Goal: Information Seeking & Learning: Compare options

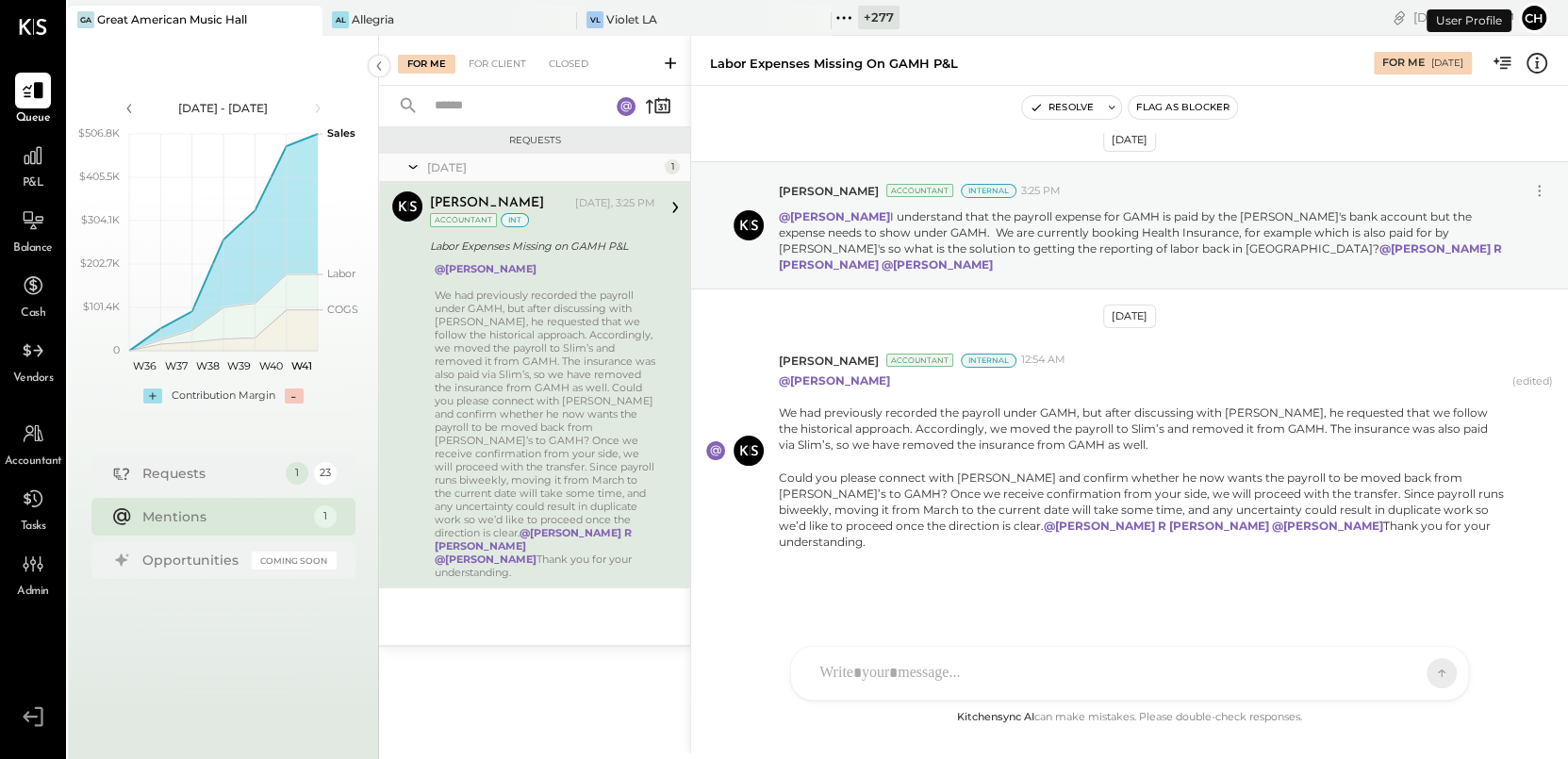
scroll to position [19, 0]
click at [871, 658] on div at bounding box center [1112, 673] width 605 height 42
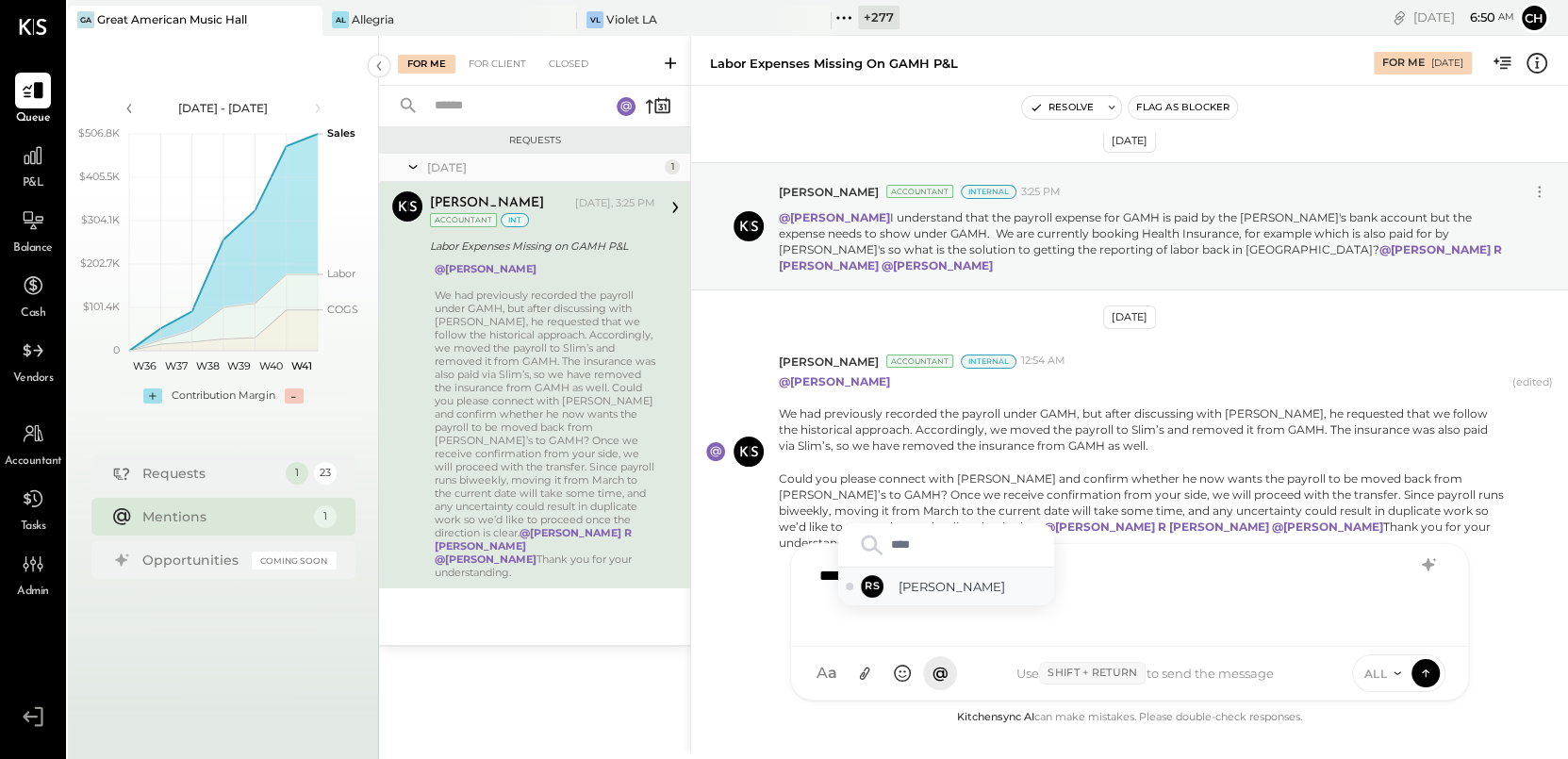
click at [954, 588] on span "Rizwan Shaikh" at bounding box center [973, 587] width 148 height 18
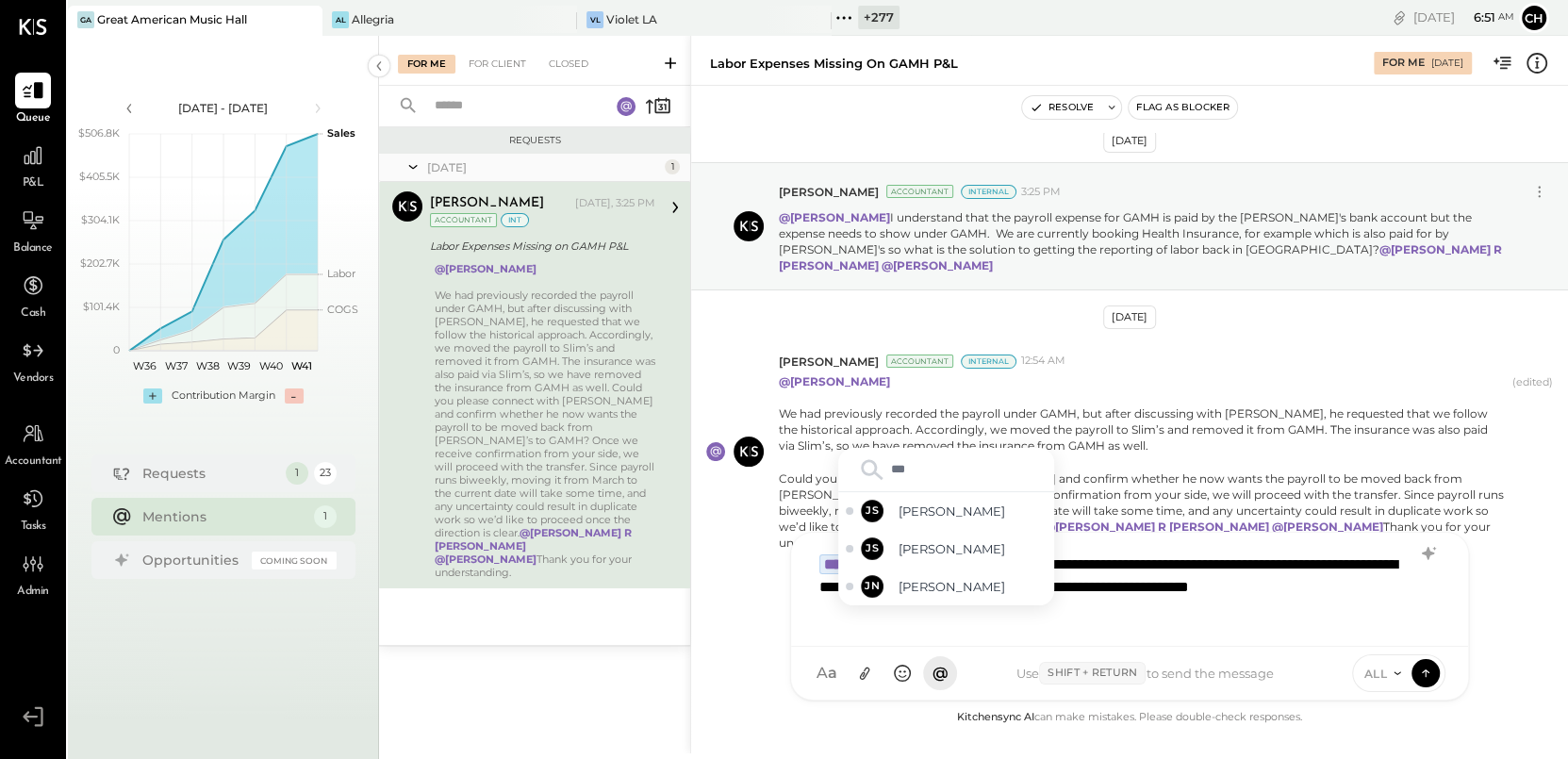
type input "****"
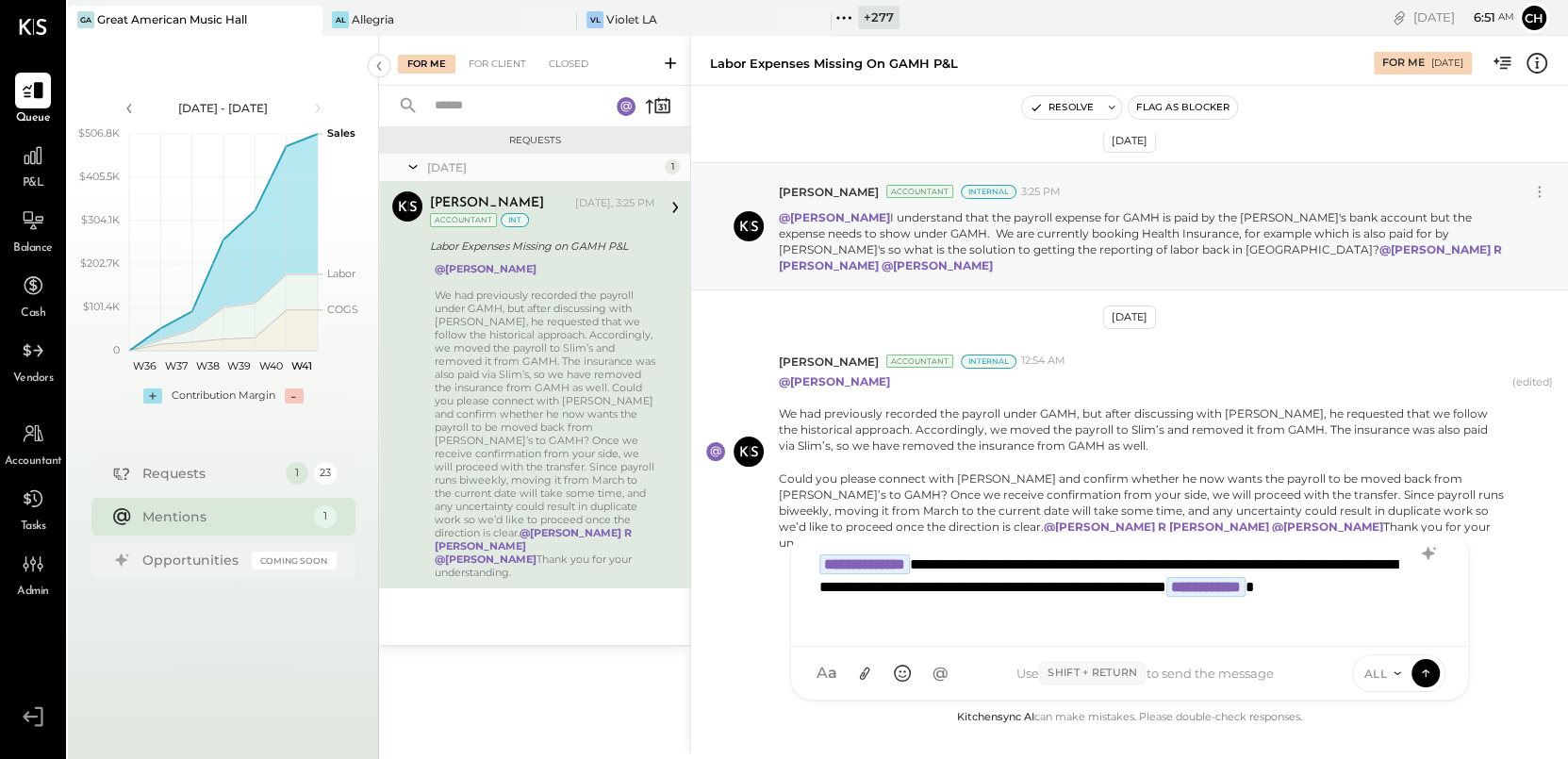
click at [1379, 676] on span "ALL" at bounding box center [1376, 673] width 24 height 16
click at [1388, 632] on div "INTERNAL" at bounding box center [1408, 626] width 111 height 31
click at [1426, 677] on icon at bounding box center [1426, 672] width 17 height 19
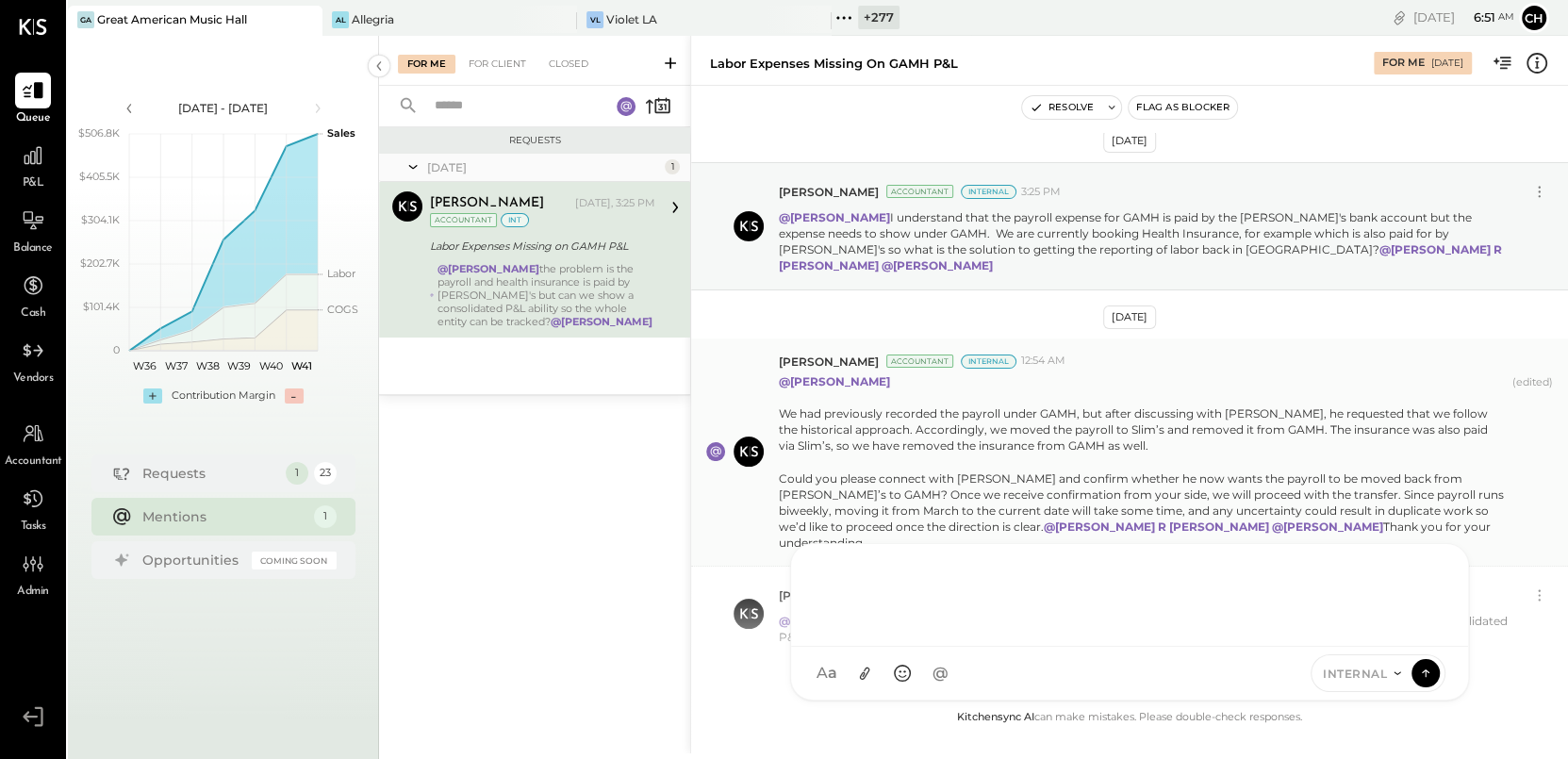
scroll to position [113, 0]
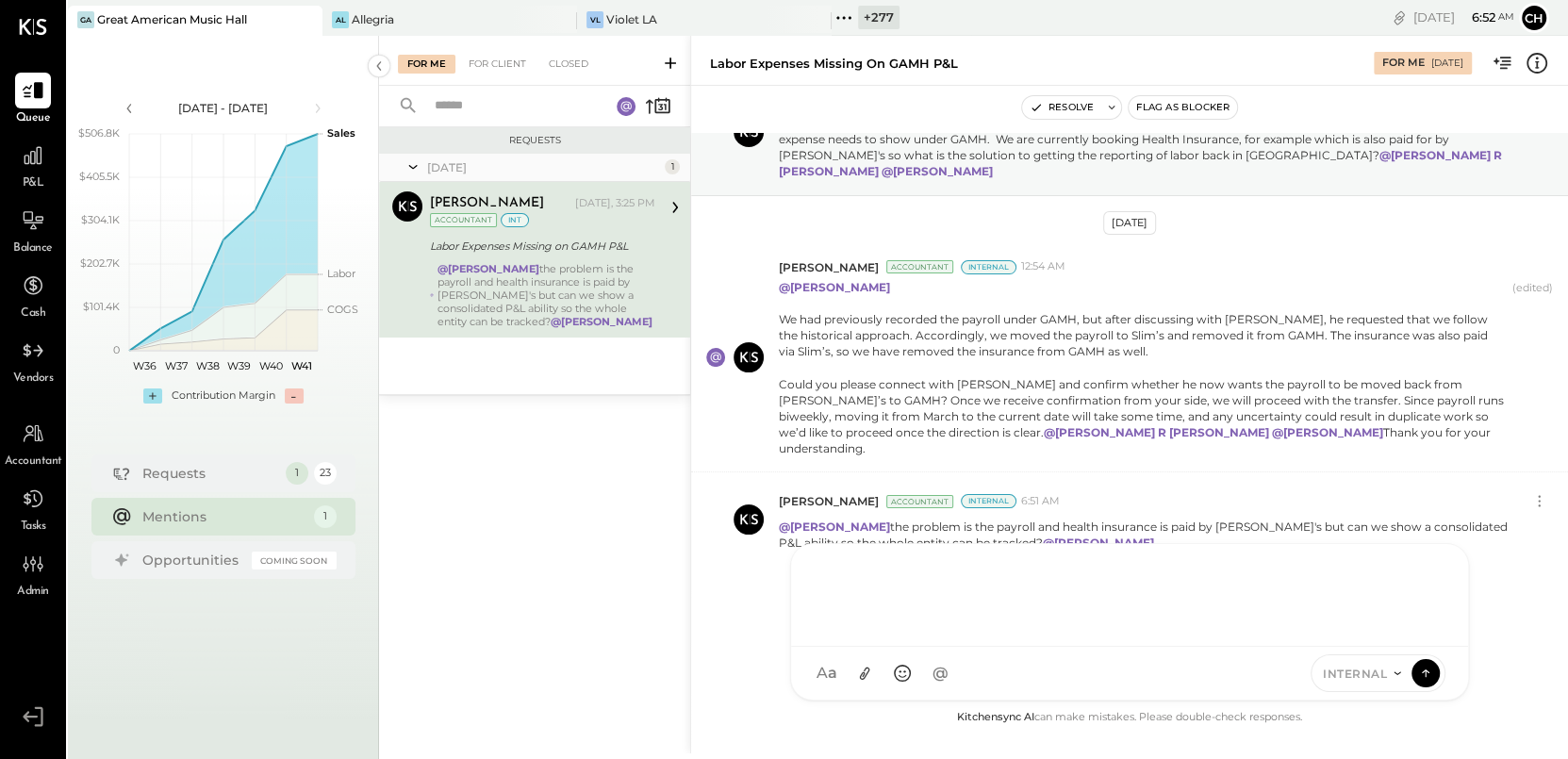
click at [307, 20] on icon at bounding box center [305, 20] width 24 height 23
click at [308, 20] on icon at bounding box center [305, 20] width 24 height 23
click at [74, 16] on icon at bounding box center [73, 17] width 3 height 3
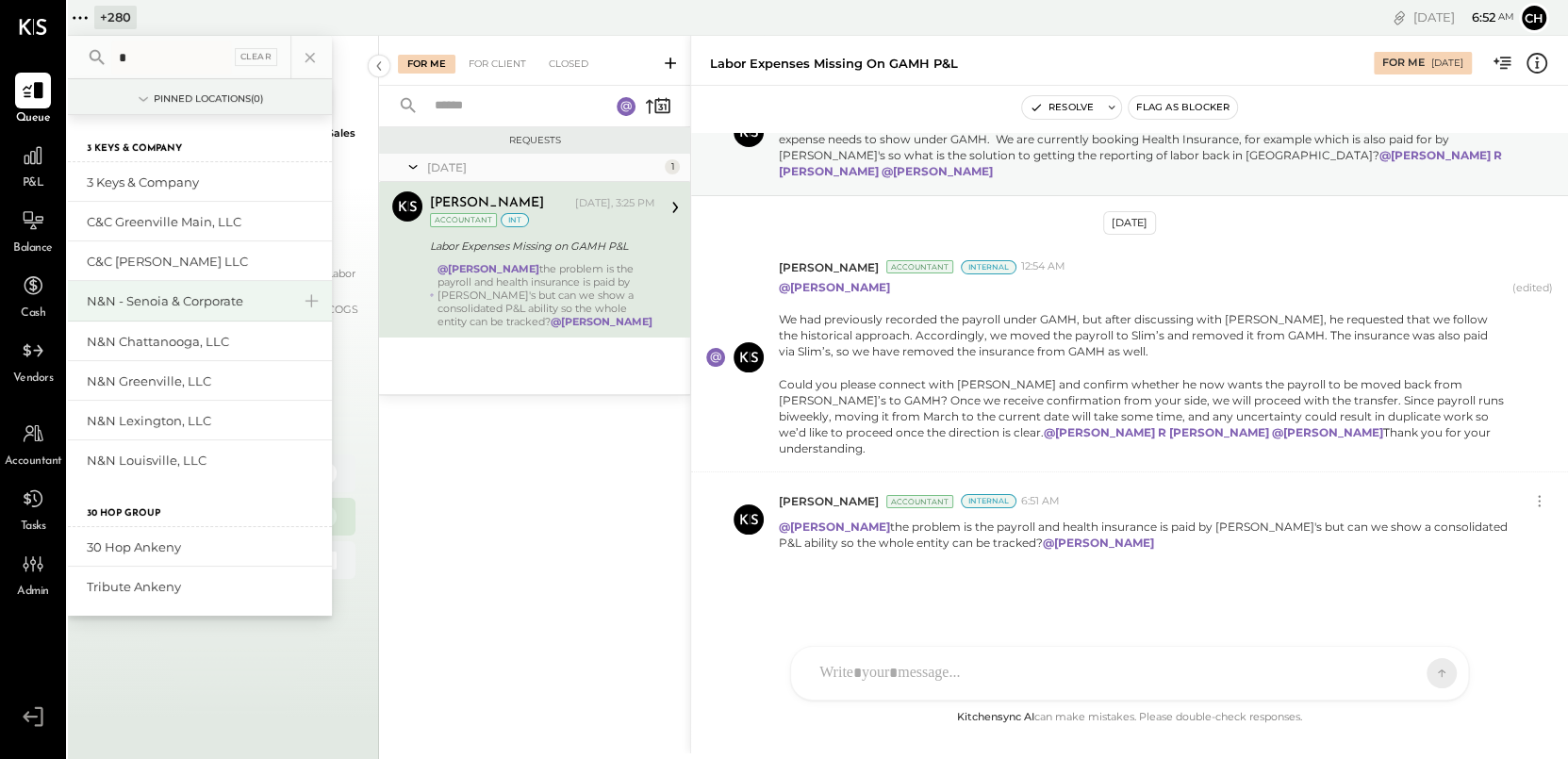
type input "*"
click at [238, 301] on div "N&N - Senoia & Corporate" at bounding box center [188, 301] width 204 height 18
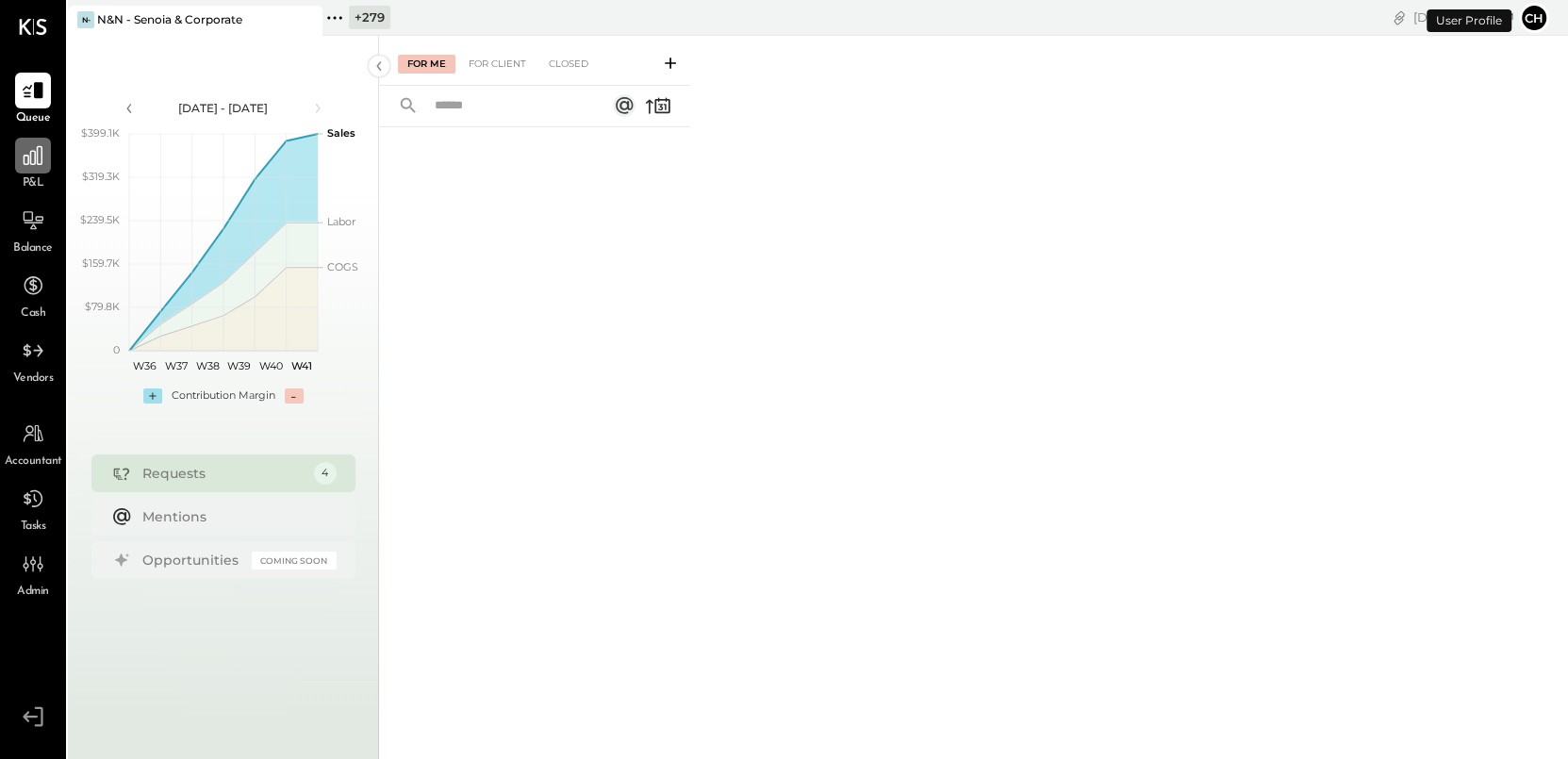
click at [33, 164] on icon at bounding box center [33, 156] width 19 height 19
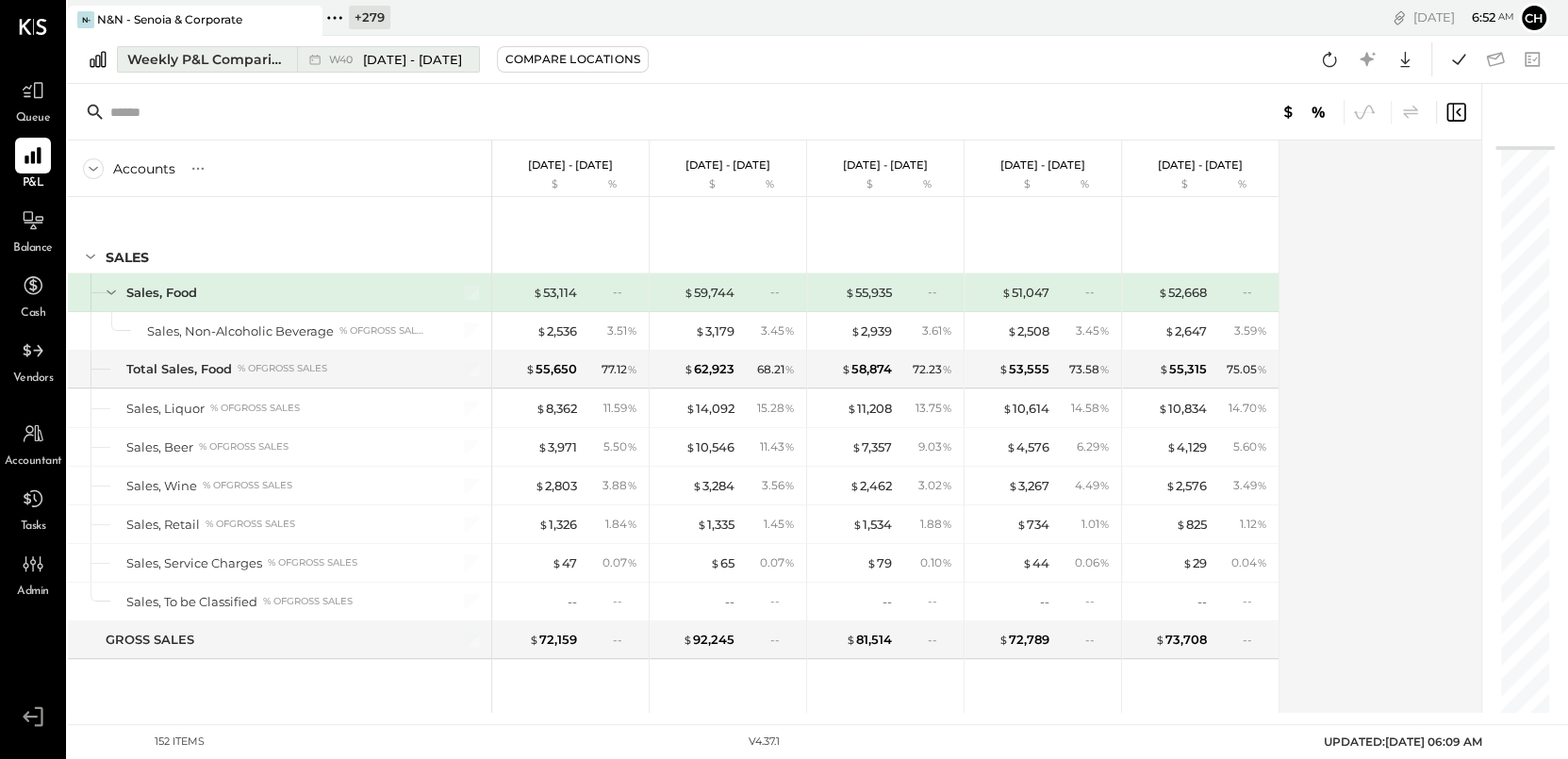
click at [303, 58] on div "W40 Sep 29 - Oct 5, 2025" at bounding box center [382, 60] width 172 height 25
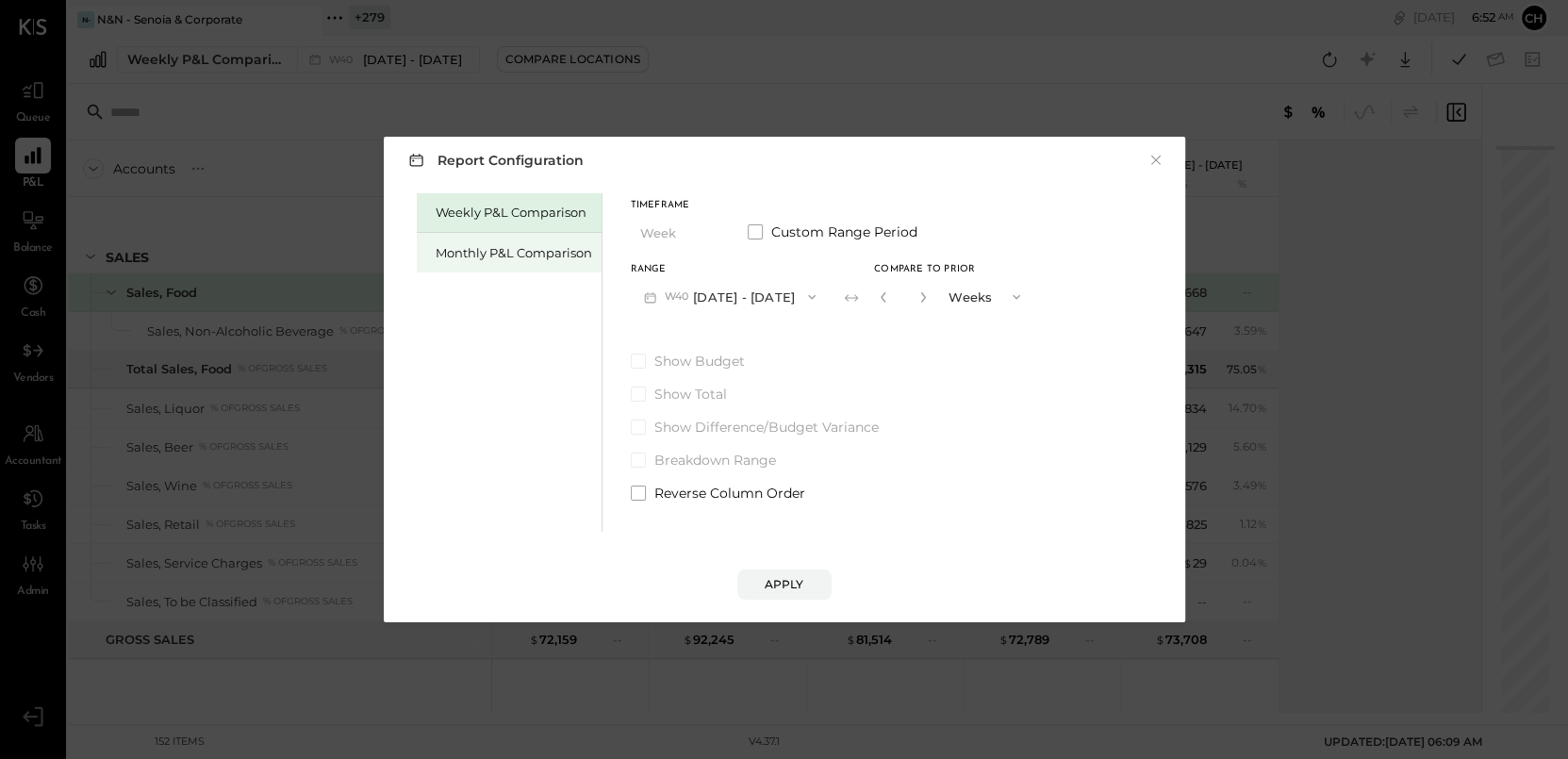
click at [537, 247] on div "Monthly P&L Comparison" at bounding box center [514, 253] width 157 height 18
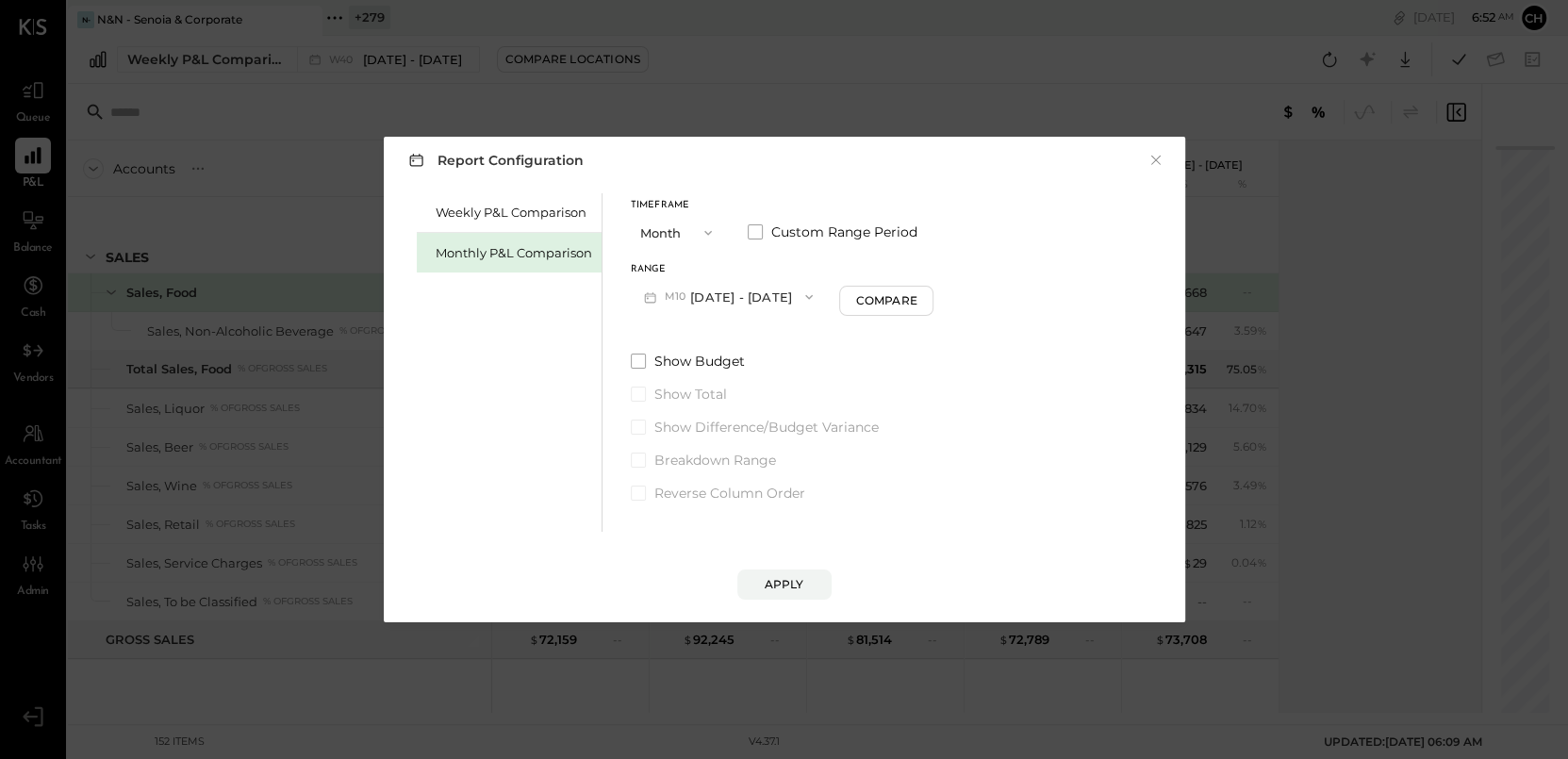
click at [735, 295] on button "M10 [DATE] - [DATE]" at bounding box center [729, 296] width 196 height 35
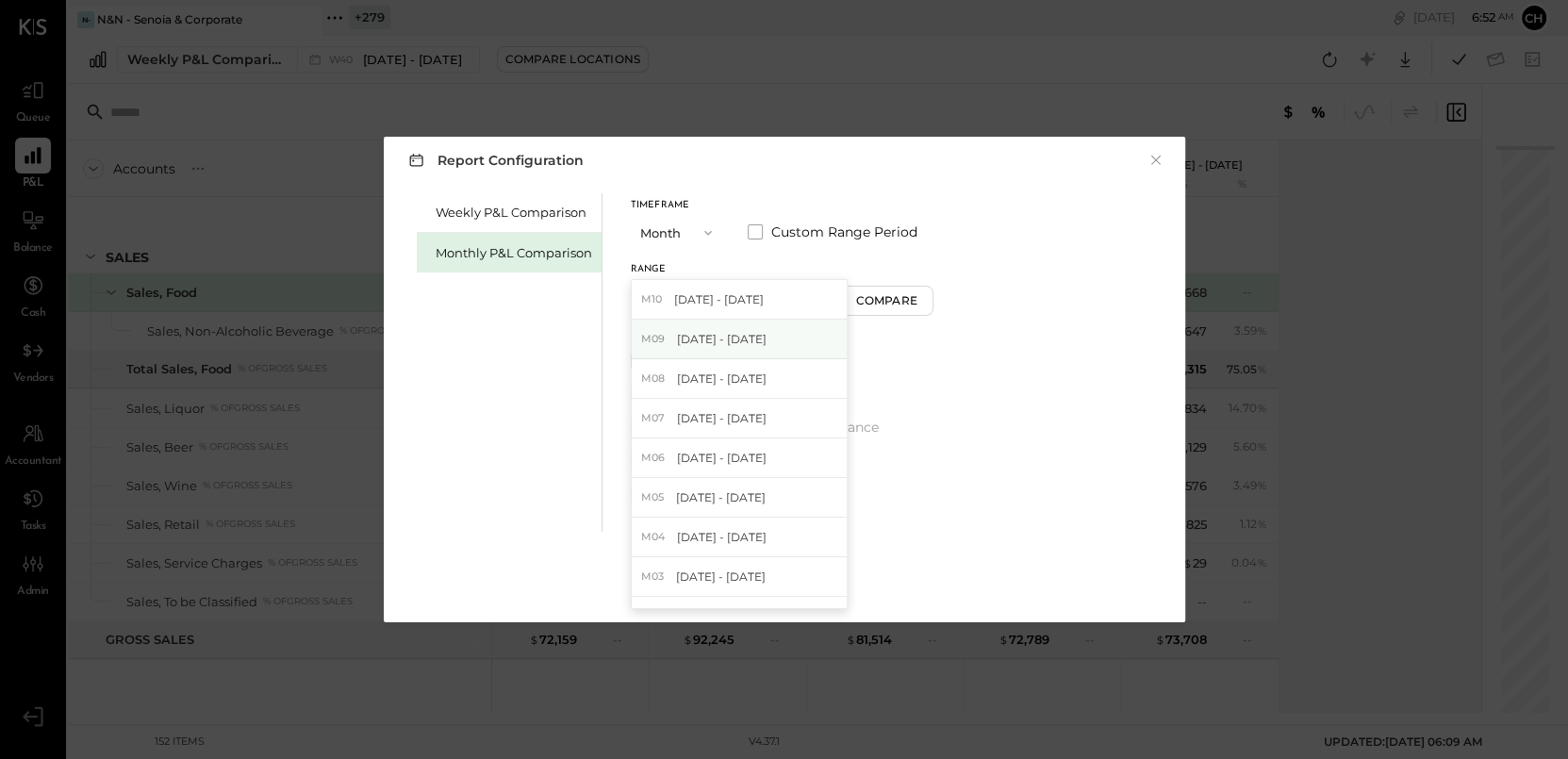
click at [736, 340] on span "[DATE] - [DATE]" at bounding box center [722, 339] width 89 height 16
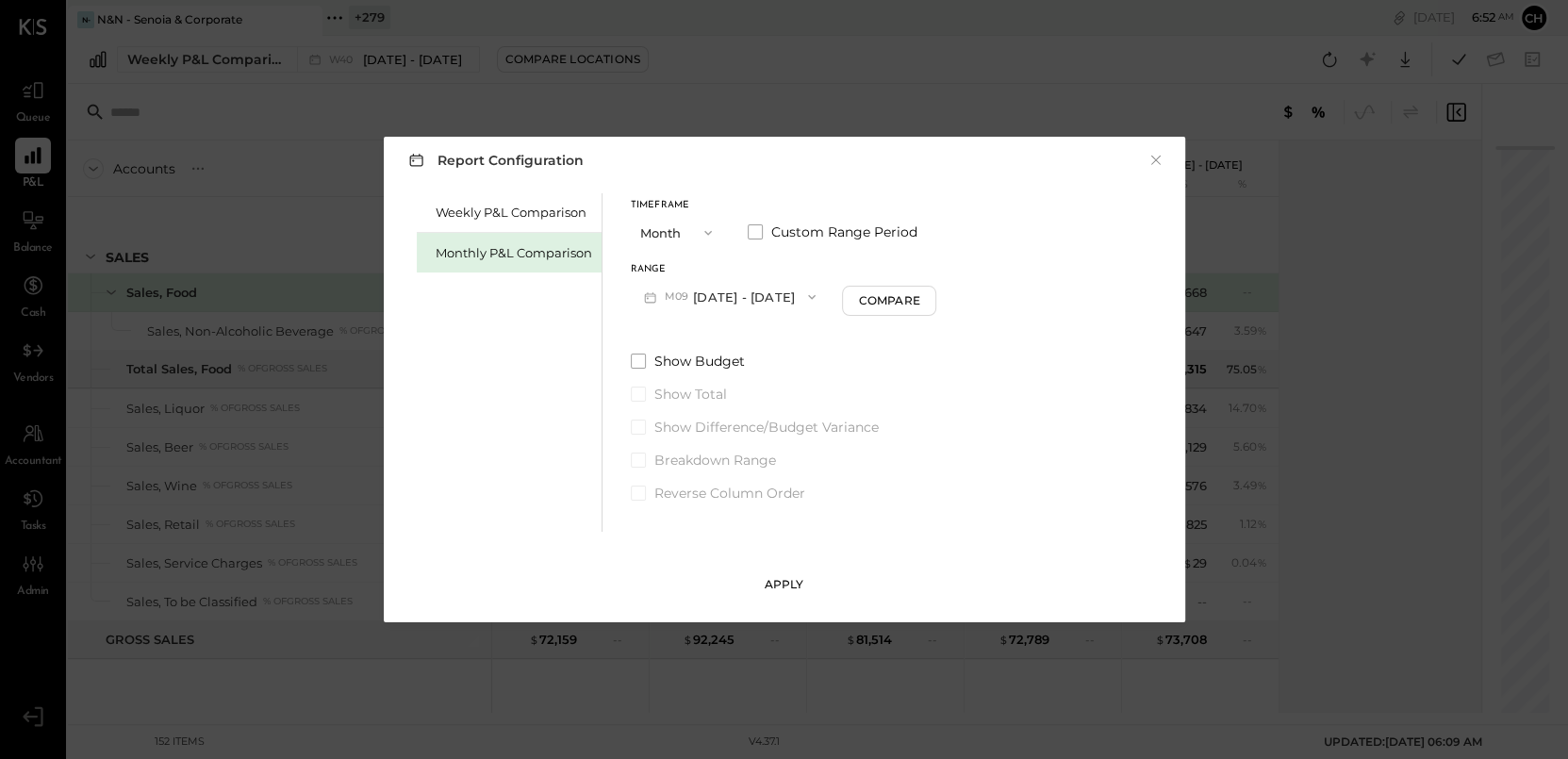
click at [770, 585] on div "Apply" at bounding box center [785, 584] width 40 height 16
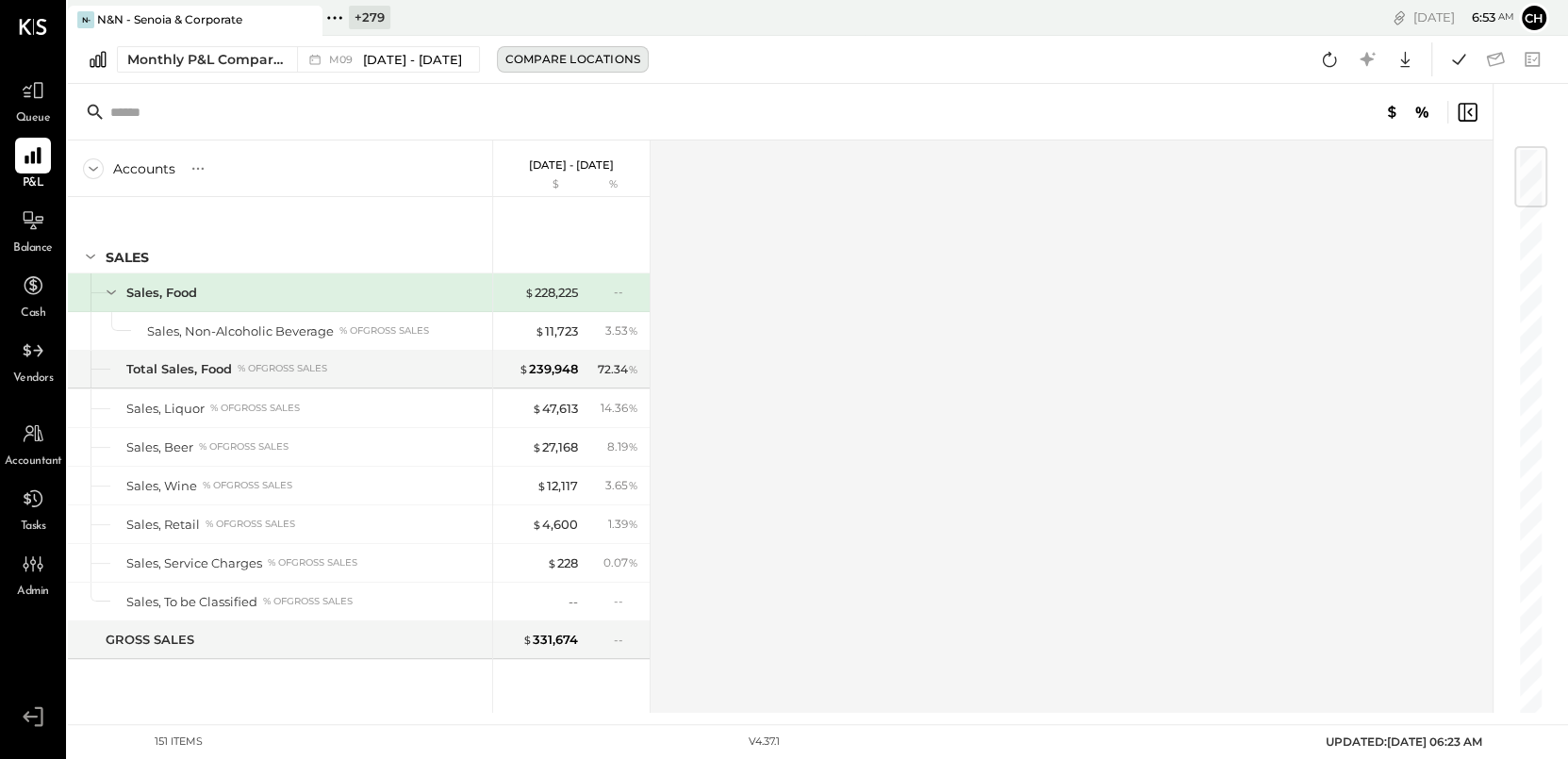
click at [542, 64] on div "Compare Locations" at bounding box center [573, 59] width 135 height 16
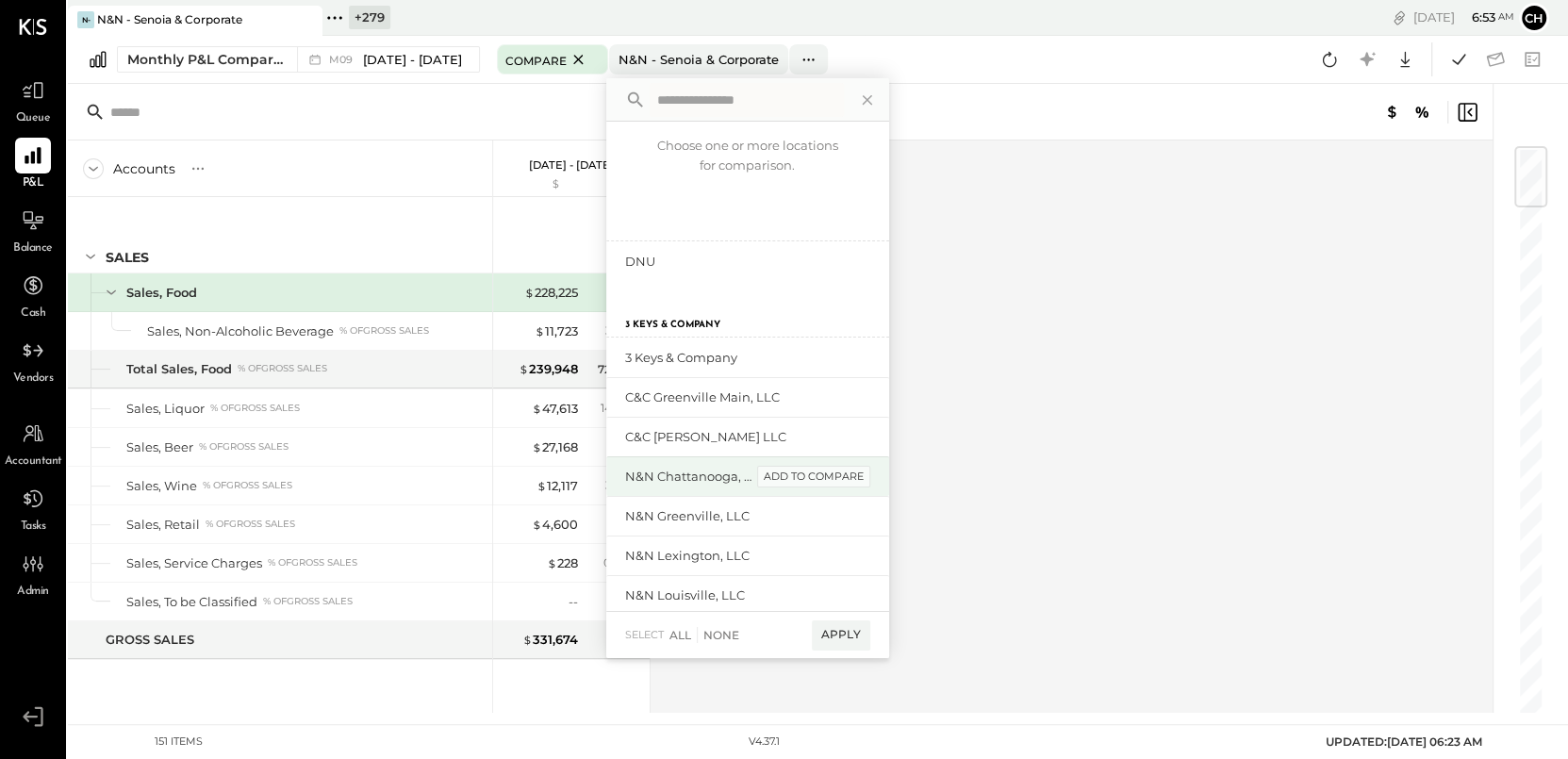
click at [808, 472] on div "add to compare" at bounding box center [813, 477] width 113 height 23
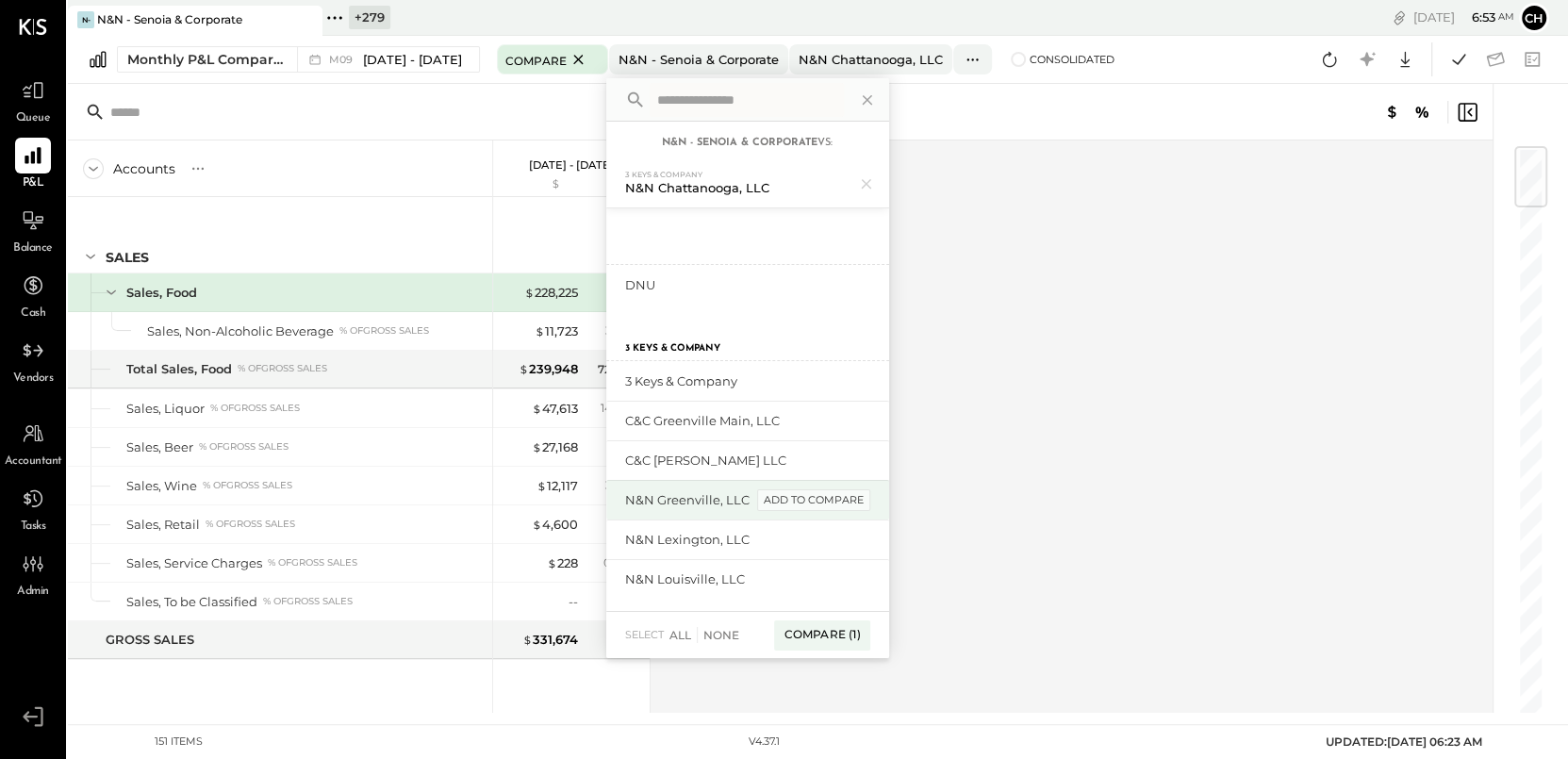
click at [813, 496] on div "add to compare" at bounding box center [813, 500] width 113 height 23
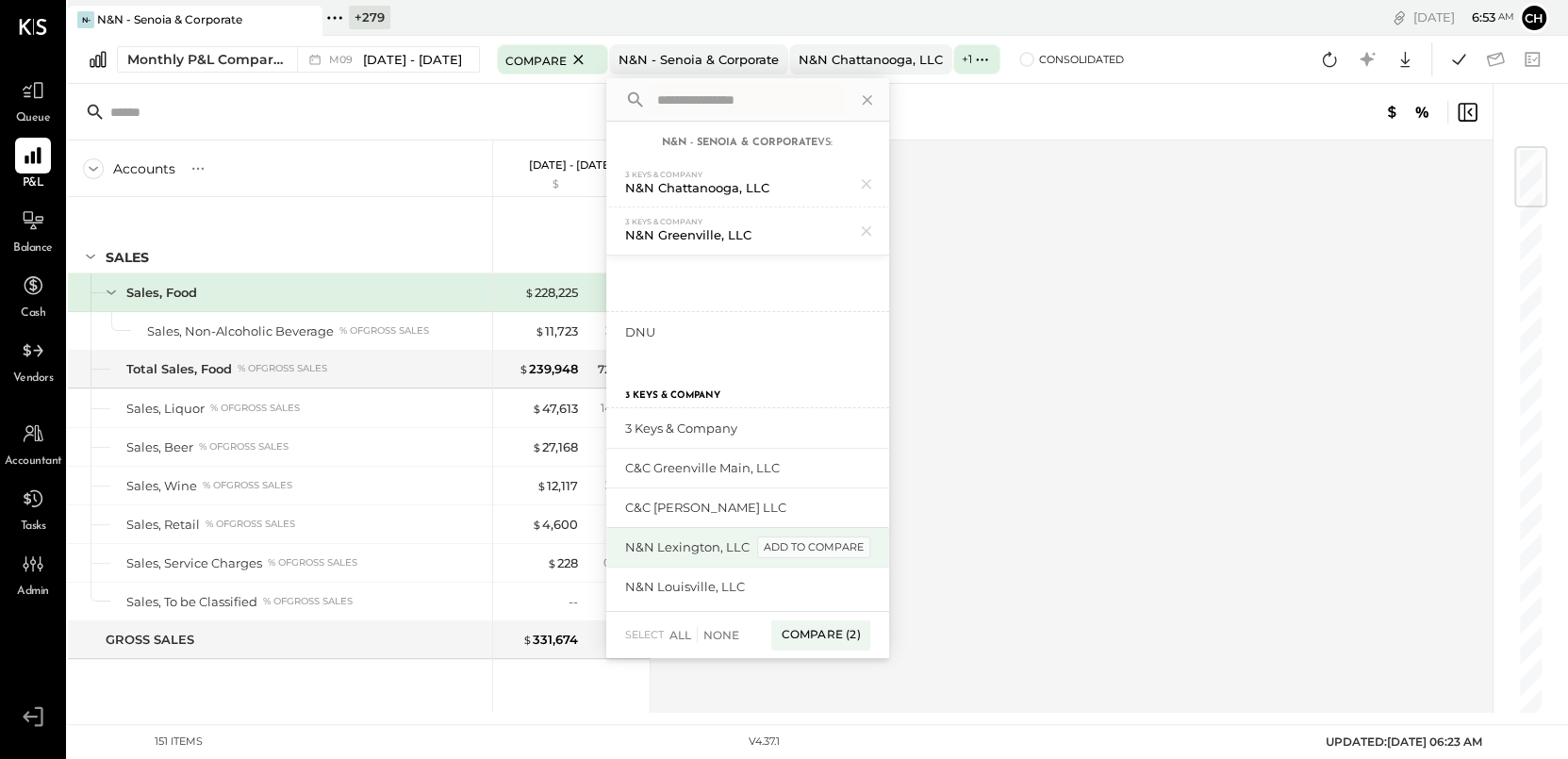
click at [814, 544] on div "add to compare" at bounding box center [813, 548] width 113 height 23
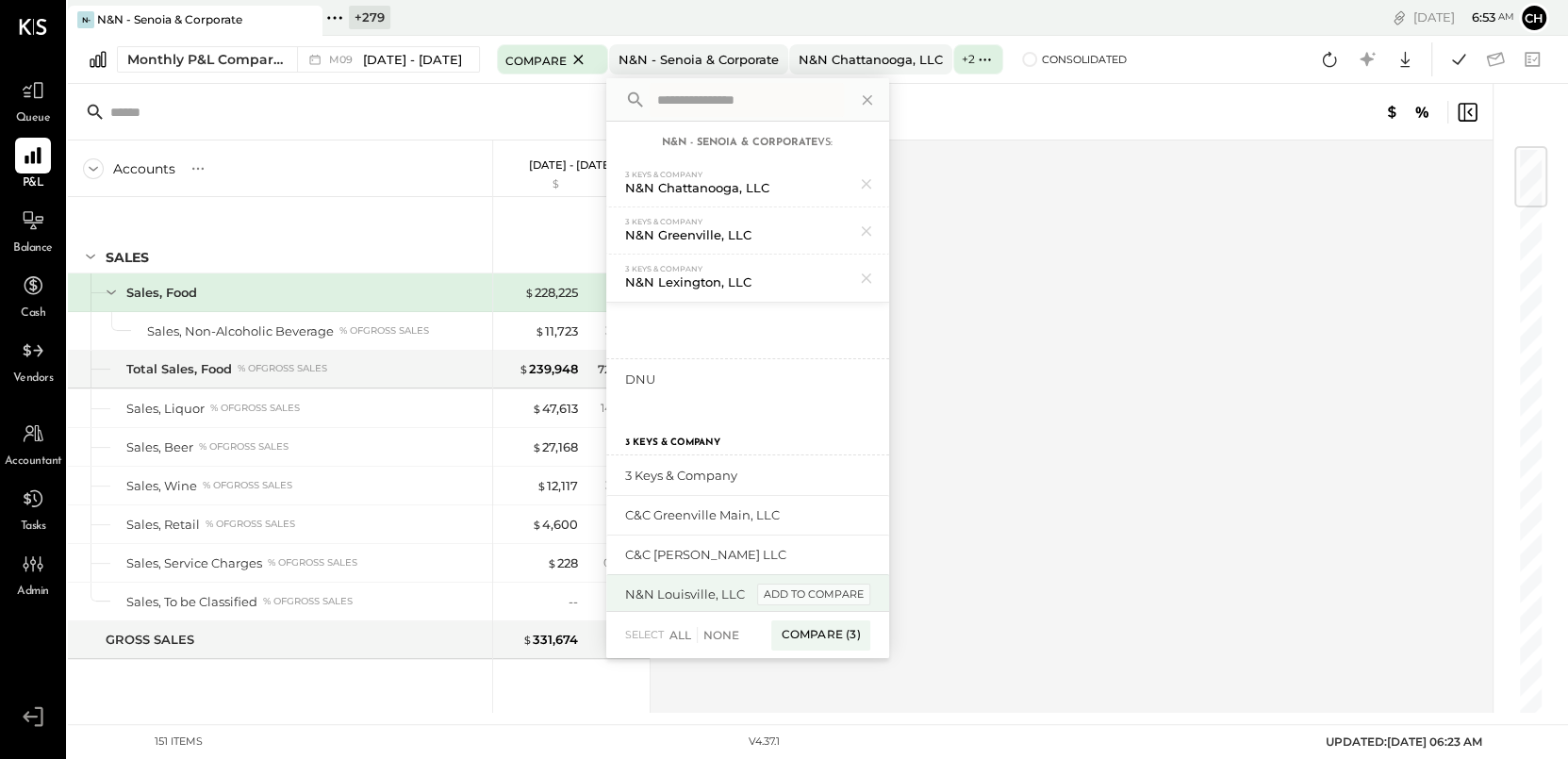
click at [814, 590] on div "add to compare" at bounding box center [813, 595] width 113 height 23
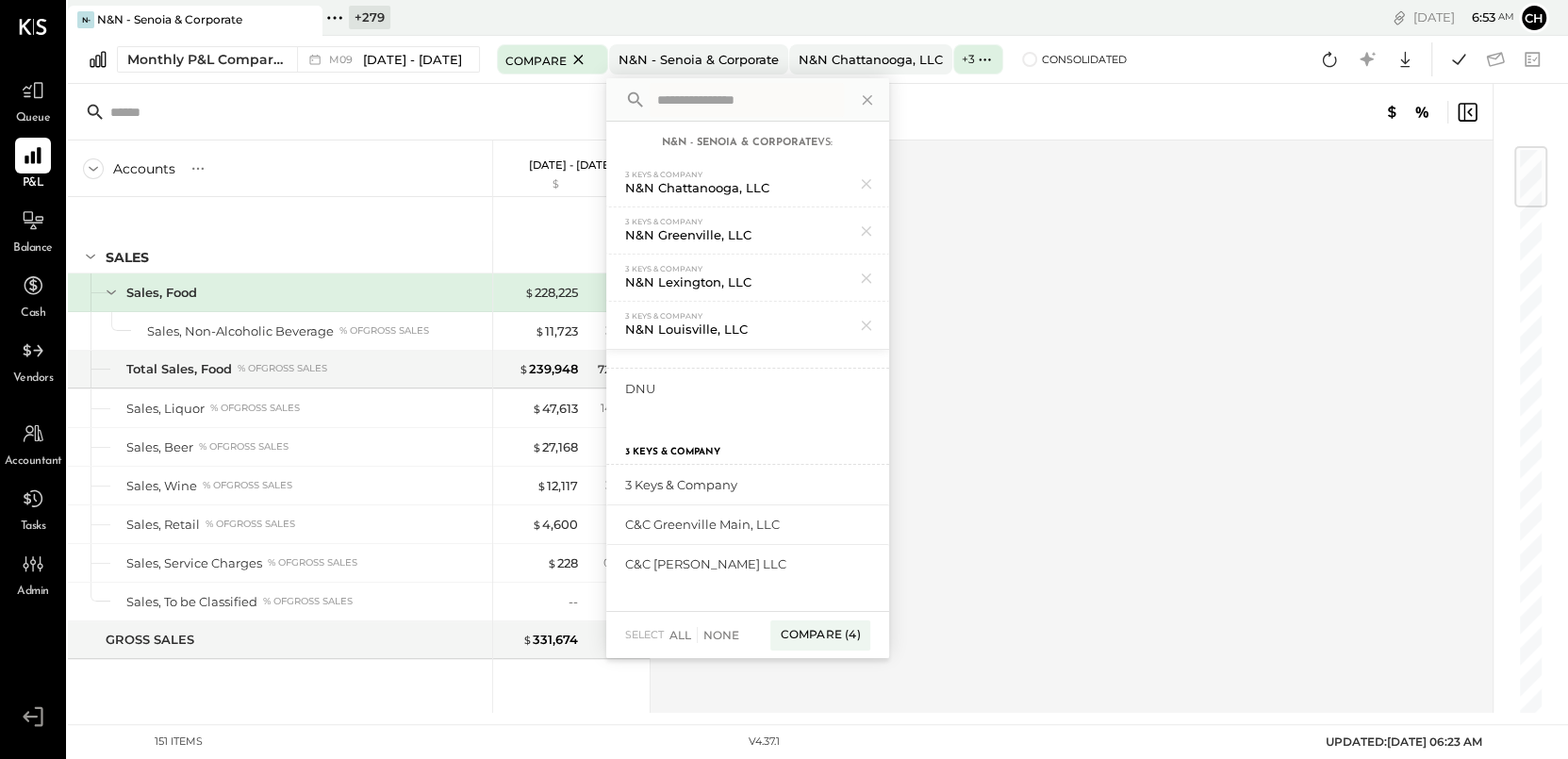
scroll to position [37, 0]
click at [815, 636] on div "Compare (4)" at bounding box center [820, 635] width 99 height 30
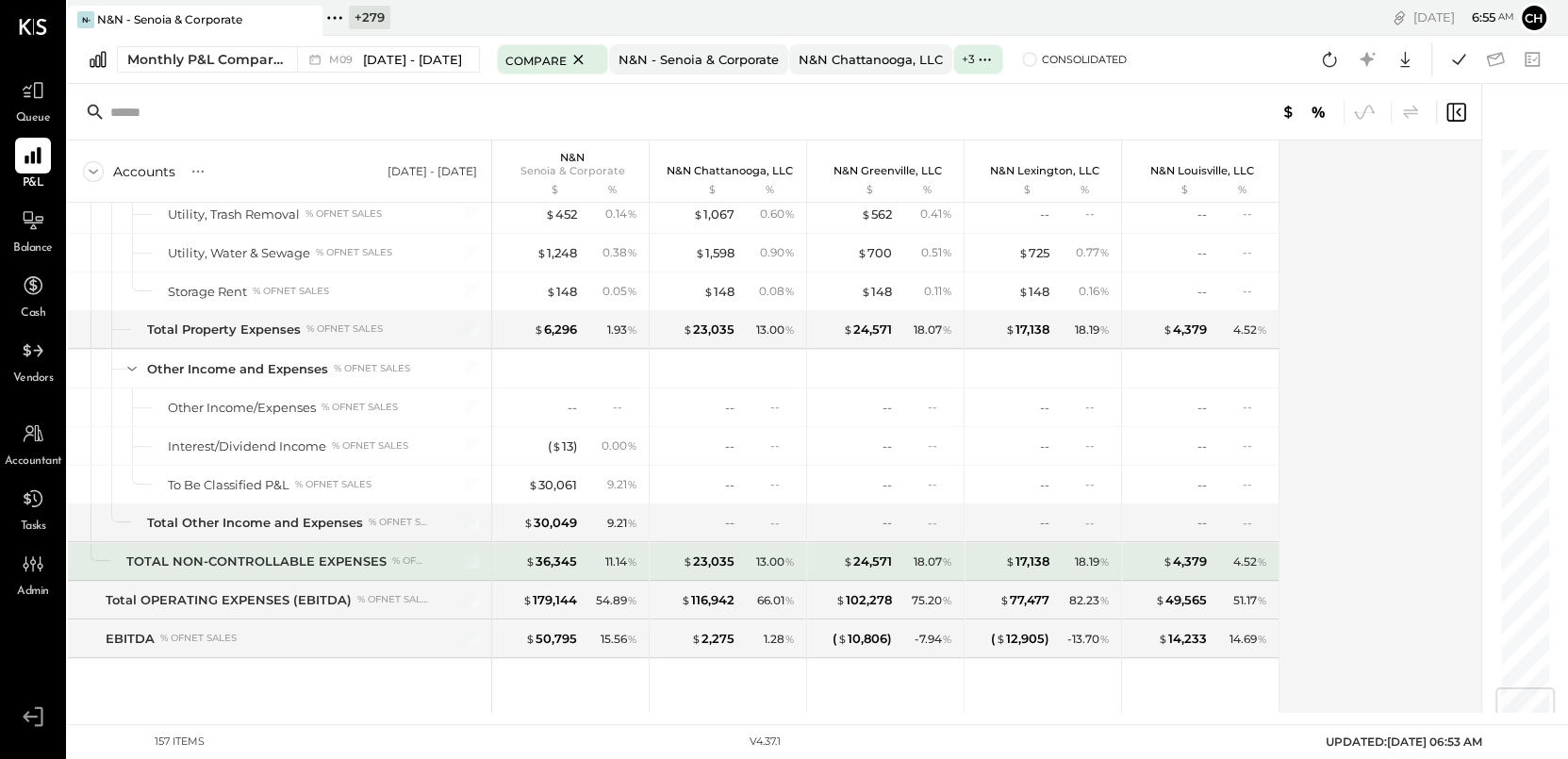
scroll to position [4485, 0]
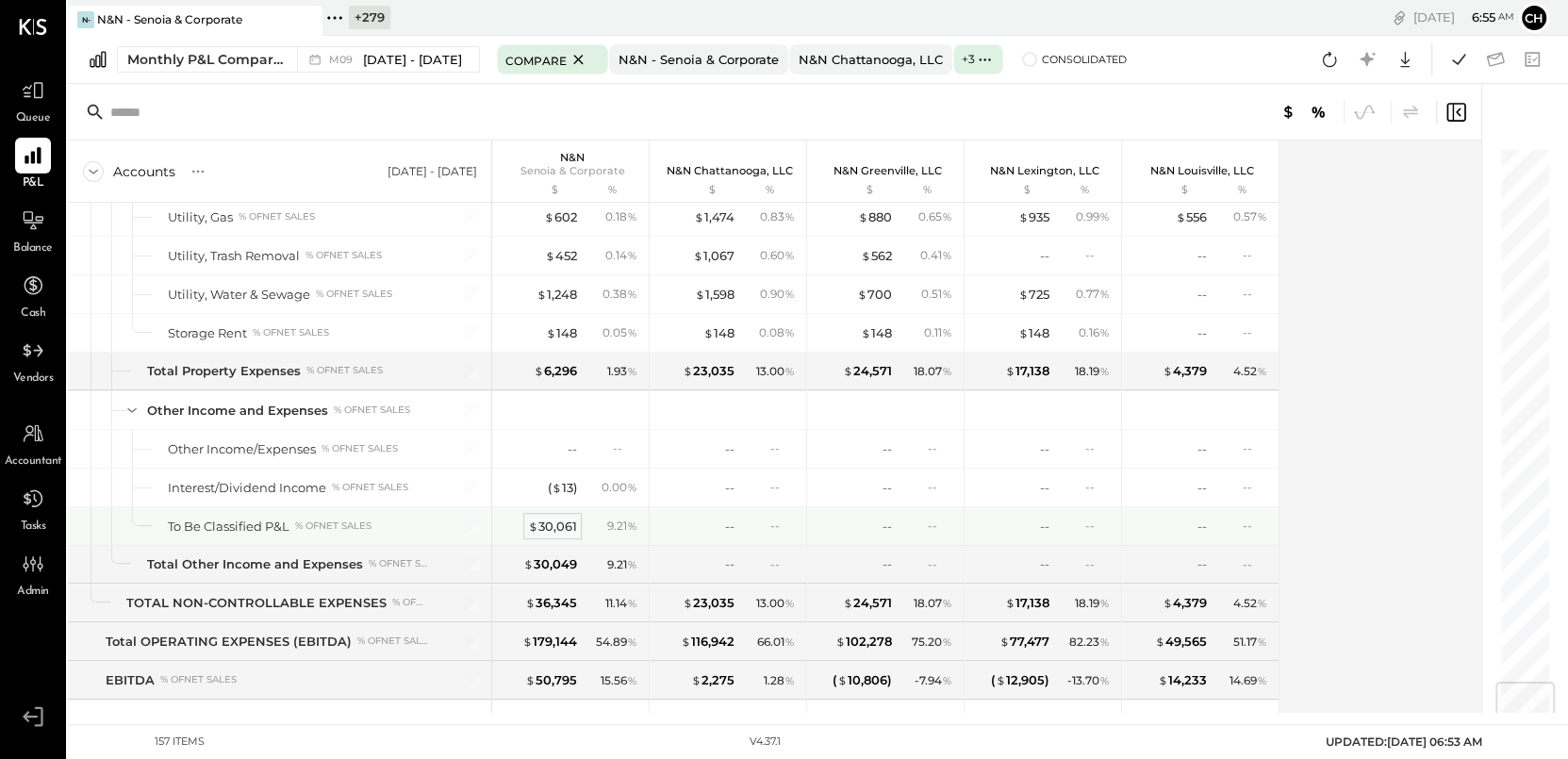
click at [551, 517] on div "$ 30,061" at bounding box center [553, 526] width 49 height 18
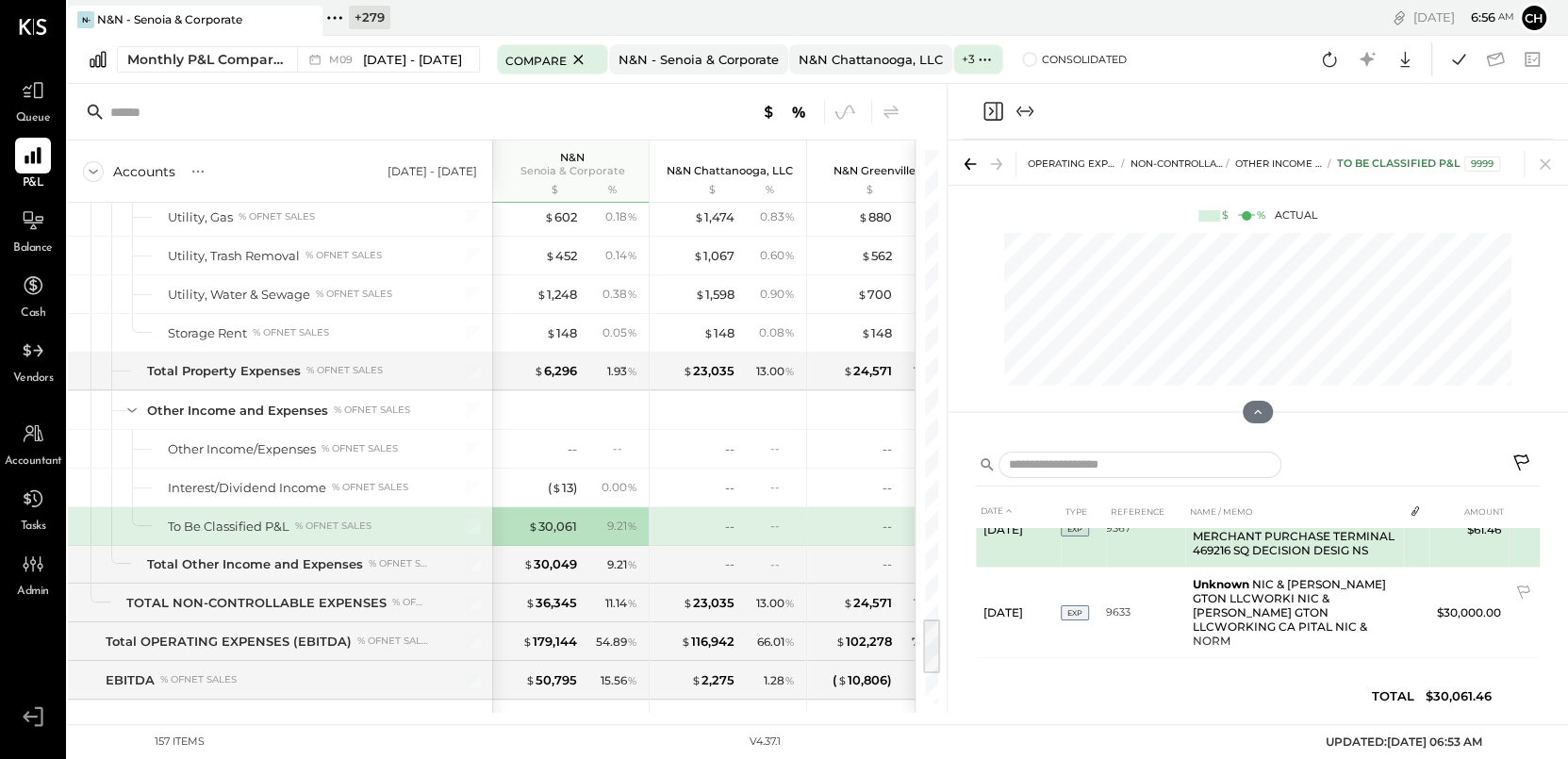
scroll to position [12, 0]
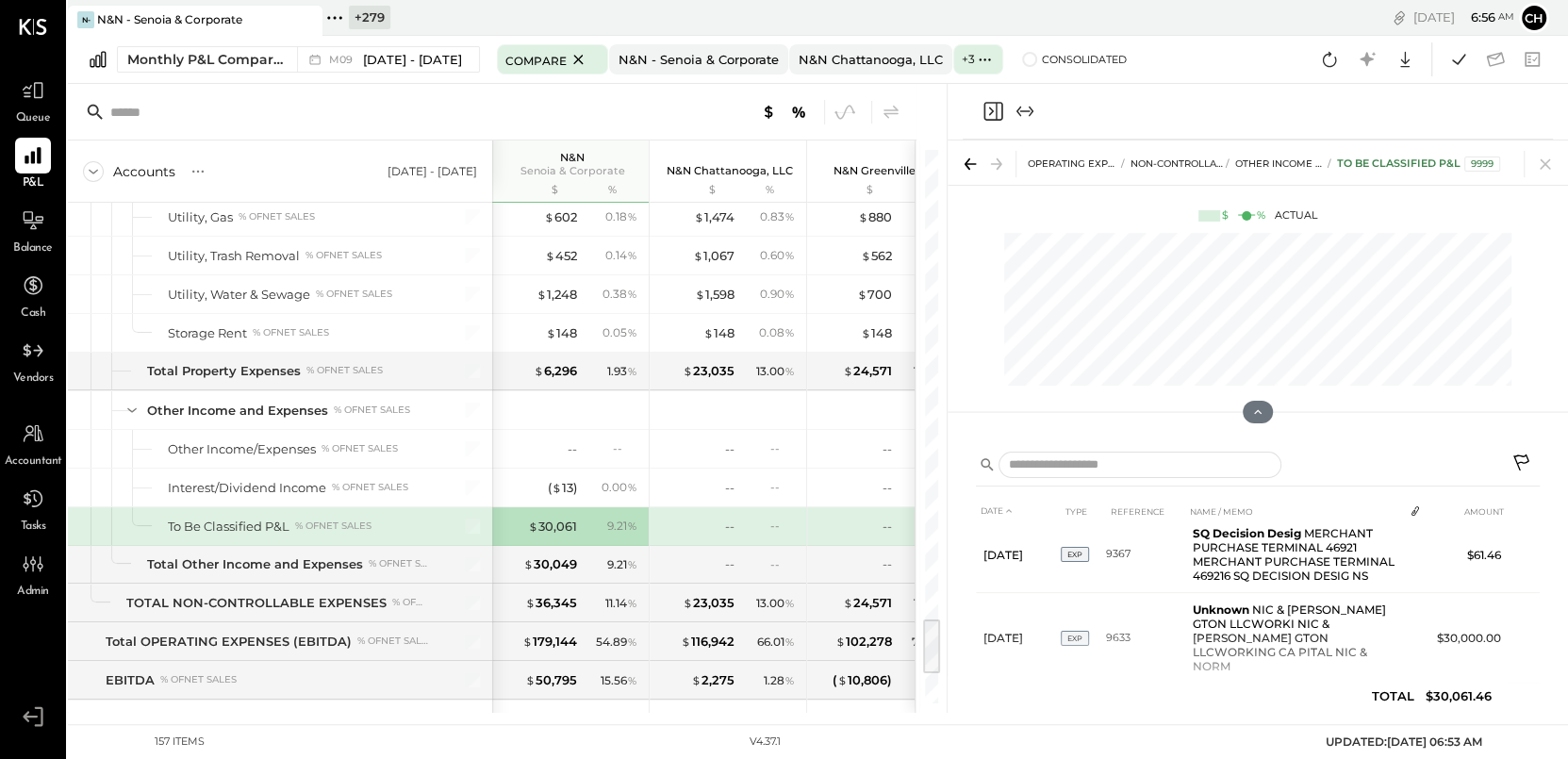
click at [994, 110] on icon "Close panel" at bounding box center [993, 111] width 23 height 23
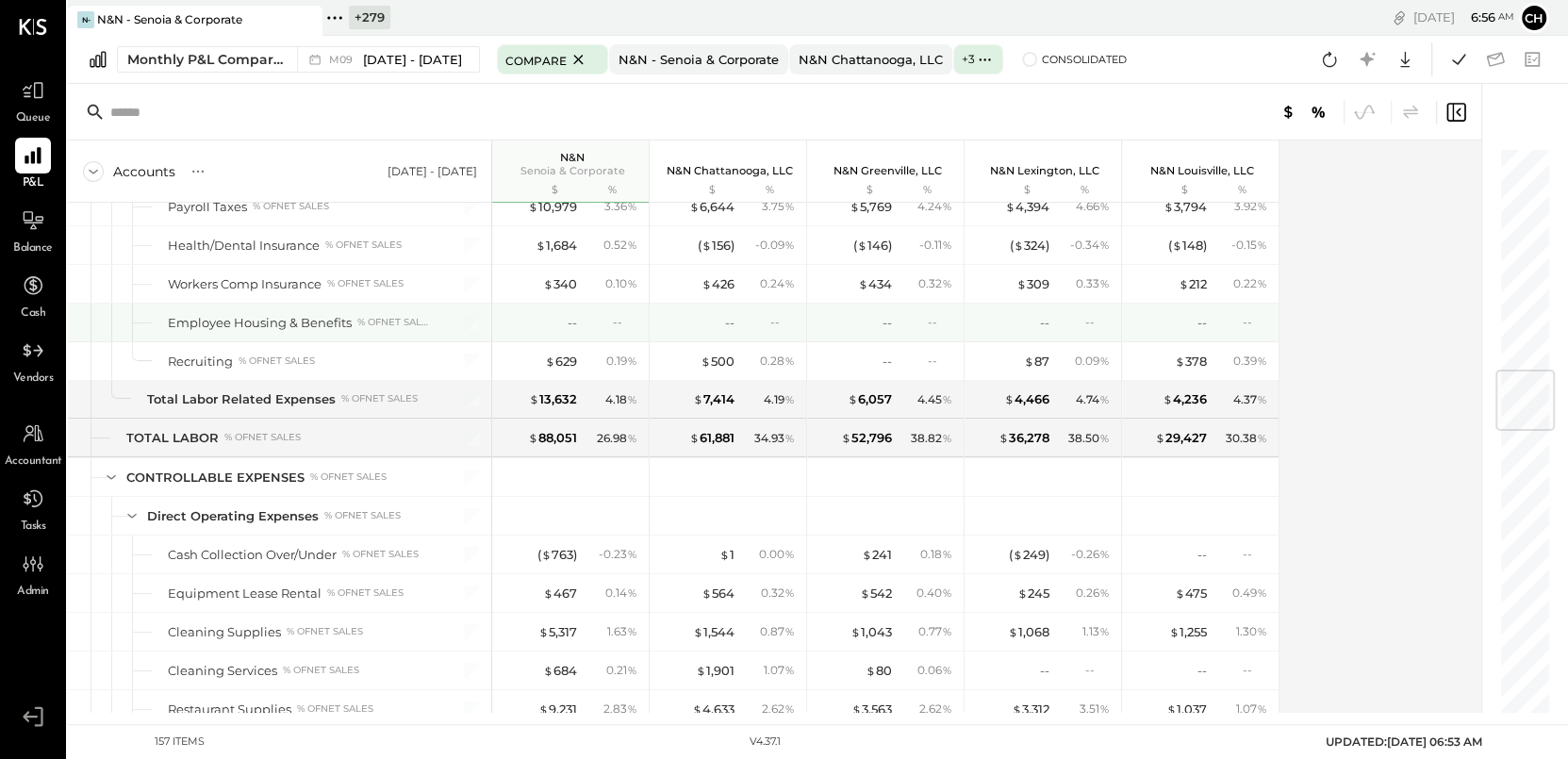
scroll to position [1873, 0]
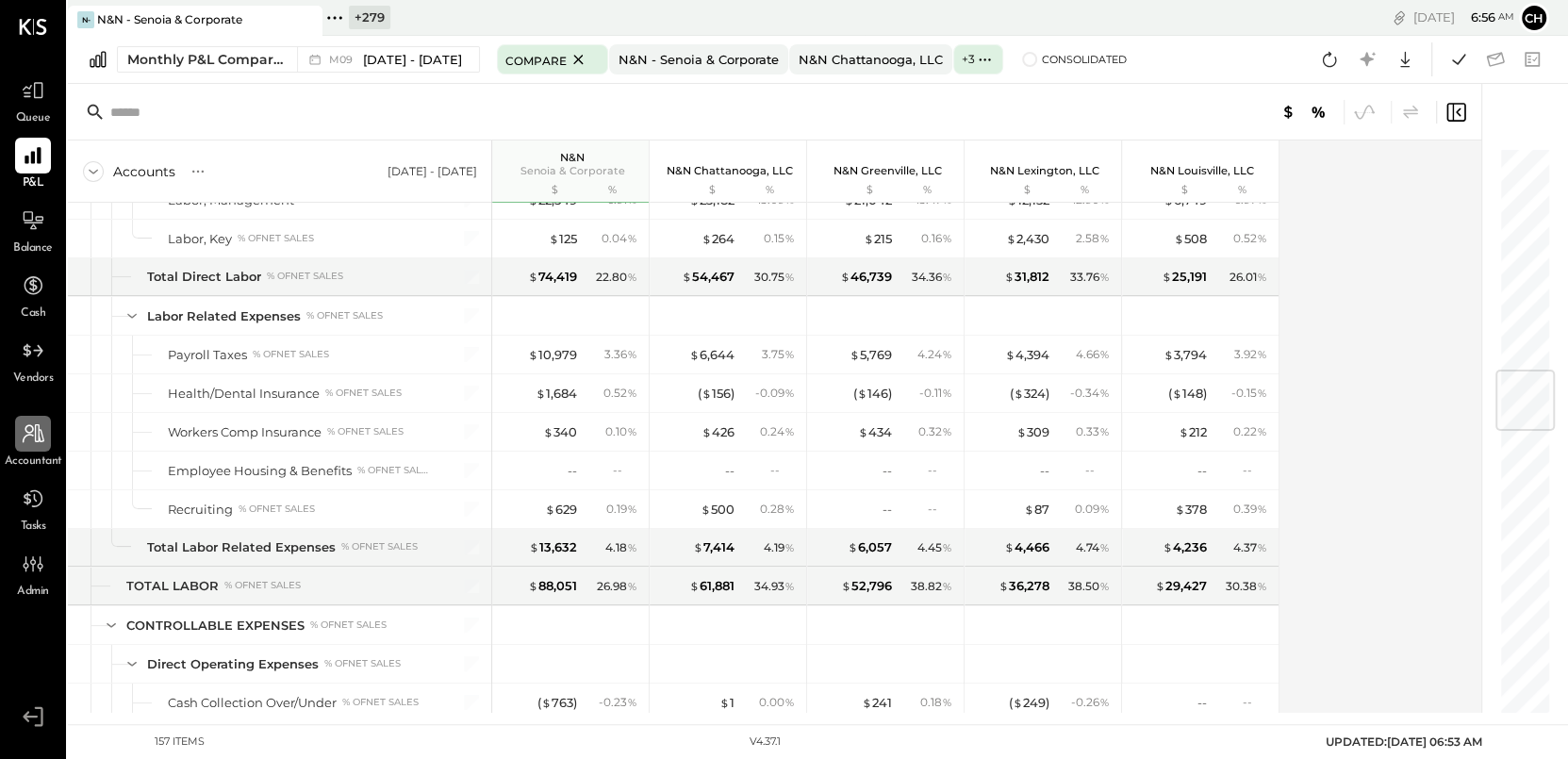
click at [41, 427] on icon at bounding box center [33, 434] width 25 height 25
select select "**"
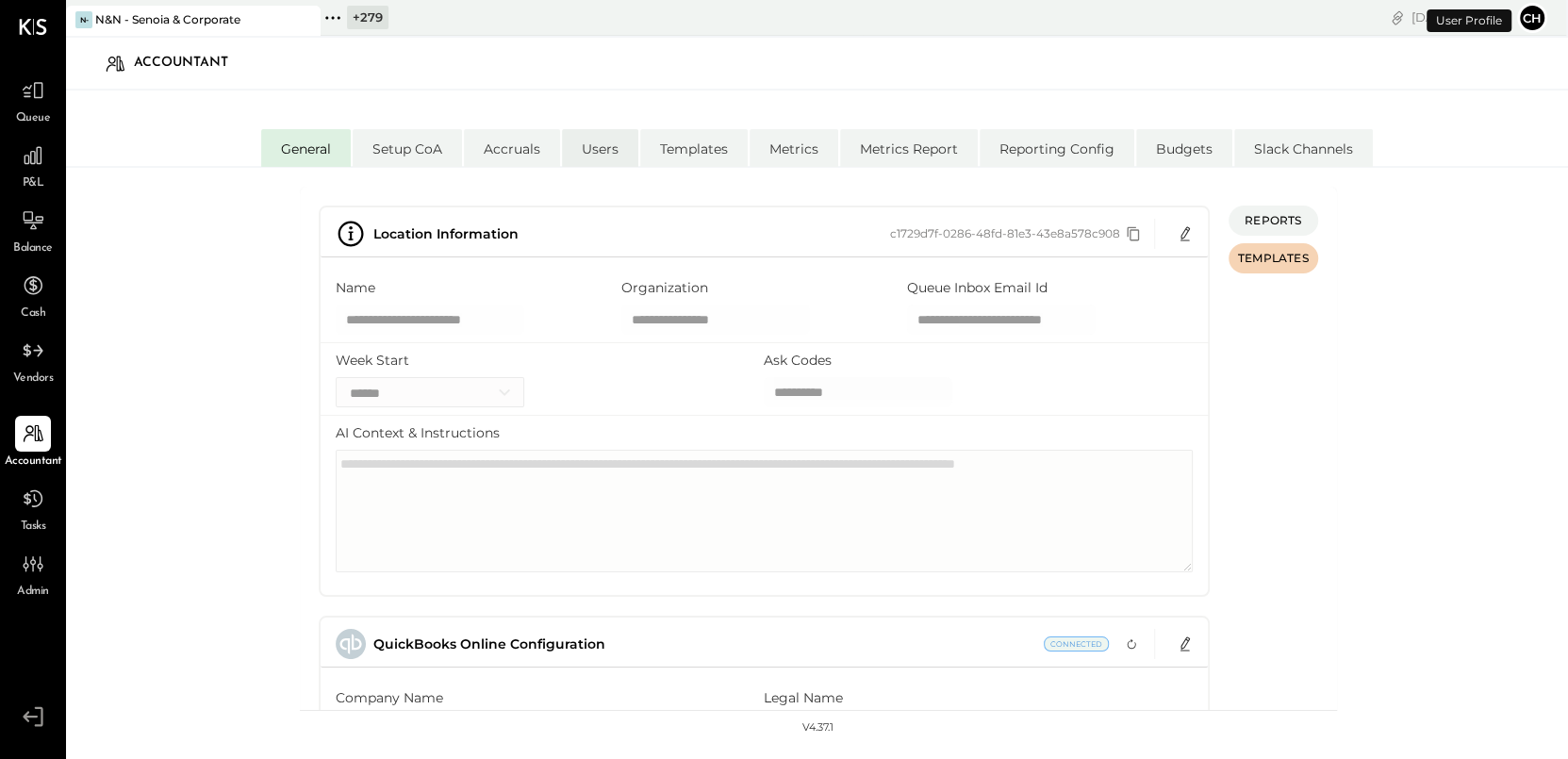
click at [591, 149] on li "Users" at bounding box center [600, 148] width 76 height 38
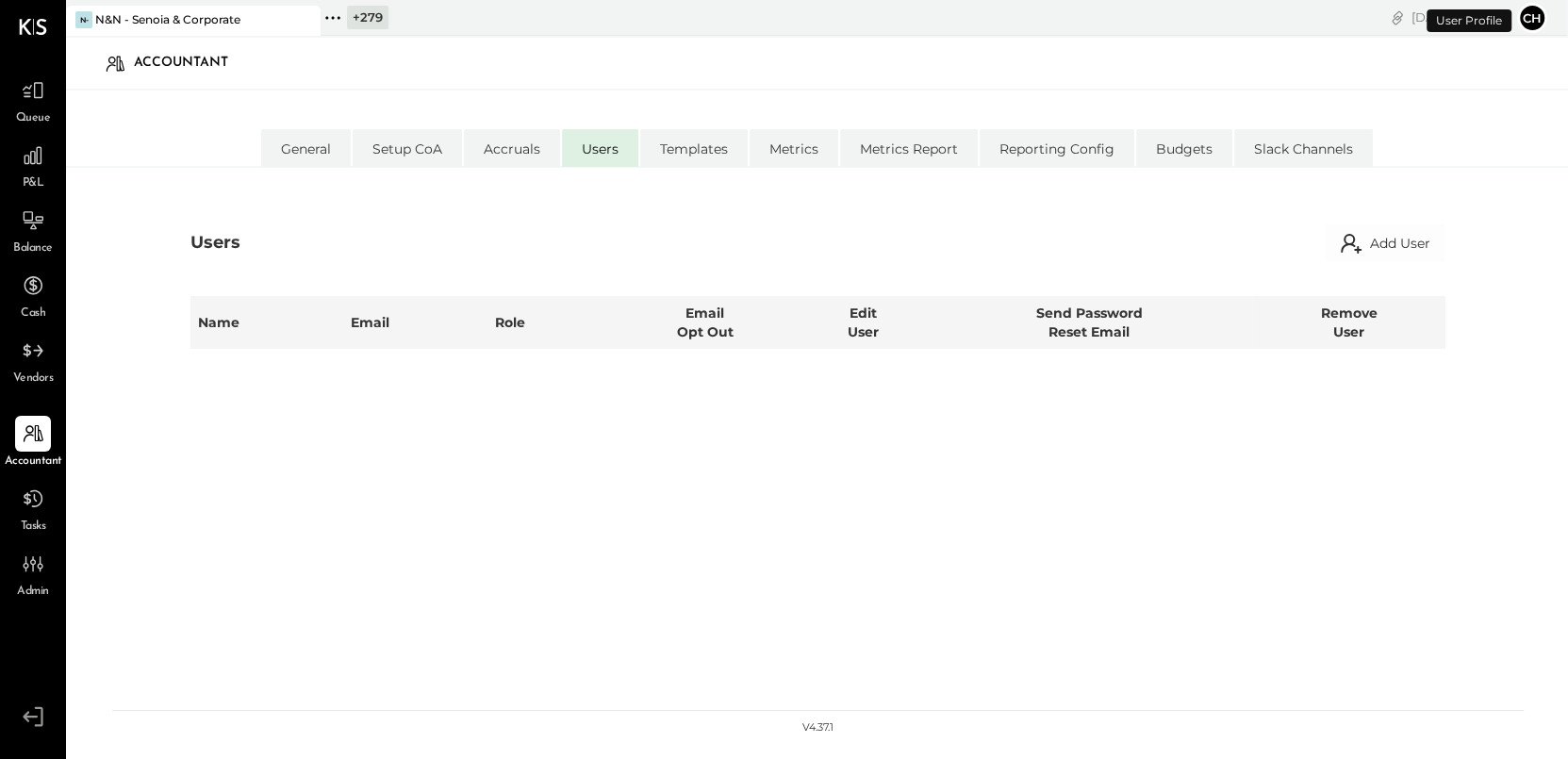
select select "**********"
select select "*****"
select select "**********"
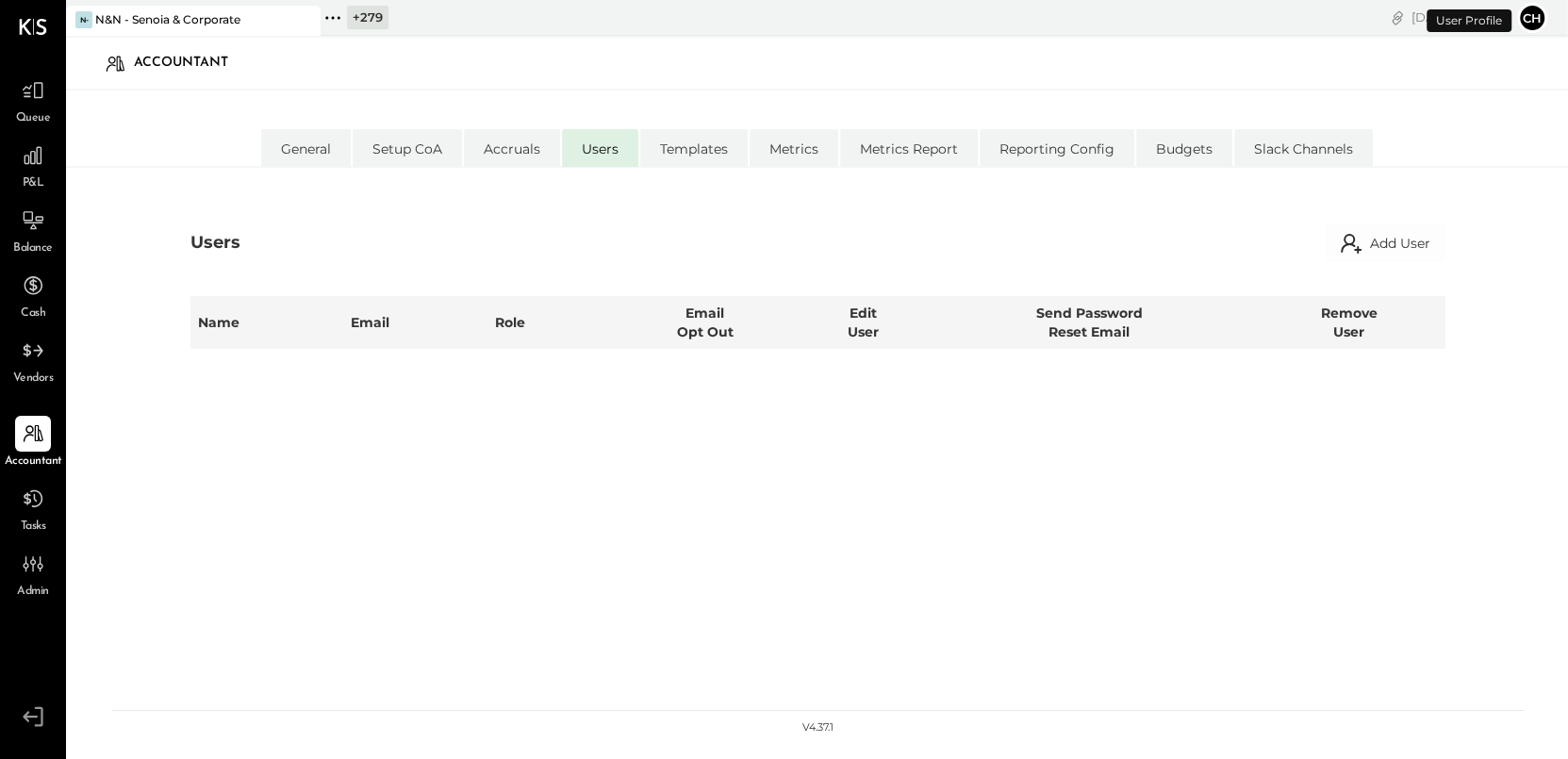
select select "*****"
select select "**********"
select select "*****"
select select "********"
select select "*****"
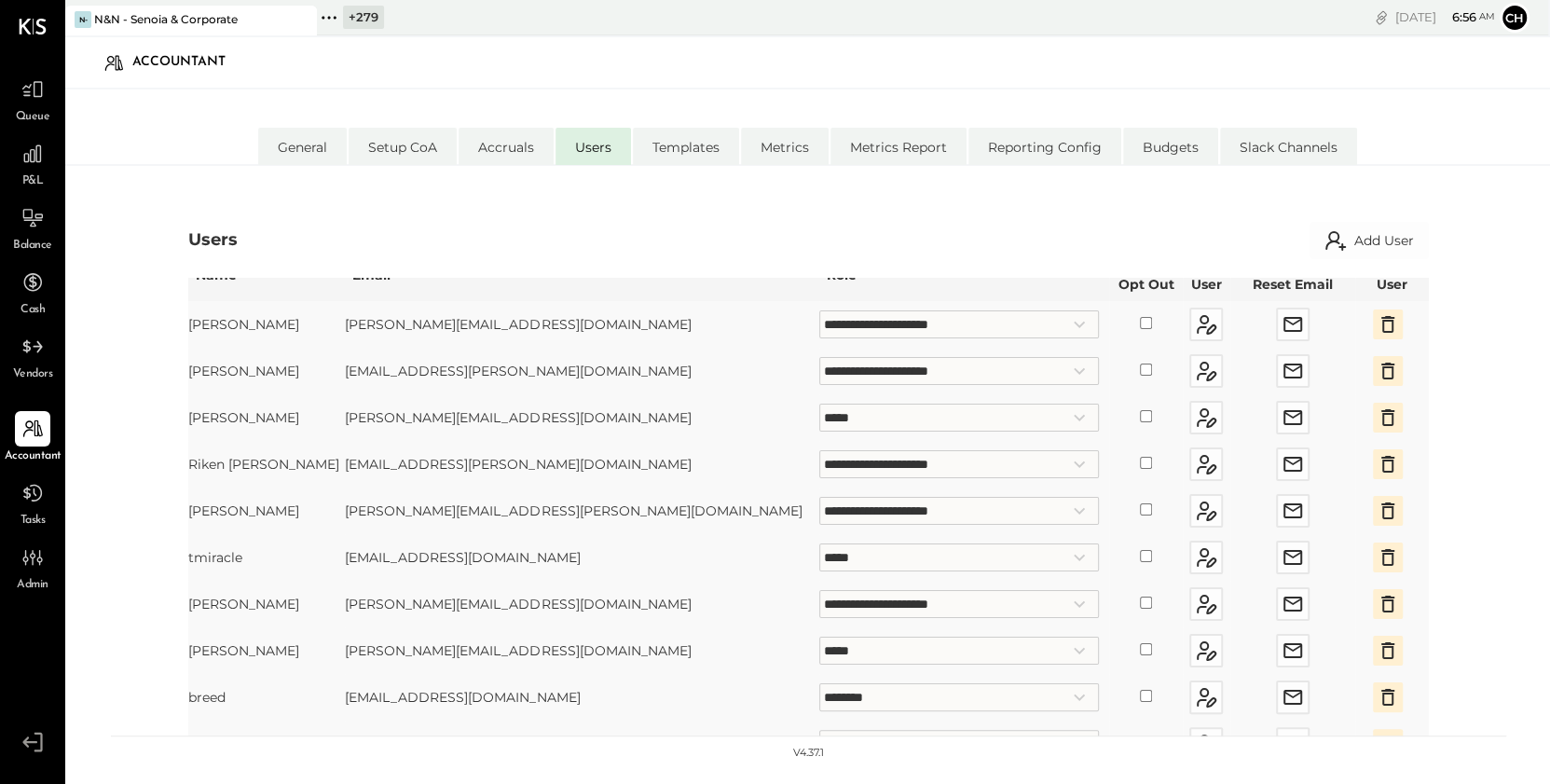
scroll to position [62, 0]
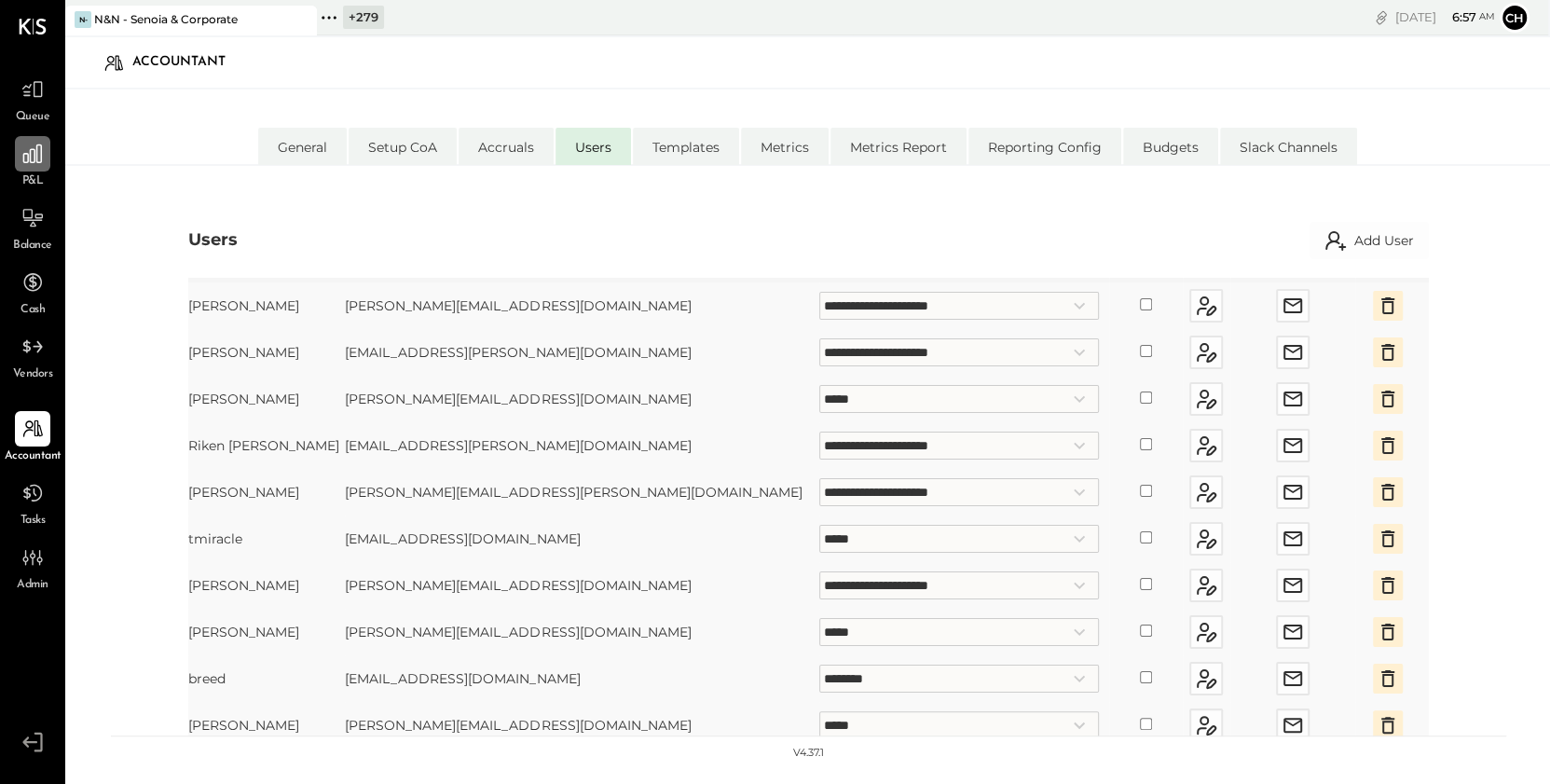
click at [43, 155] on icon at bounding box center [33, 154] width 24 height 24
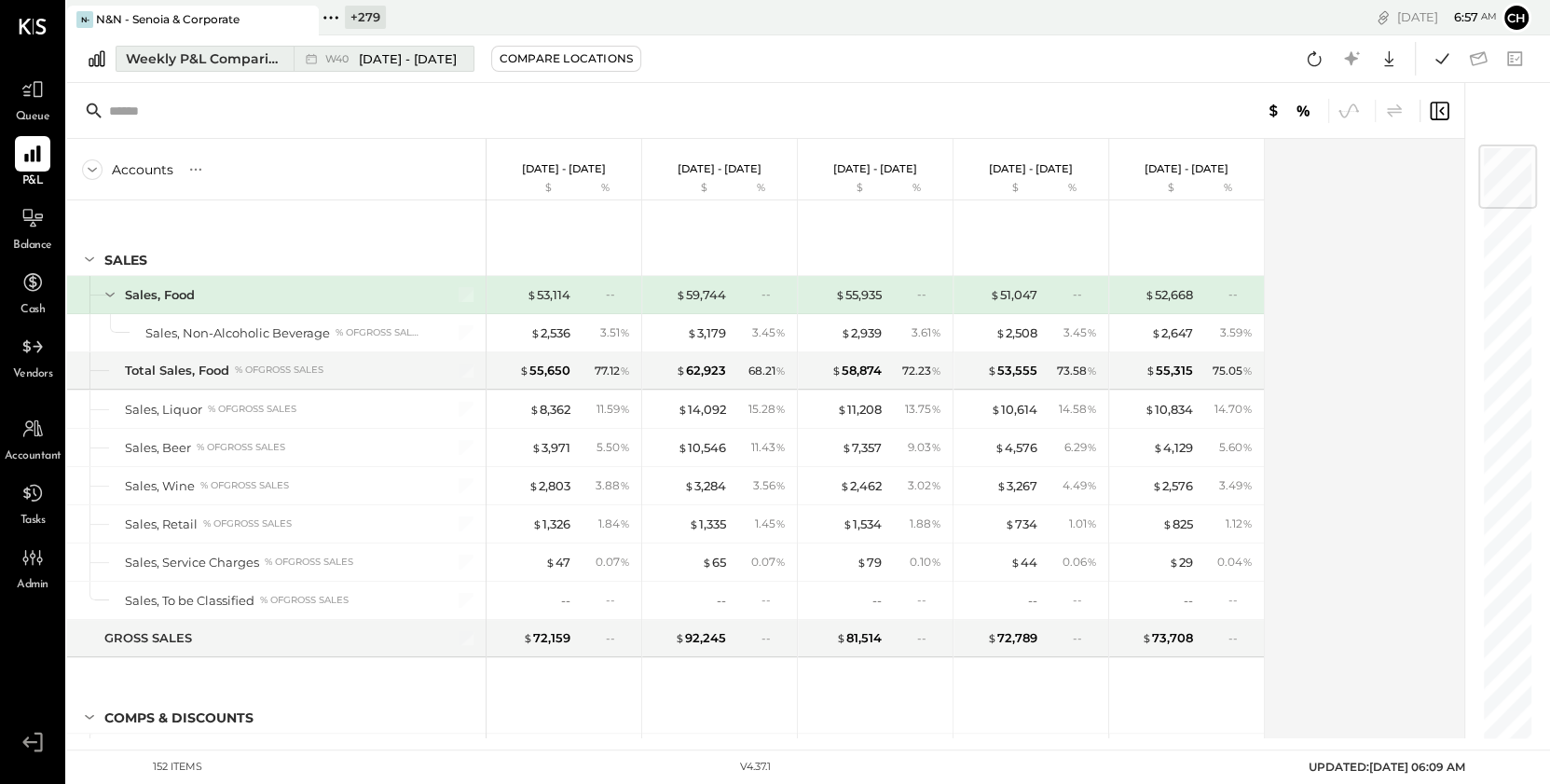
click at [243, 62] on div "Weekly P&L Comparison" at bounding box center [204, 59] width 157 height 19
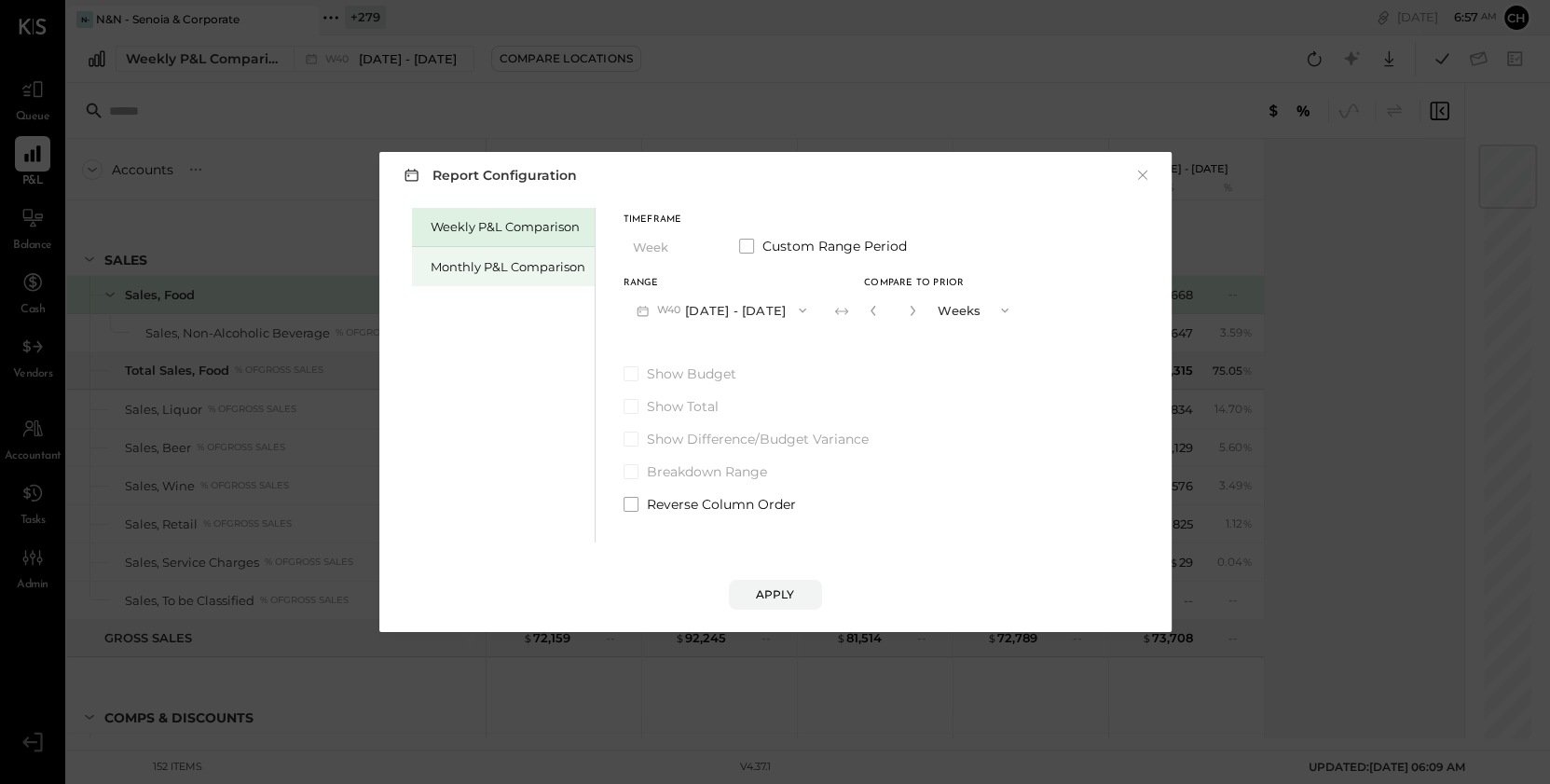
click at [470, 277] on div "Monthly P&L Comparison" at bounding box center [503, 267] width 182 height 39
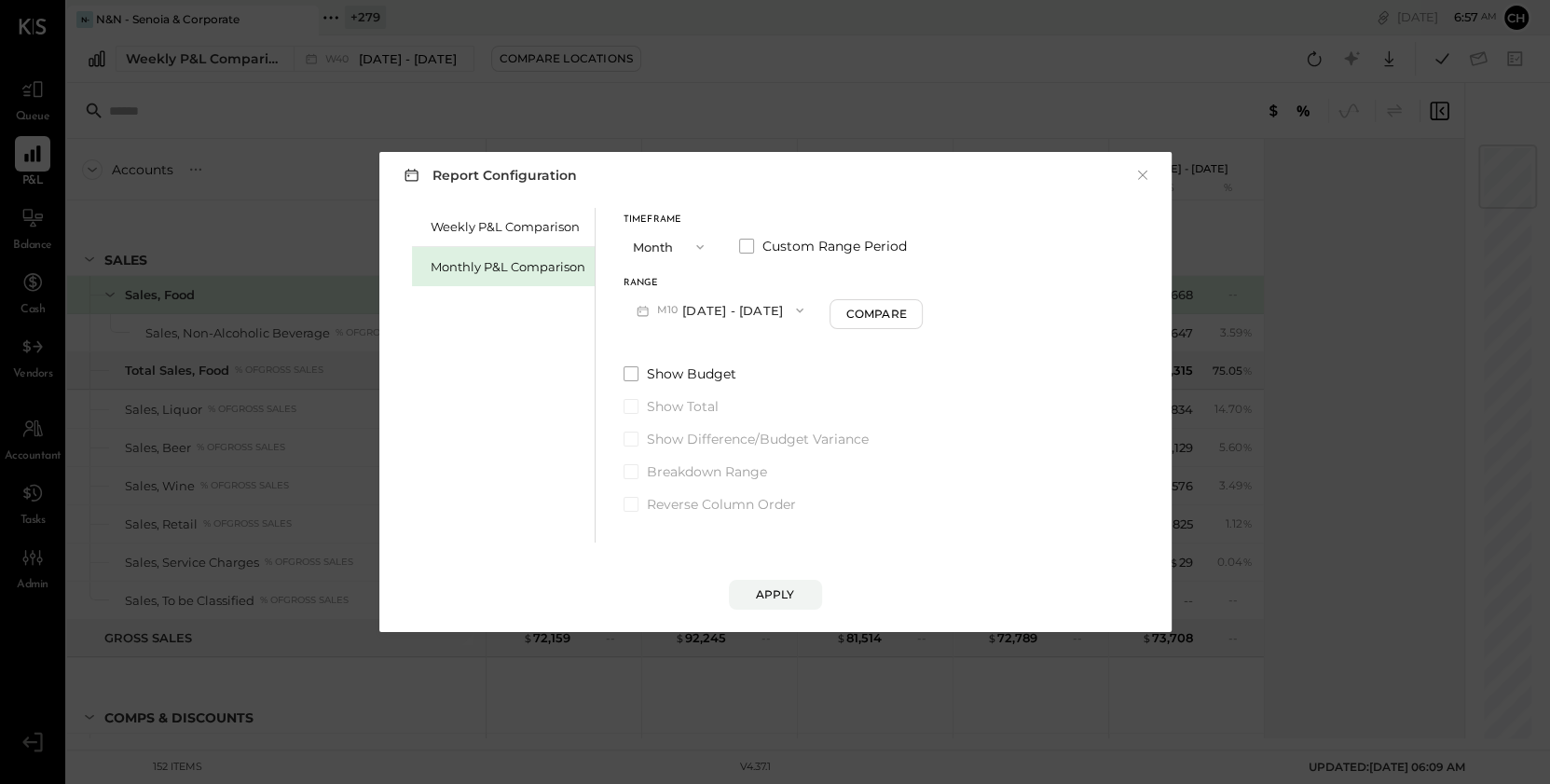
click at [728, 309] on button "M10 [DATE] - [DATE]" at bounding box center [720, 309] width 194 height 35
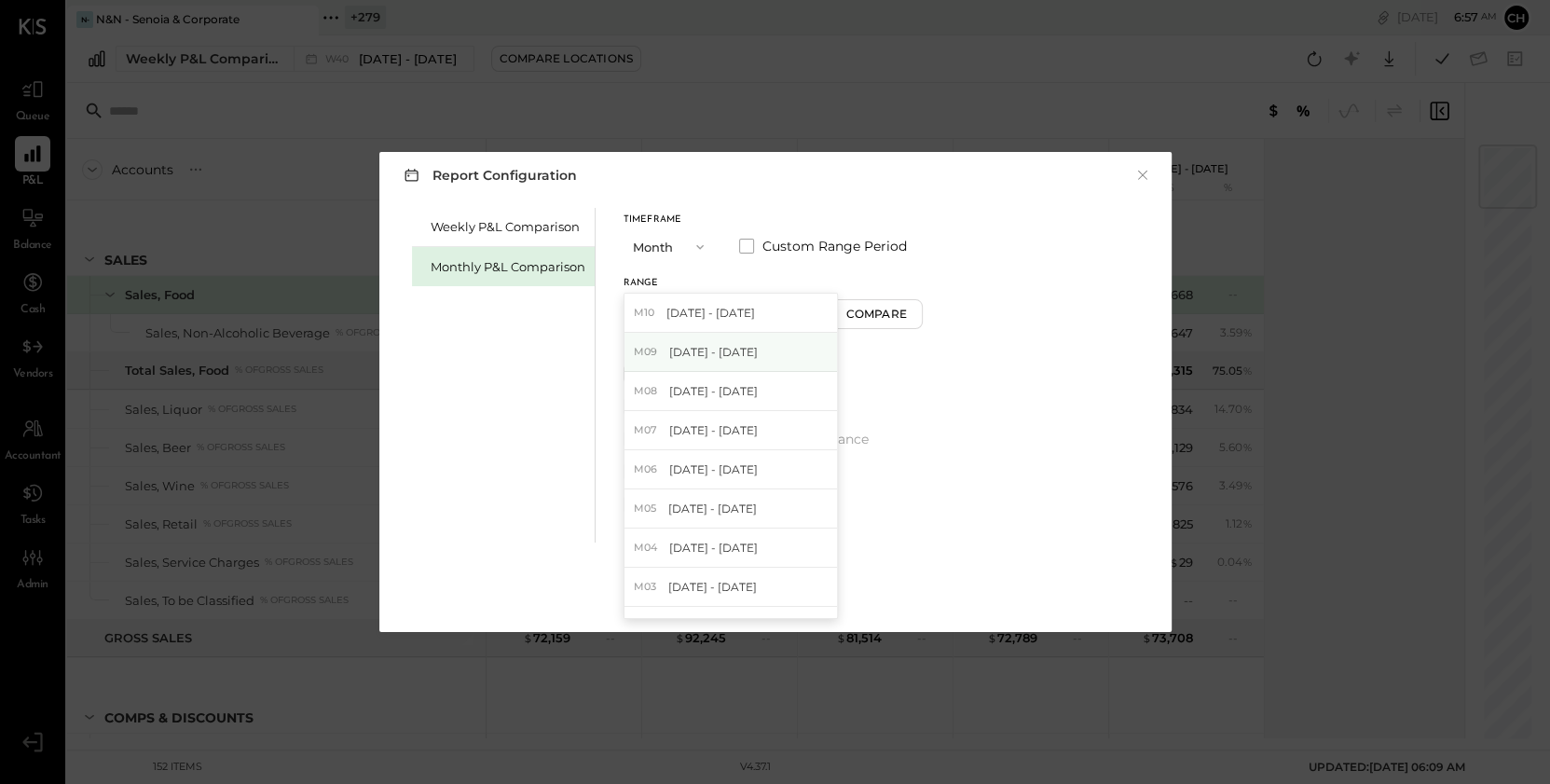
click at [740, 351] on span "[DATE] - [DATE]" at bounding box center [714, 352] width 88 height 16
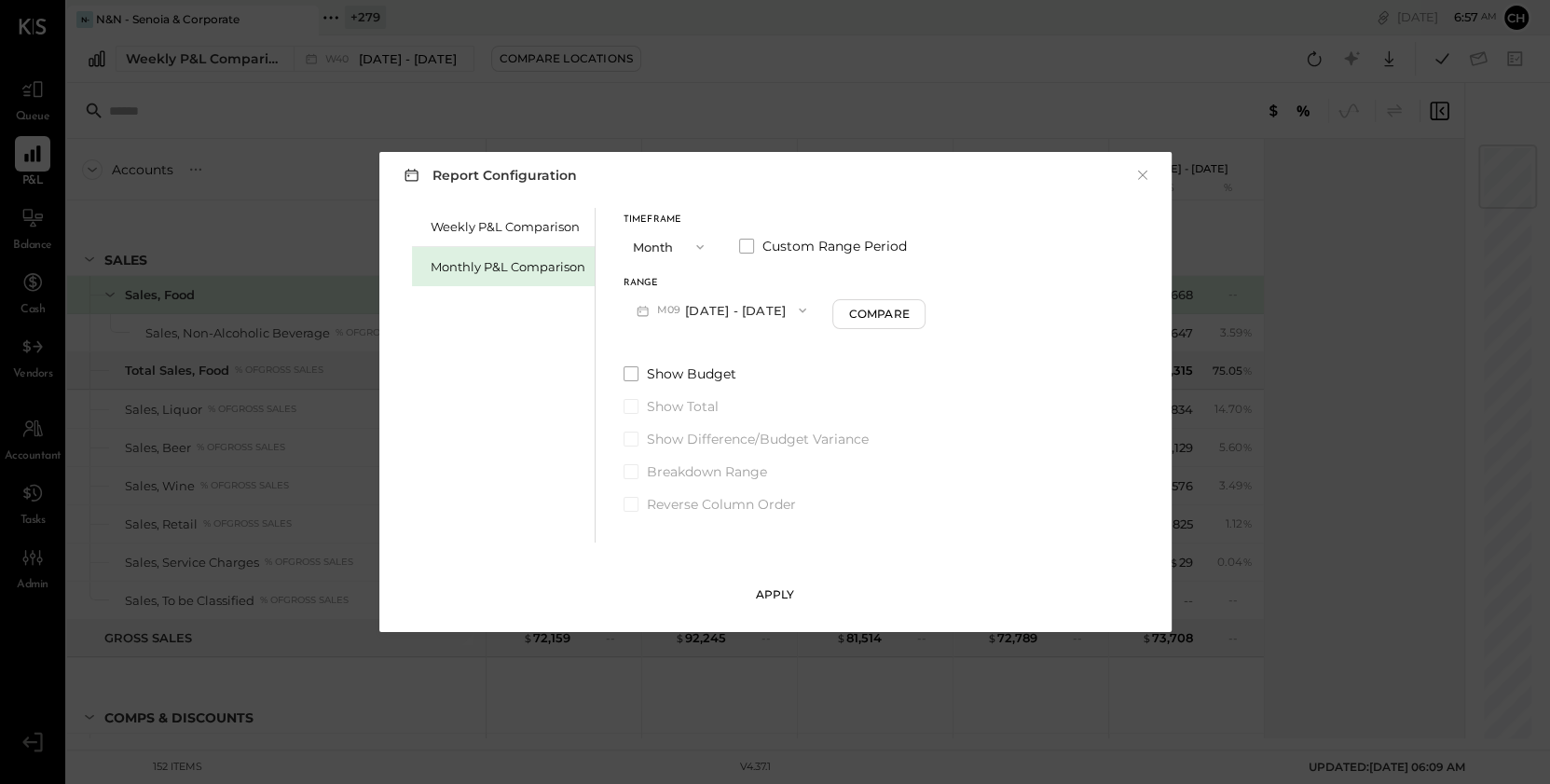
click at [757, 596] on div "Apply" at bounding box center [776, 593] width 40 height 16
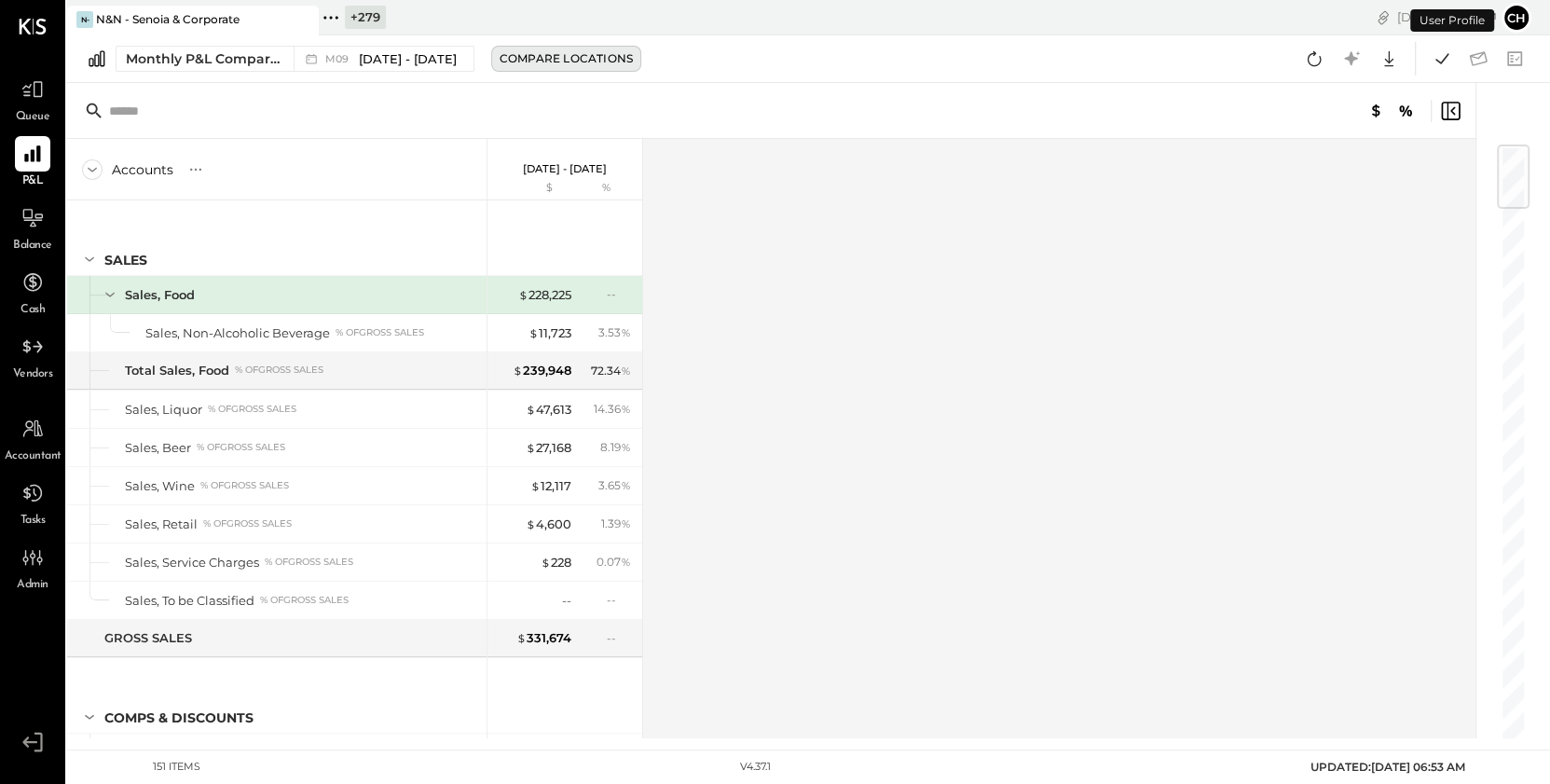
click at [509, 63] on div "Compare Locations" at bounding box center [566, 58] width 134 height 16
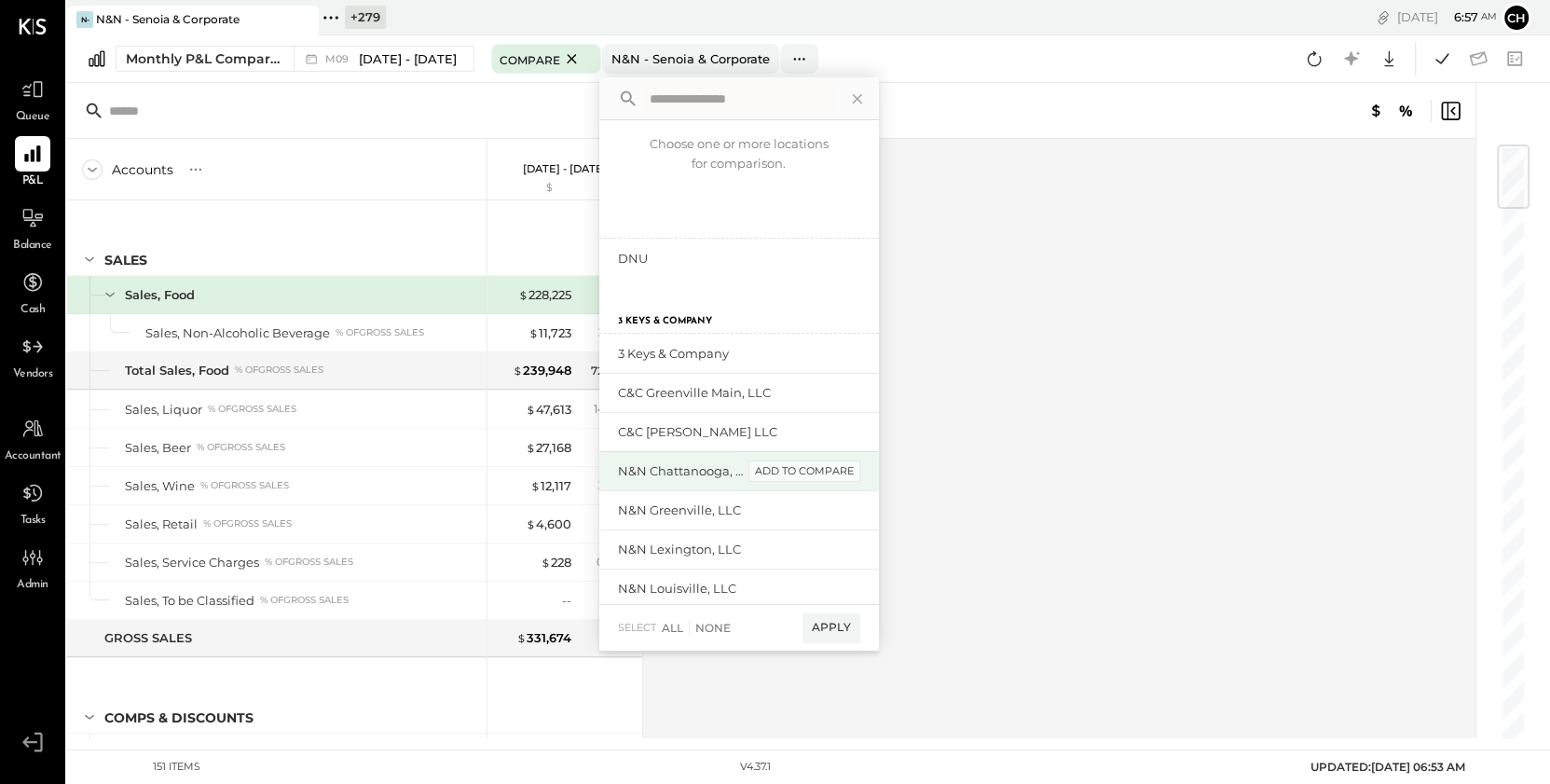
click at [786, 469] on div "add to compare" at bounding box center [804, 472] width 112 height 23
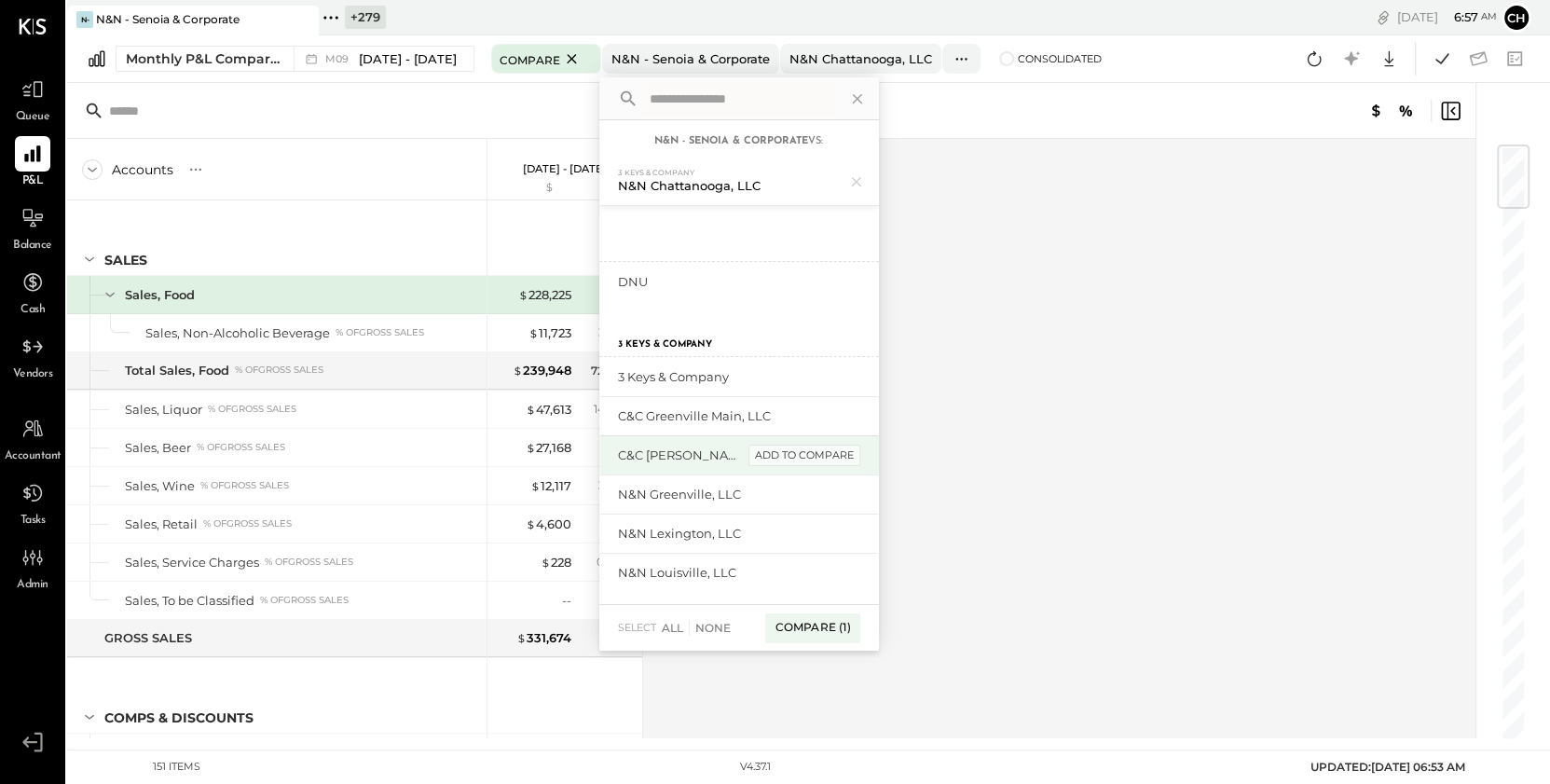
click at [796, 449] on div "add to compare" at bounding box center [804, 456] width 112 height 23
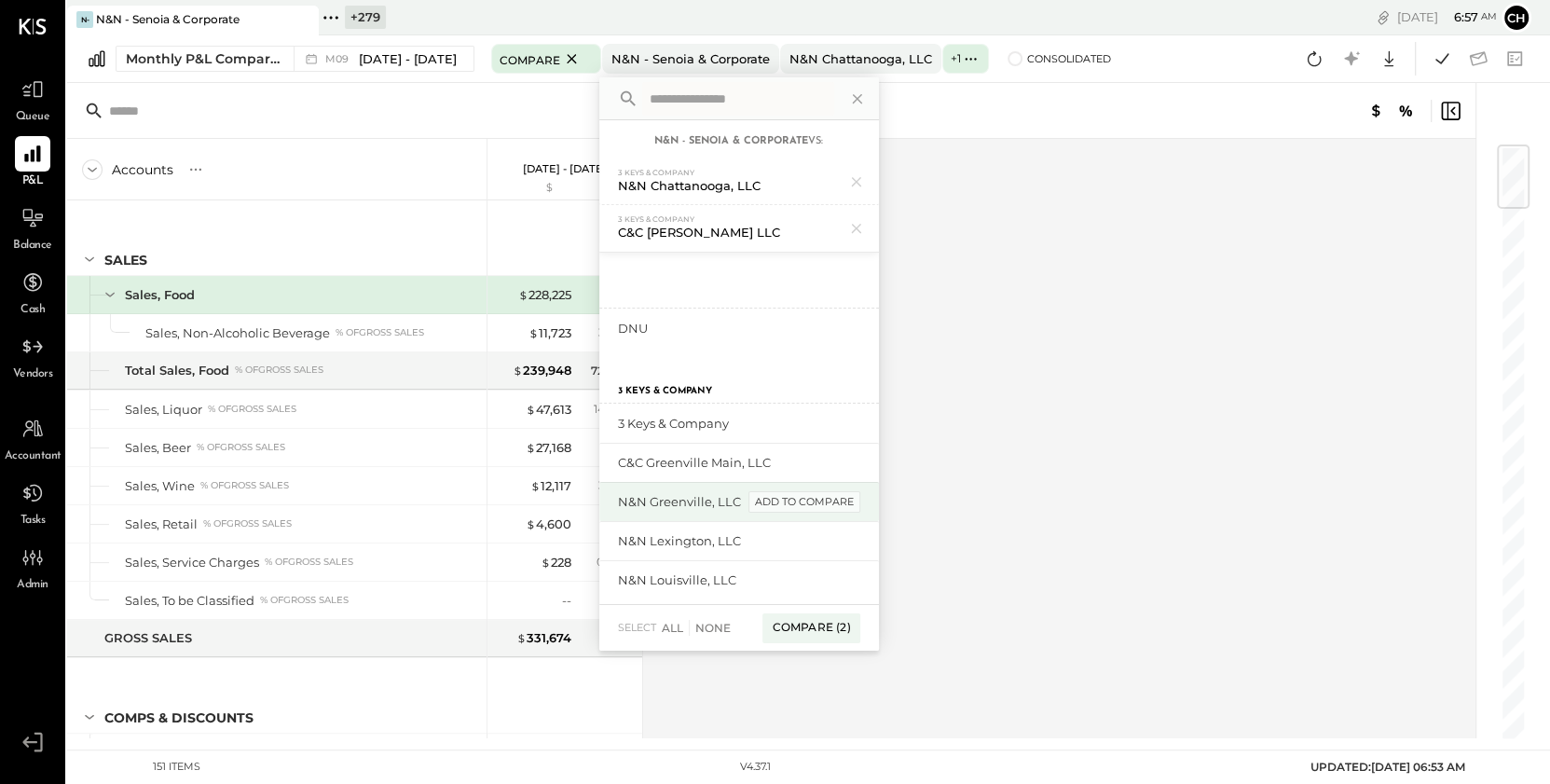
click at [804, 504] on div "add to compare" at bounding box center [804, 502] width 112 height 23
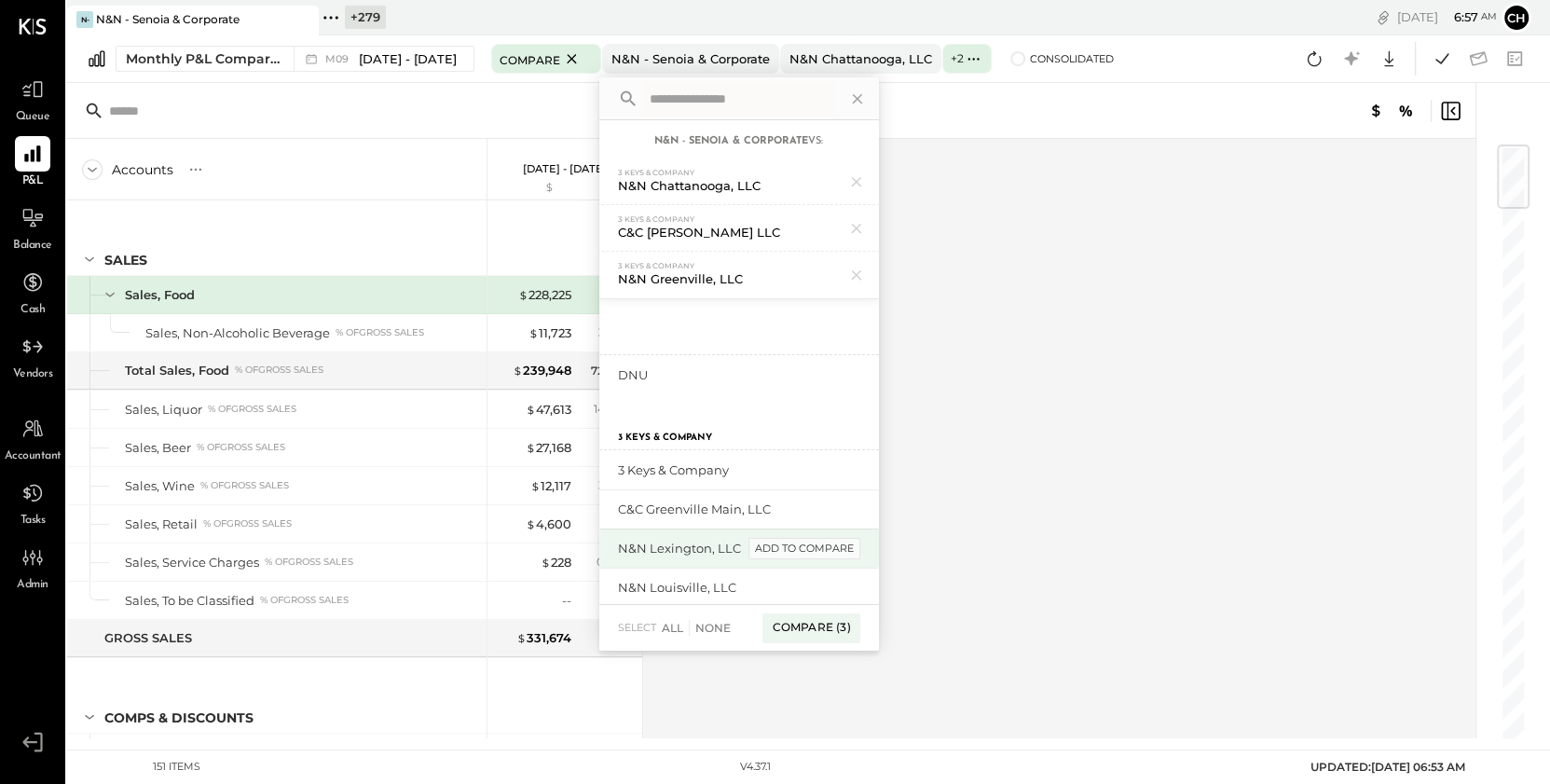
click at [806, 556] on div "add to compare" at bounding box center [804, 549] width 112 height 23
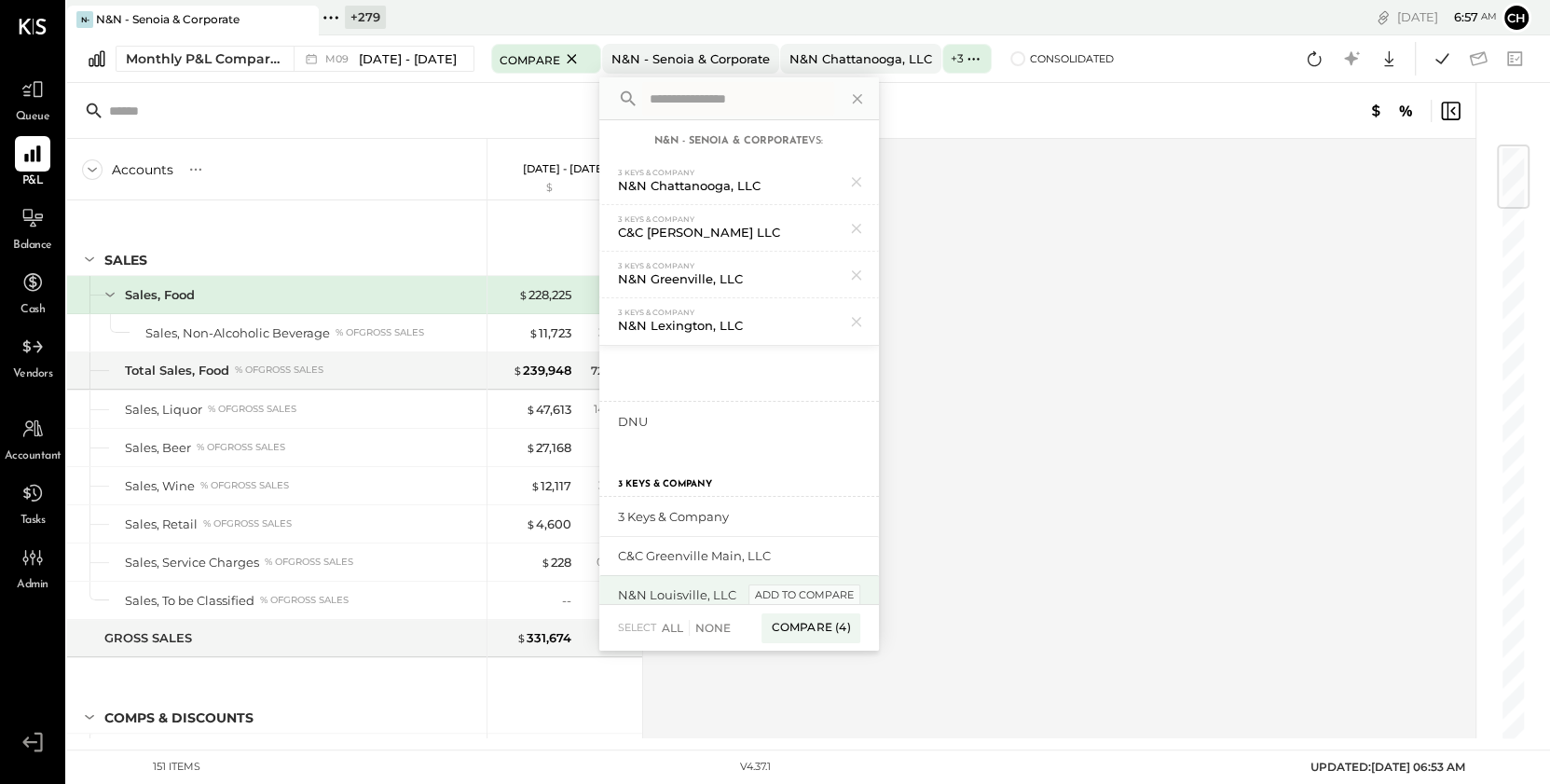
click at [807, 586] on div "add to compare" at bounding box center [804, 595] width 112 height 23
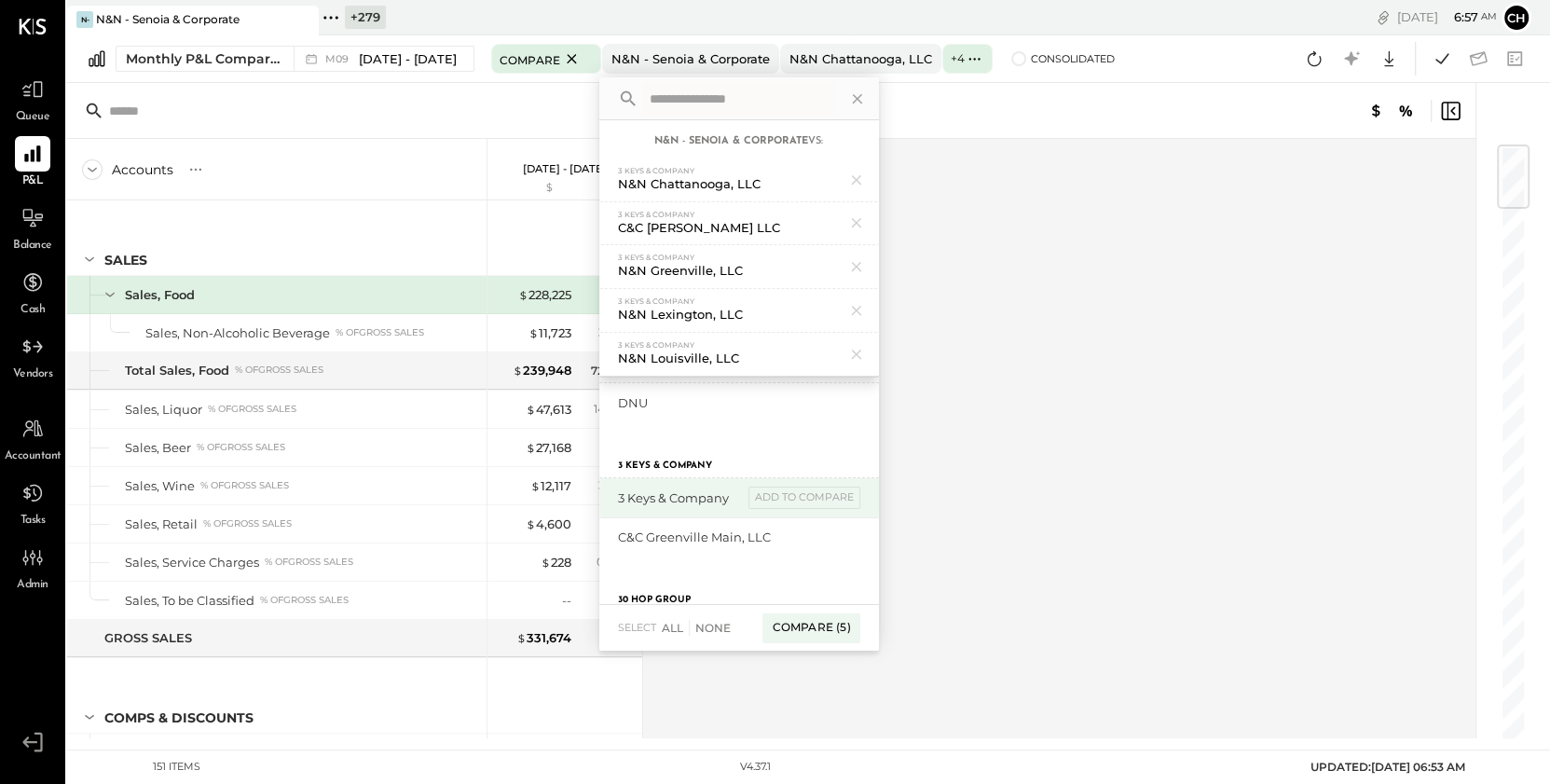
scroll to position [79, 0]
click at [797, 504] on div "add to compare" at bounding box center [804, 509] width 112 height 23
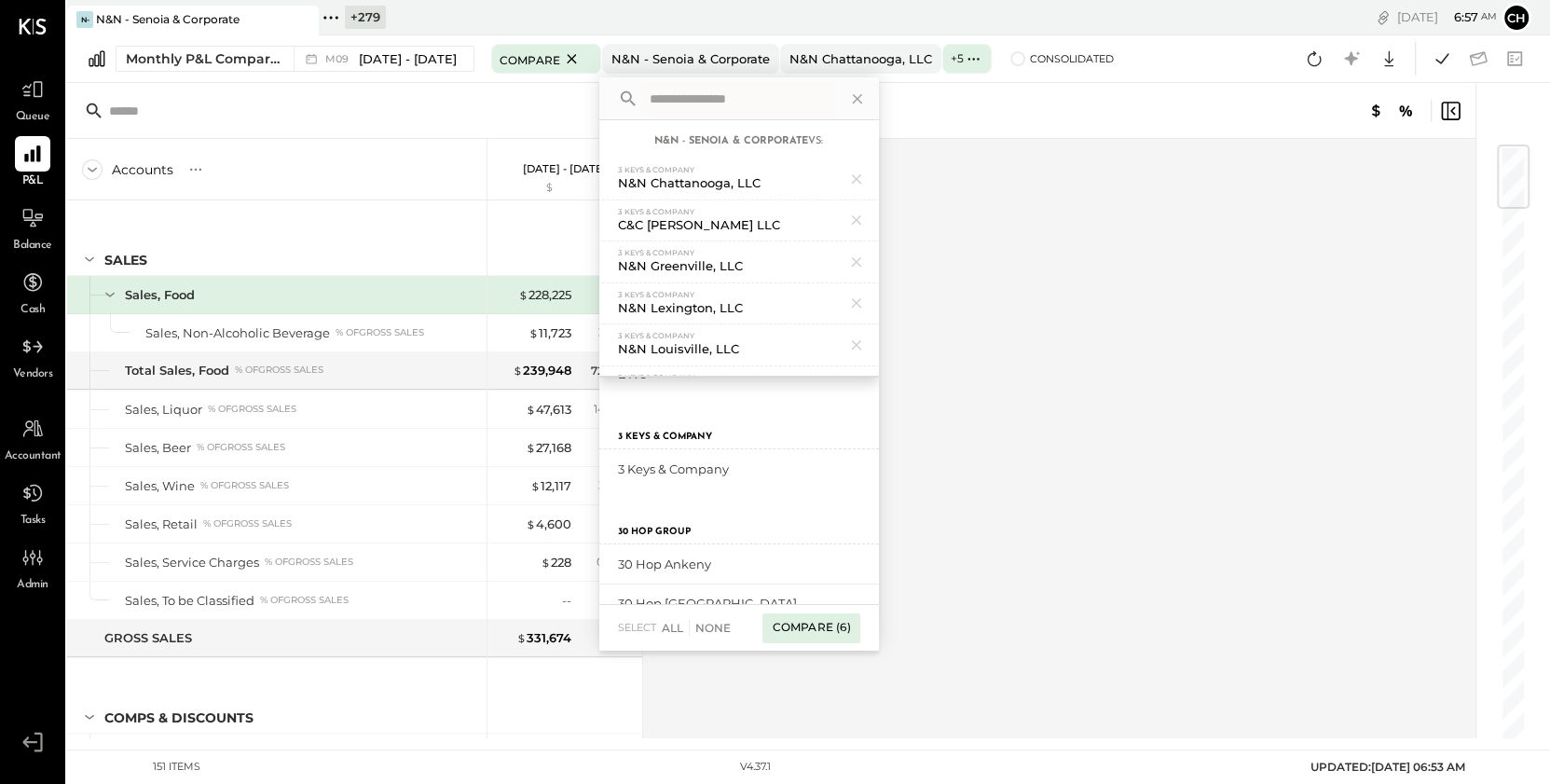
click at [807, 638] on div "Compare (6)" at bounding box center [811, 628] width 97 height 30
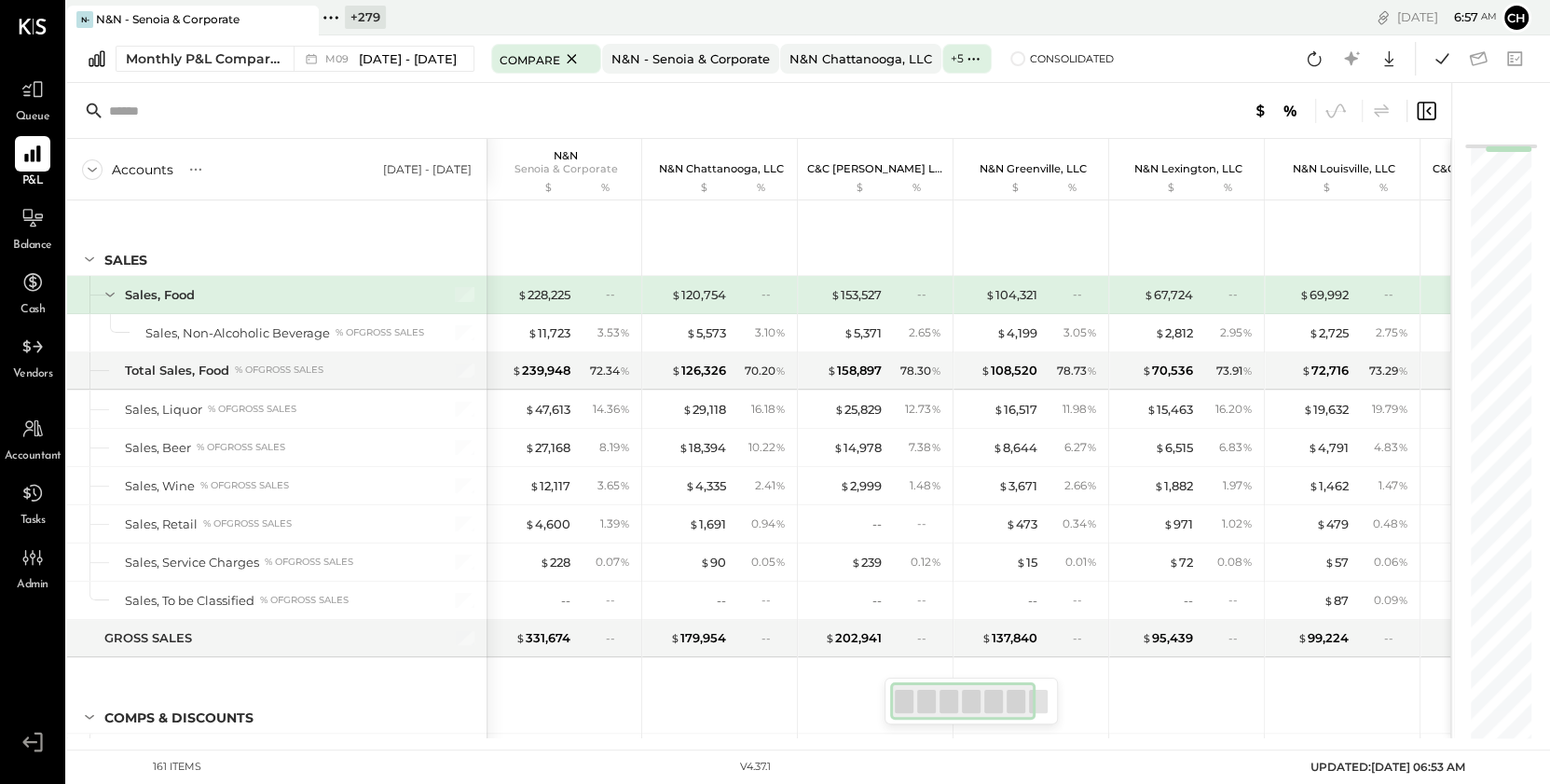
drag, startPoint x: 910, startPoint y: 700, endPoint x: 893, endPoint y: 704, distance: 17.5
click at [893, 704] on div at bounding box center [963, 701] width 146 height 38
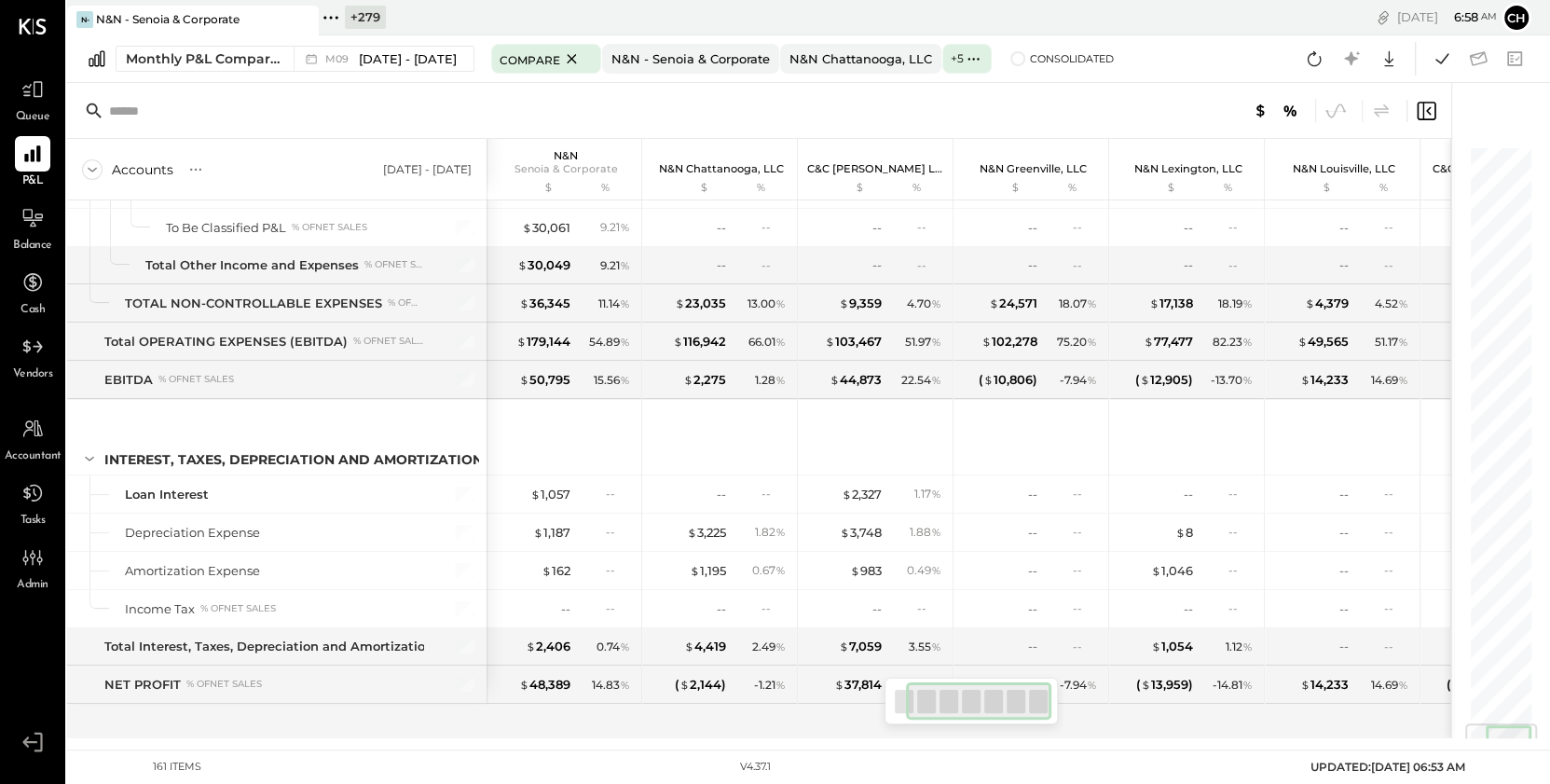
scroll to position [0, 122]
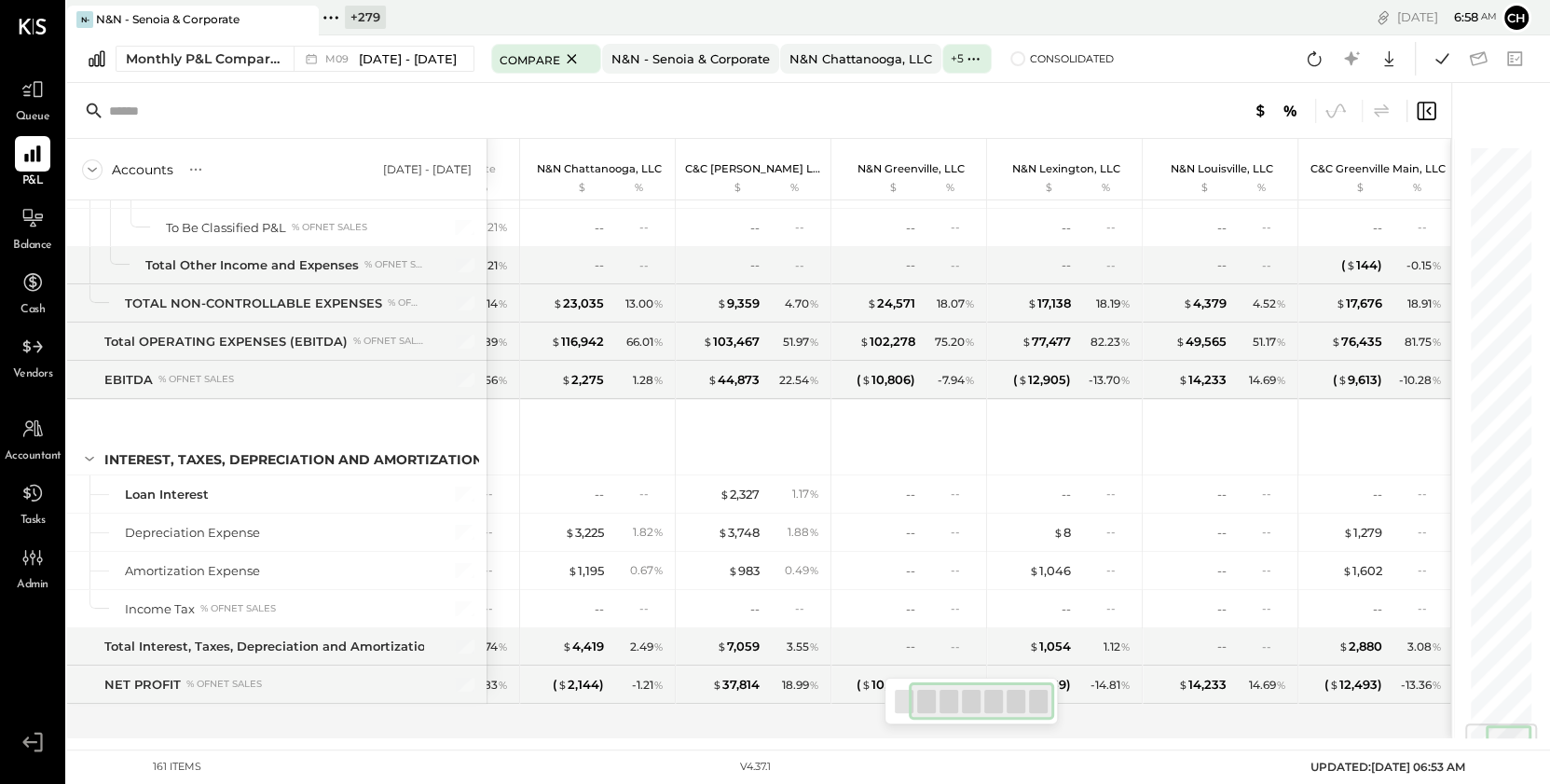
drag, startPoint x: 971, startPoint y: 695, endPoint x: 1053, endPoint y: 683, distance: 82.9
click at [1053, 683] on div at bounding box center [981, 701] width 146 height 38
click at [567, 56] on icon at bounding box center [572, 58] width 9 height 9
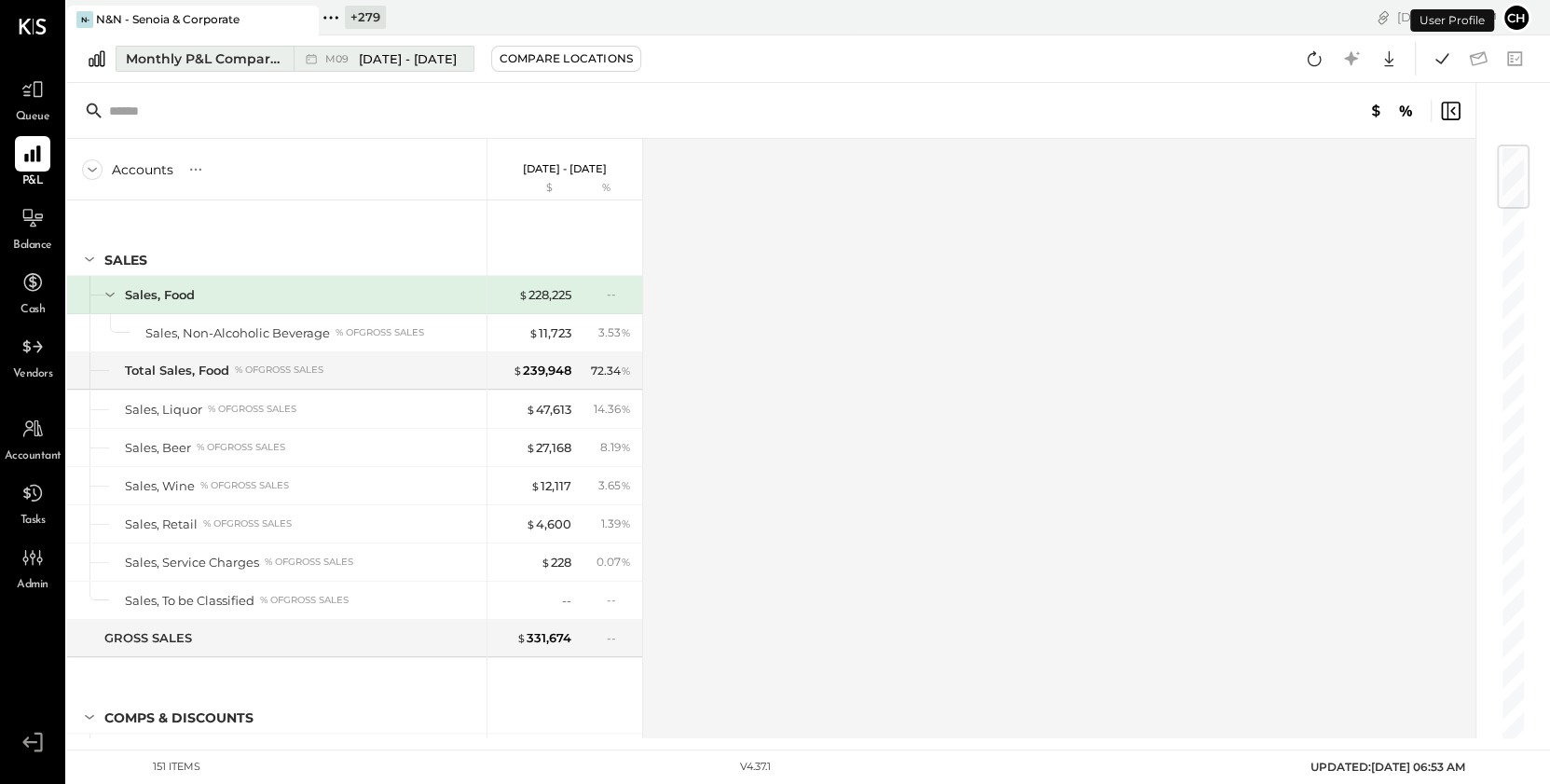
click at [191, 57] on div "Monthly P&L Comparison" at bounding box center [204, 59] width 157 height 19
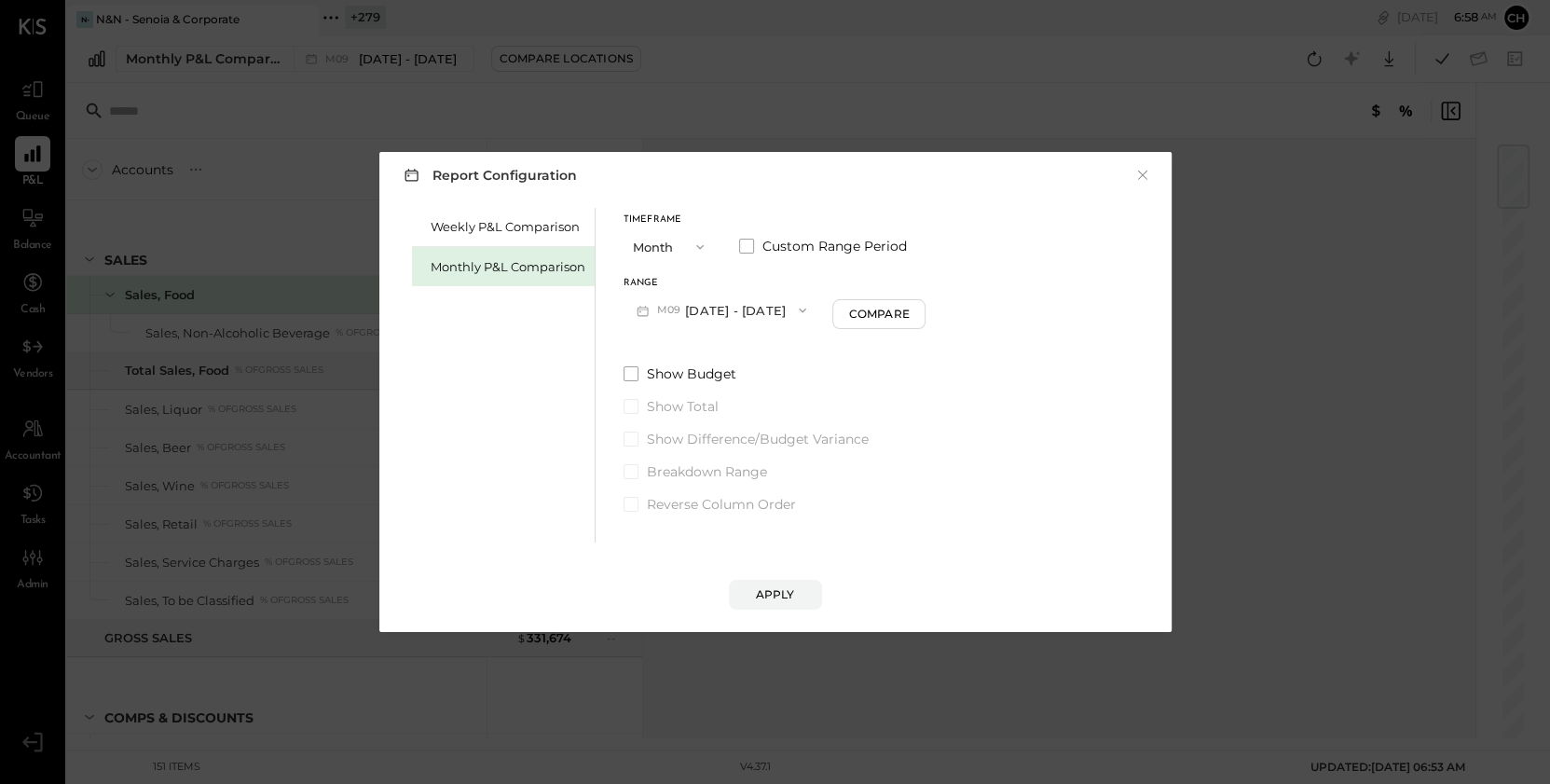
click at [713, 310] on button "M09 Sep 1 - 30, 2025" at bounding box center [721, 309] width 197 height 35
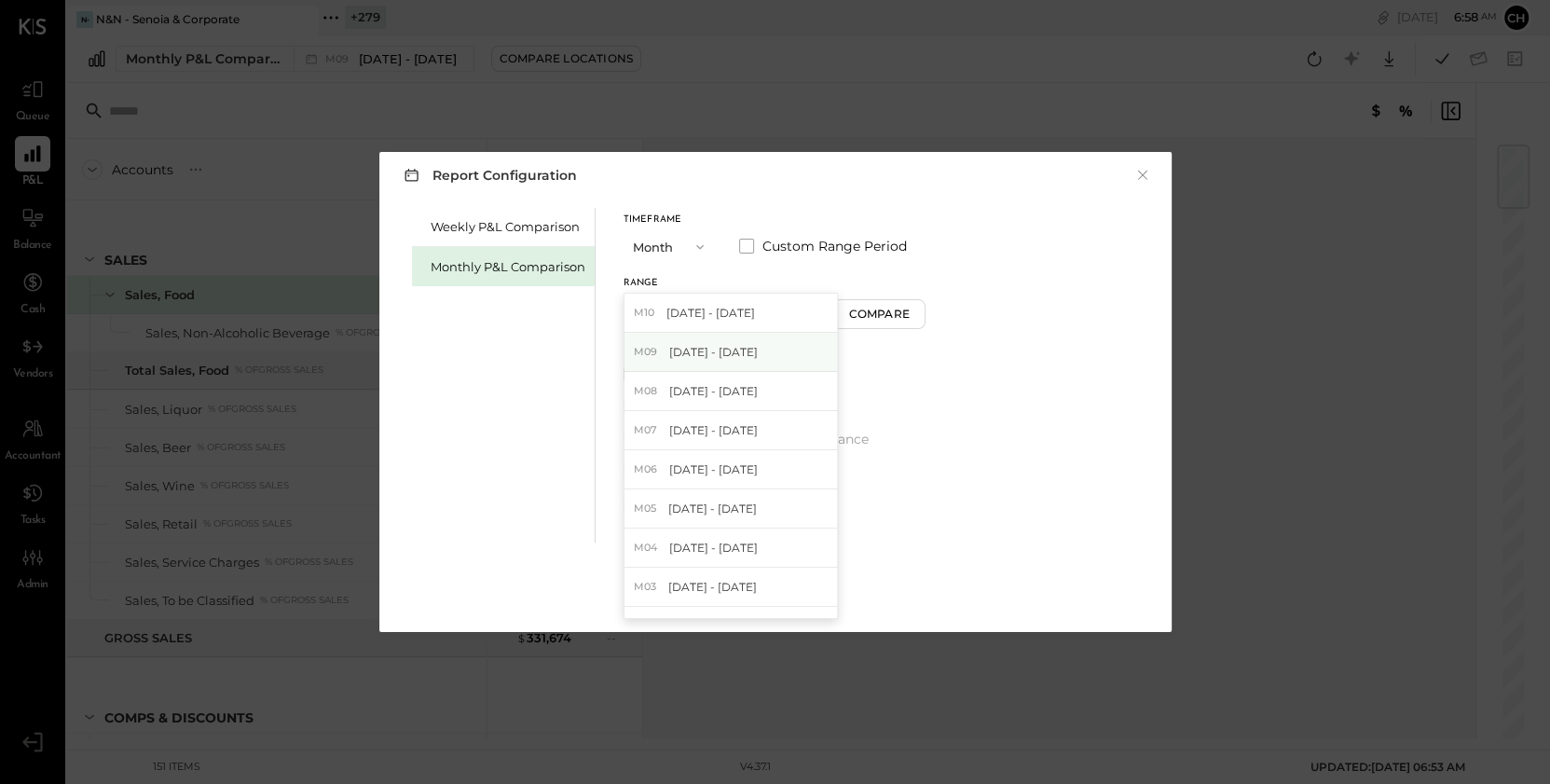
click at [710, 352] on span "[DATE] - [DATE]" at bounding box center [714, 352] width 88 height 16
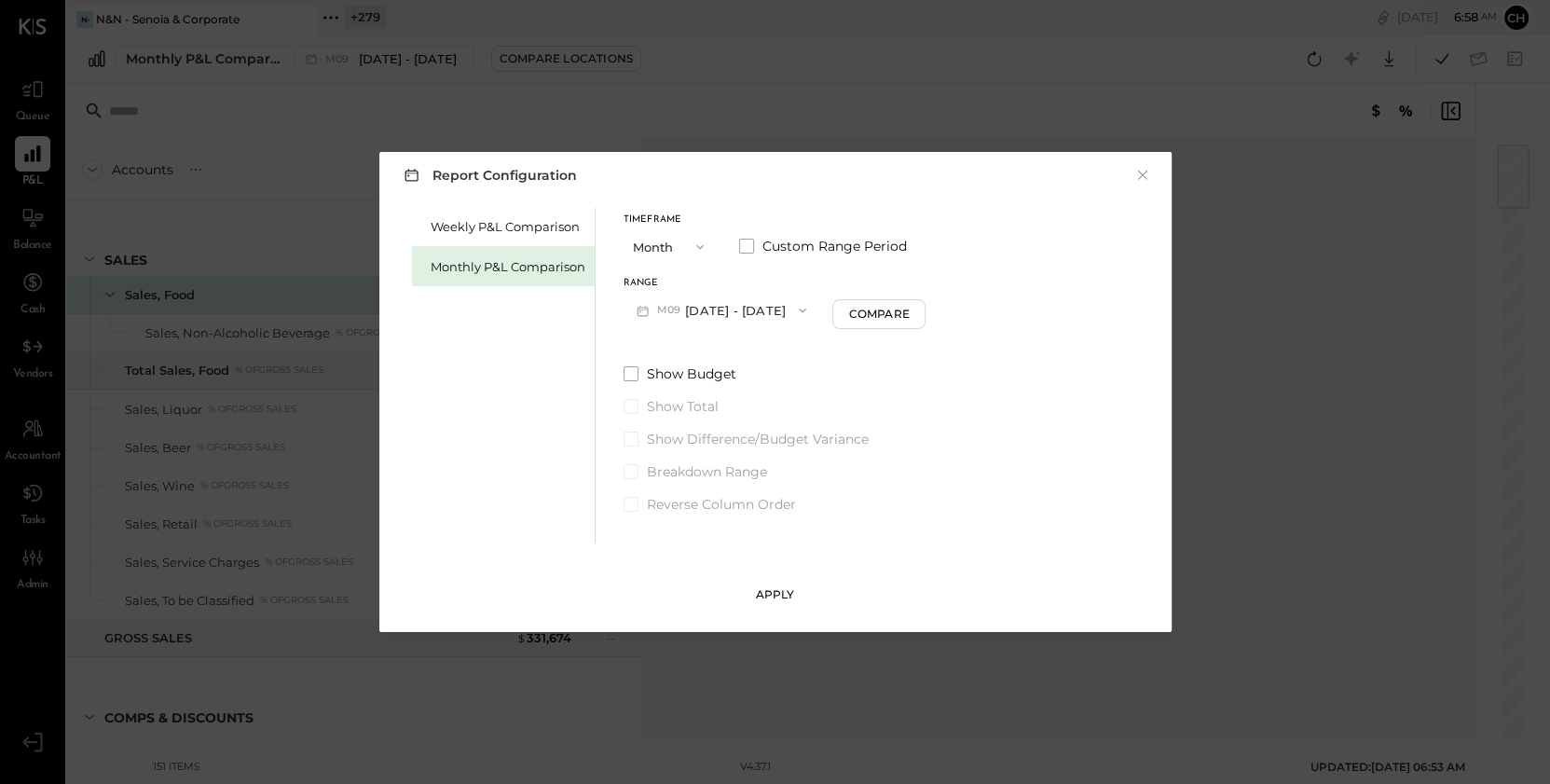
click at [759, 595] on div "Apply" at bounding box center [776, 593] width 40 height 16
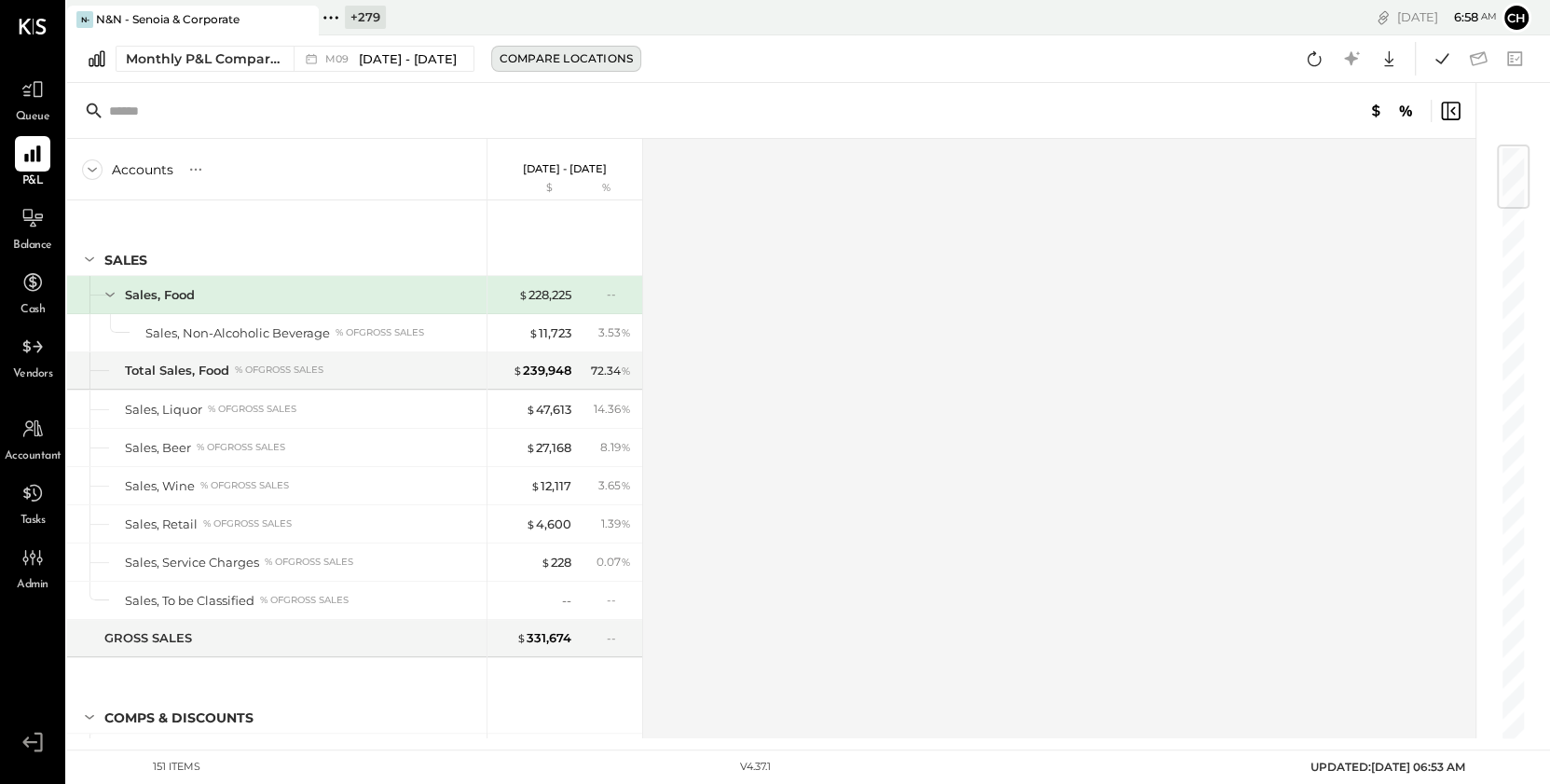
click at [536, 58] on div "Compare Locations" at bounding box center [566, 58] width 134 height 16
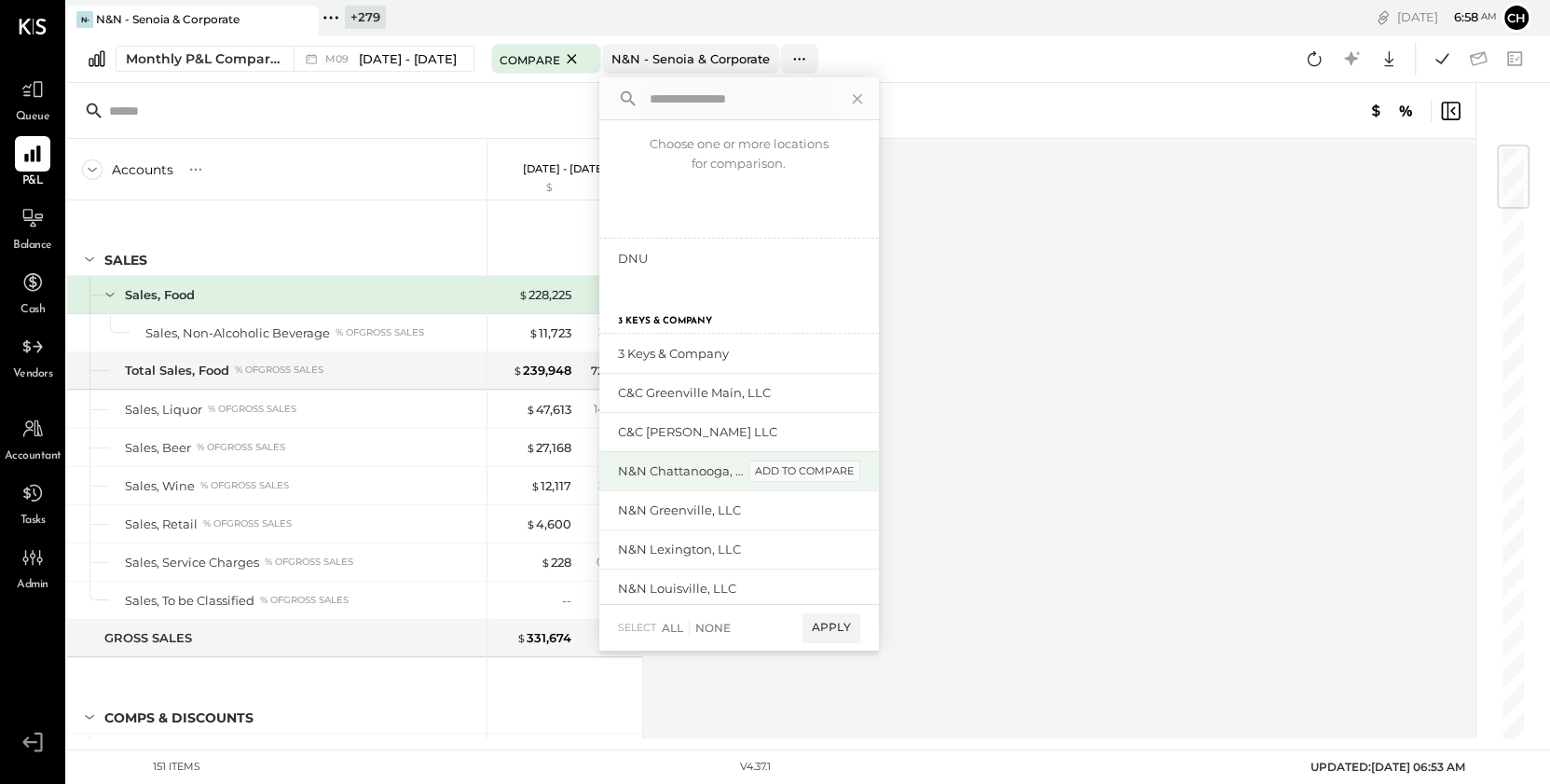
click at [815, 472] on div "add to compare" at bounding box center [804, 472] width 112 height 23
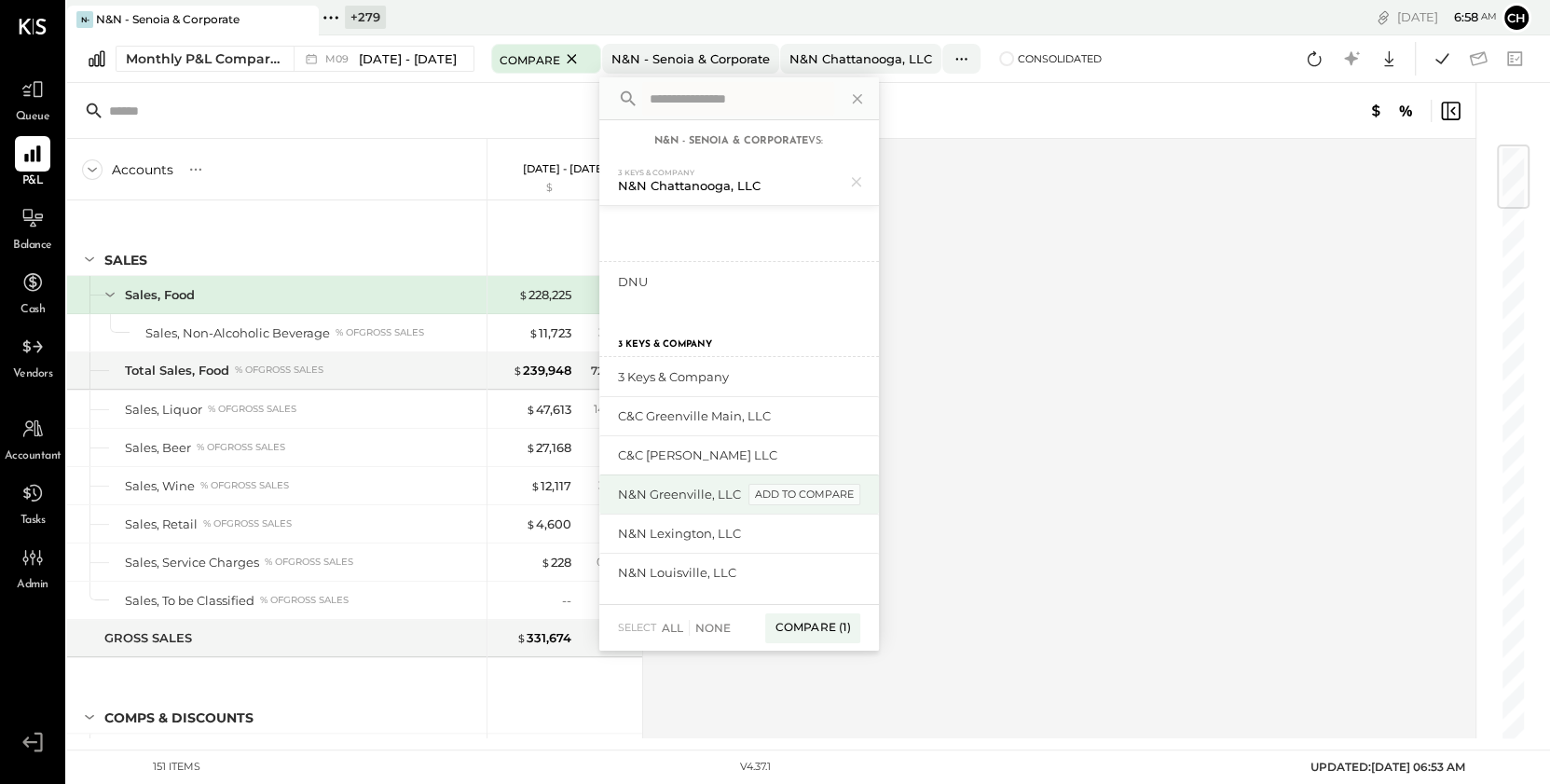
click at [809, 493] on div "add to compare" at bounding box center [804, 494] width 112 height 23
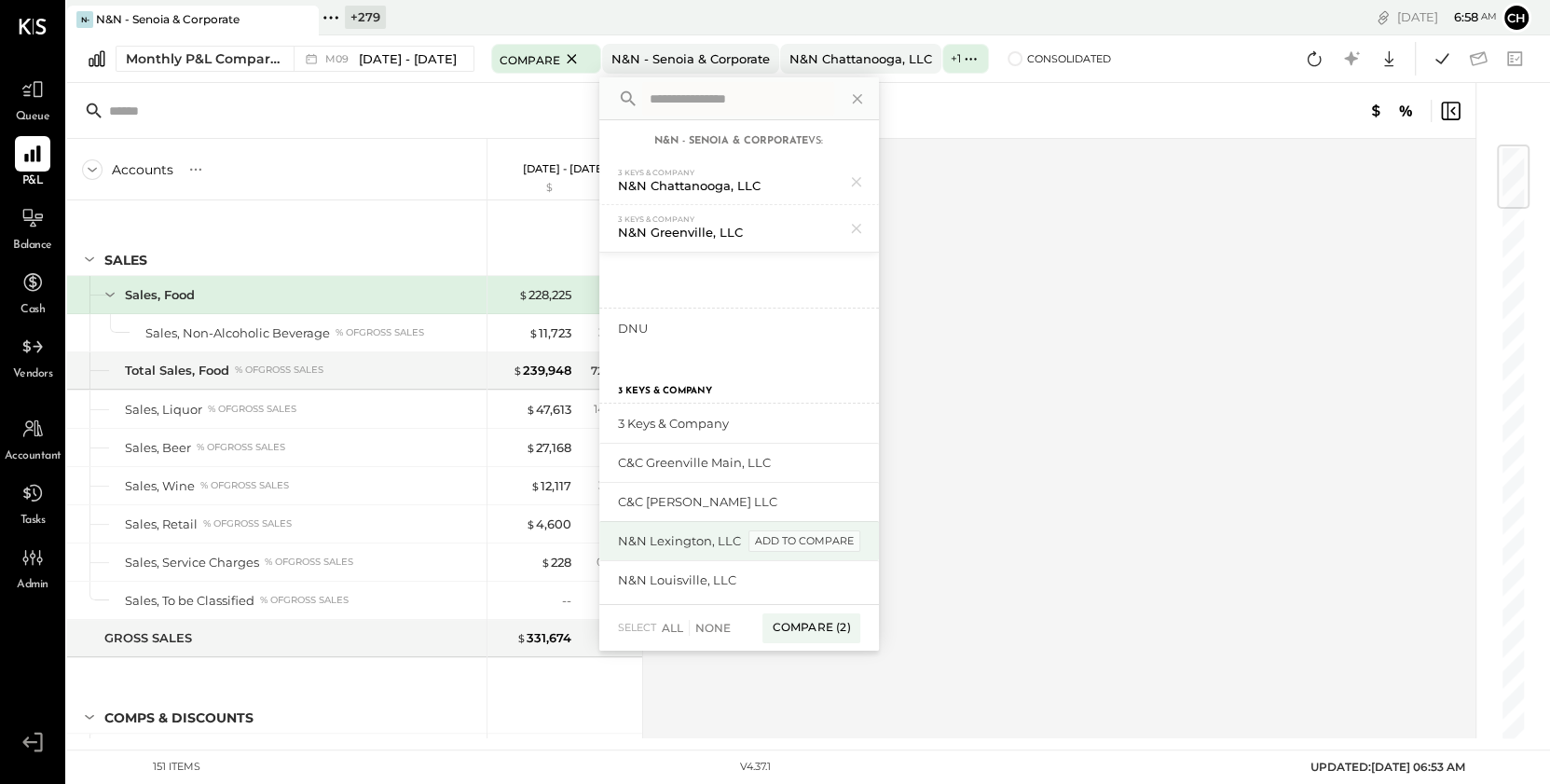
click at [813, 539] on div "add to compare" at bounding box center [804, 541] width 112 height 23
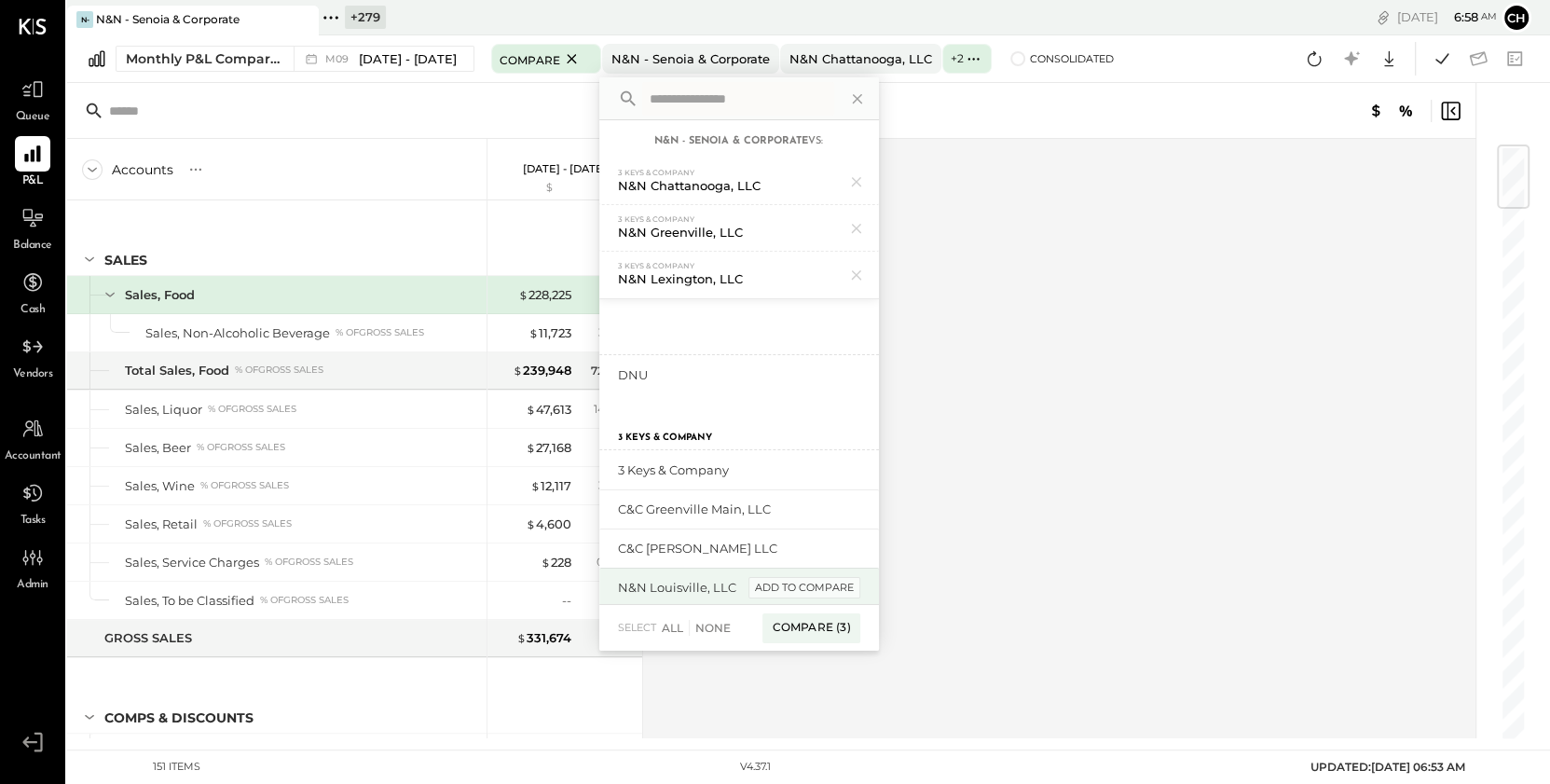
click at [813, 577] on div "add to compare" at bounding box center [804, 588] width 112 height 23
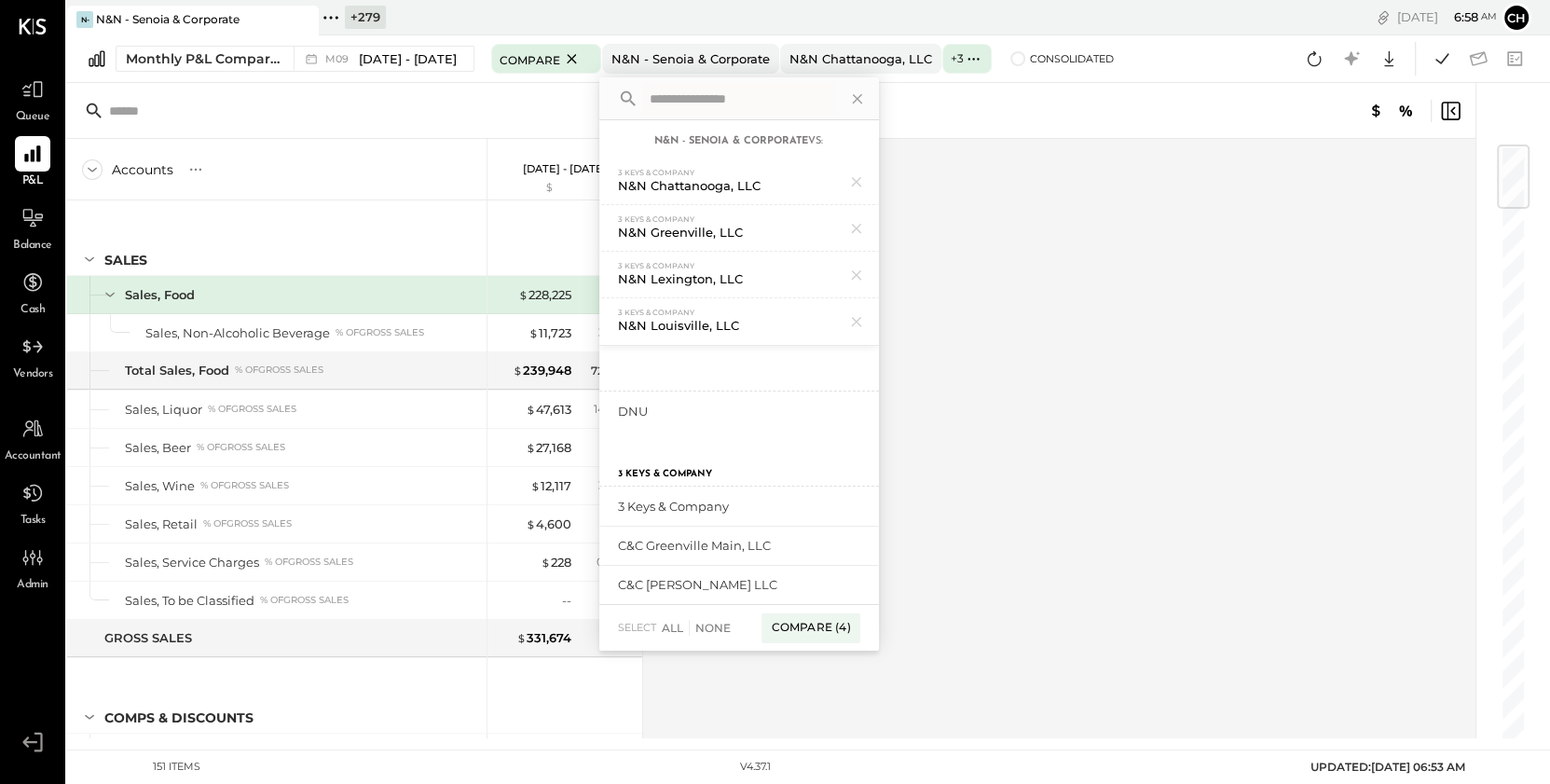
scroll to position [85, 0]
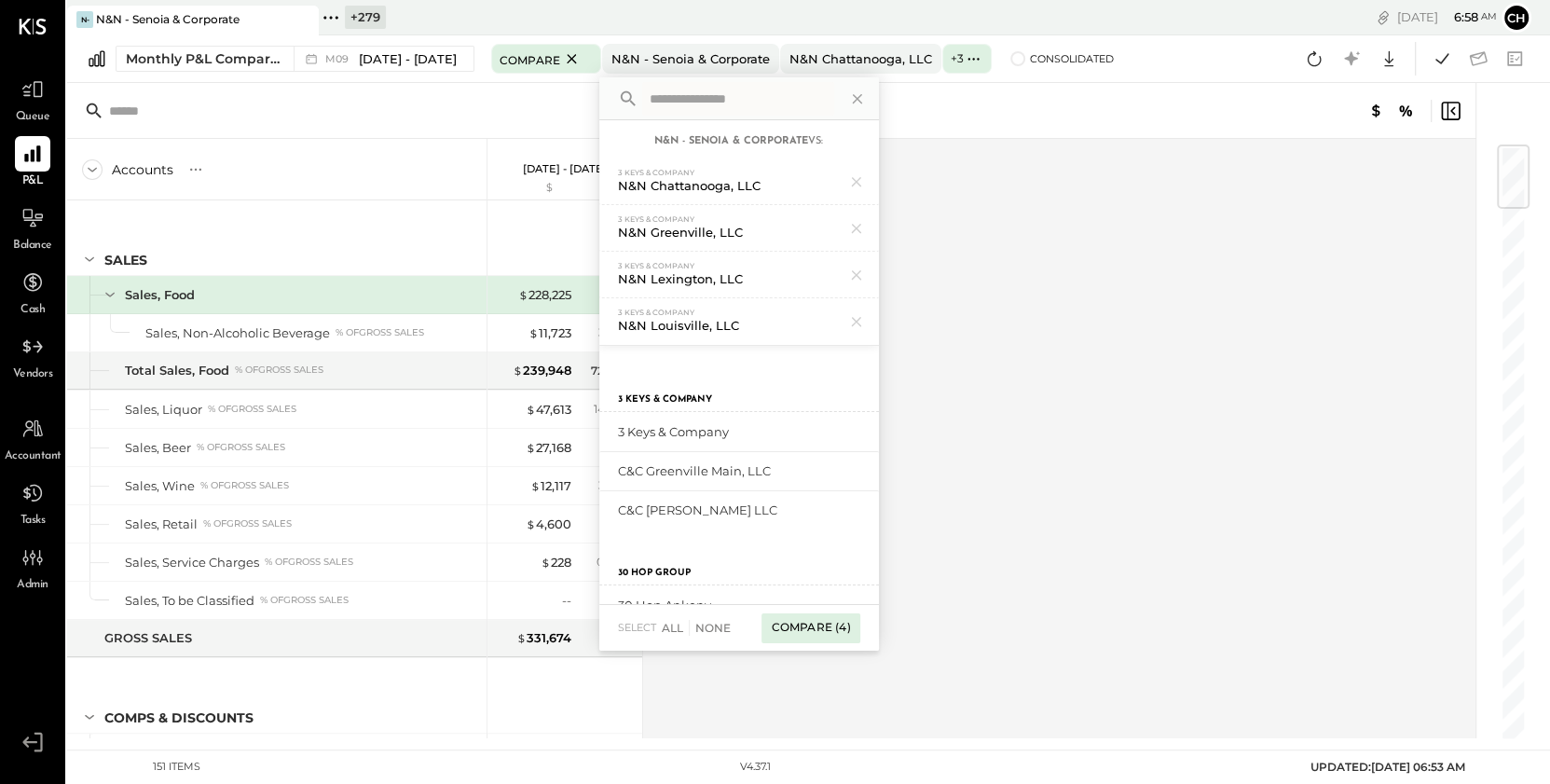
click at [803, 620] on div "Compare (4)" at bounding box center [811, 628] width 98 height 30
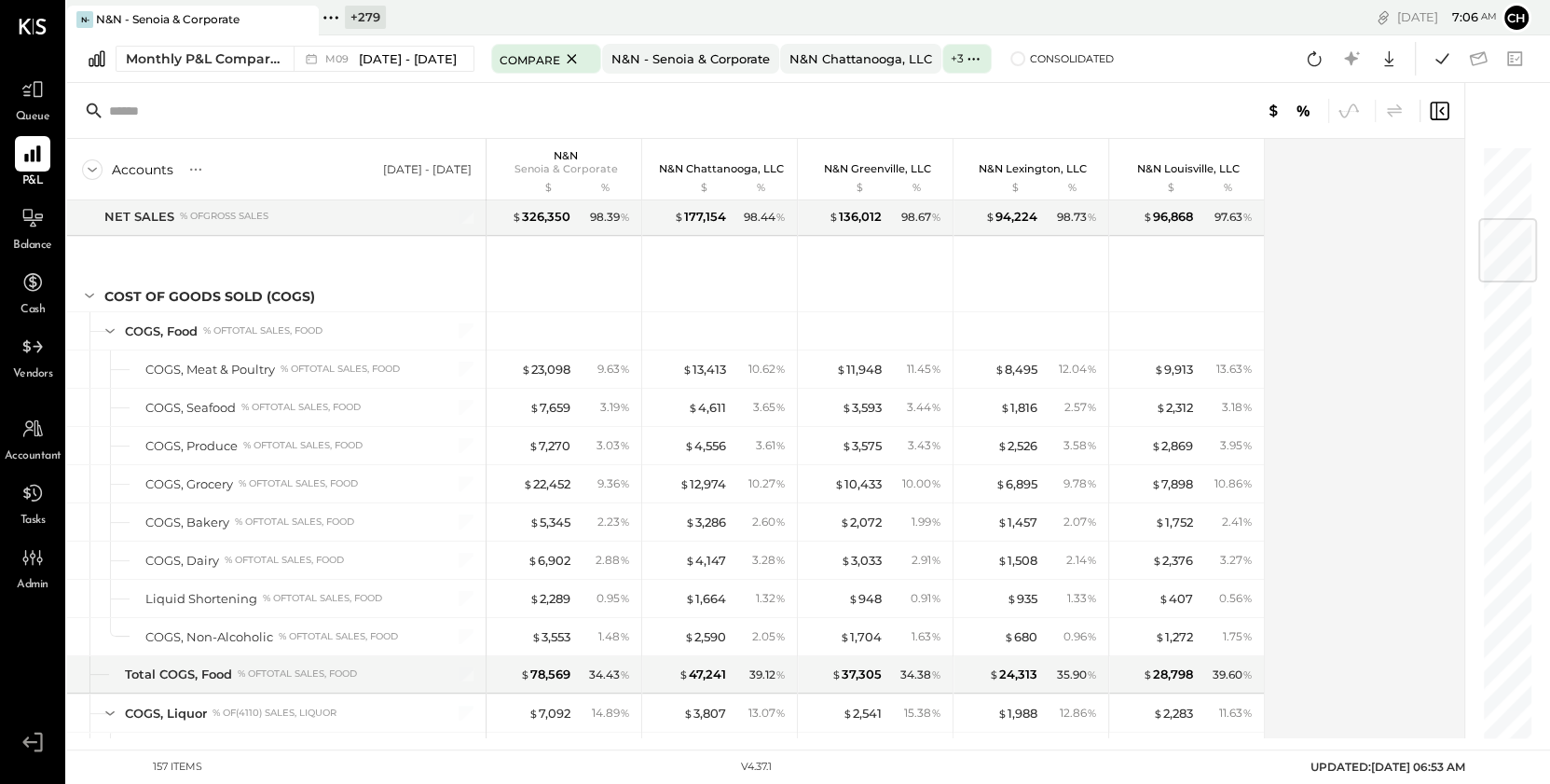
scroll to position [626, 0]
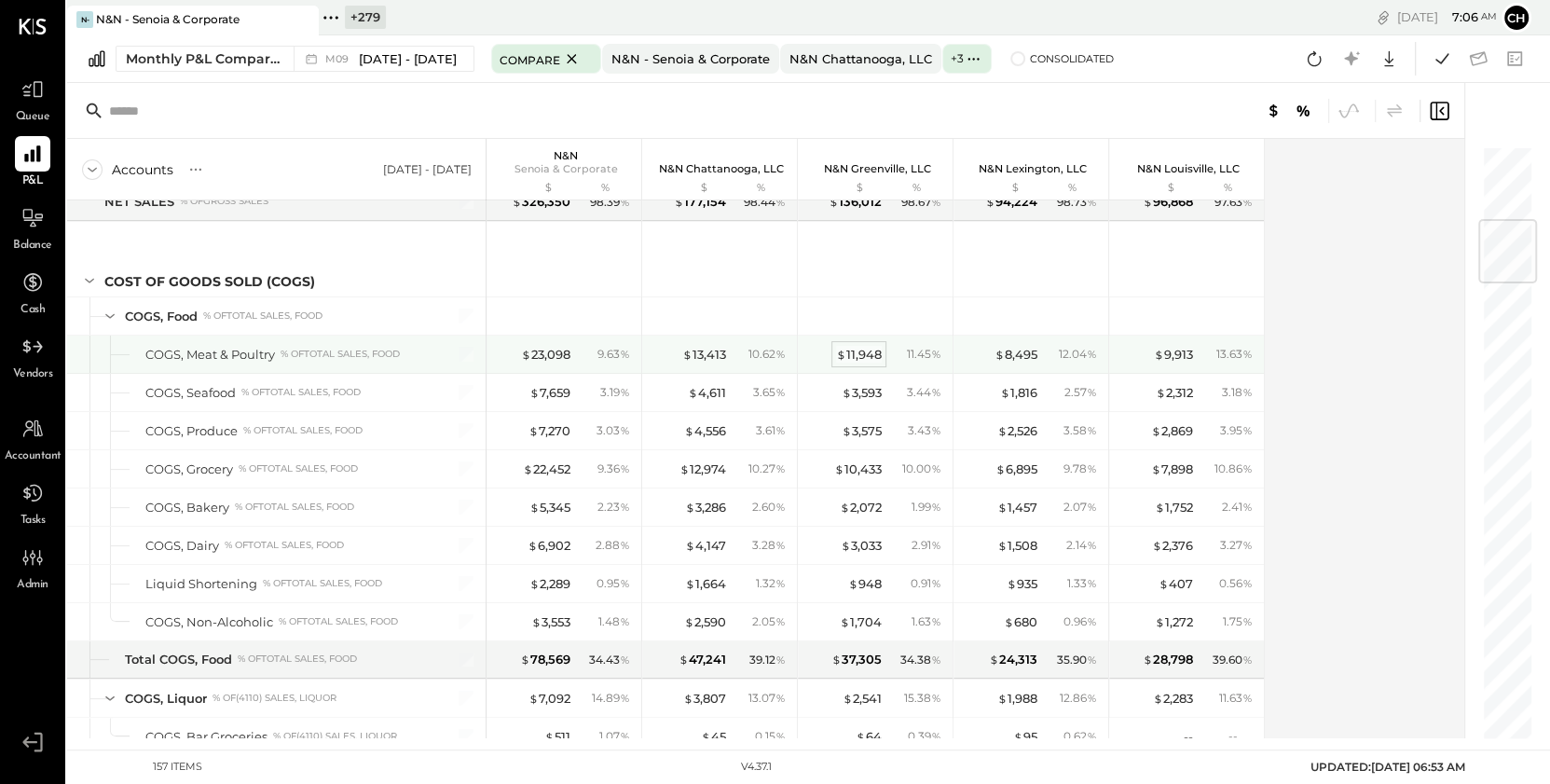
click at [866, 353] on div "$ 11,948" at bounding box center [859, 354] width 46 height 18
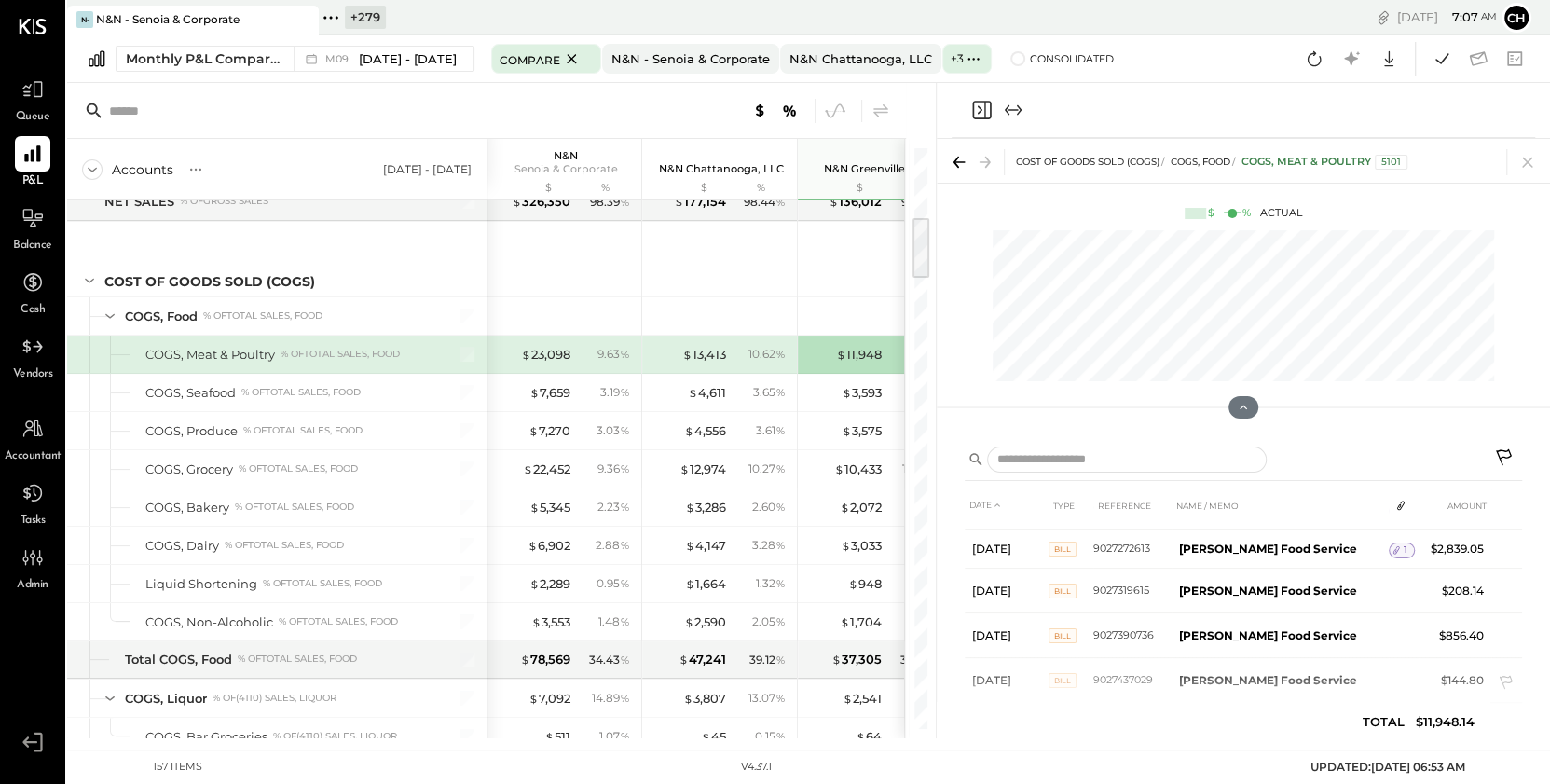
scroll to position [636, 0]
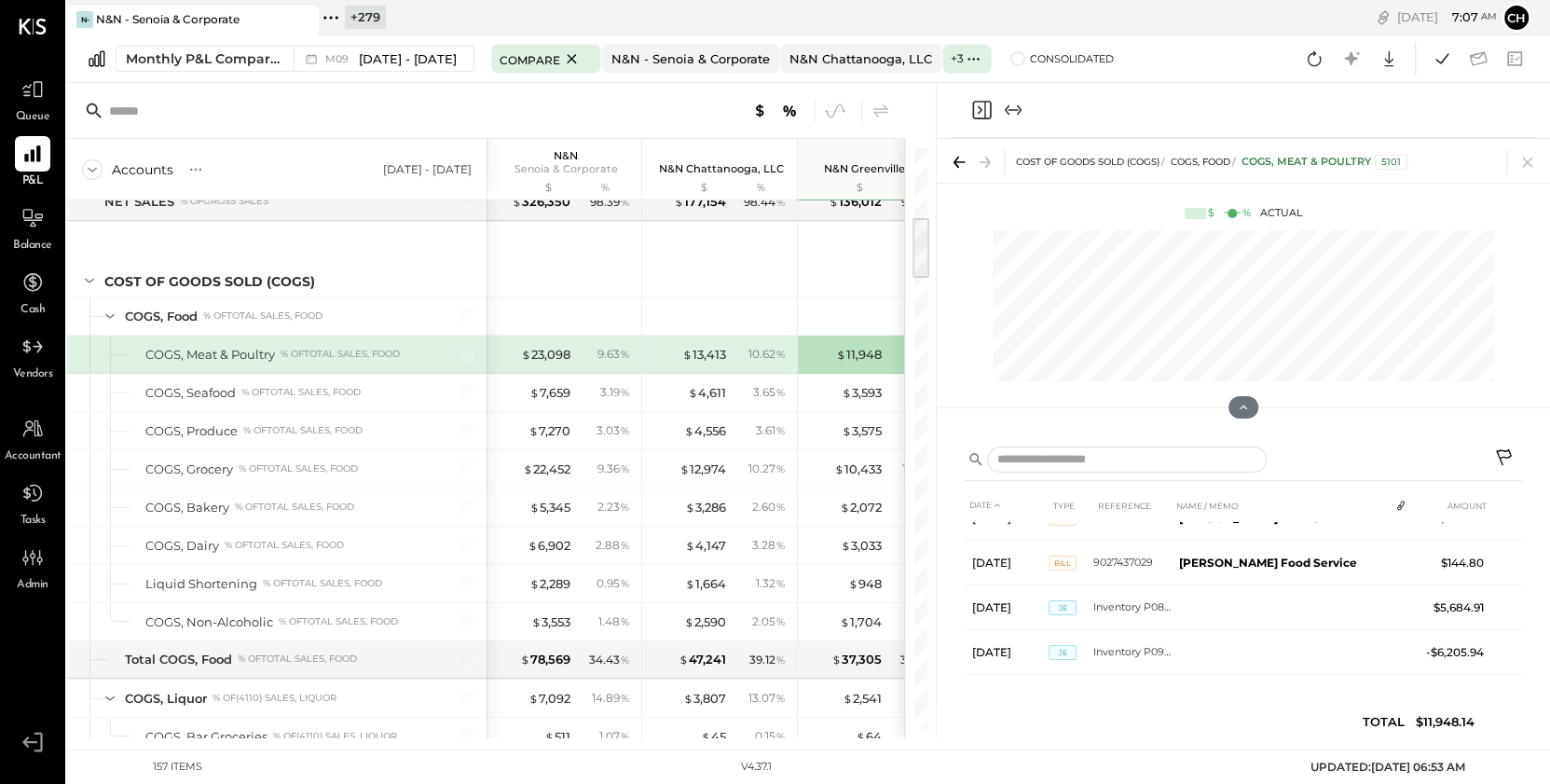
click at [981, 112] on icon "Close panel" at bounding box center [982, 110] width 23 height 23
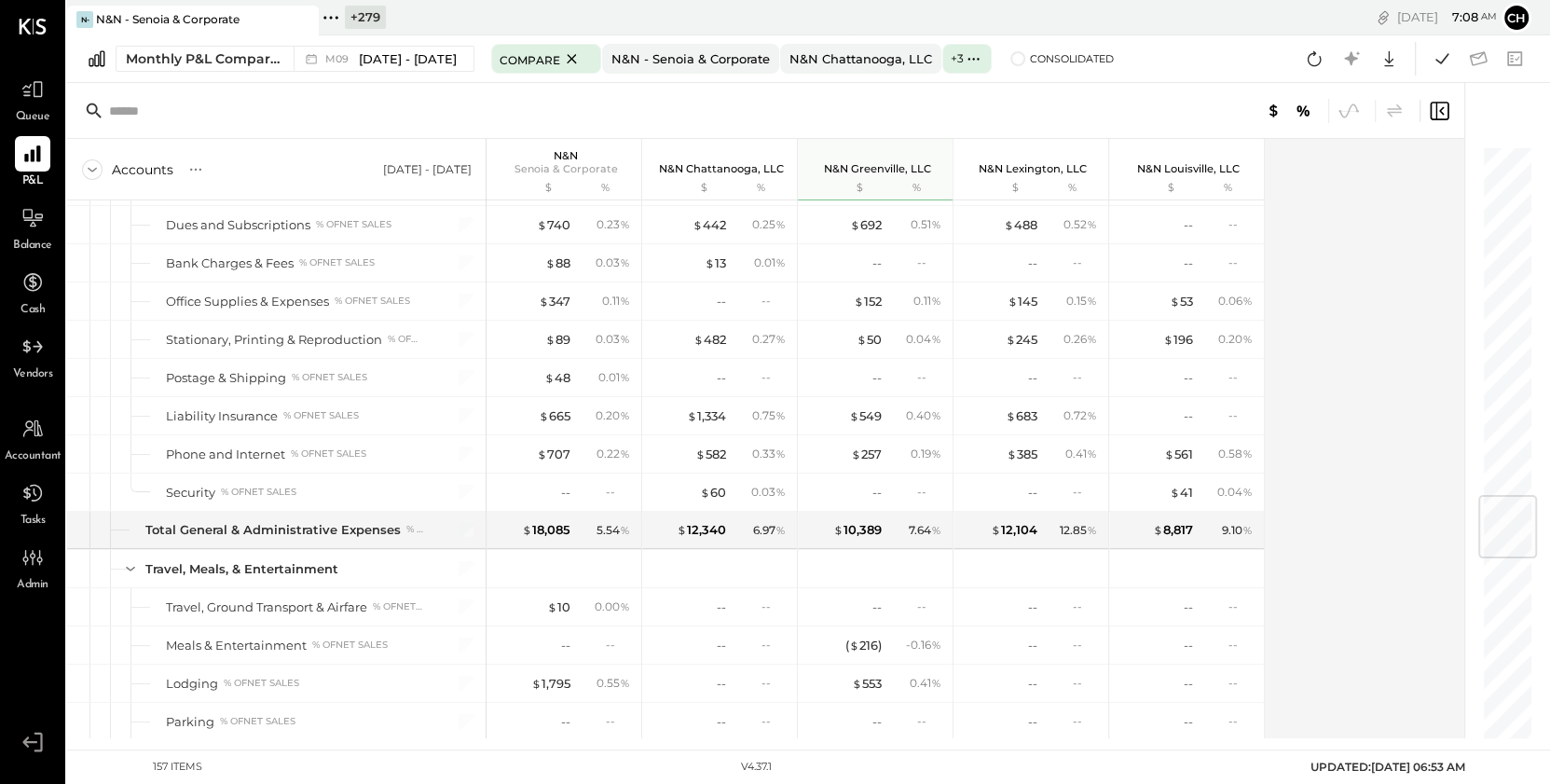
scroll to position [2928, 0]
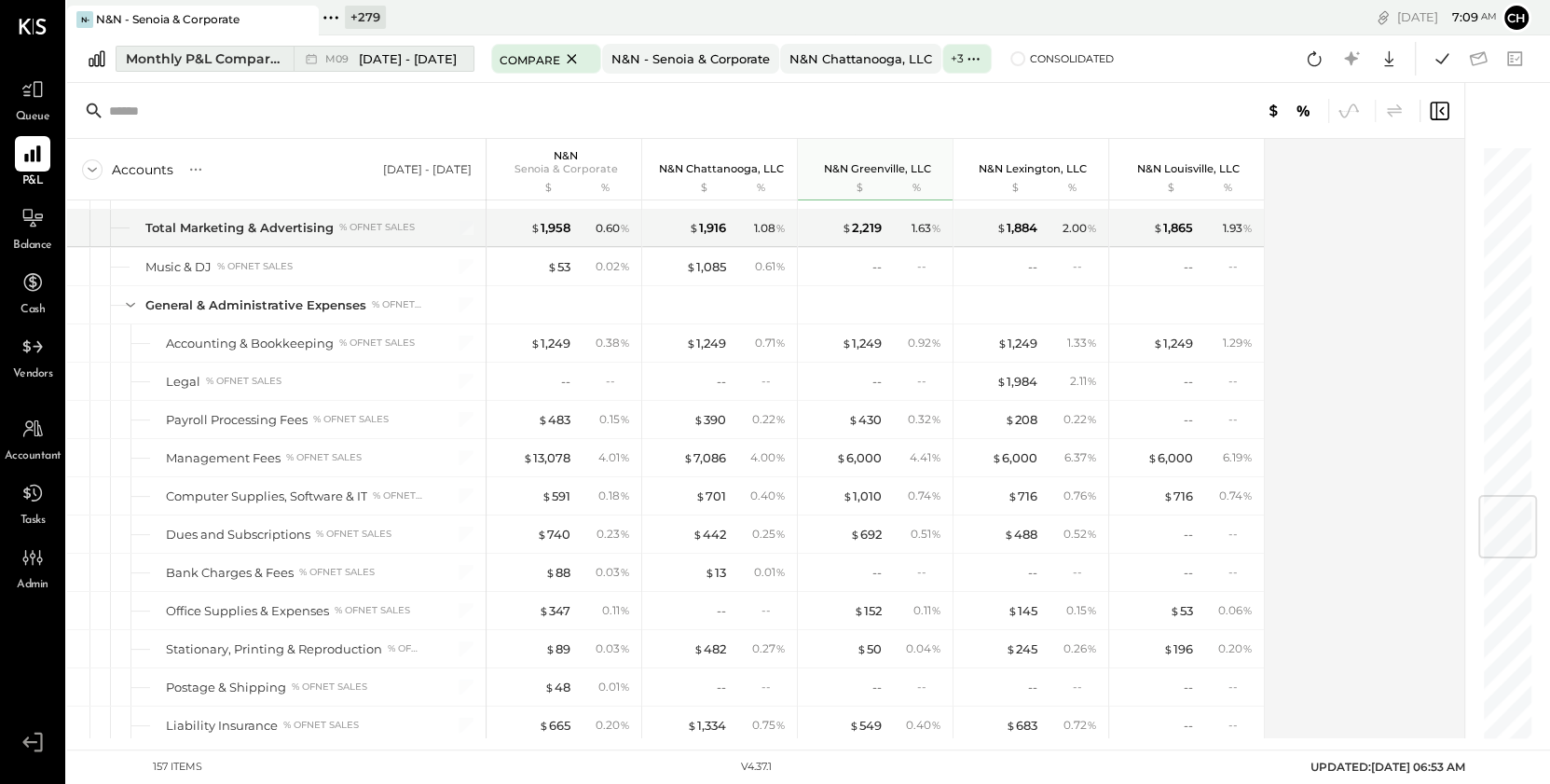
click at [441, 63] on span "[DATE] - [DATE]" at bounding box center [408, 59] width 98 height 18
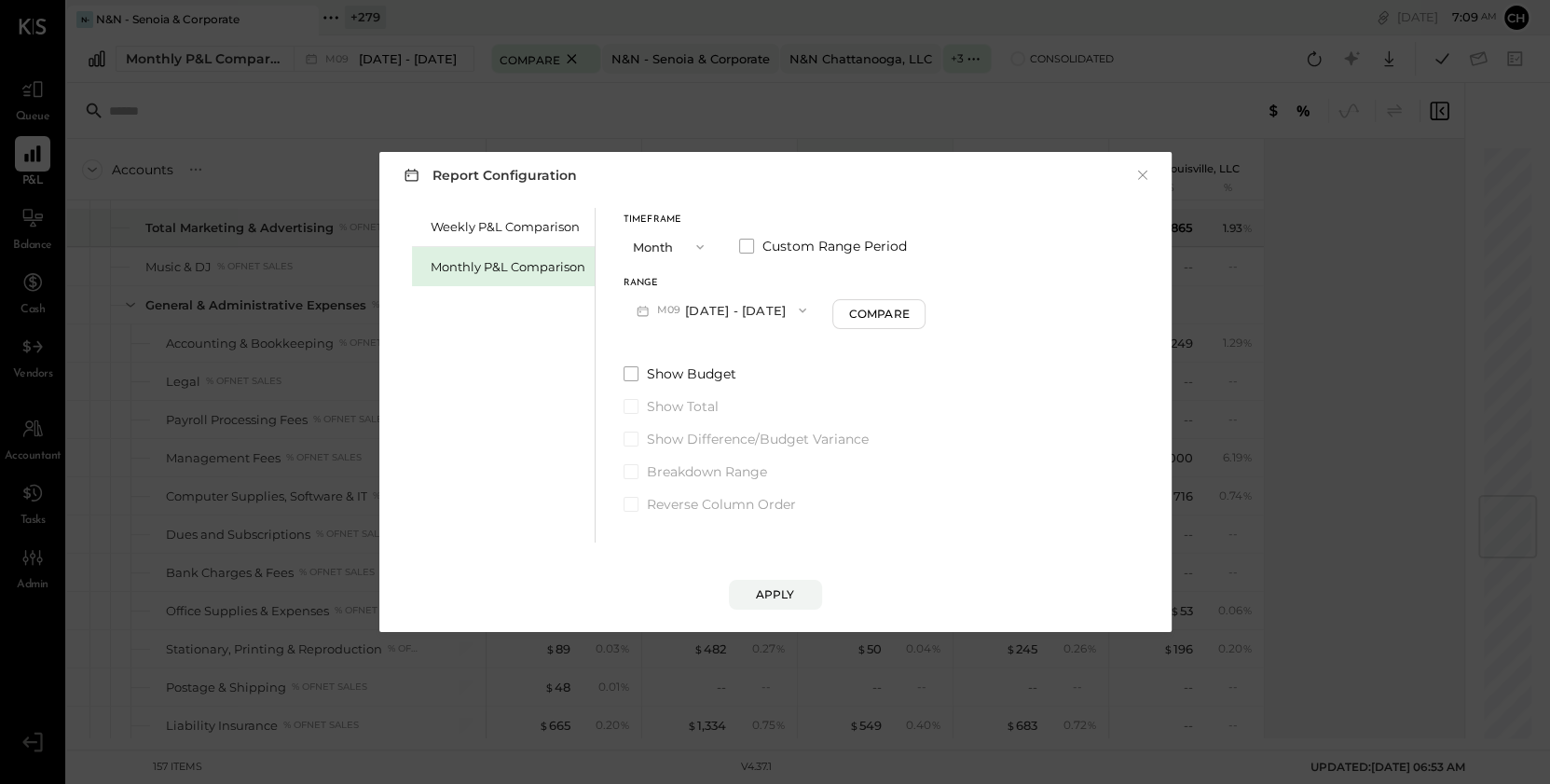
click at [766, 312] on button "M09 Sep 1 - 30, 2025" at bounding box center [721, 309] width 197 height 35
click at [756, 399] on div "M08 Aug 1 - 31, 2025" at bounding box center [731, 391] width 213 height 39
click at [784, 596] on div "Apply" at bounding box center [776, 593] width 40 height 16
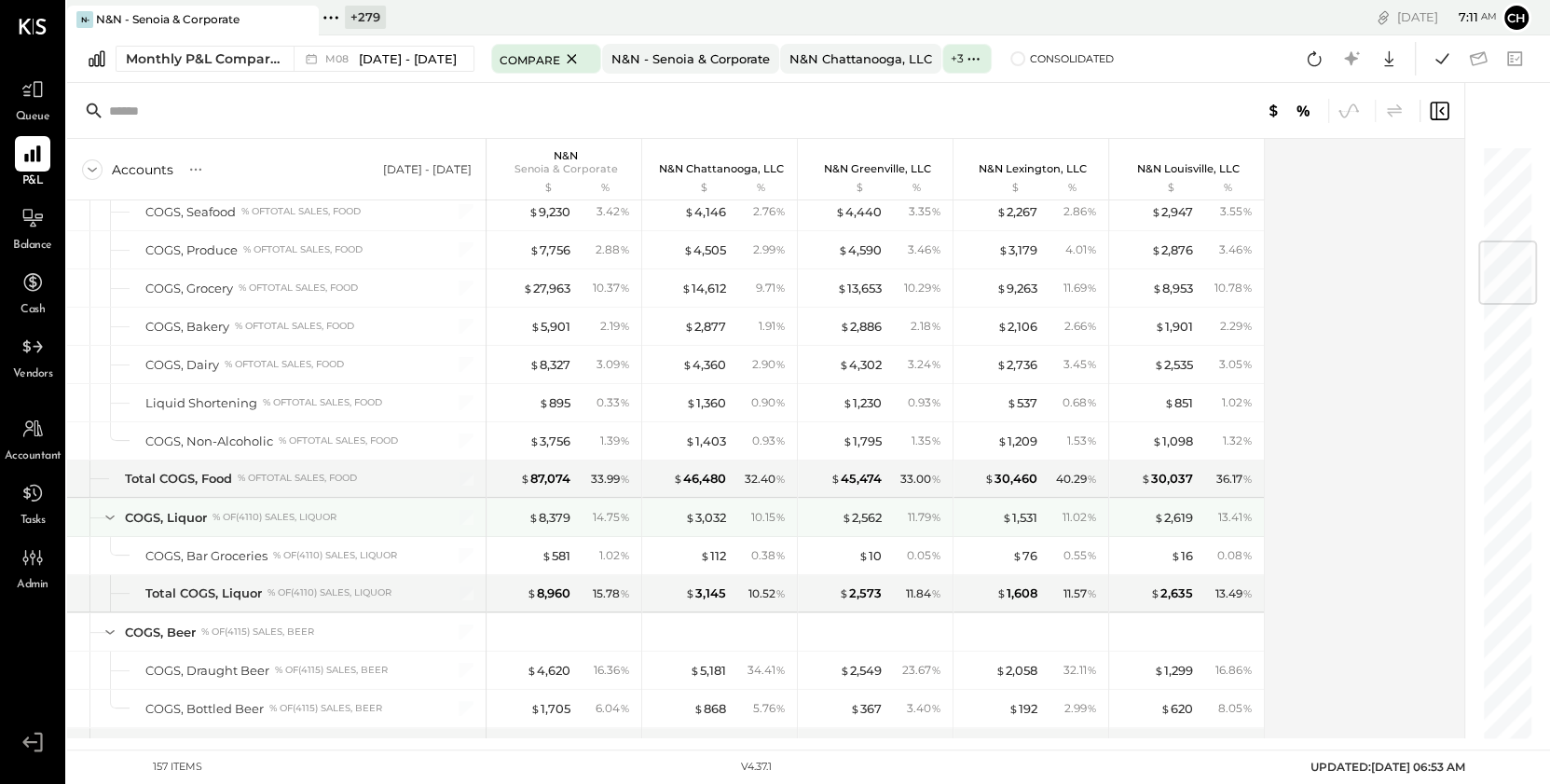
scroll to position [688, 0]
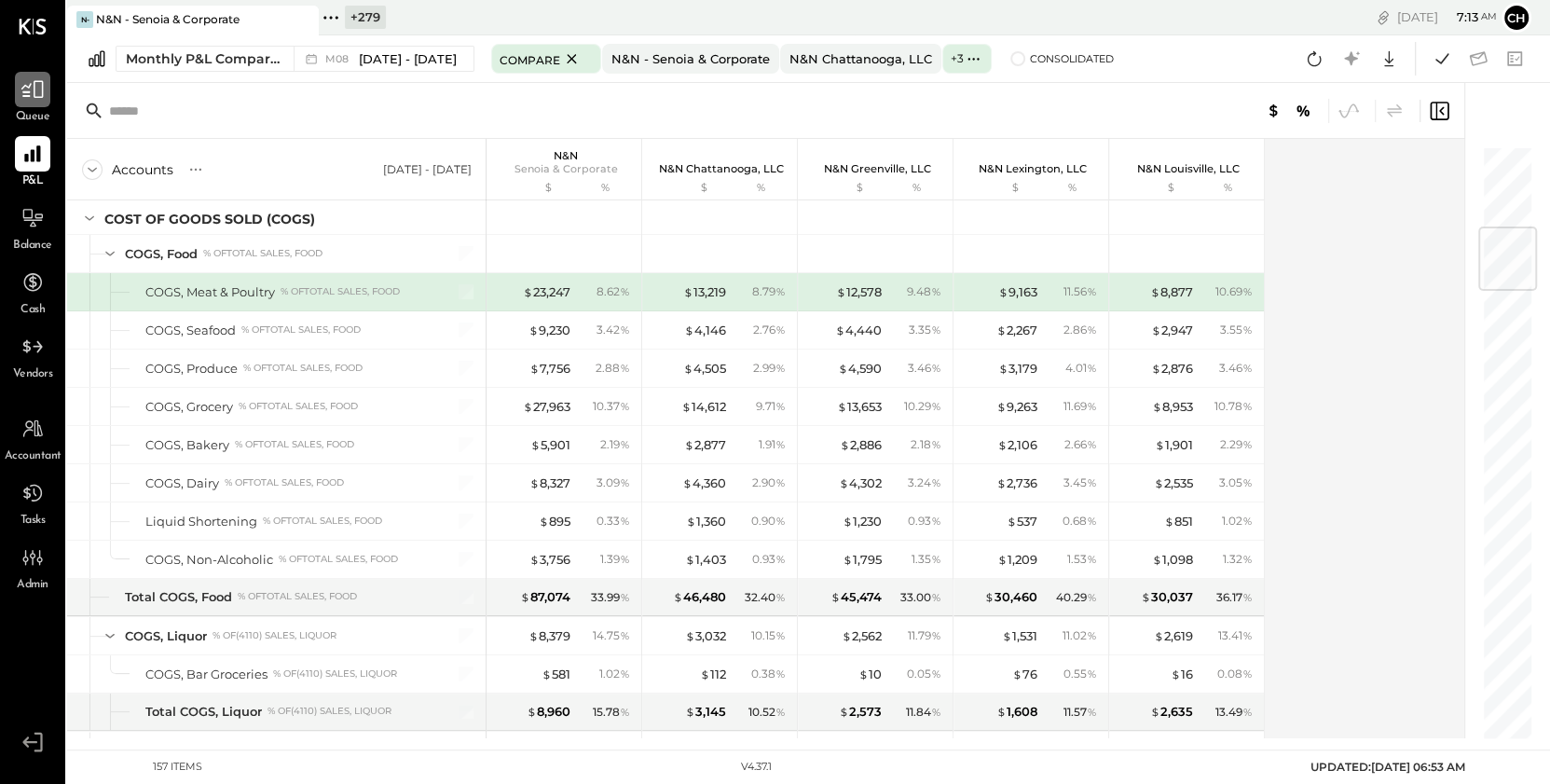
click at [34, 90] on icon at bounding box center [33, 89] width 23 height 18
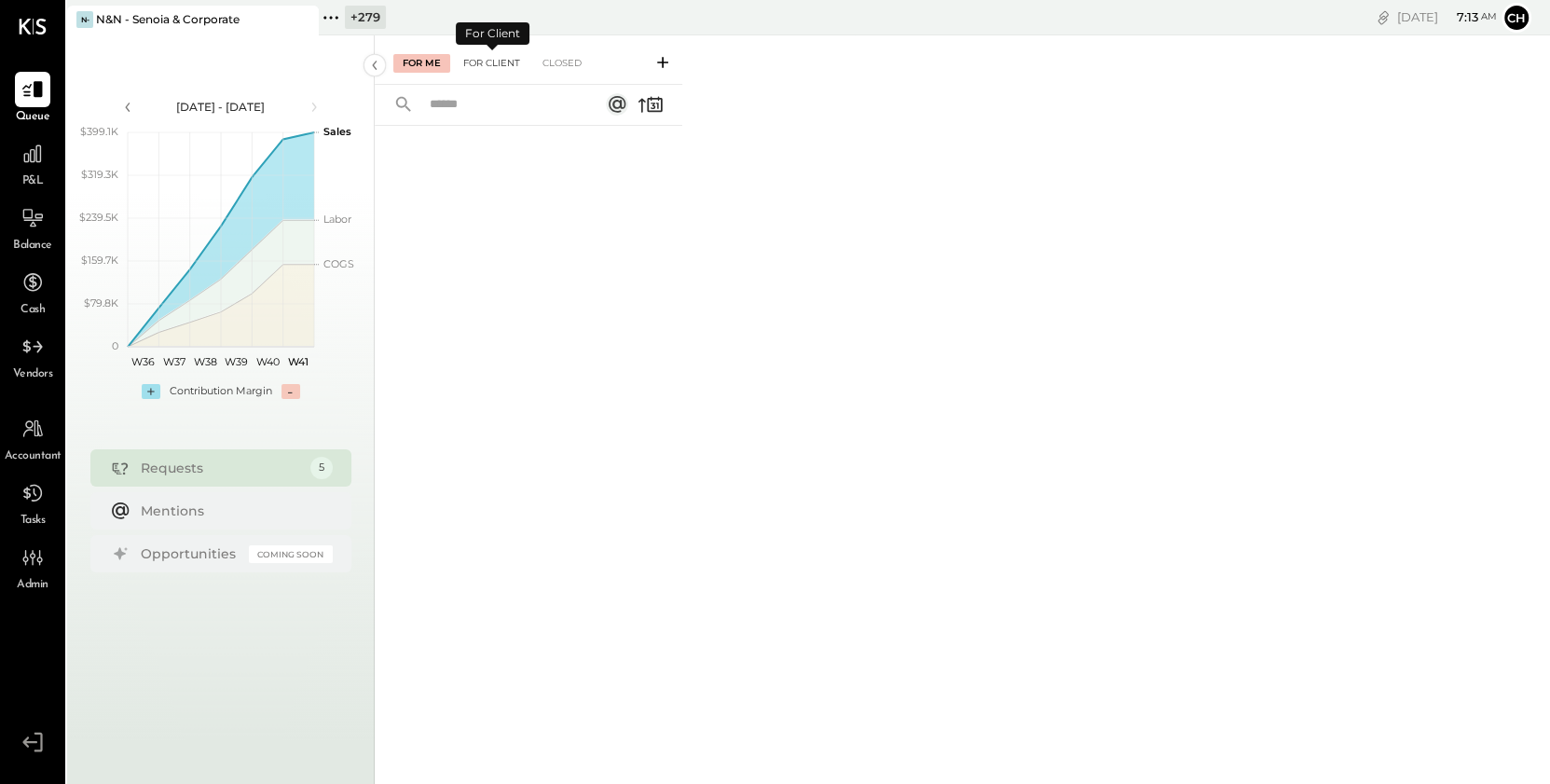
click at [488, 56] on div "For Client" at bounding box center [492, 63] width 75 height 19
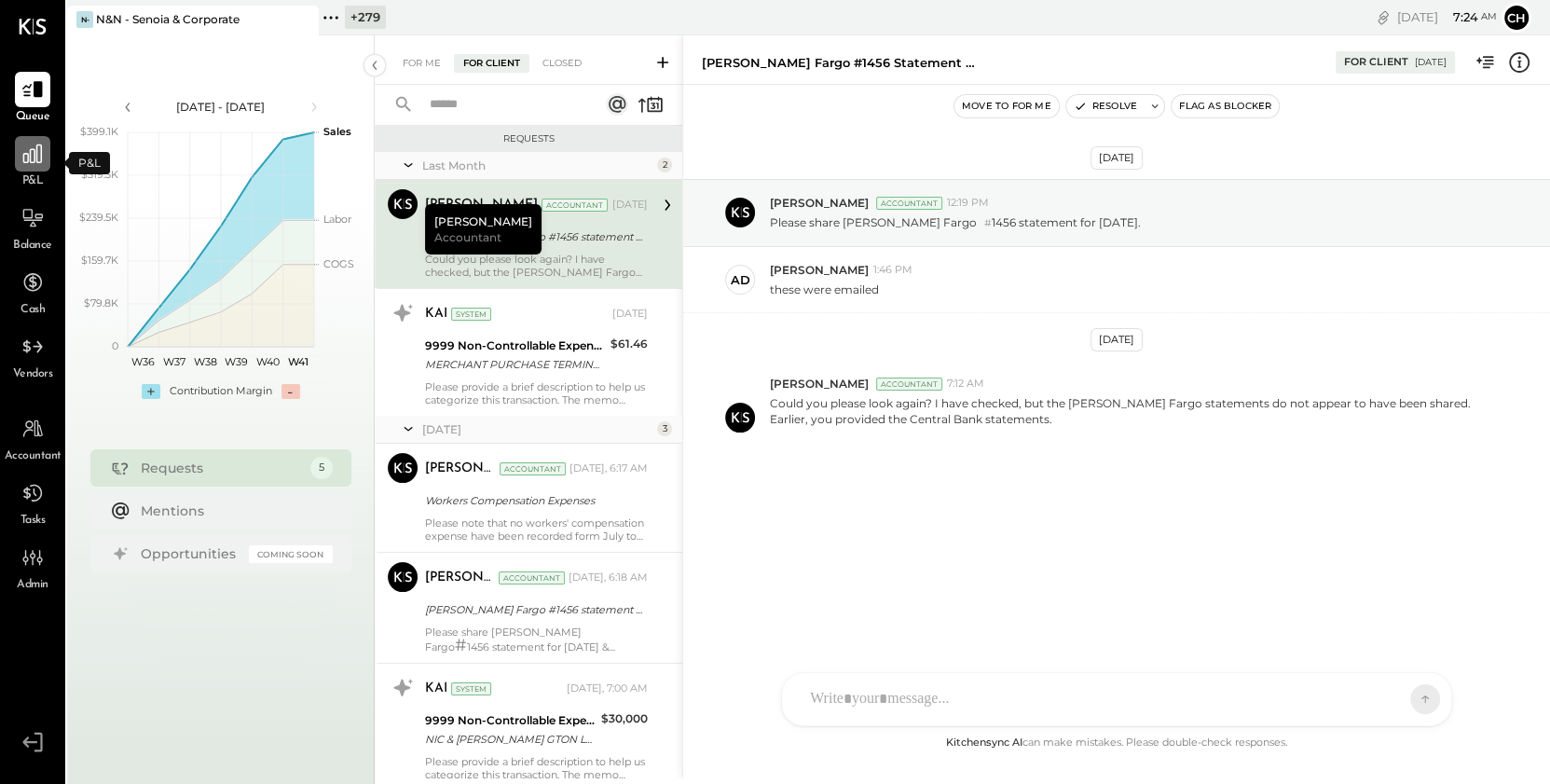
click at [26, 159] on icon at bounding box center [33, 154] width 24 height 24
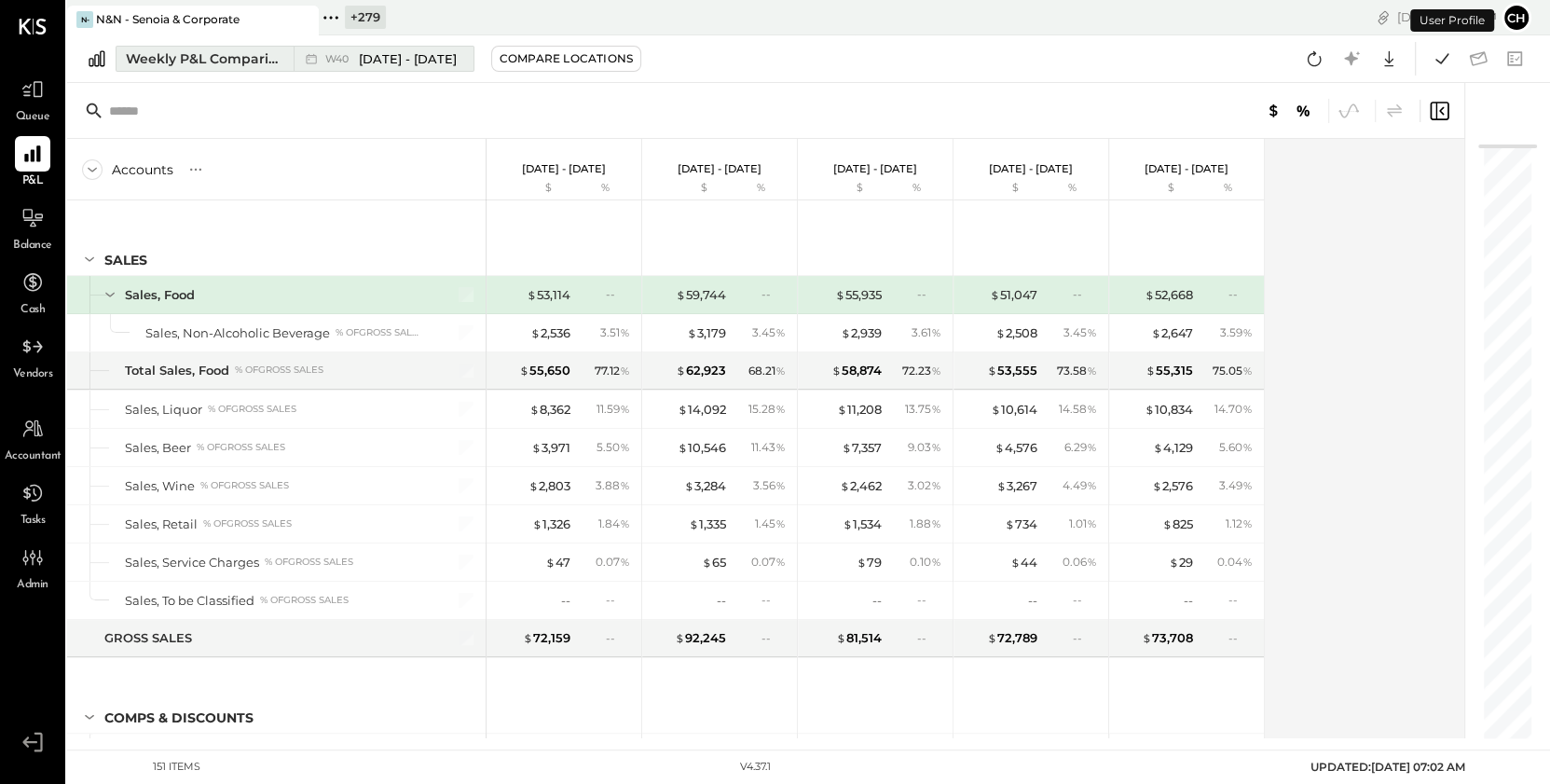
click at [276, 57] on div "Weekly P&L Comparison" at bounding box center [204, 59] width 157 height 19
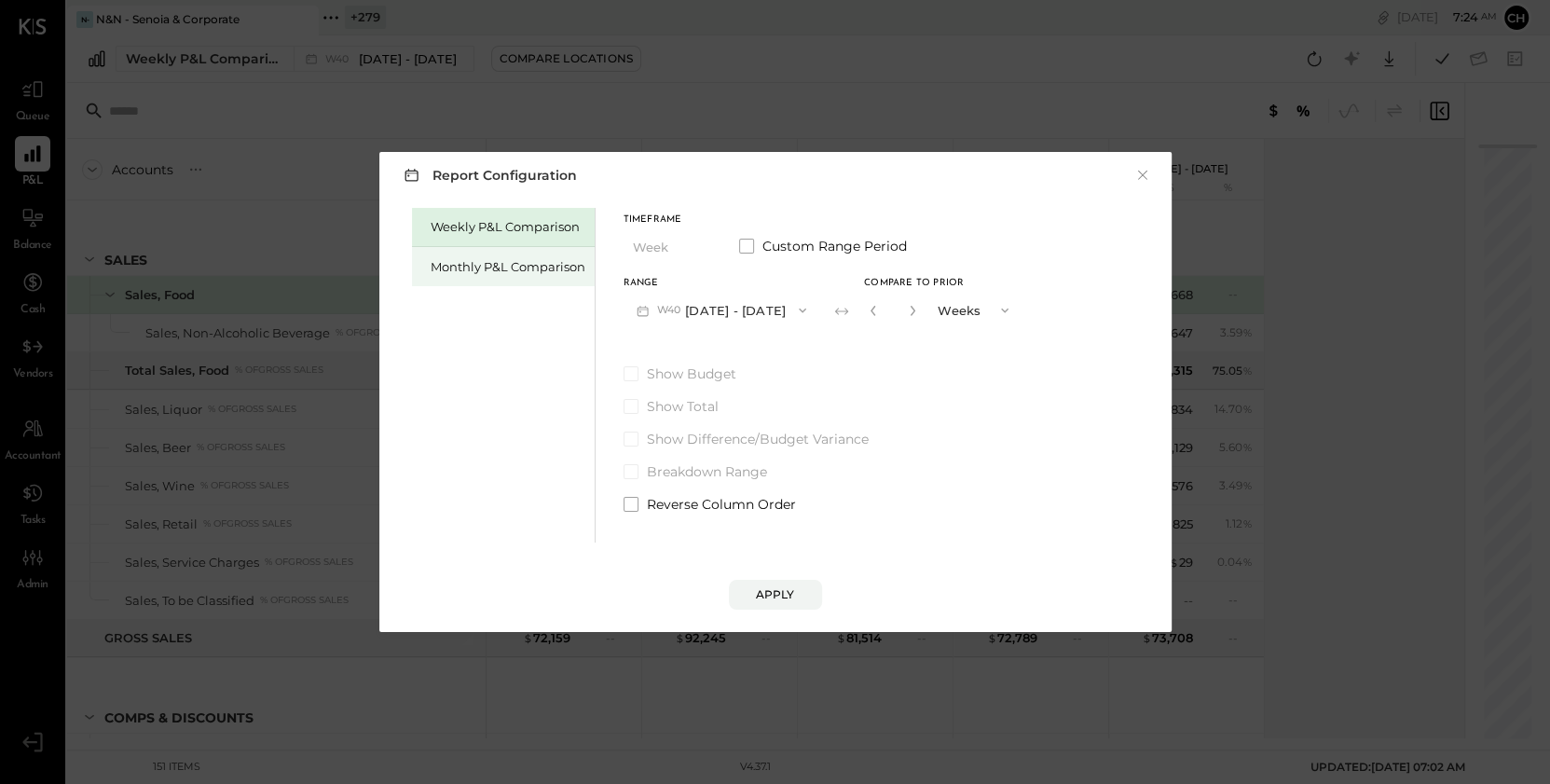
click at [469, 271] on div "Monthly P&L Comparison" at bounding box center [508, 267] width 155 height 18
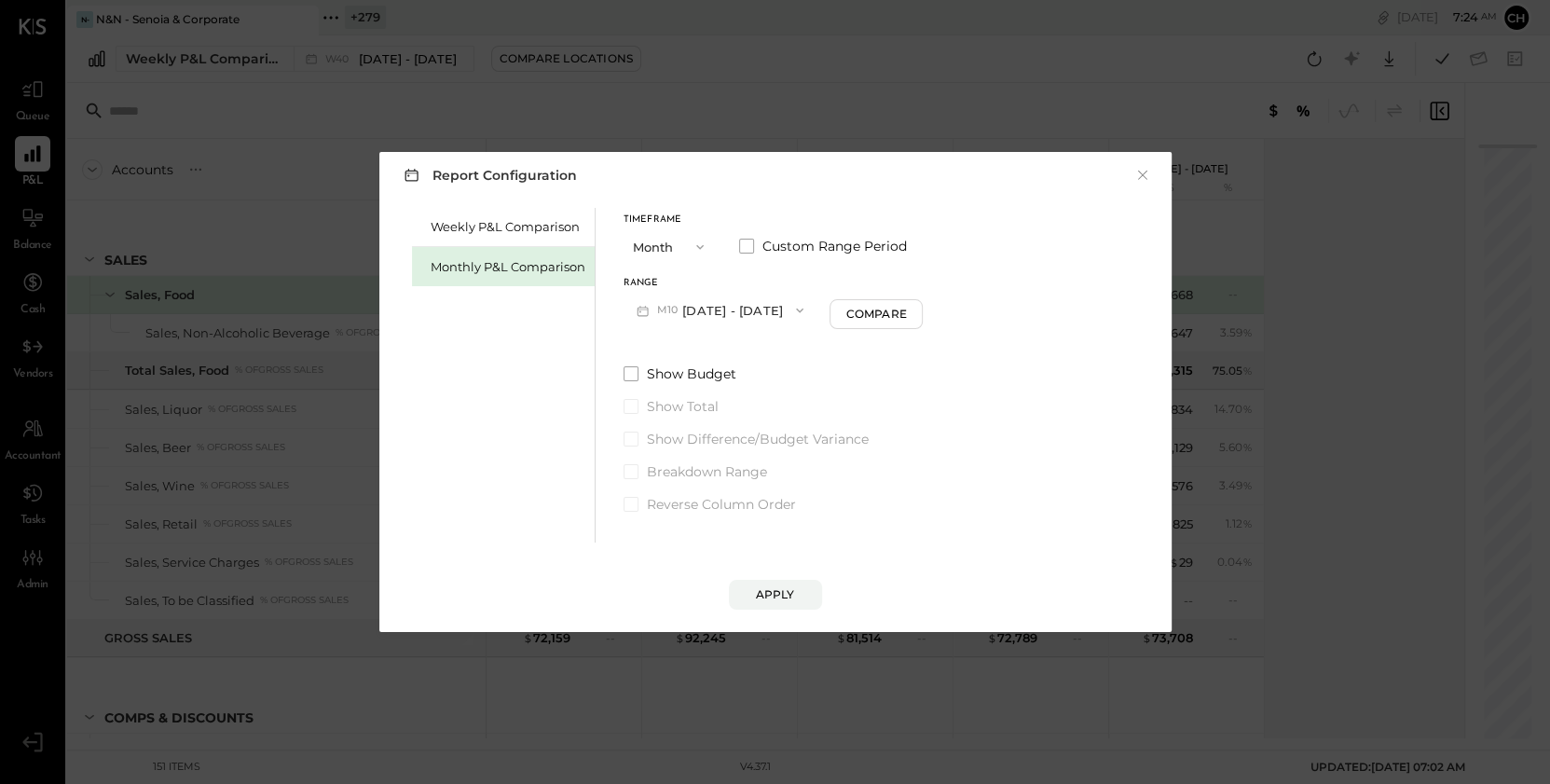
click at [696, 313] on button "M10 [DATE] - [DATE]" at bounding box center [720, 309] width 194 height 35
click at [703, 392] on span "[DATE] - [DATE]" at bounding box center [714, 390] width 88 height 16
click at [797, 589] on button "Apply" at bounding box center [775, 594] width 93 height 30
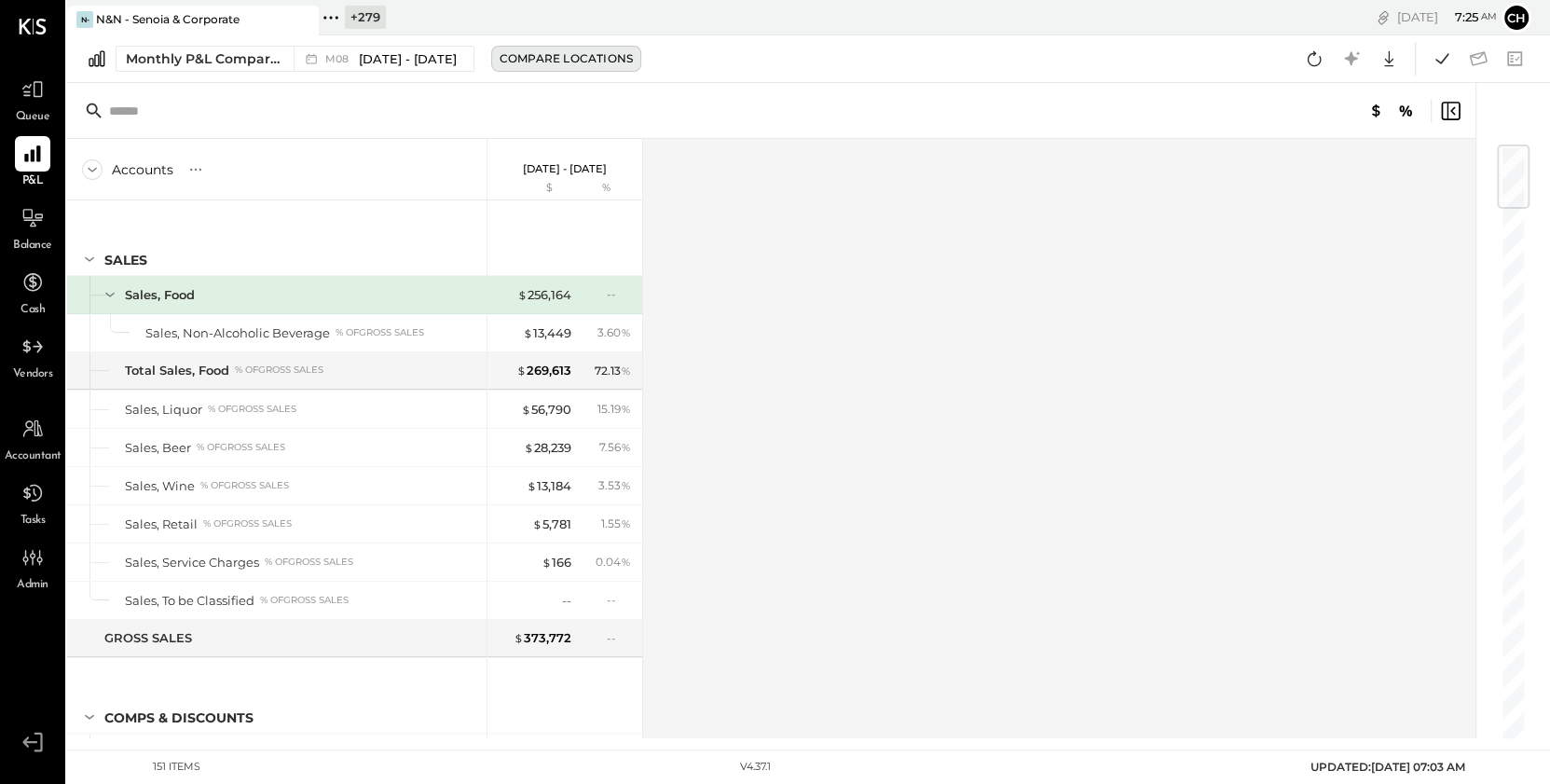
click at [594, 65] on div "Compare Locations" at bounding box center [566, 58] width 134 height 16
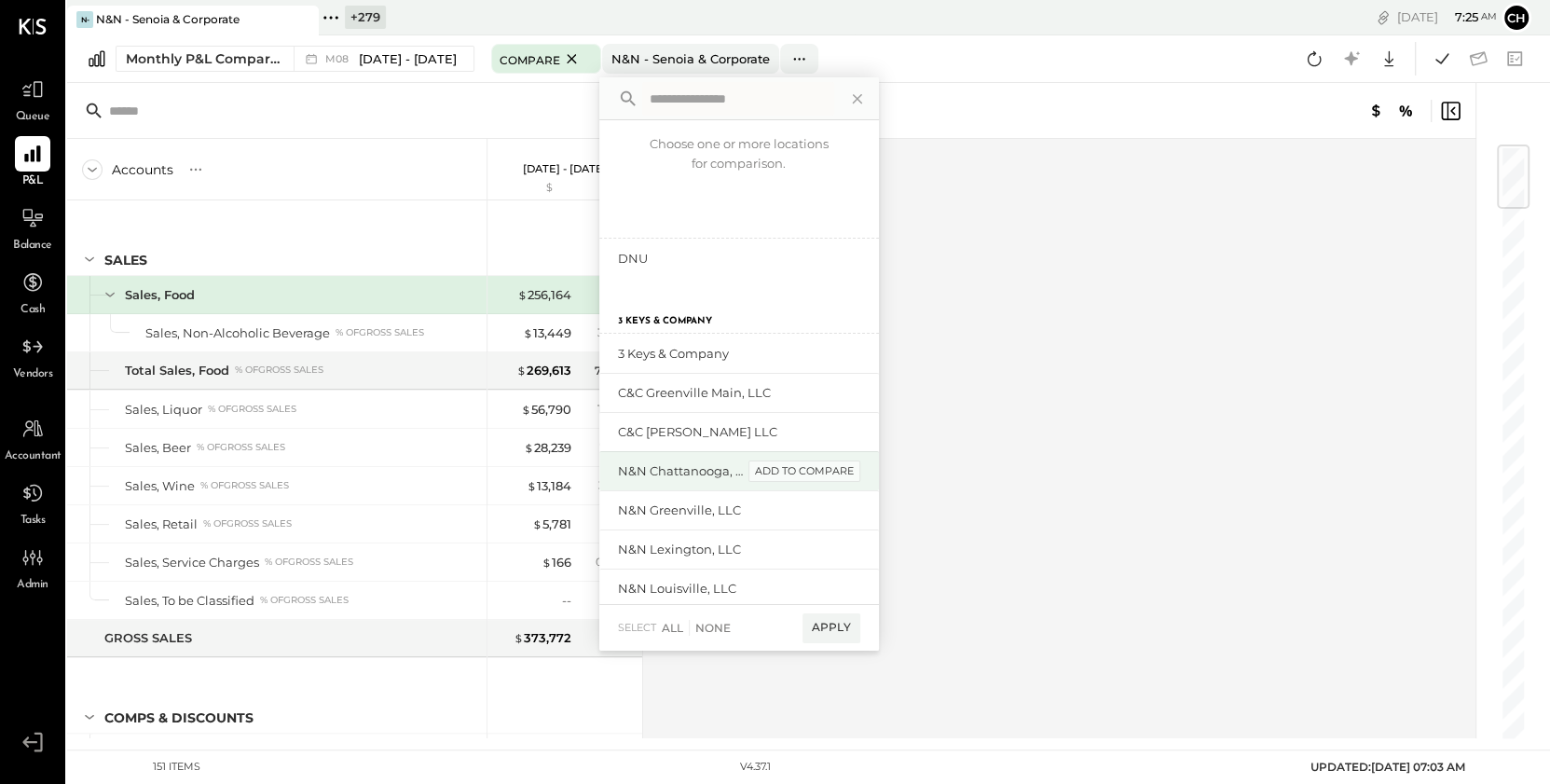
click at [783, 479] on div "add to compare" at bounding box center [804, 472] width 112 height 23
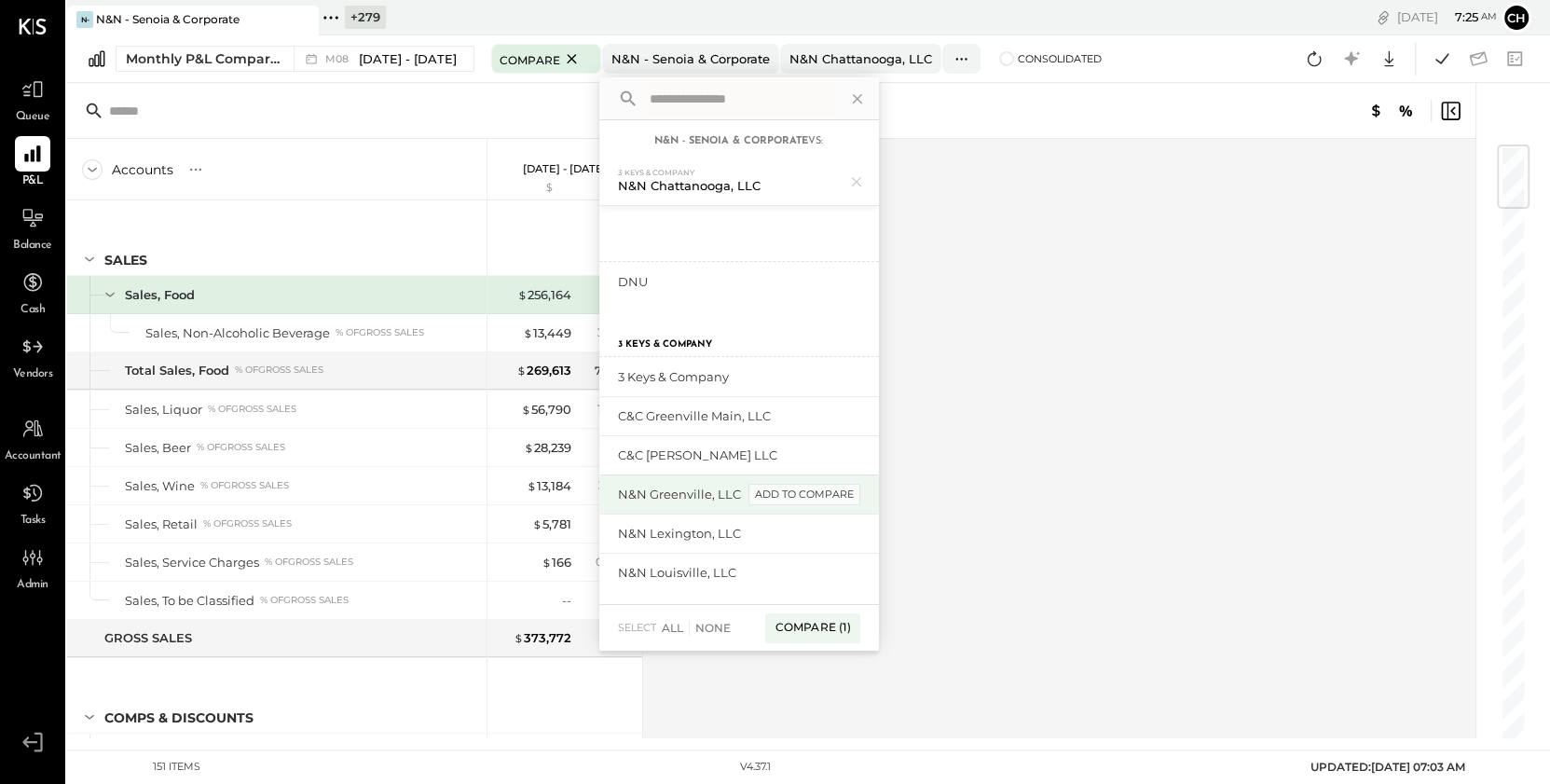
click at [799, 496] on div "add to compare" at bounding box center [804, 494] width 112 height 23
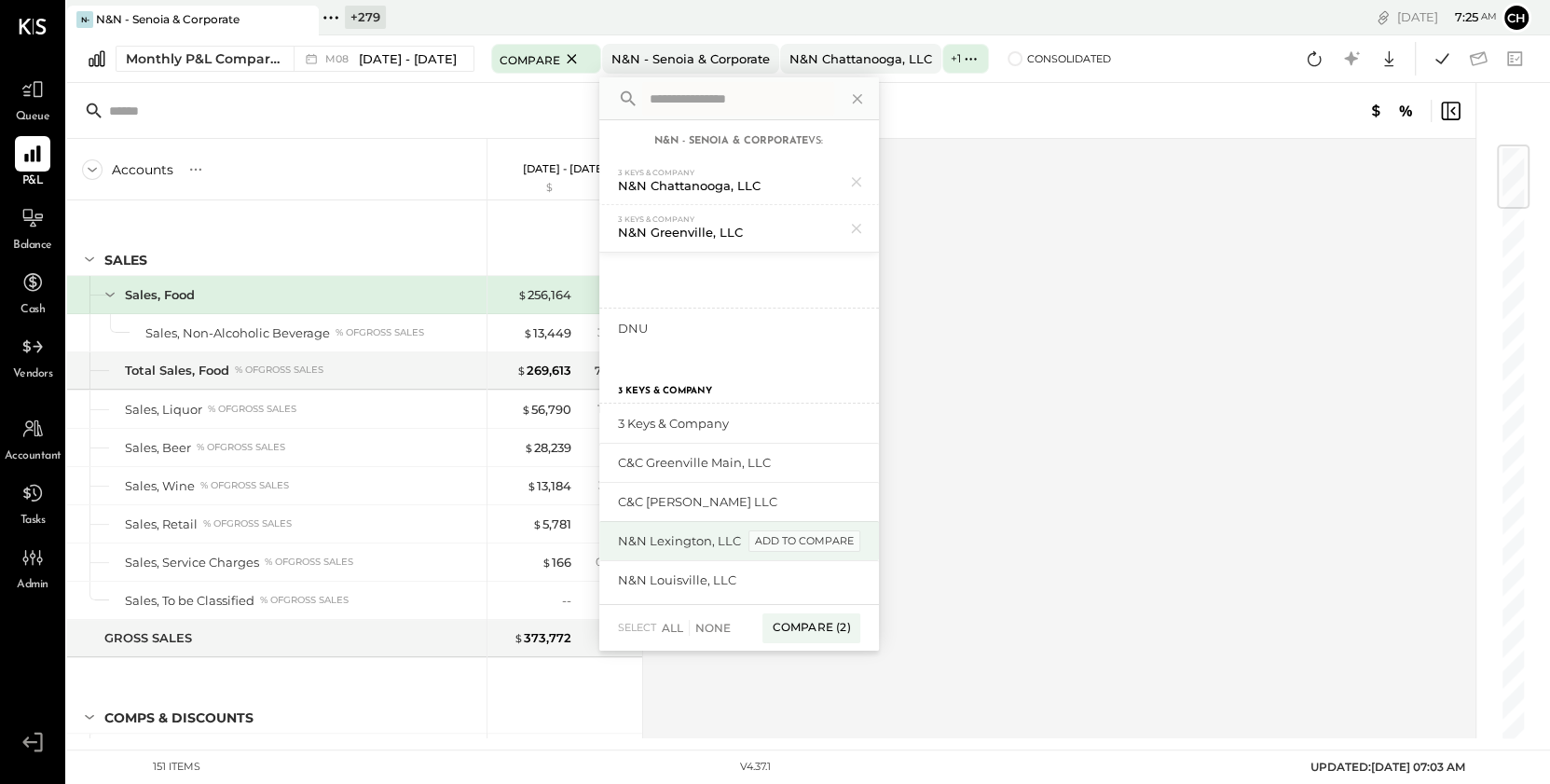
click at [803, 547] on div "add to compare" at bounding box center [804, 541] width 112 height 23
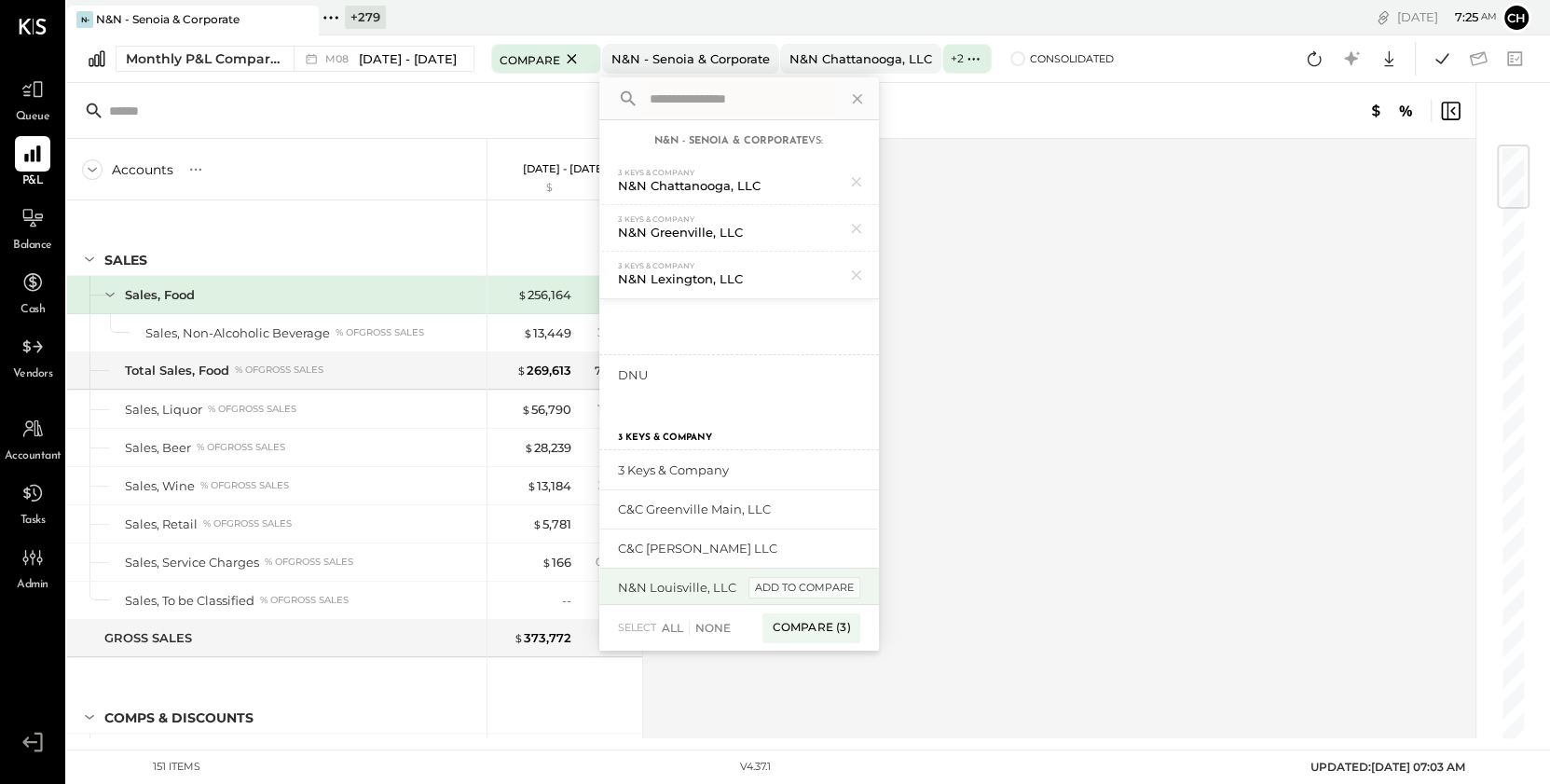
click at [808, 584] on div "add to compare" at bounding box center [804, 588] width 112 height 23
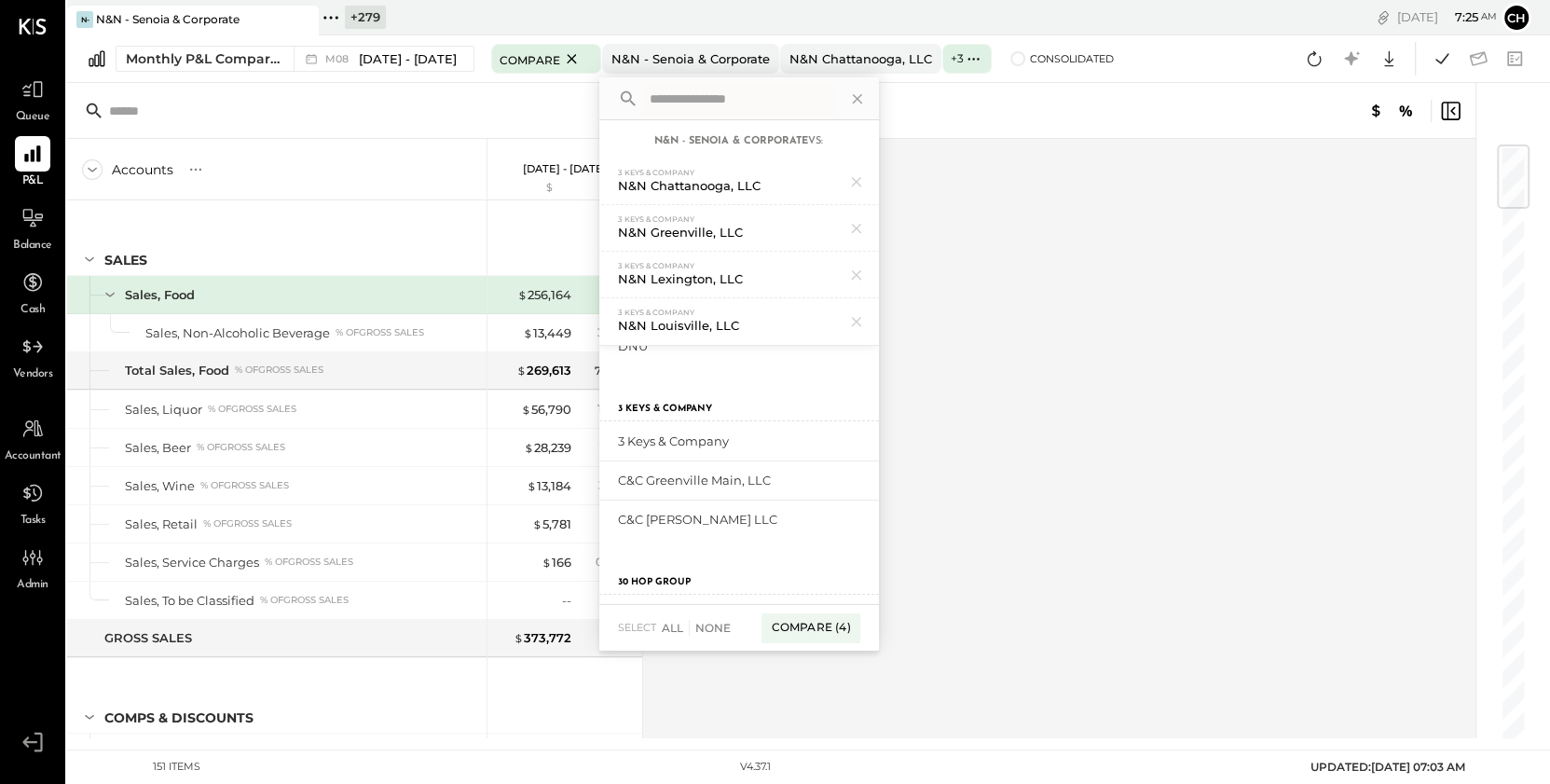
scroll to position [87, 0]
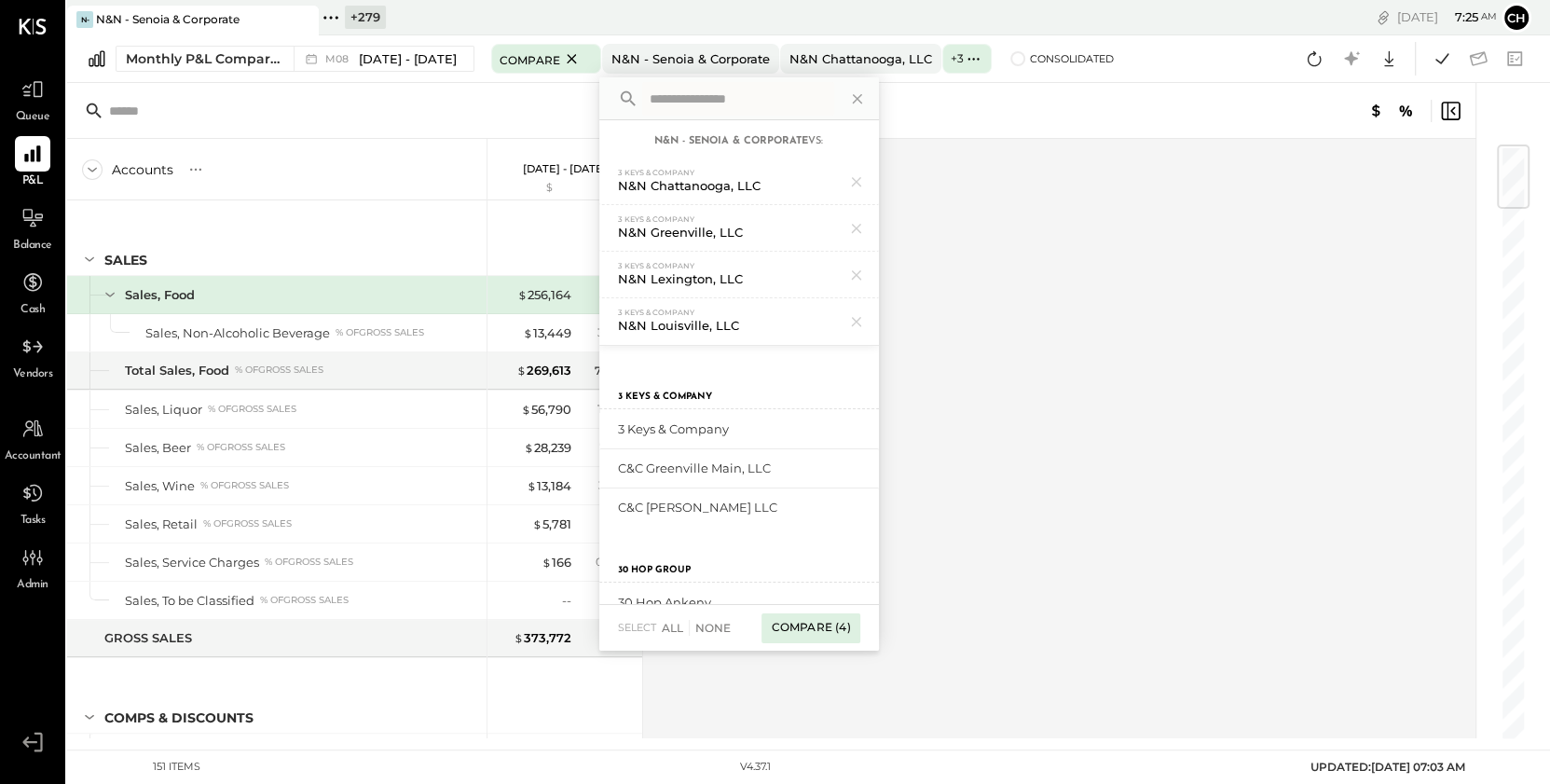
click at [790, 626] on div "Compare (4)" at bounding box center [811, 628] width 98 height 30
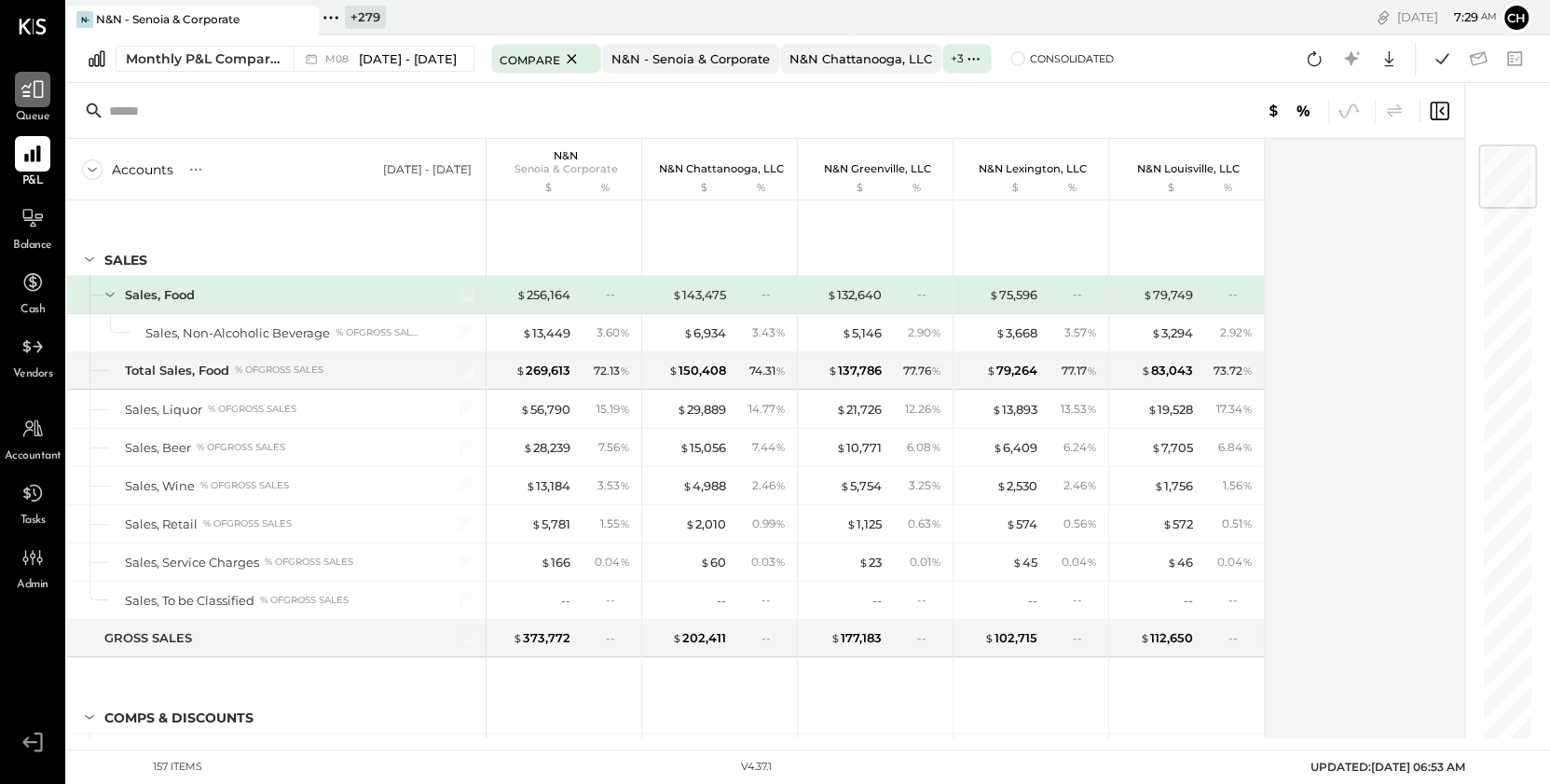
click at [36, 89] on icon at bounding box center [33, 89] width 24 height 24
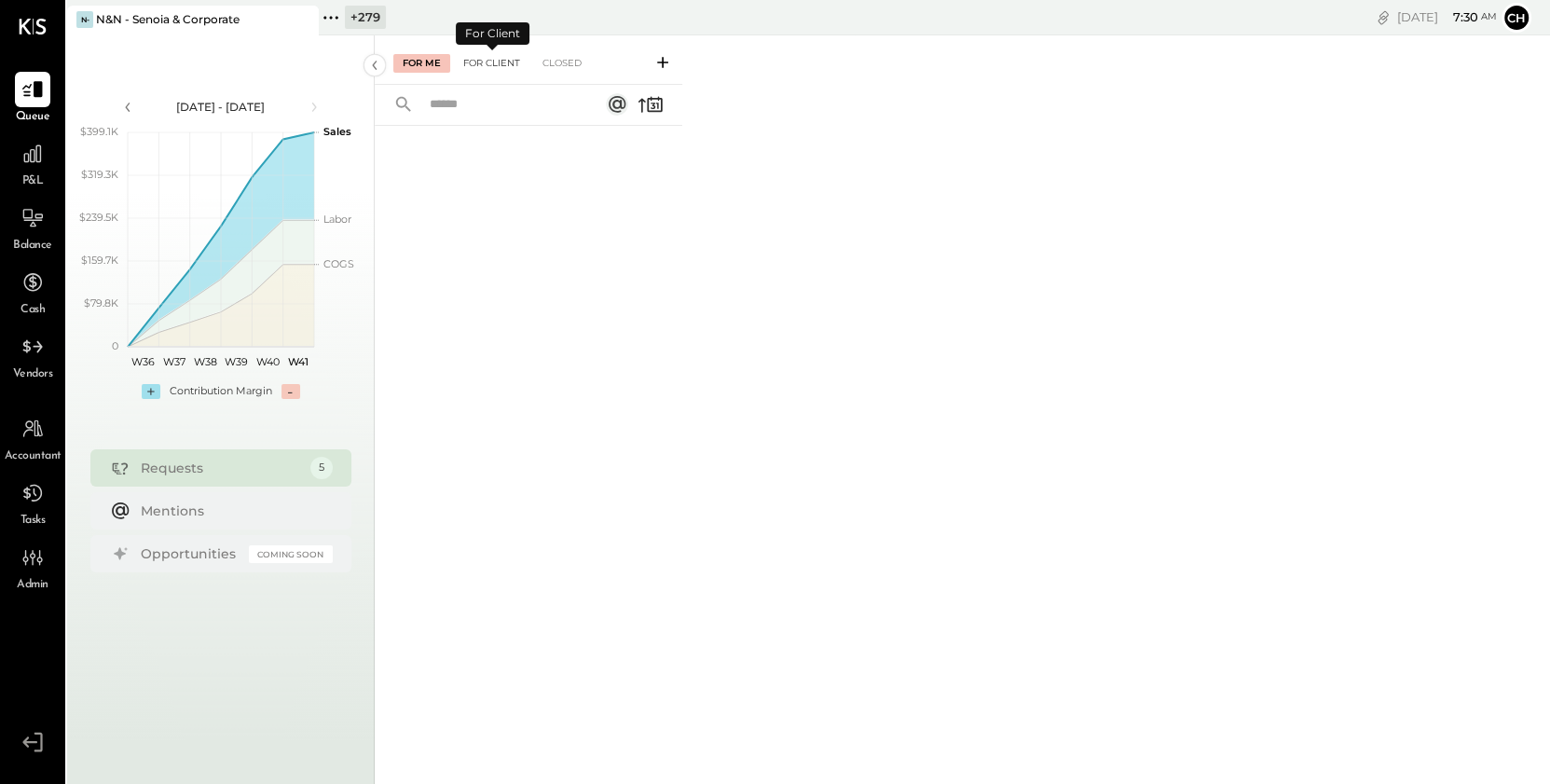
click at [503, 65] on div "For Client" at bounding box center [492, 63] width 75 height 19
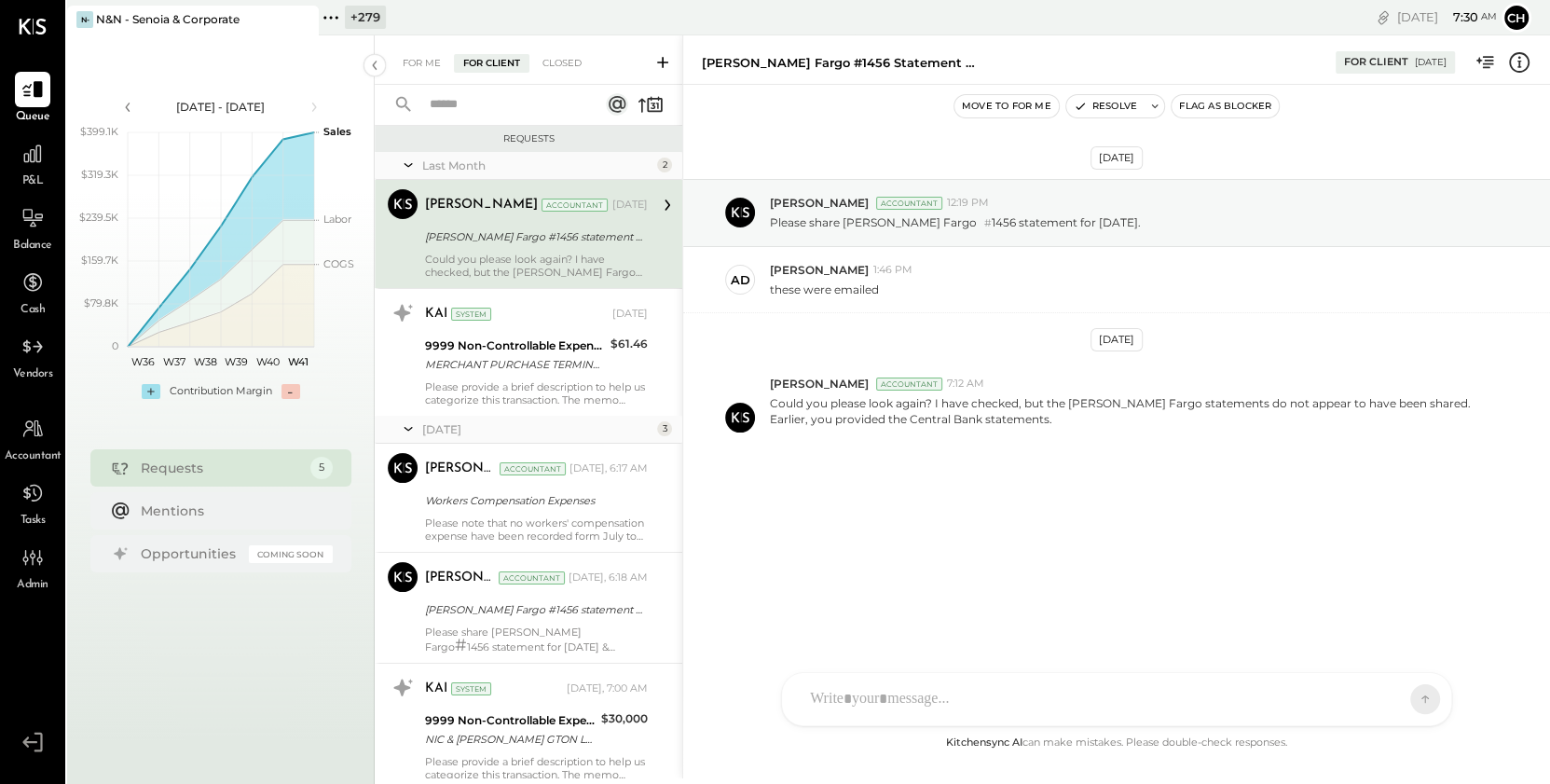
click at [329, 14] on icon at bounding box center [331, 18] width 24 height 24
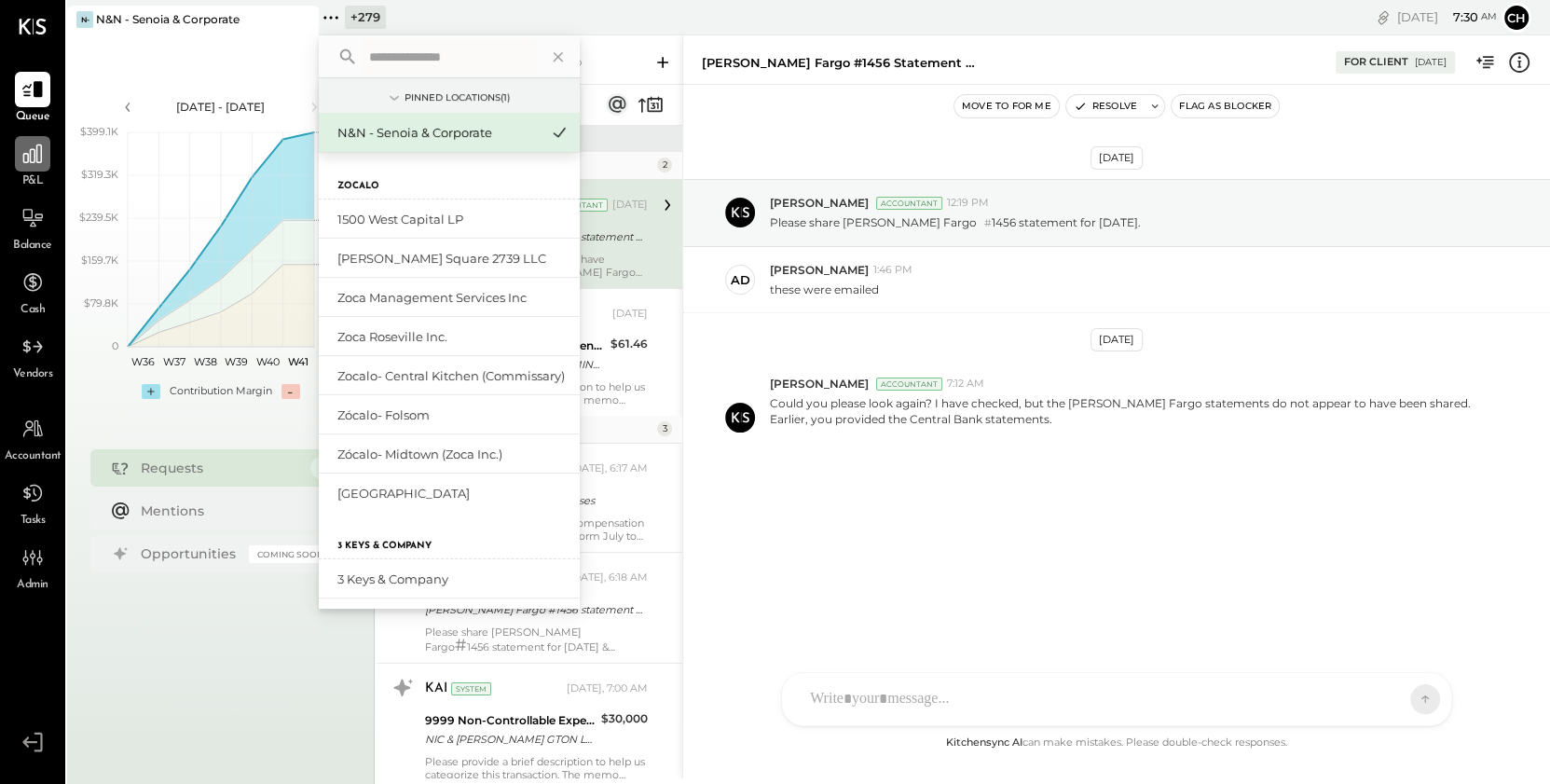
click at [42, 168] on div at bounding box center [33, 154] width 36 height 36
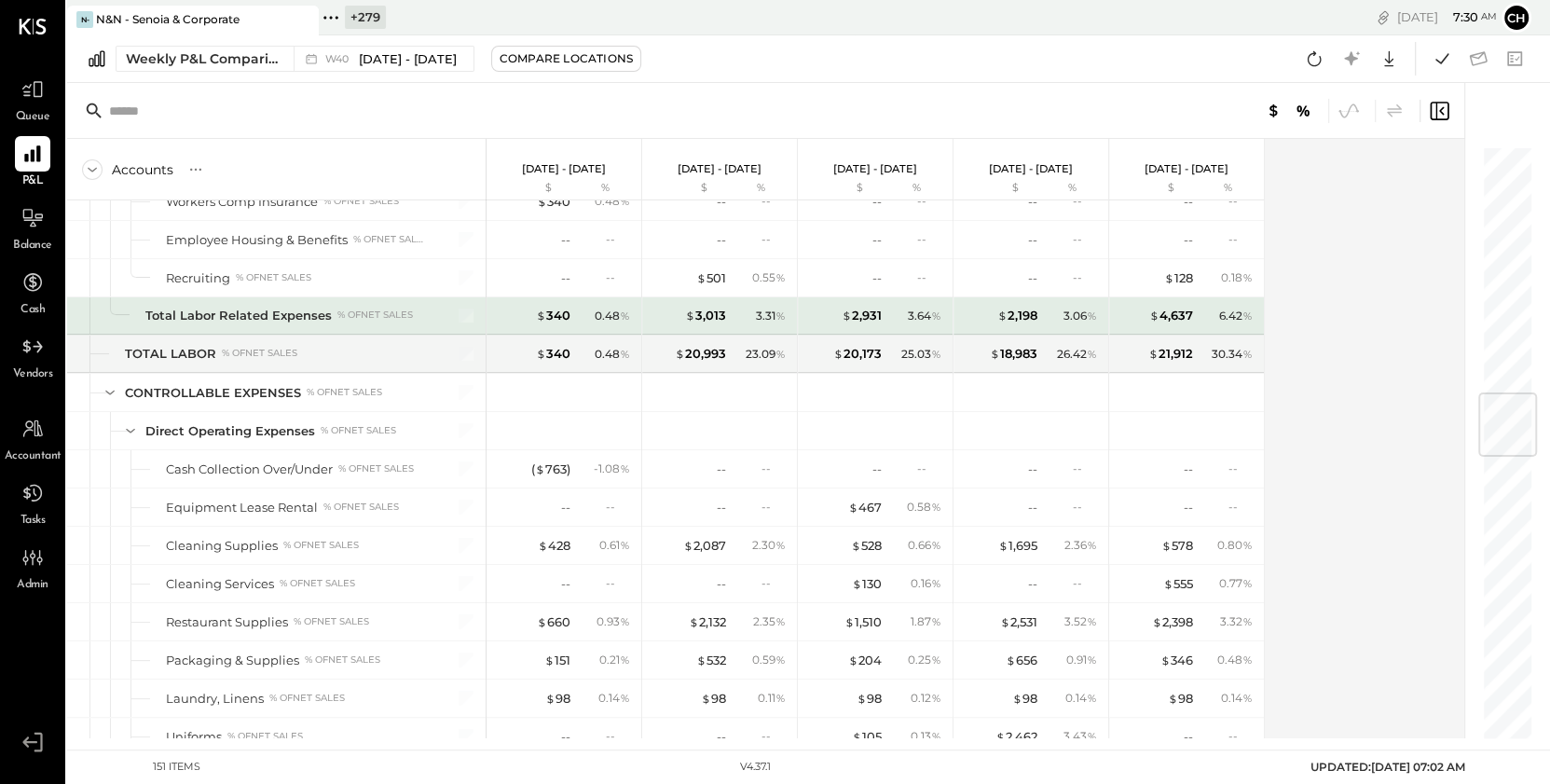
scroll to position [2135, 0]
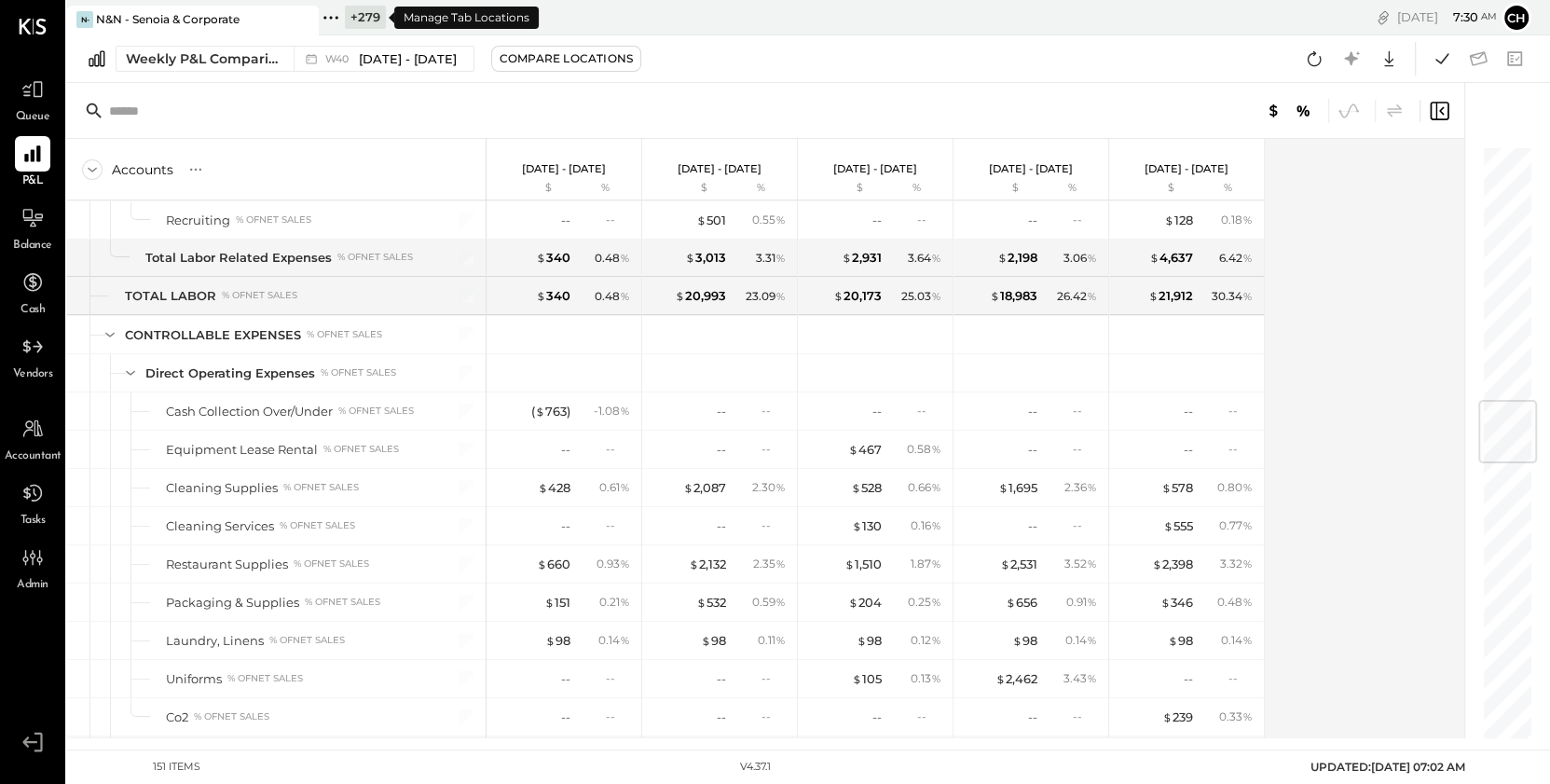
click at [336, 17] on icon at bounding box center [337, 17] width 3 height 3
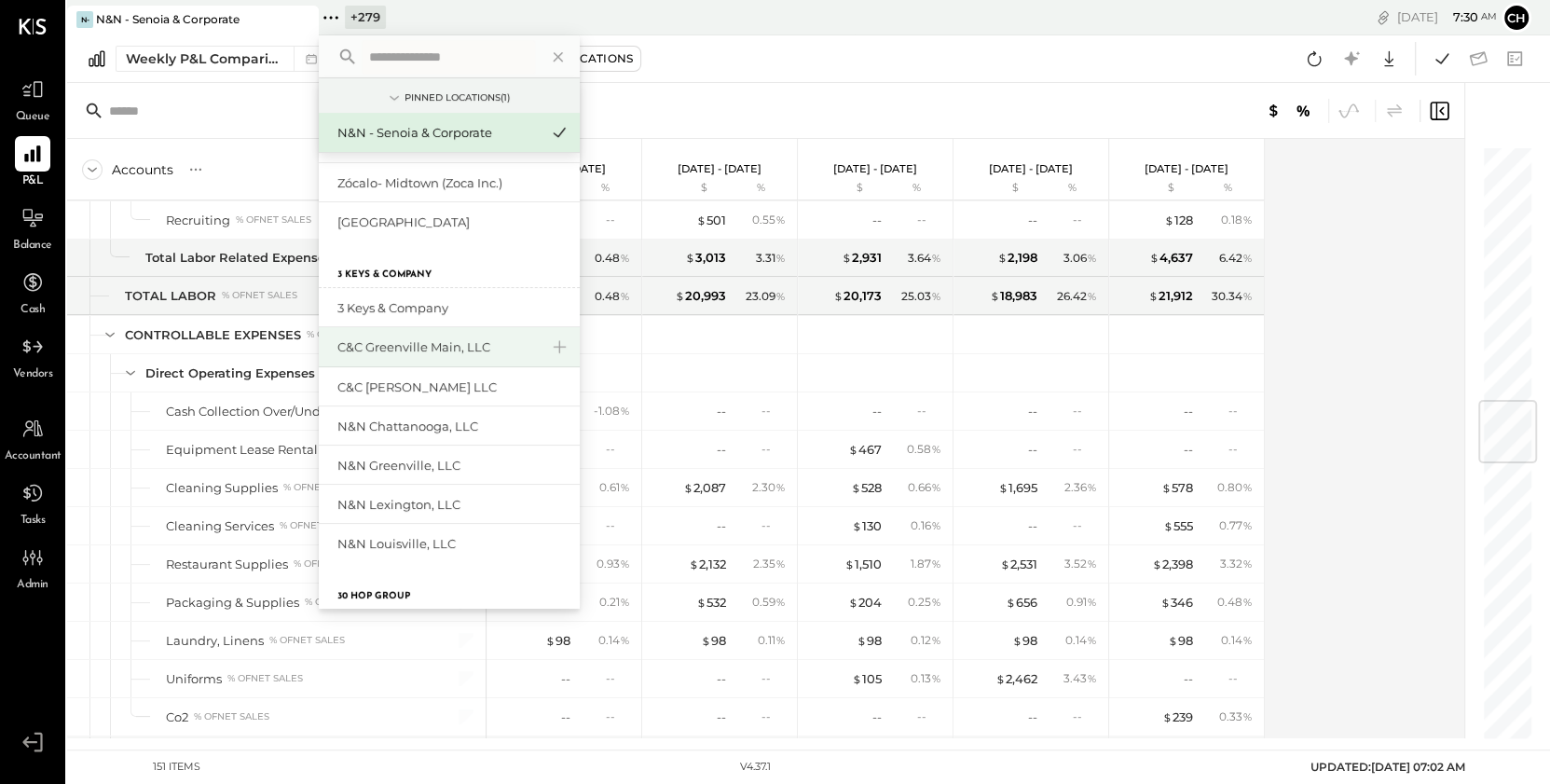
scroll to position [274, 0]
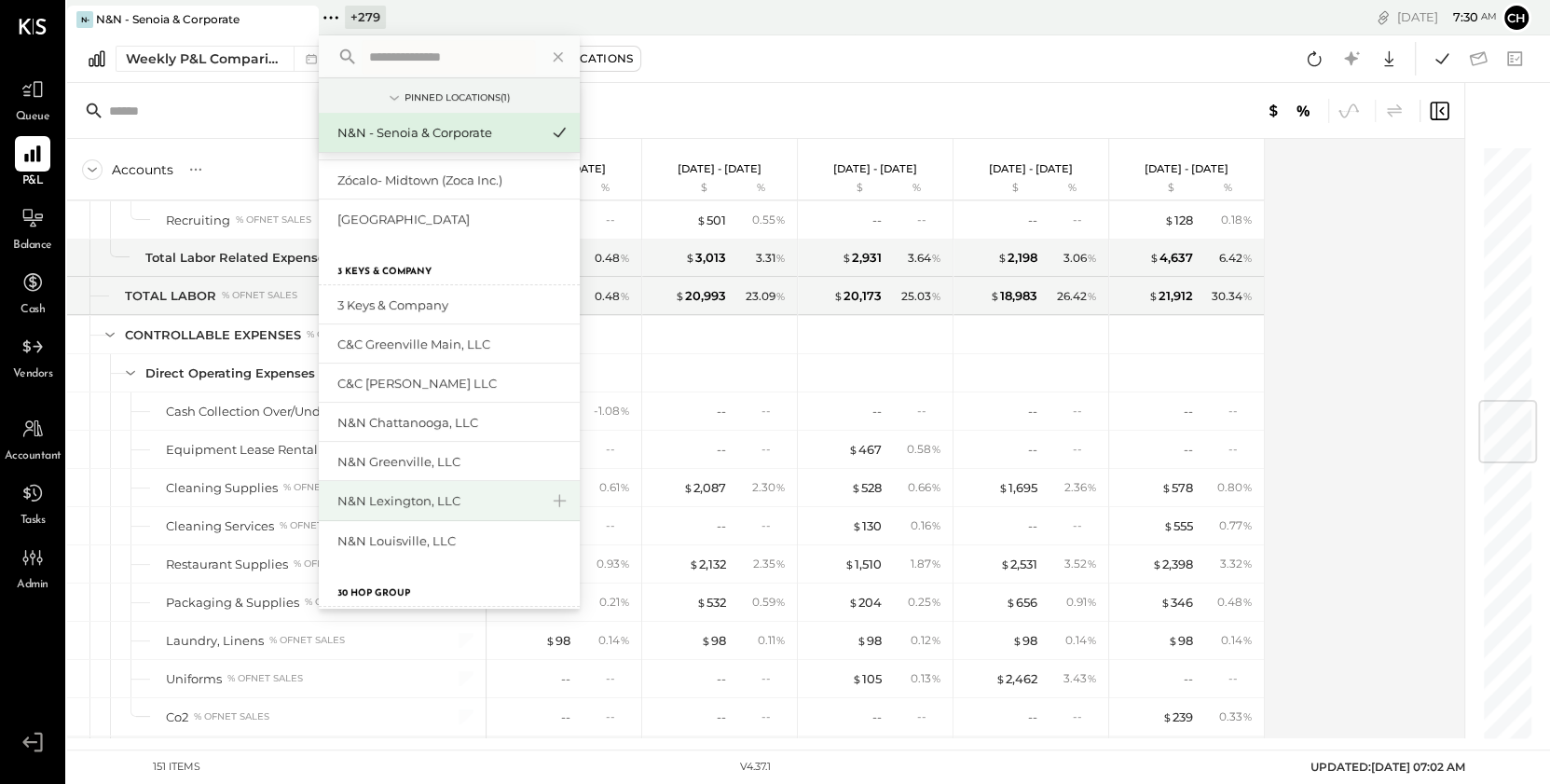
click at [412, 499] on div "N&N Lexington, LLC" at bounding box center [438, 500] width 201 height 18
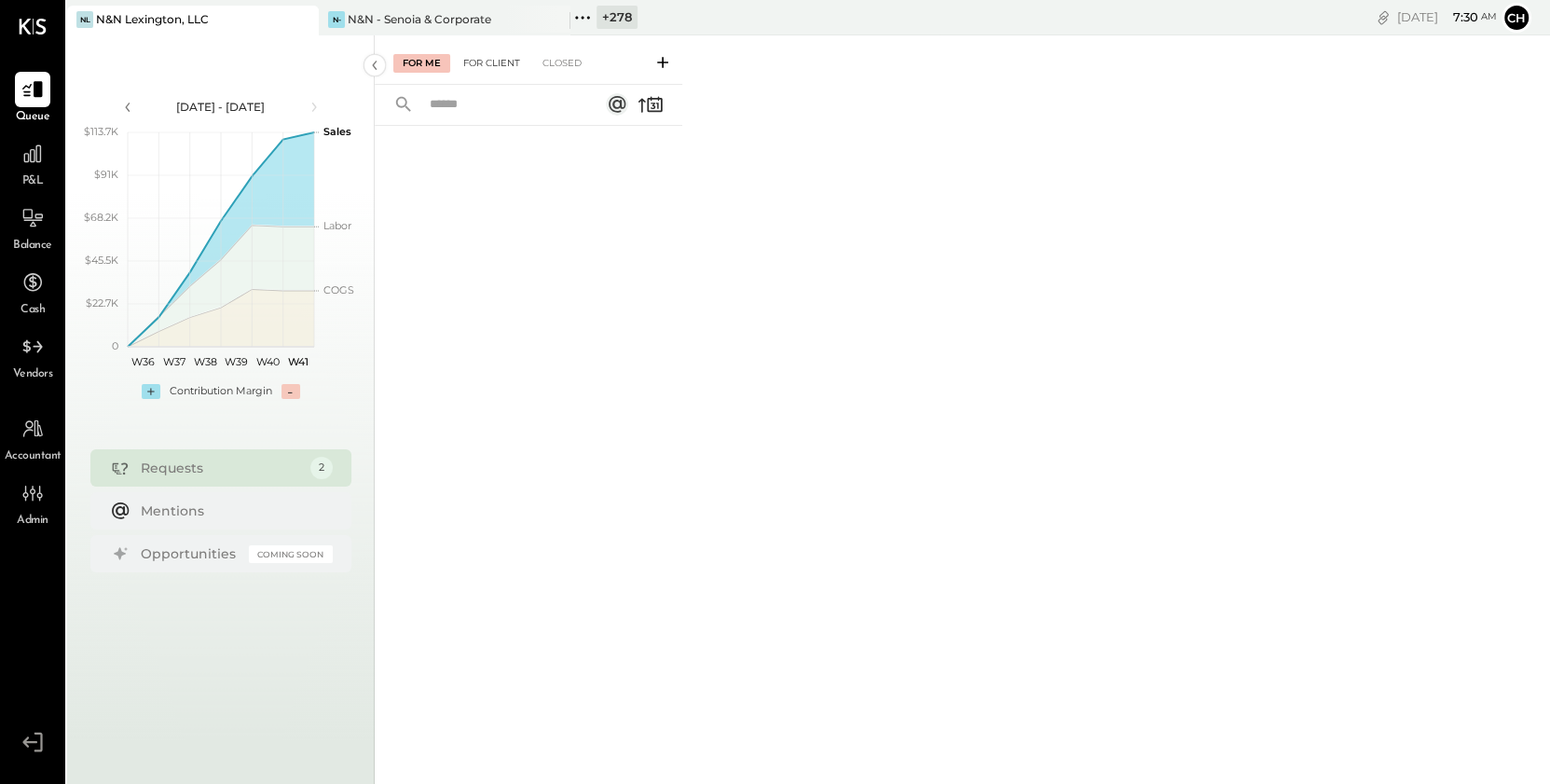
click at [507, 59] on div "For Client" at bounding box center [492, 63] width 75 height 19
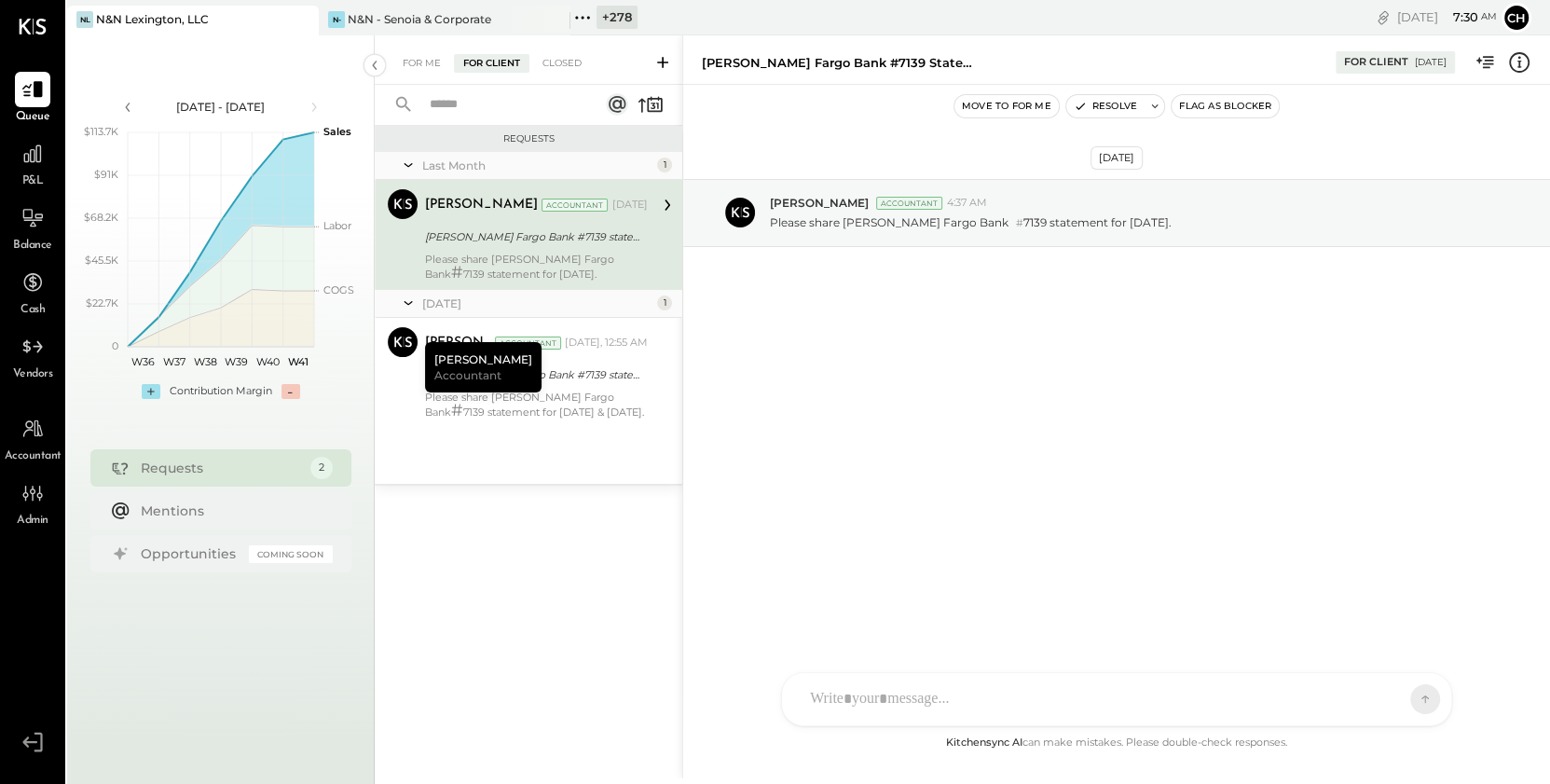
click at [277, 475] on div "Requests" at bounding box center [221, 468] width 160 height 19
click at [423, 71] on div "For Me" at bounding box center [421, 63] width 56 height 19
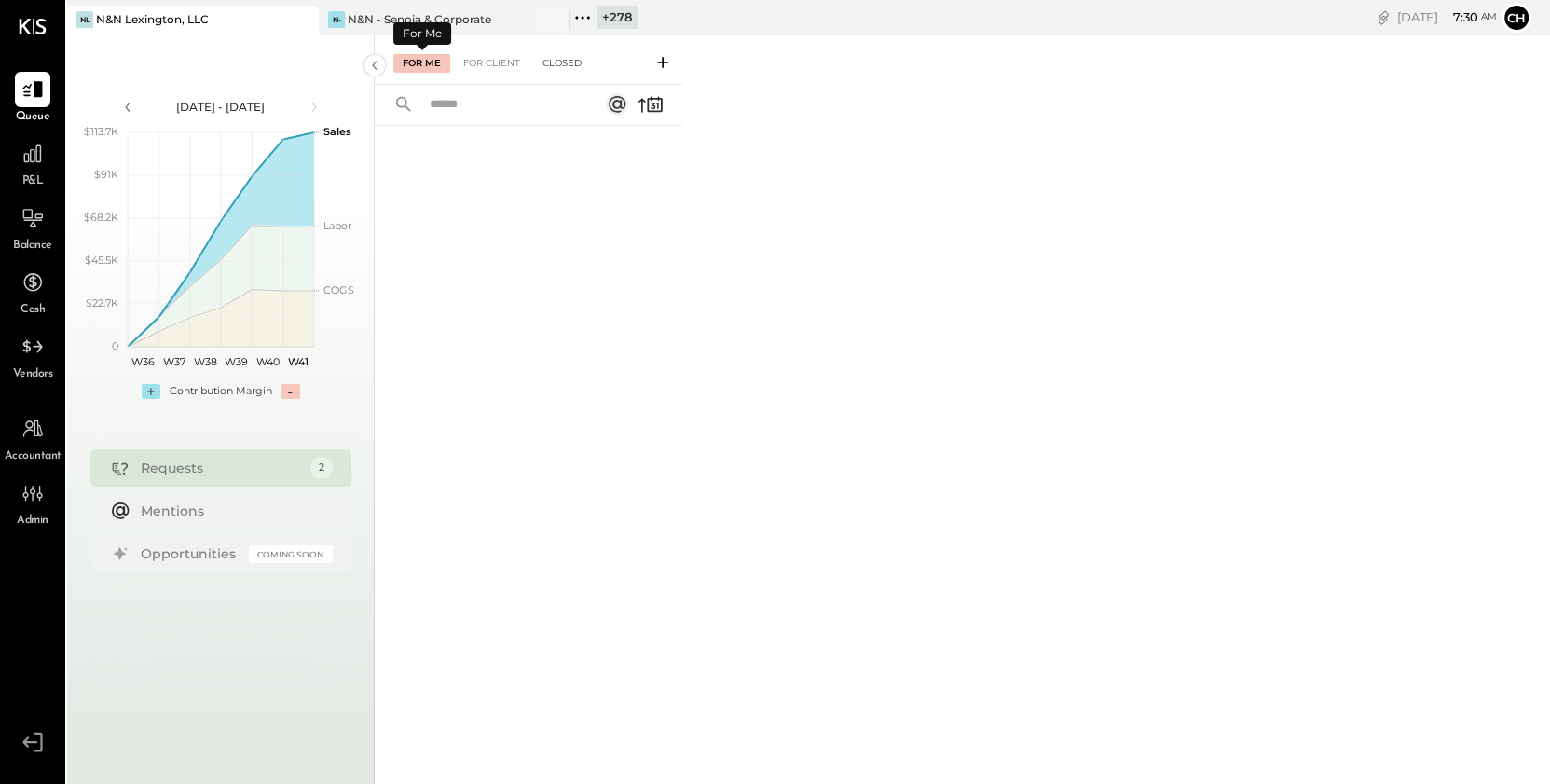
click at [578, 60] on div "Closed" at bounding box center [561, 63] width 57 height 19
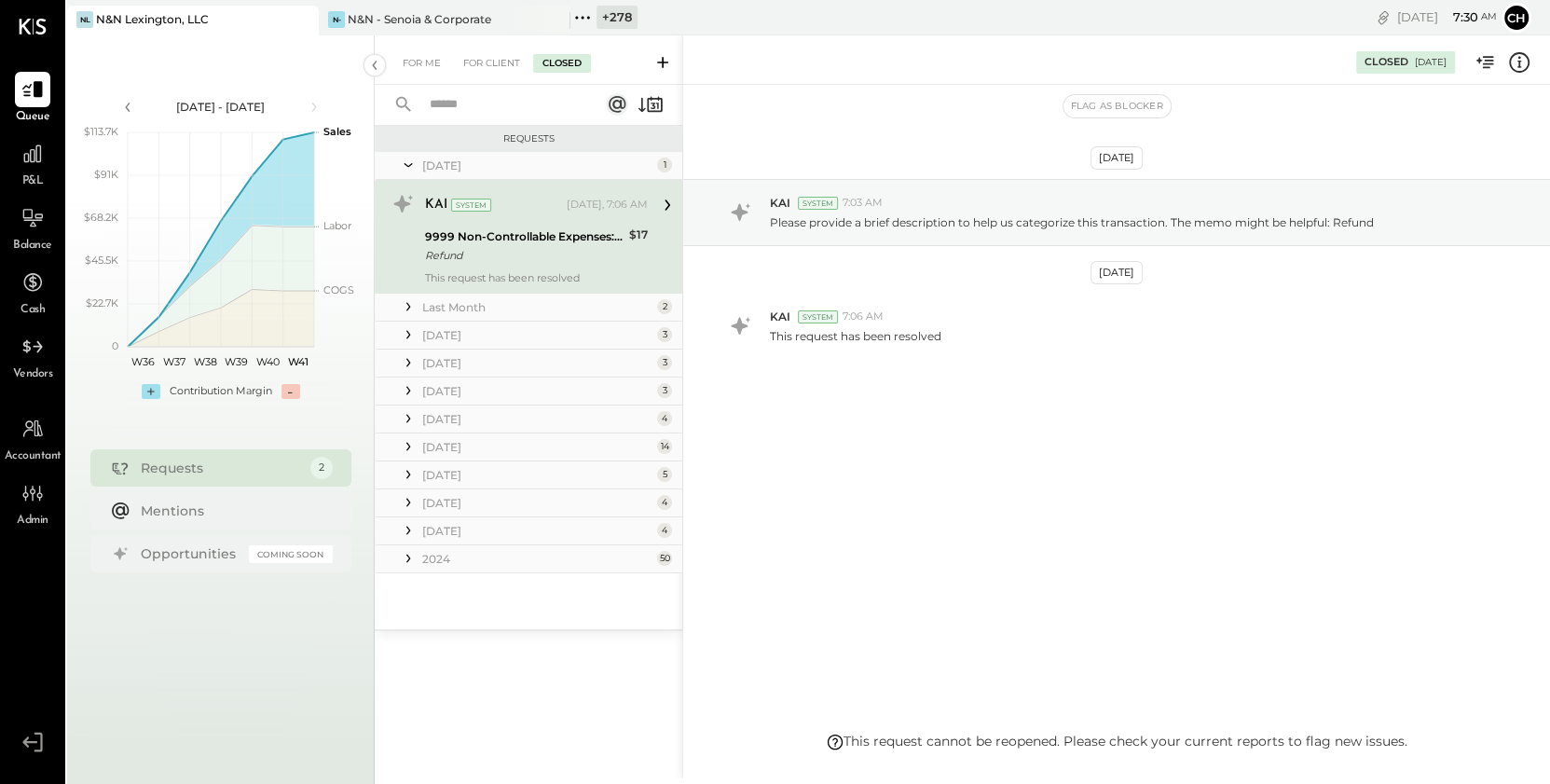
click at [412, 311] on icon at bounding box center [408, 306] width 19 height 19
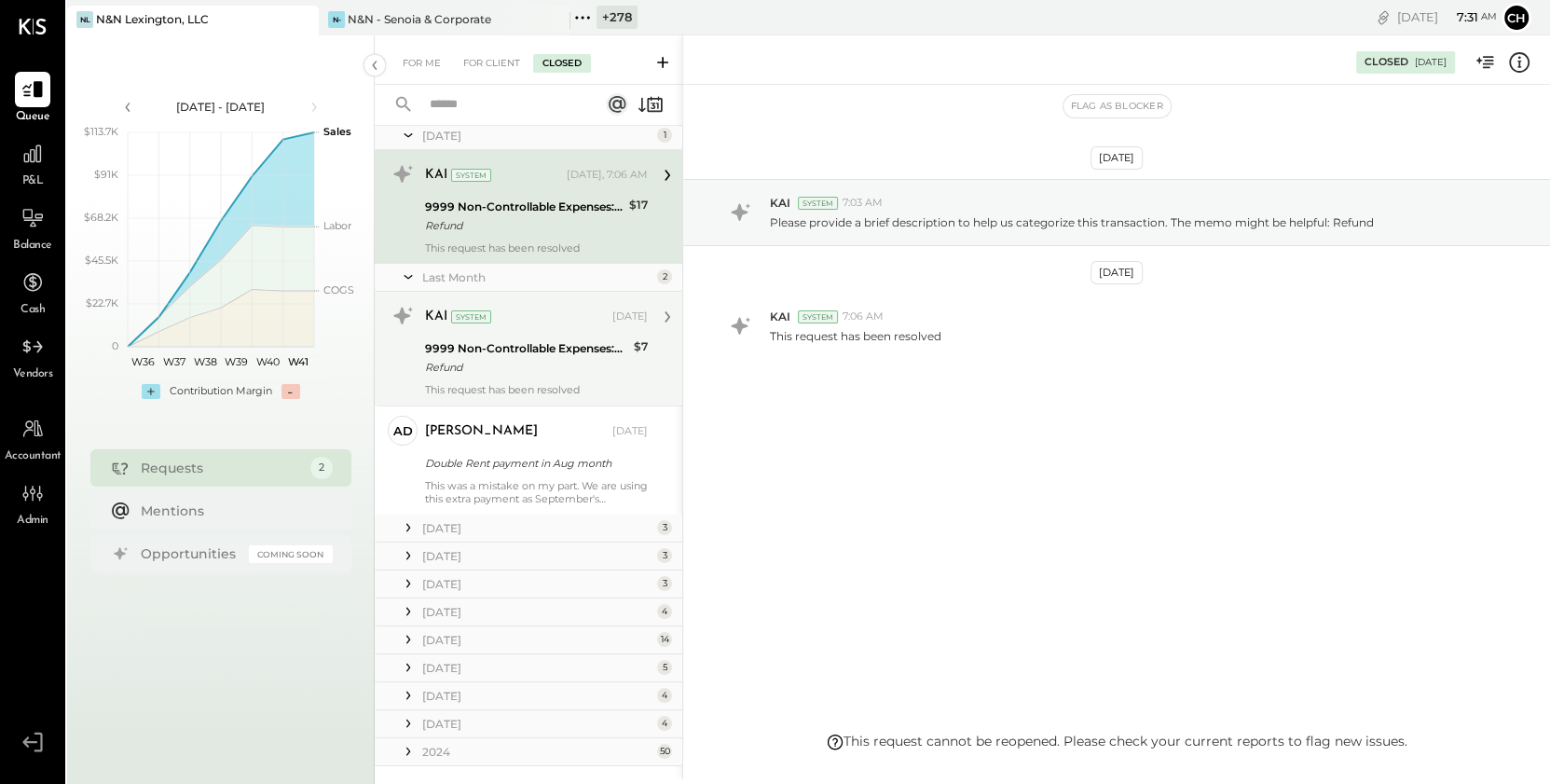
scroll to position [66, 0]
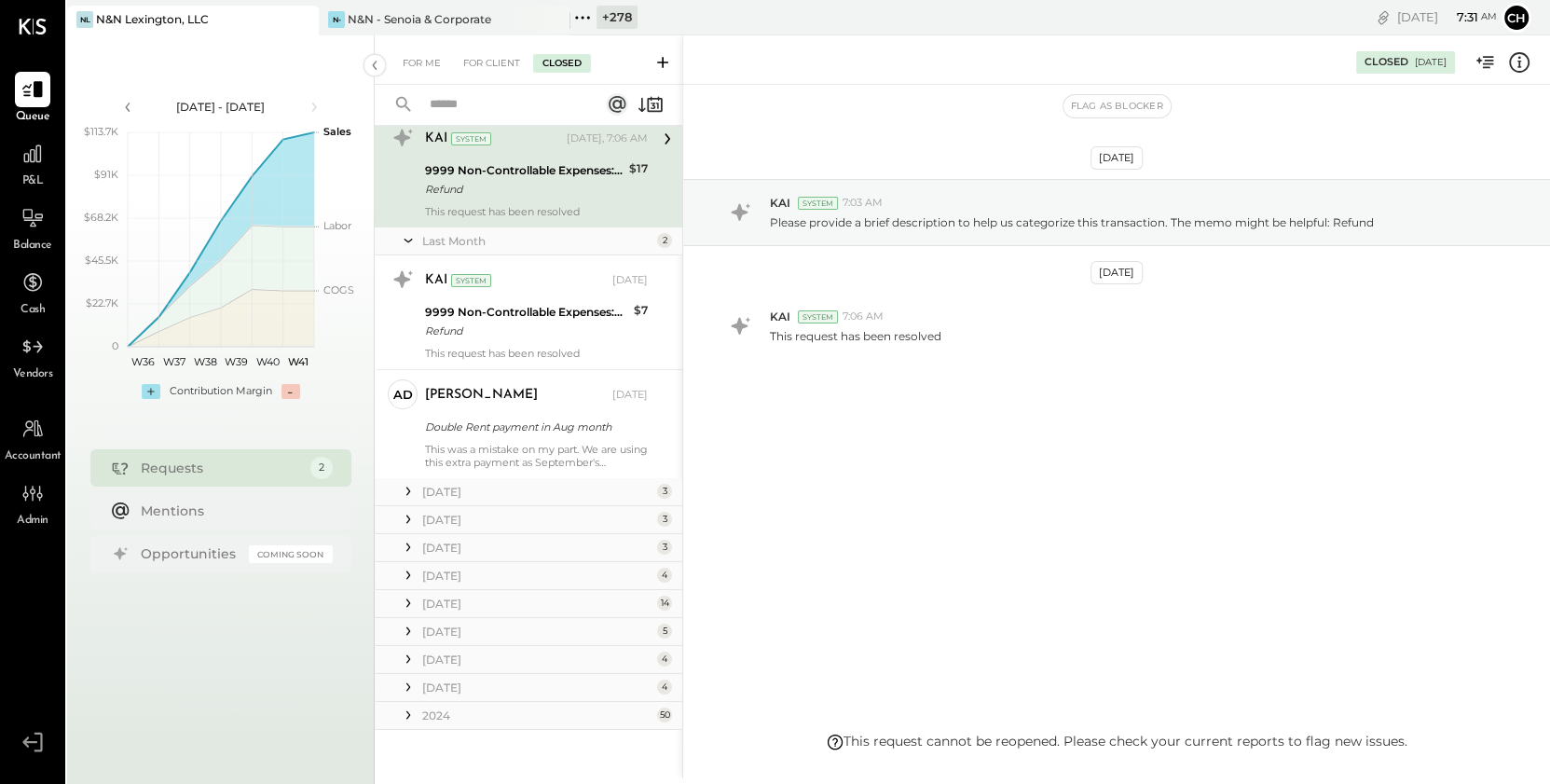
click at [410, 493] on icon at bounding box center [408, 491] width 19 height 19
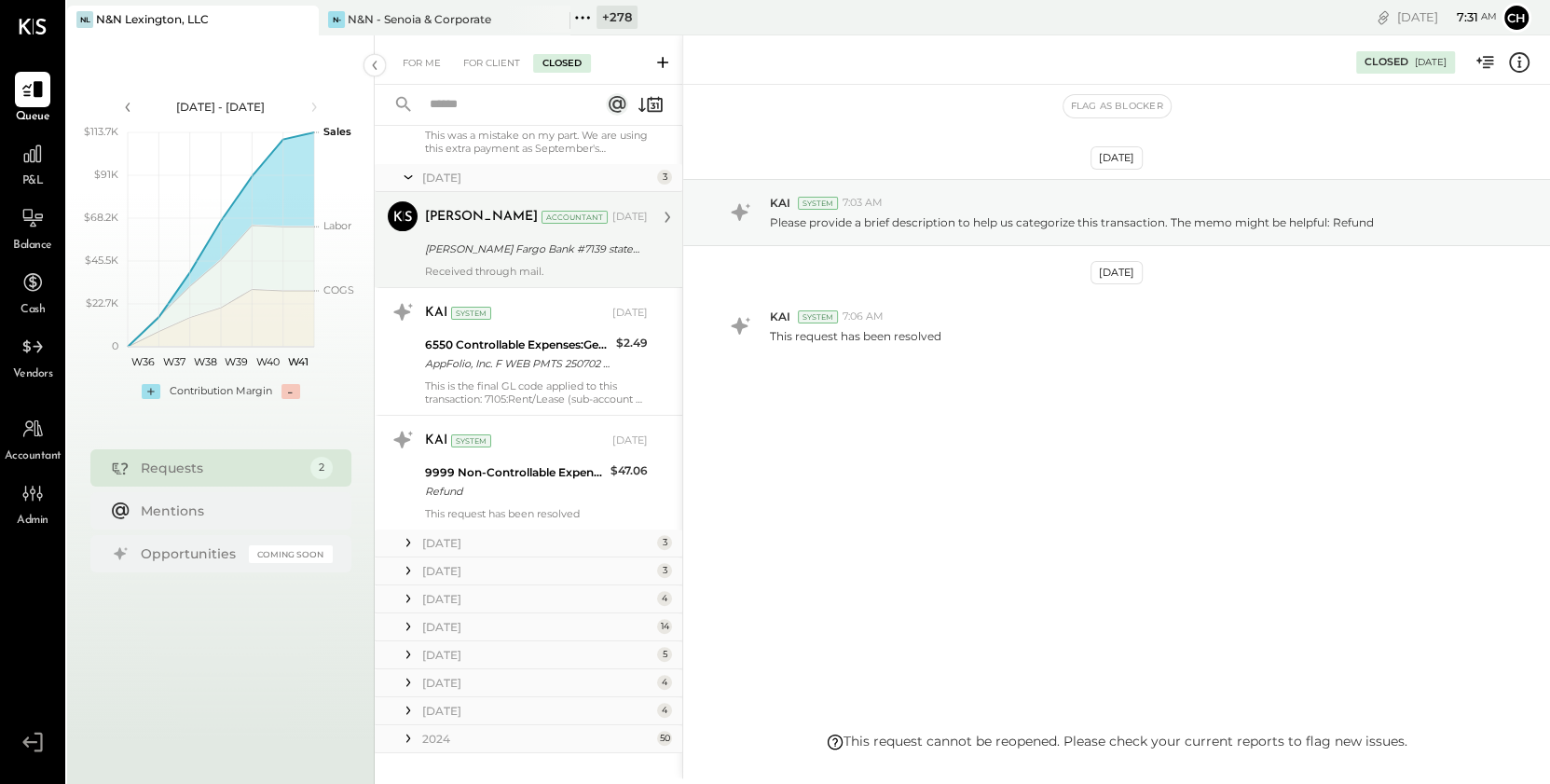
scroll to position [403, 0]
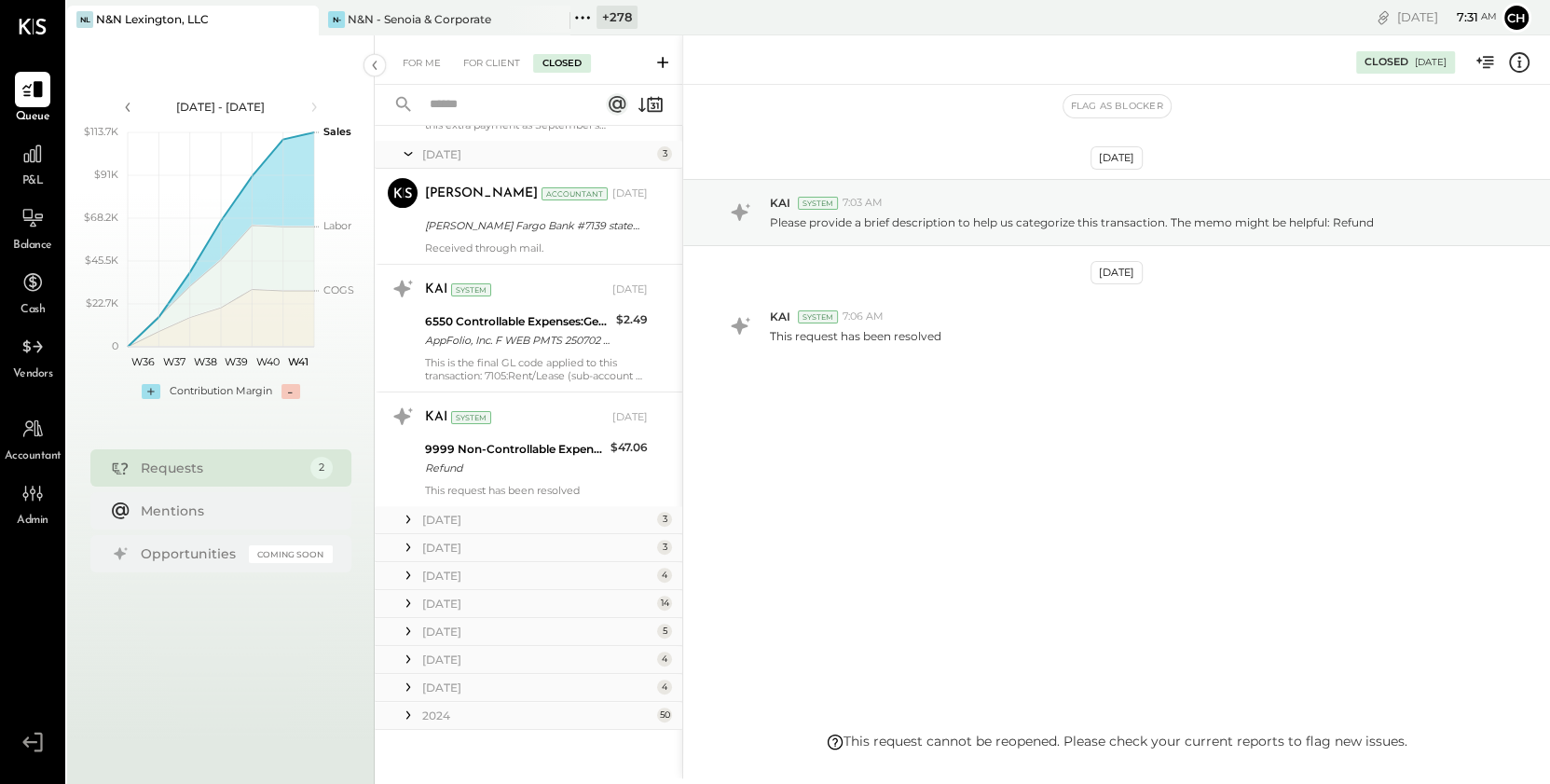
click at [411, 152] on icon at bounding box center [408, 154] width 8 height 4
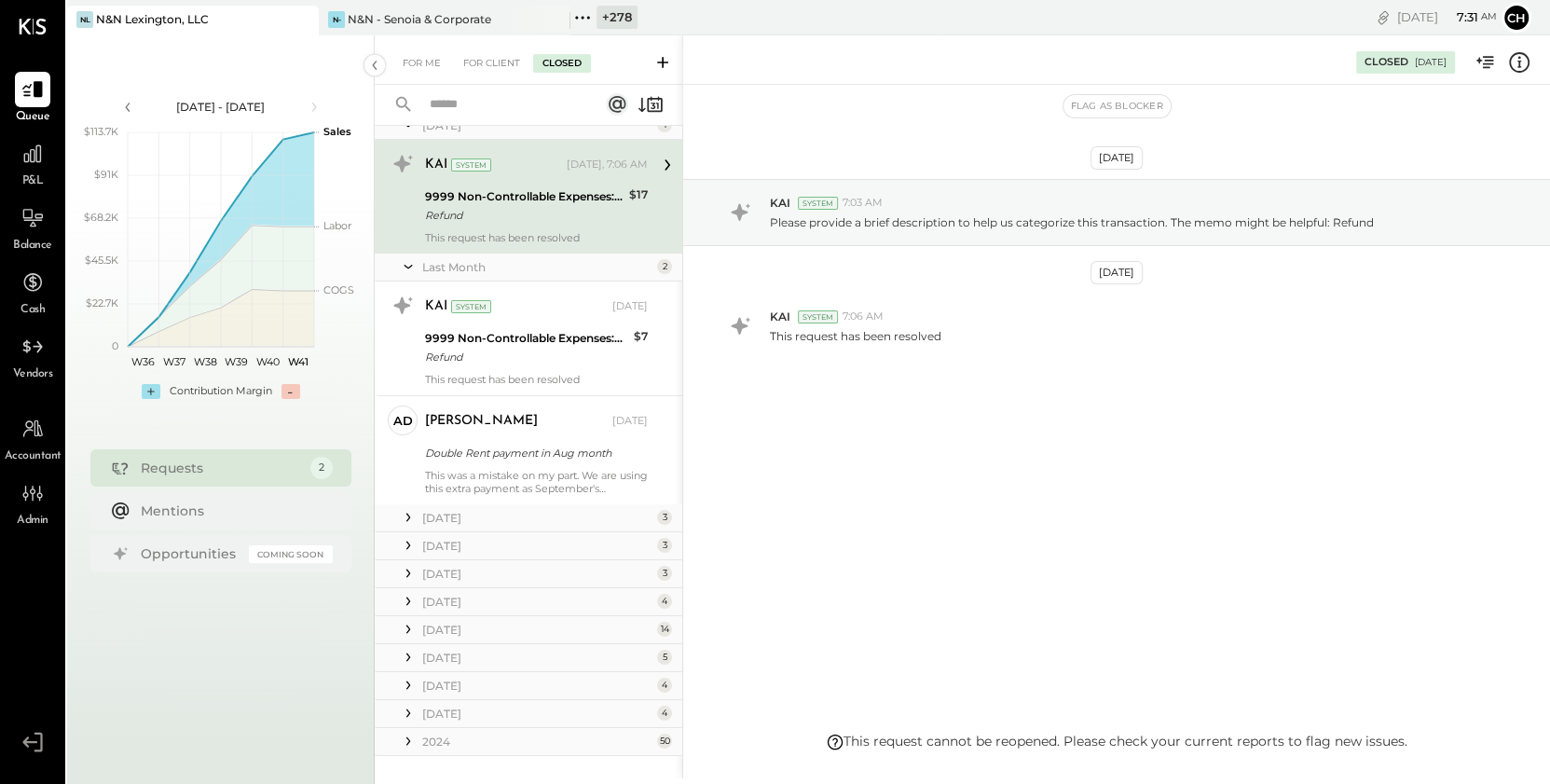
scroll to position [0, 0]
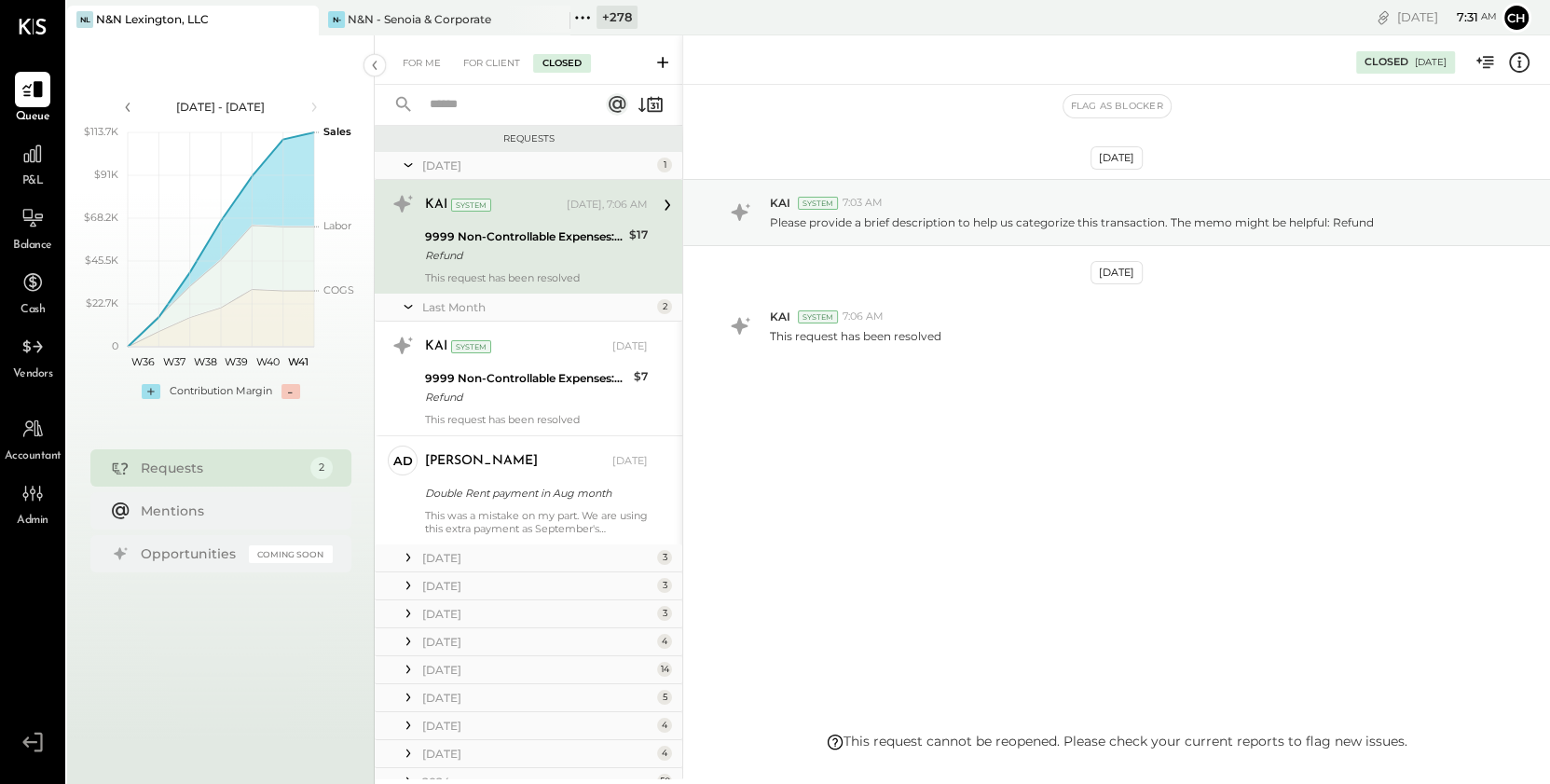
click at [407, 164] on icon at bounding box center [408, 165] width 19 height 47
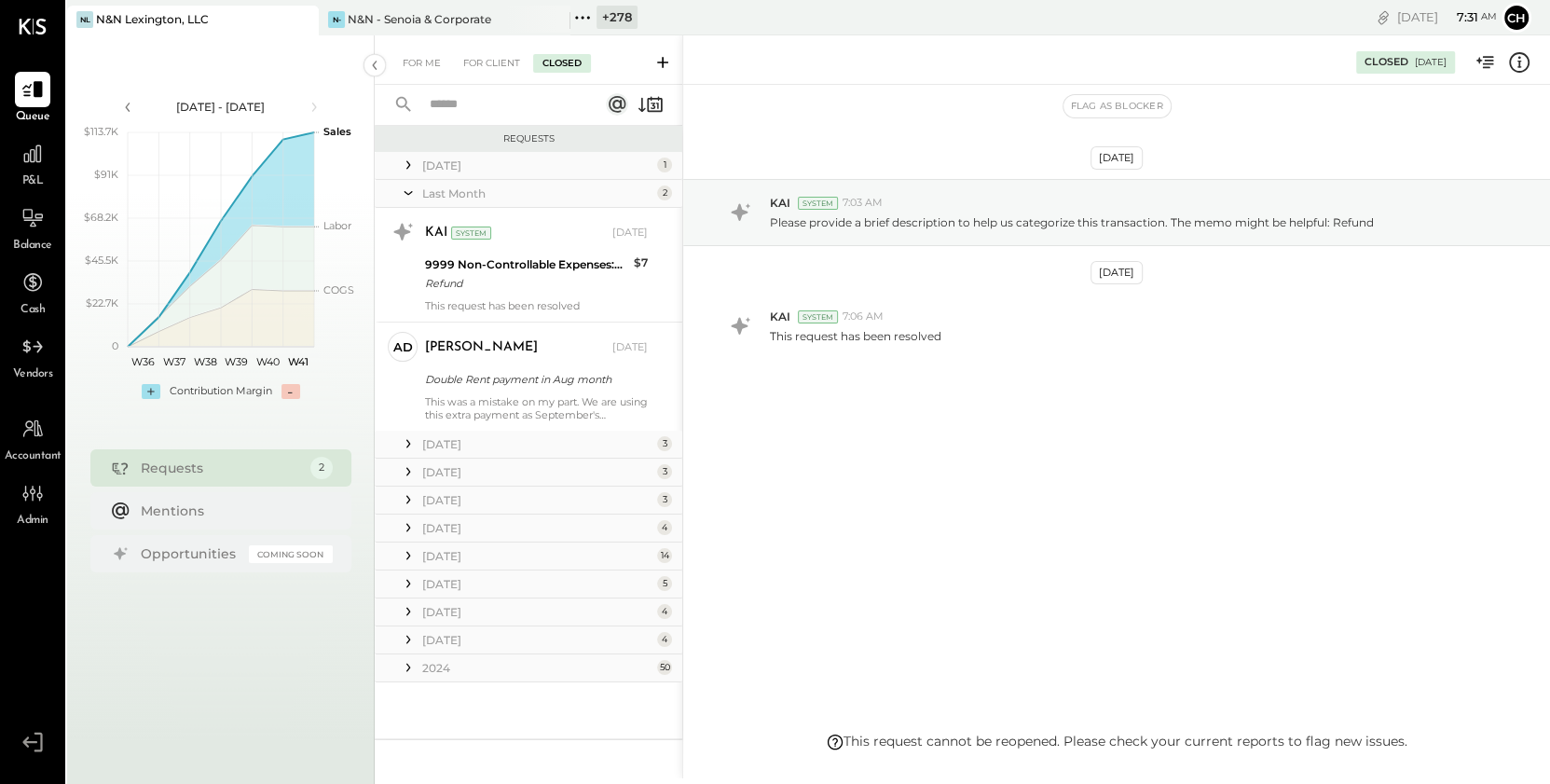
click at [408, 187] on icon at bounding box center [408, 193] width 19 height 47
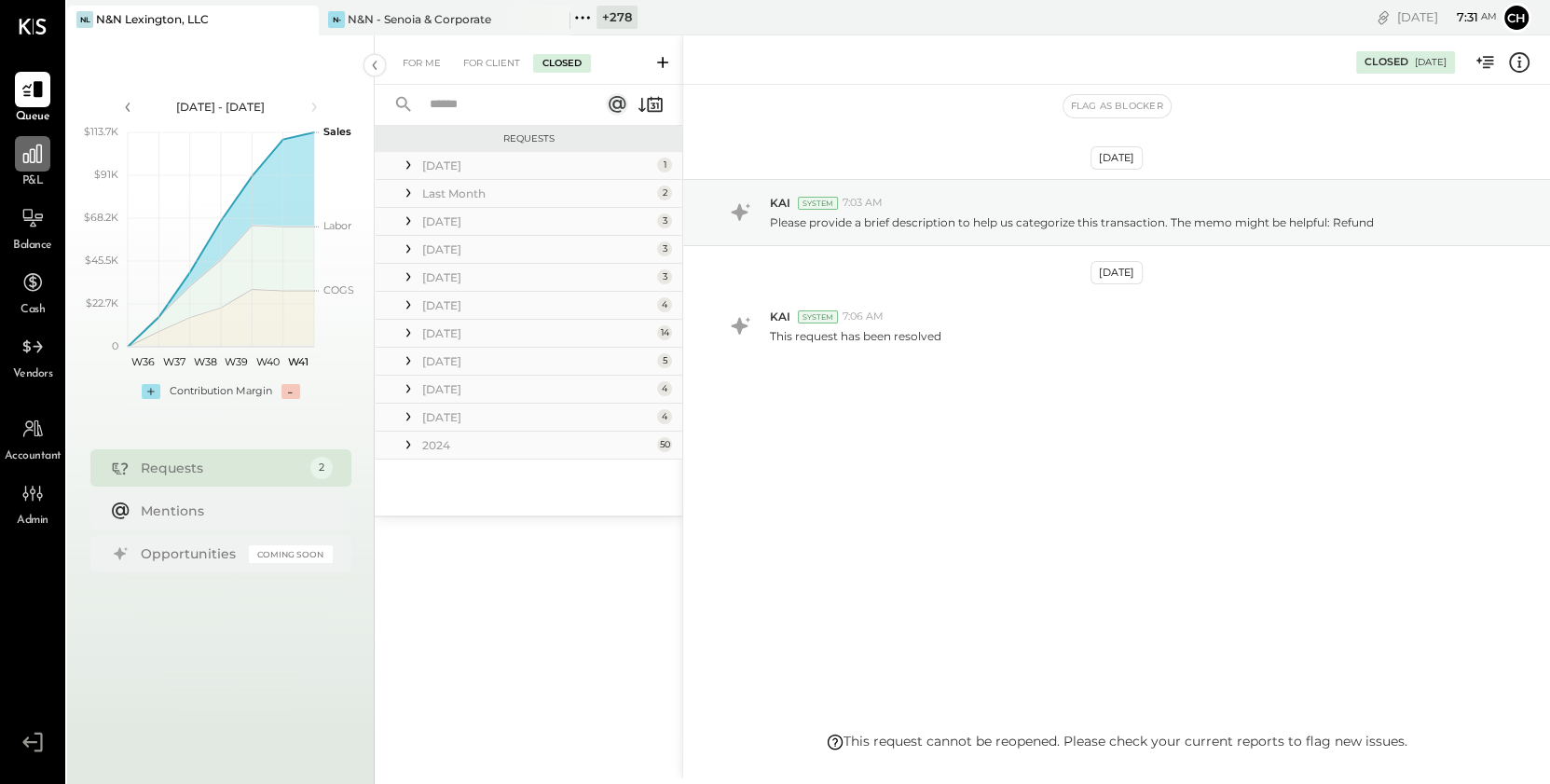
click at [33, 164] on icon at bounding box center [33, 154] width 24 height 24
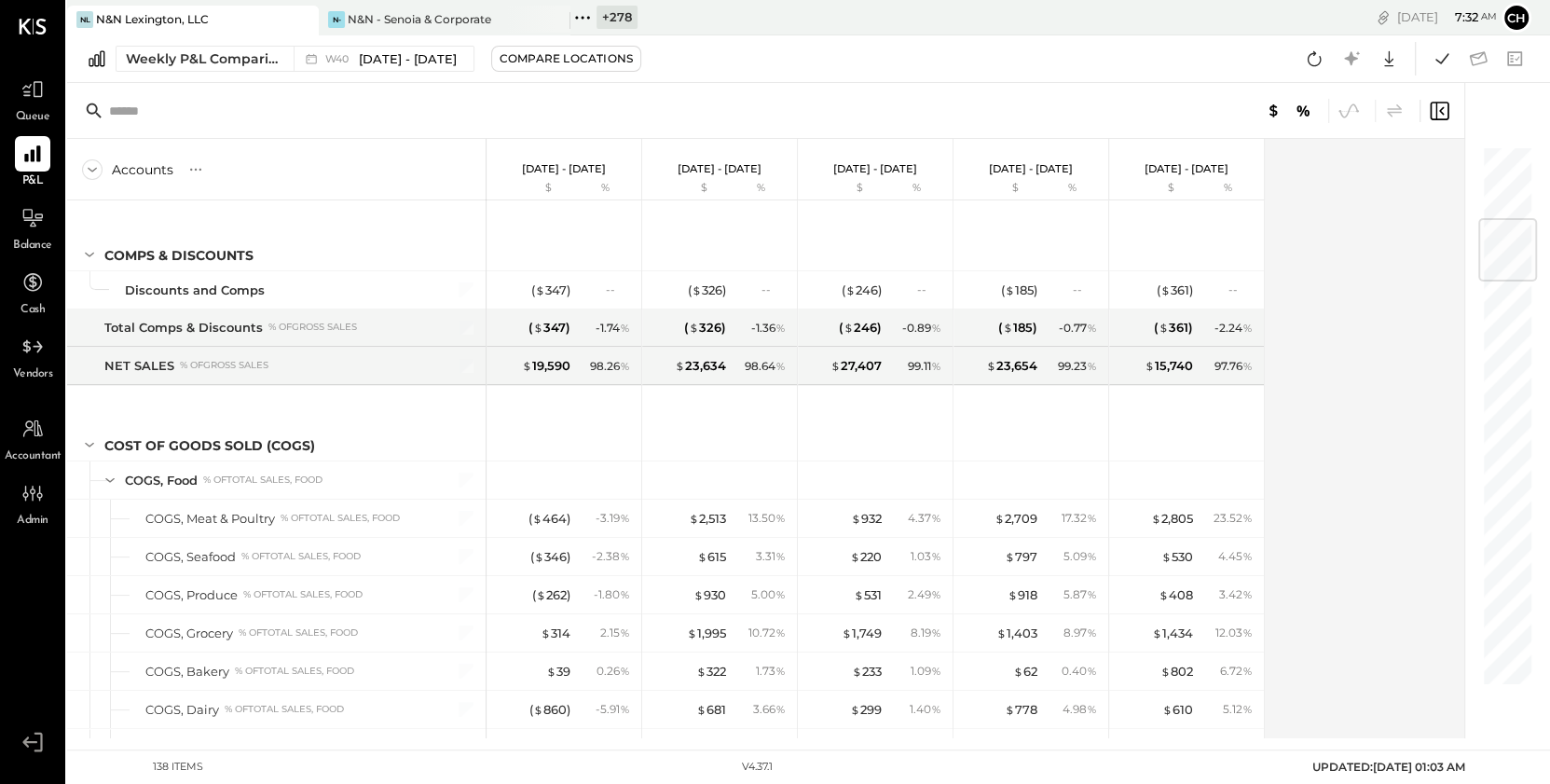
scroll to position [616, 0]
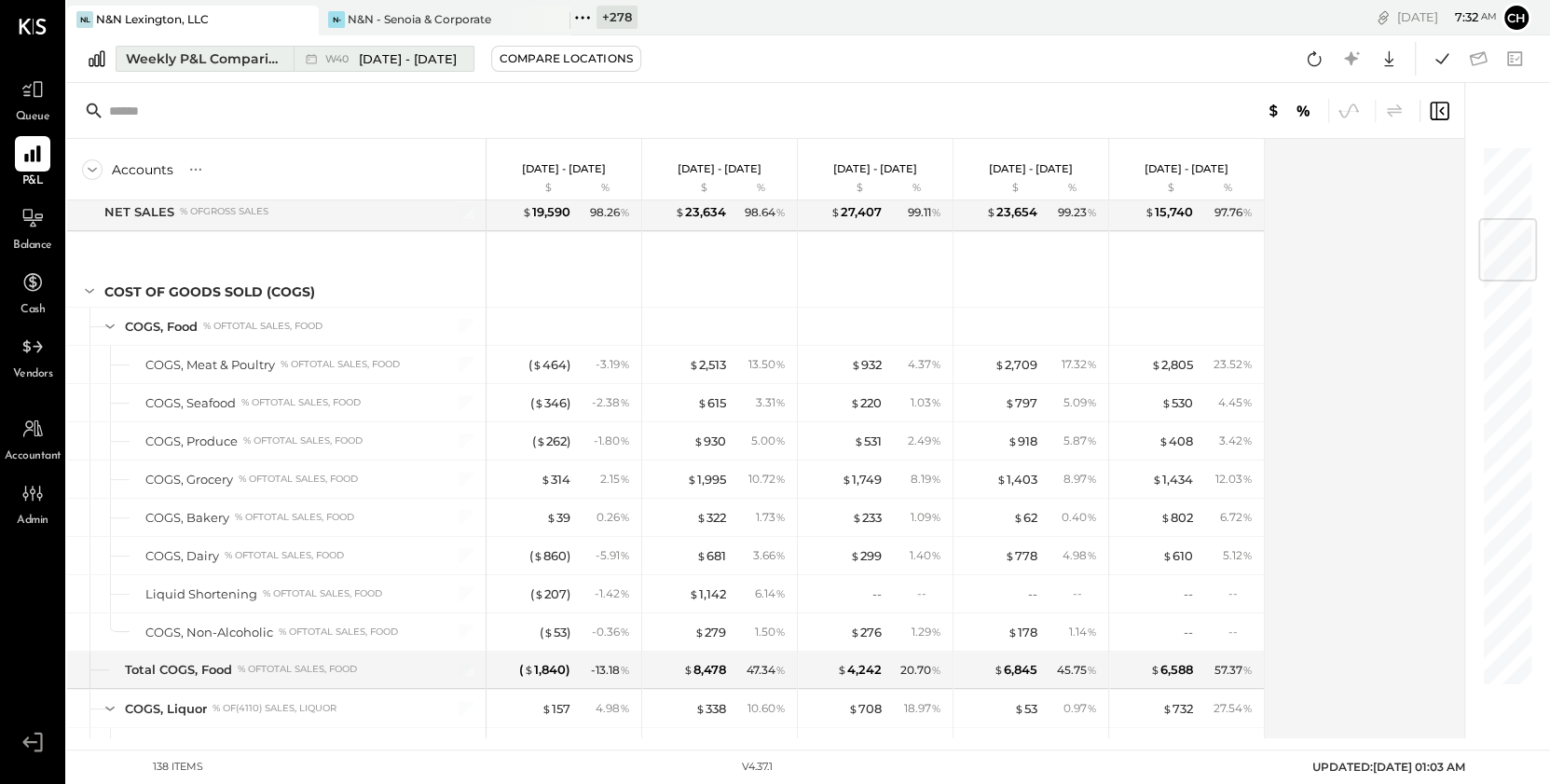
click at [263, 60] on div "Weekly P&L Comparison" at bounding box center [204, 59] width 157 height 19
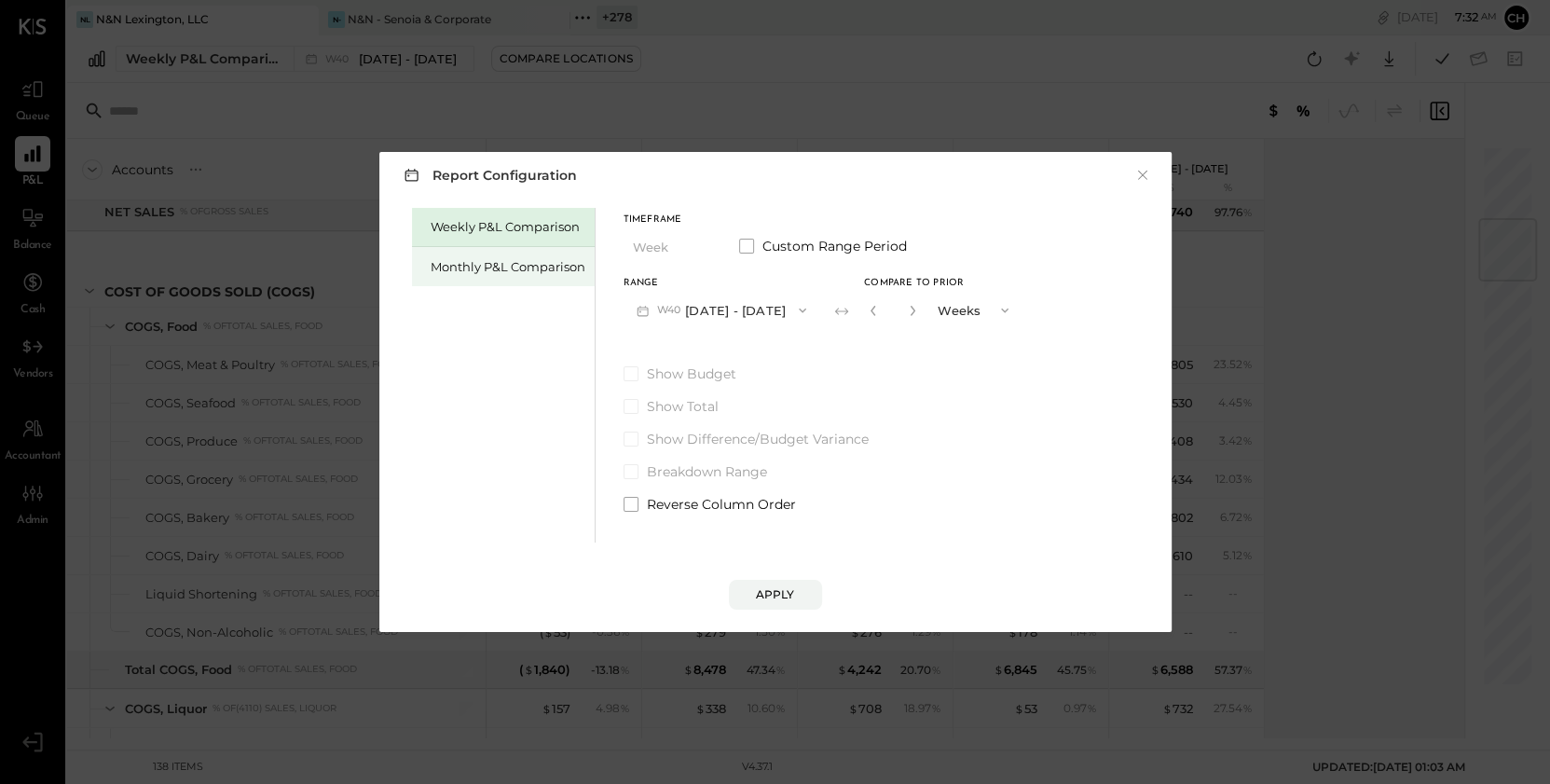
click at [496, 275] on div "Monthly P&L Comparison" at bounding box center [503, 267] width 182 height 39
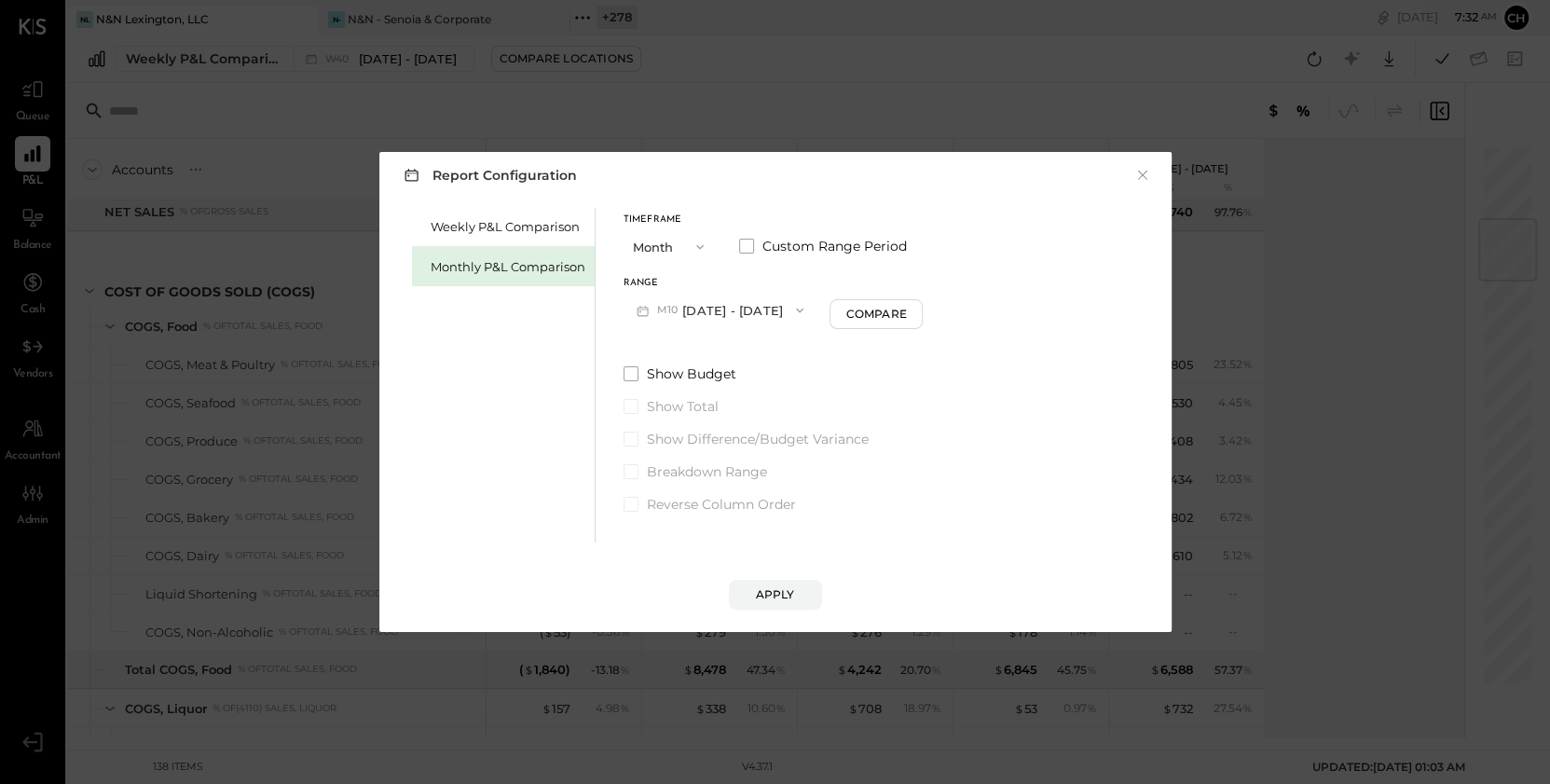
click at [690, 308] on button "M10 [DATE] - [DATE]" at bounding box center [720, 309] width 194 height 35
click at [716, 394] on span "[DATE] - [DATE]" at bounding box center [714, 390] width 88 height 16
click at [766, 592] on div "Apply" at bounding box center [776, 593] width 40 height 16
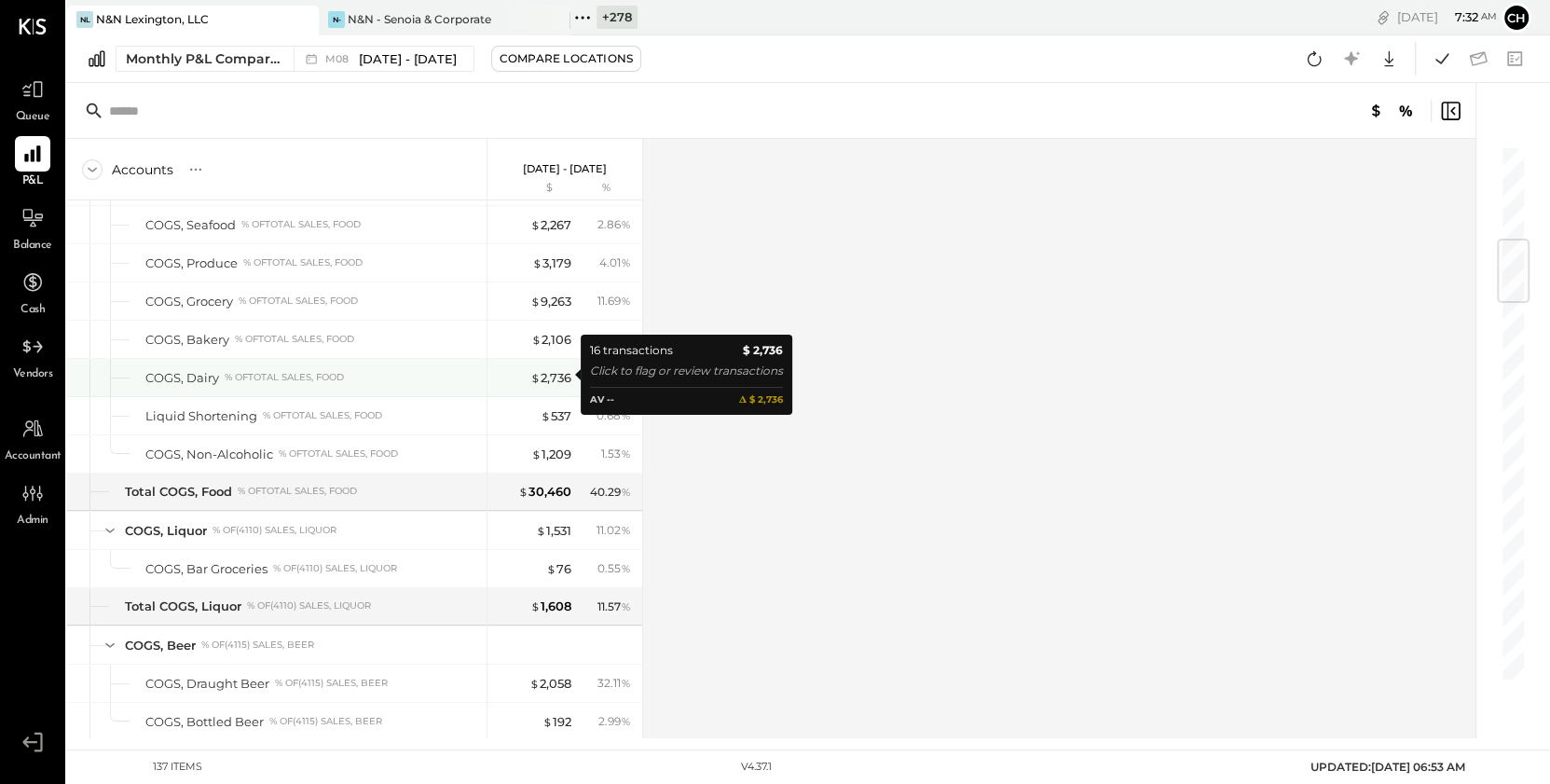
scroll to position [783, 0]
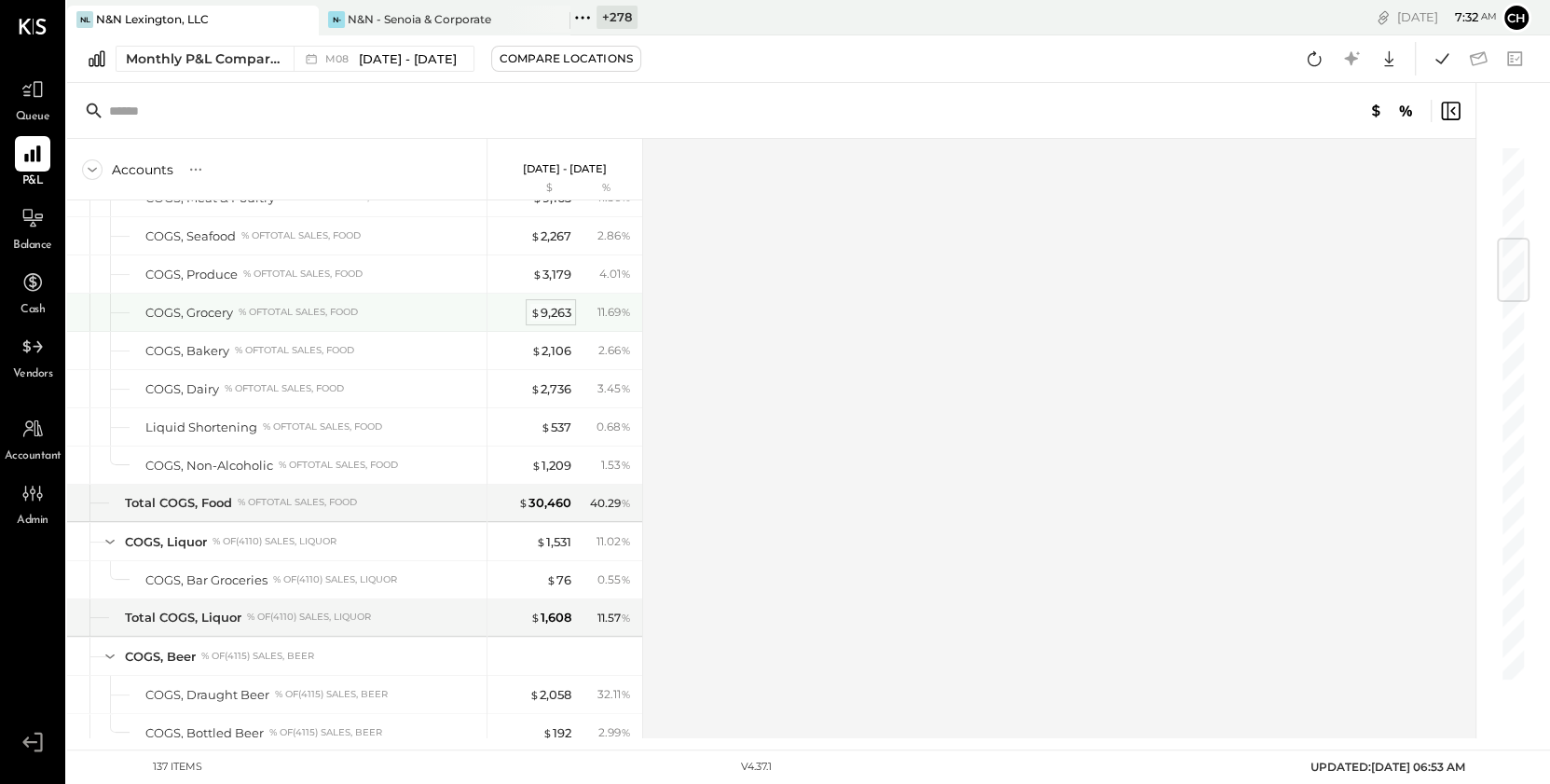
click at [548, 308] on div "$ 9,263" at bounding box center [551, 312] width 41 height 18
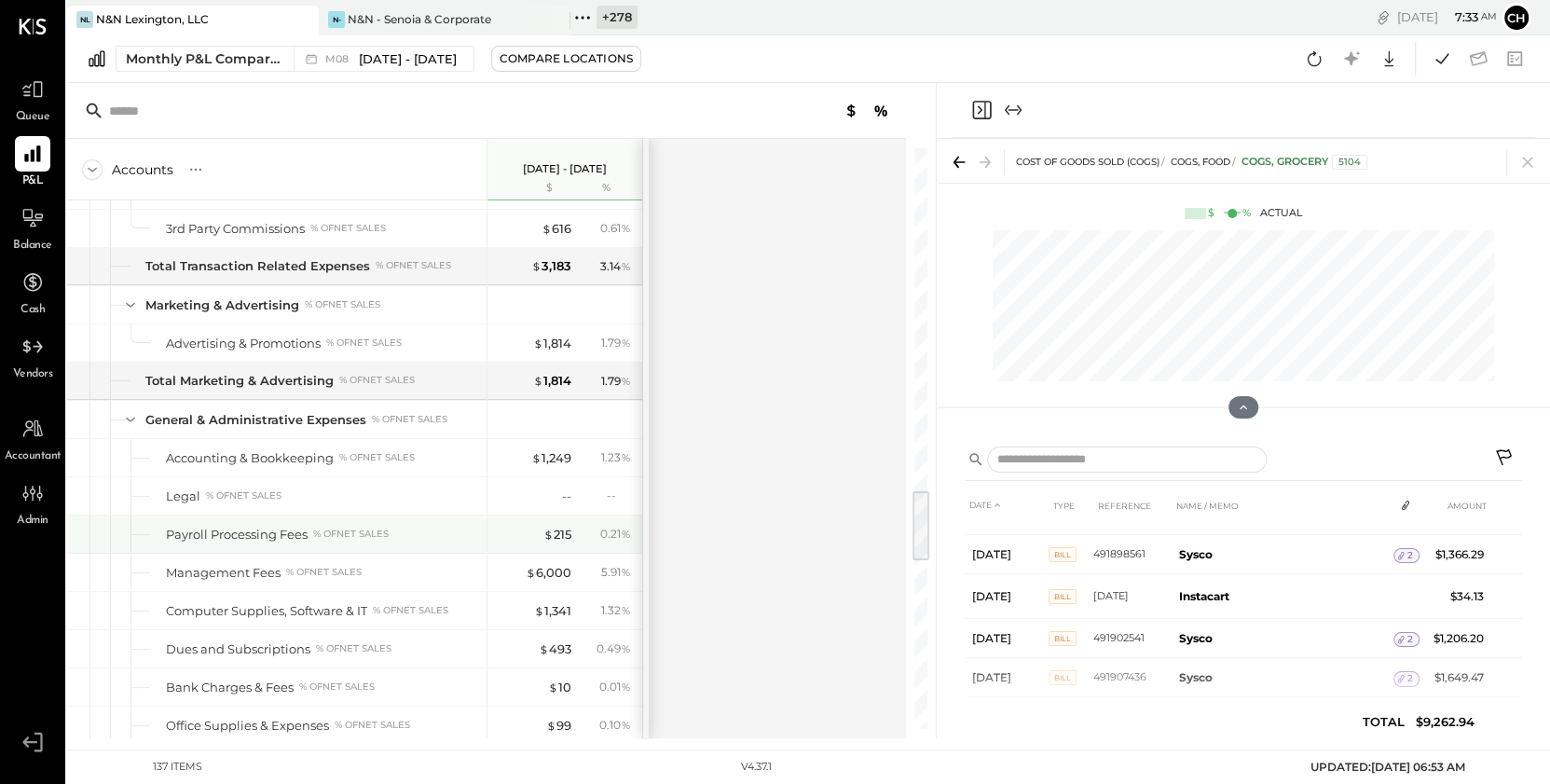
scroll to position [2578, 0]
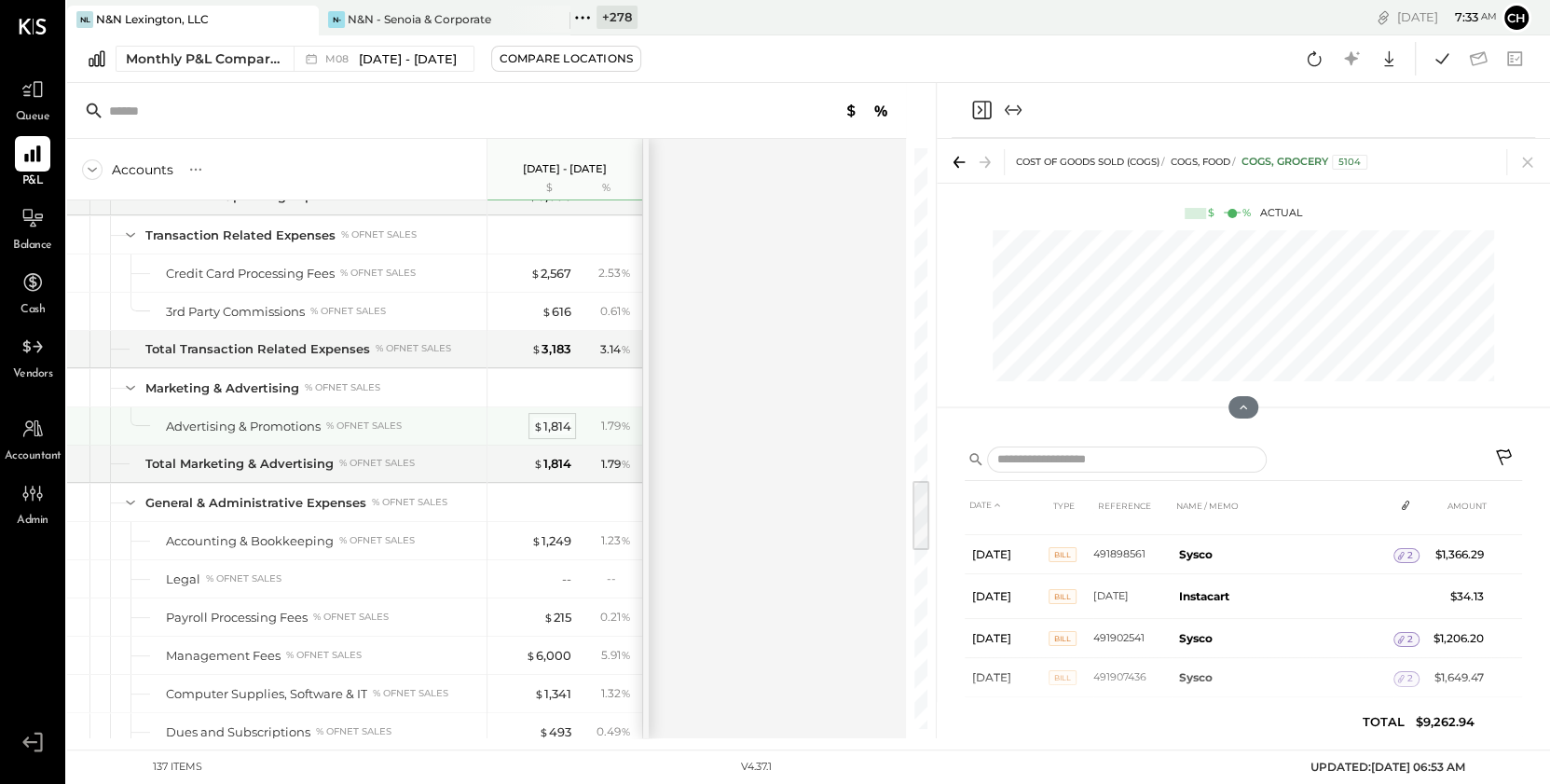
click at [560, 422] on div "$ 1,814" at bounding box center [552, 426] width 39 height 18
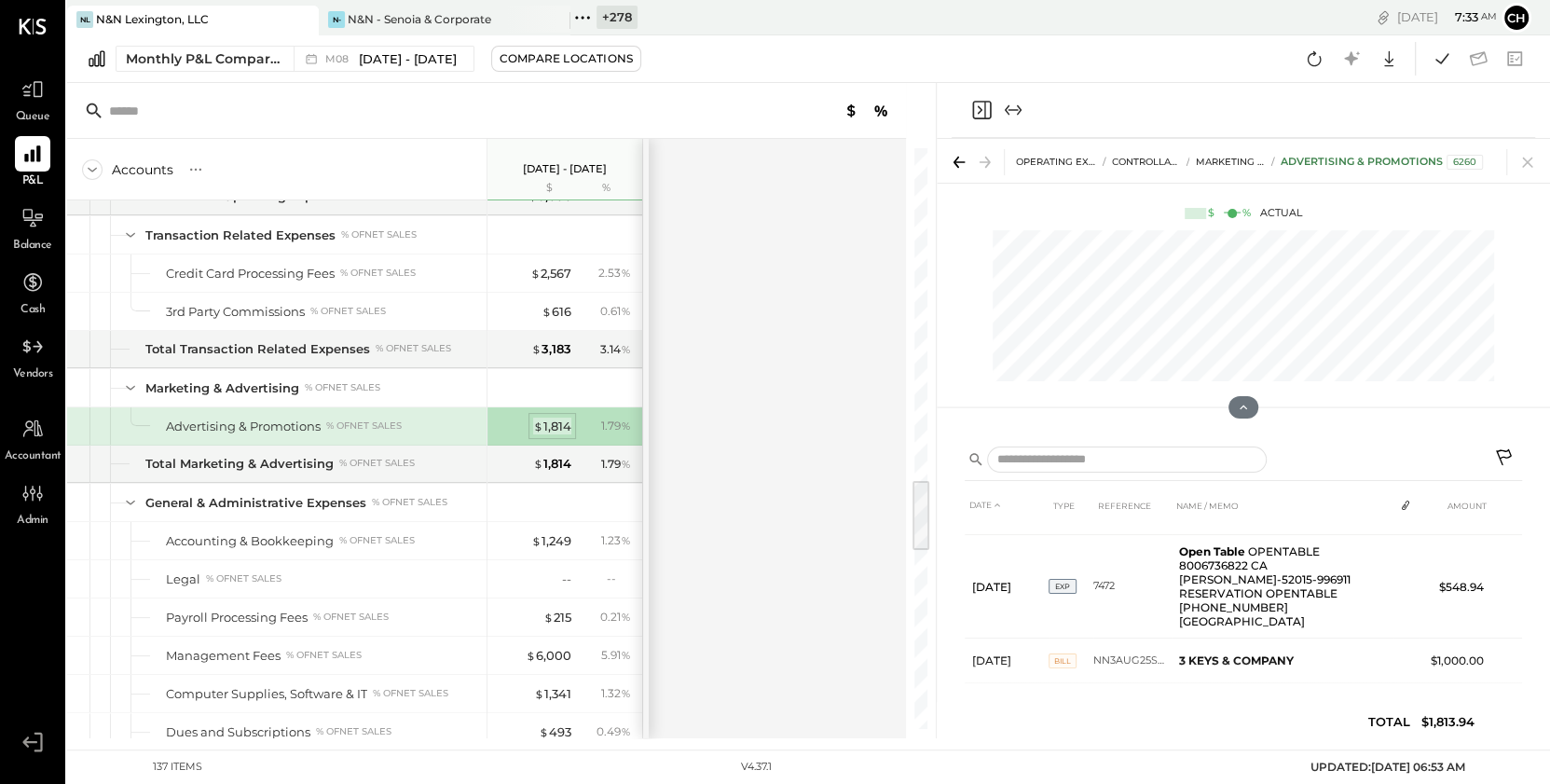
scroll to position [12, 0]
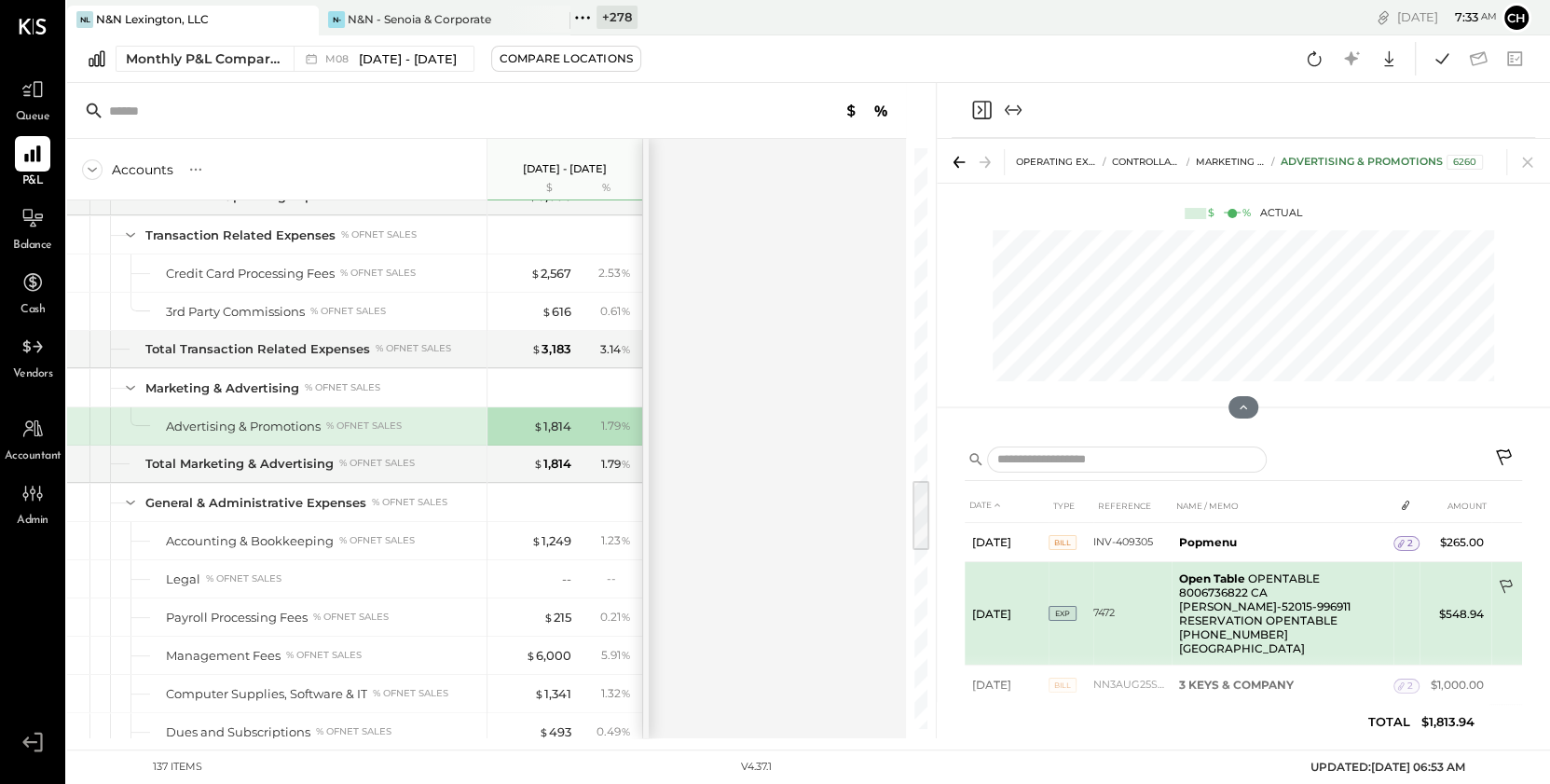
click at [1505, 579] on icon at bounding box center [1508, 588] width 19 height 19
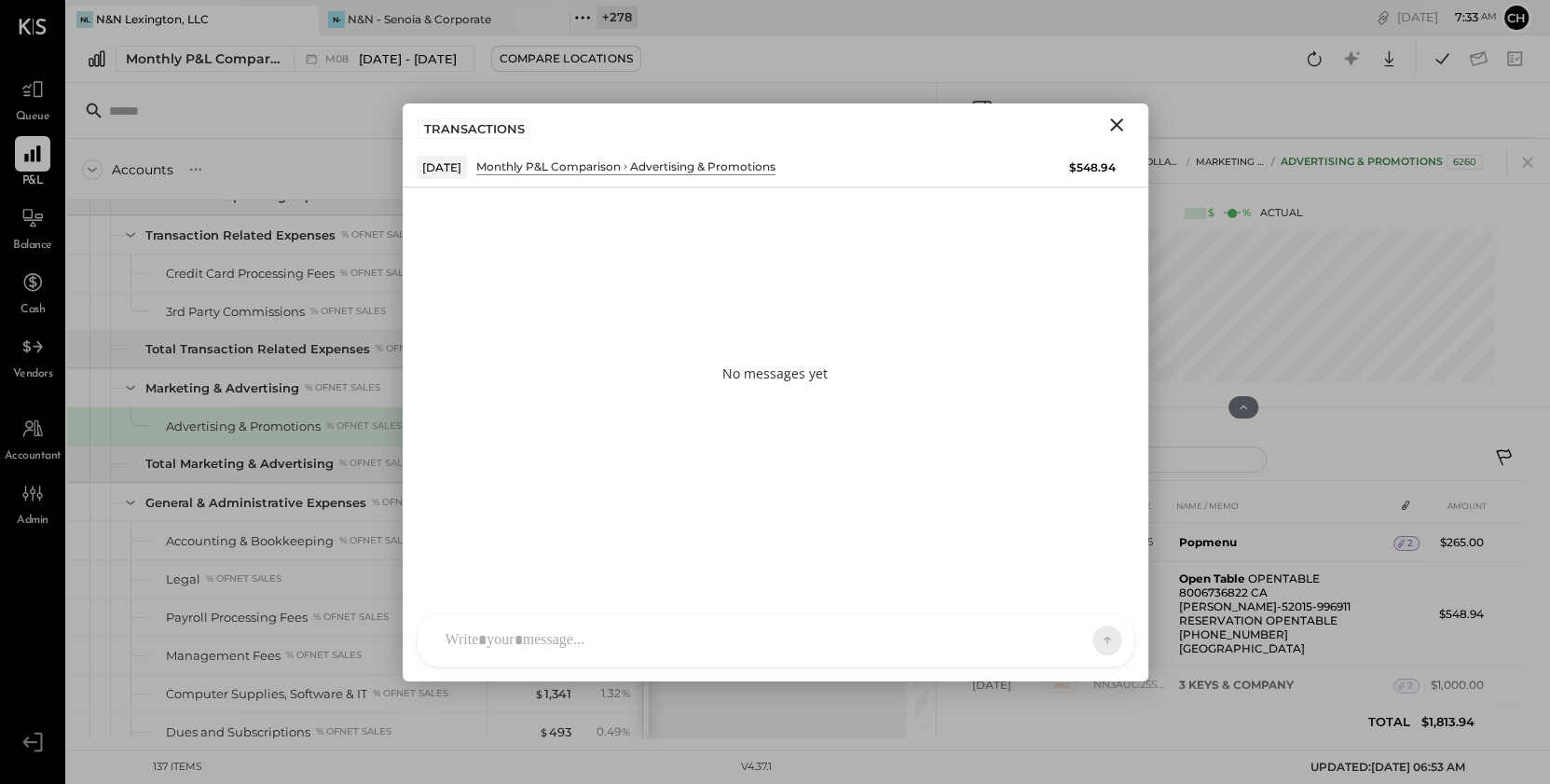
click at [771, 647] on div "KC Kinjal Chauhan DR Darrell Richardson HT Harsh Talajiya B Brian C cbostick MG…" at bounding box center [775, 639] width 718 height 54
click at [1096, 637] on icon at bounding box center [1092, 639] width 17 height 19
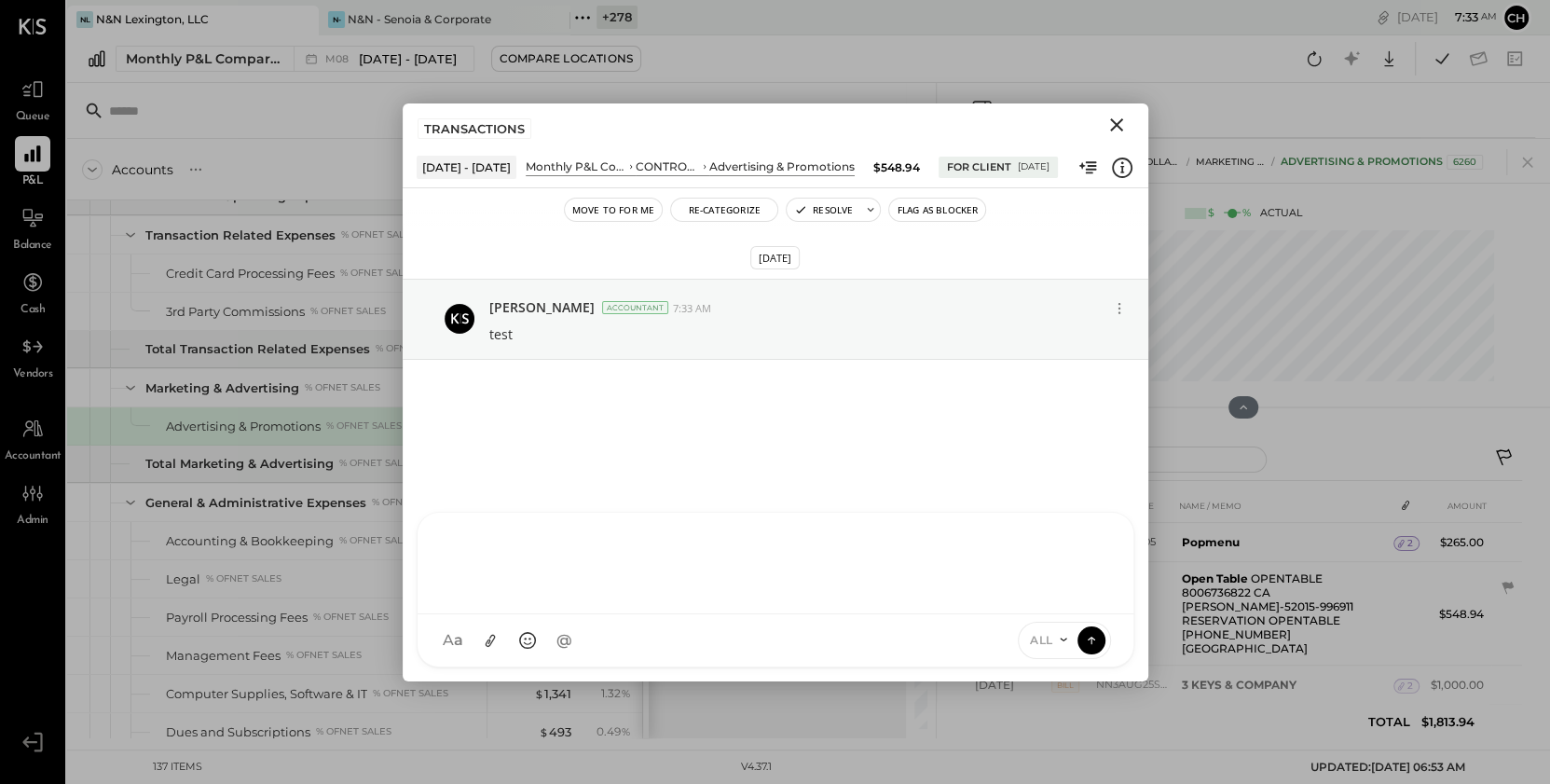
click at [1123, 125] on icon "Close" at bounding box center [1116, 125] width 23 height 23
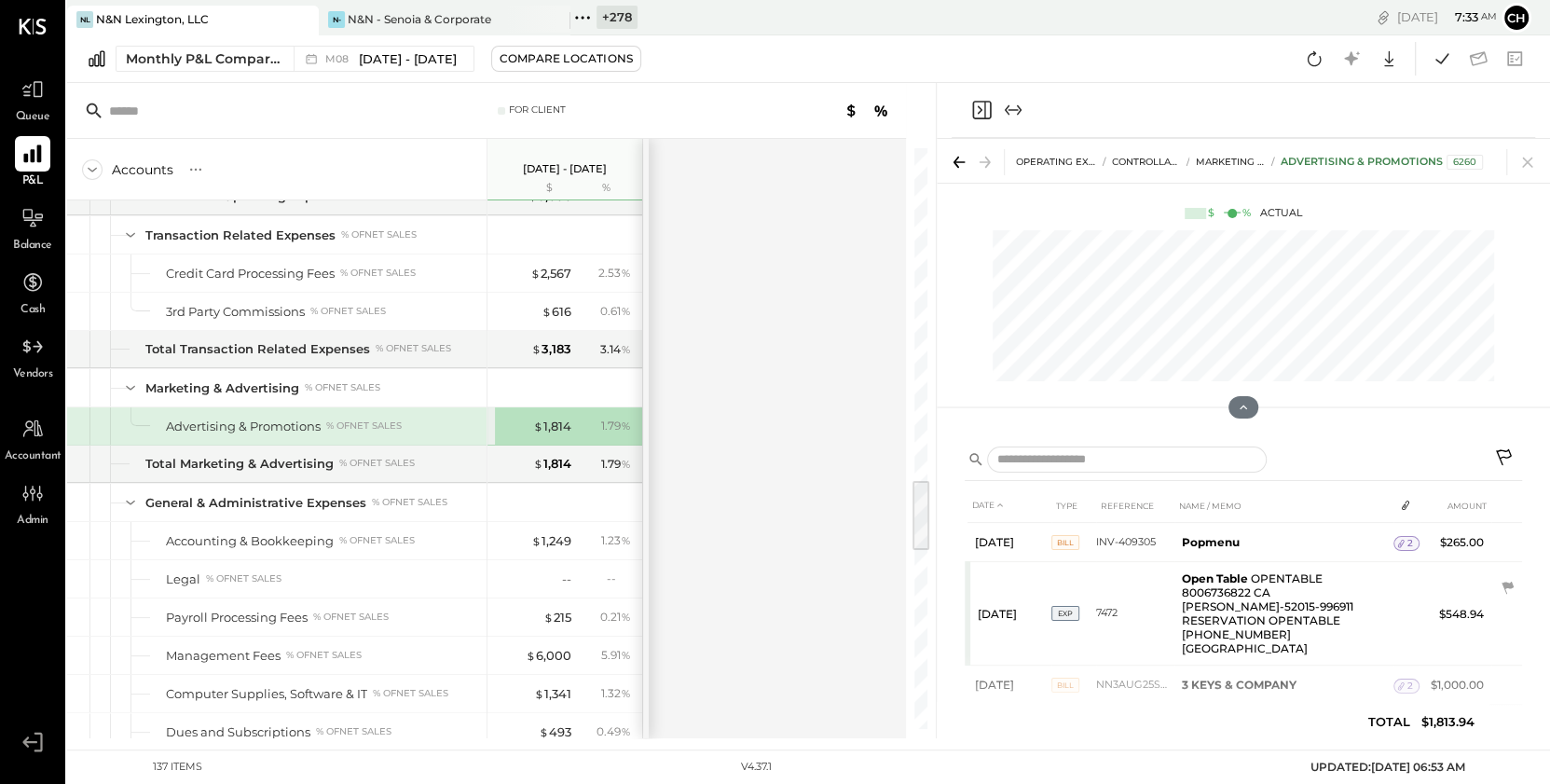
click at [31, 157] on icon at bounding box center [32, 154] width 18 height 18
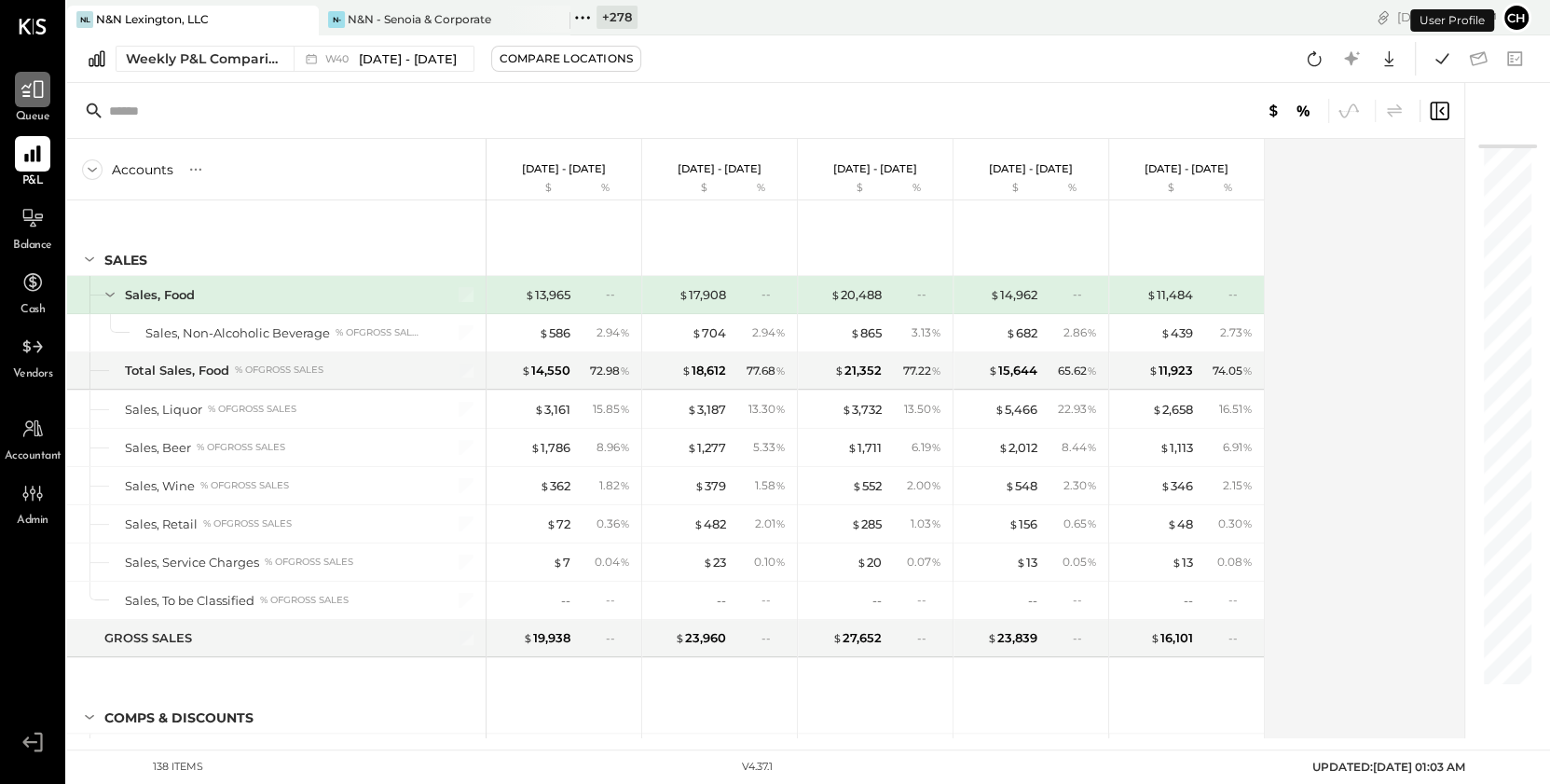
click at [31, 78] on icon at bounding box center [33, 89] width 24 height 24
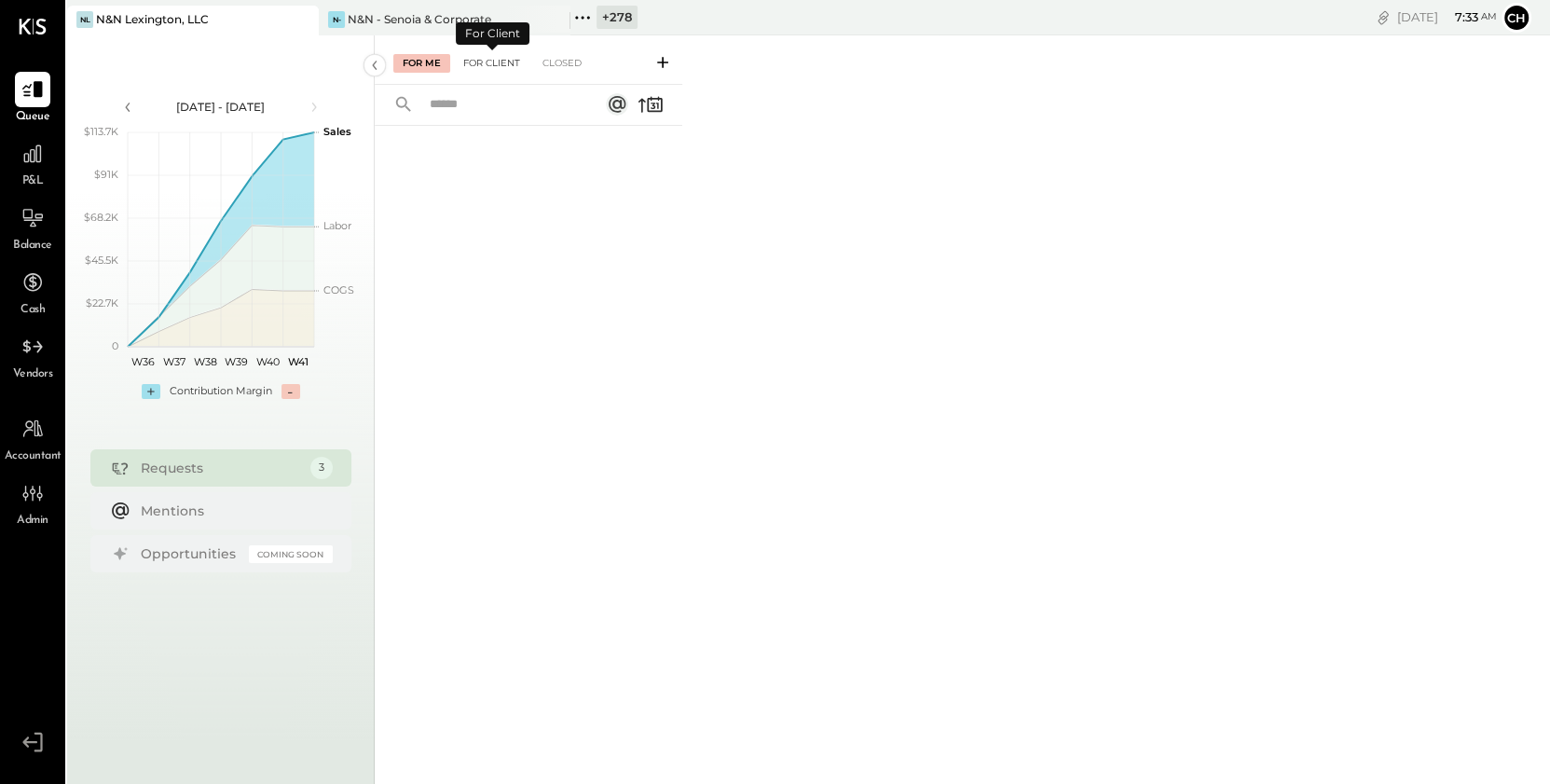
click at [510, 63] on div "For Client" at bounding box center [492, 63] width 75 height 19
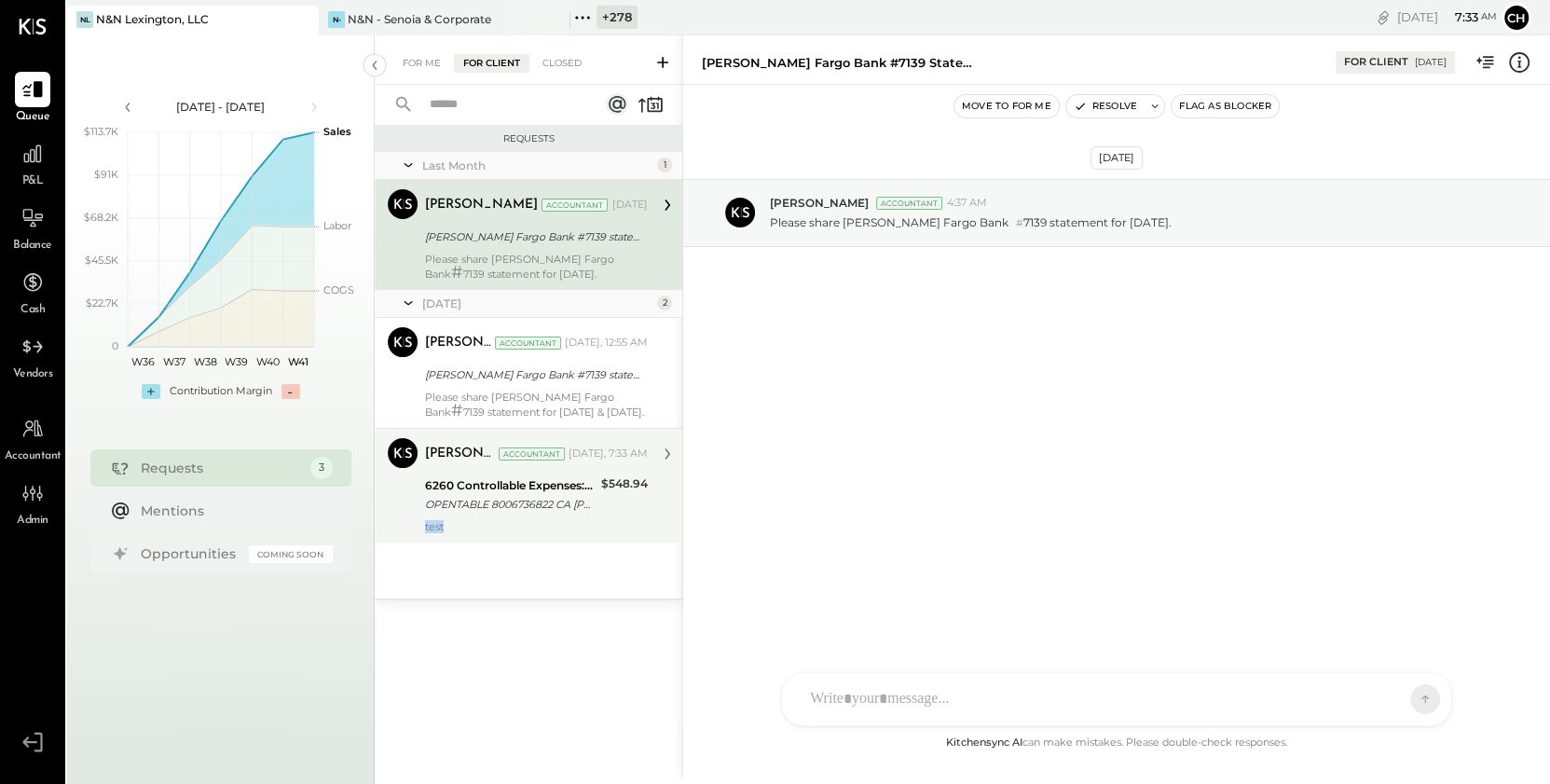
click at [582, 520] on div "test" at bounding box center [536, 526] width 223 height 13
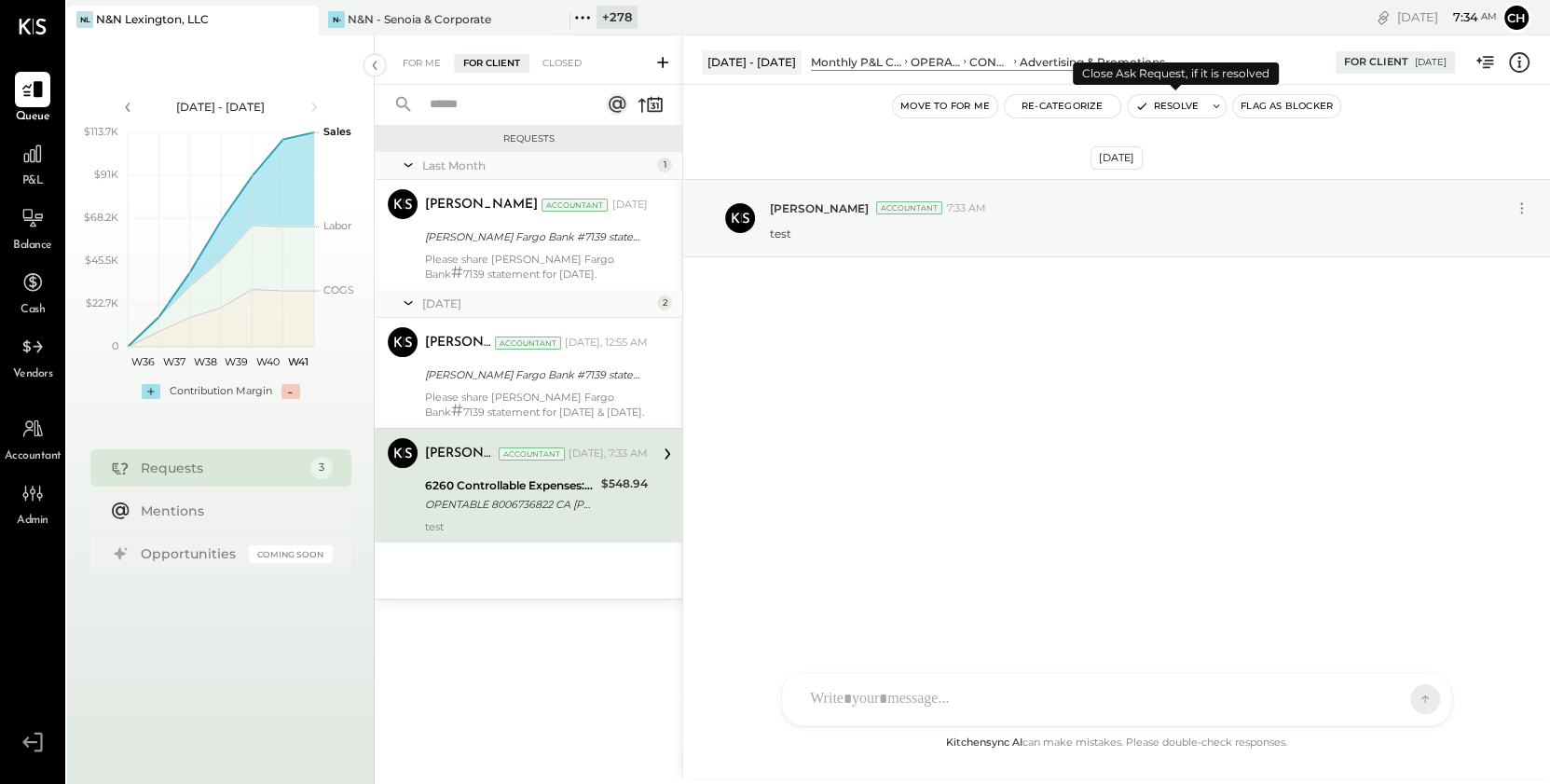
click at [1176, 105] on button "Resolve" at bounding box center [1166, 106] width 78 height 23
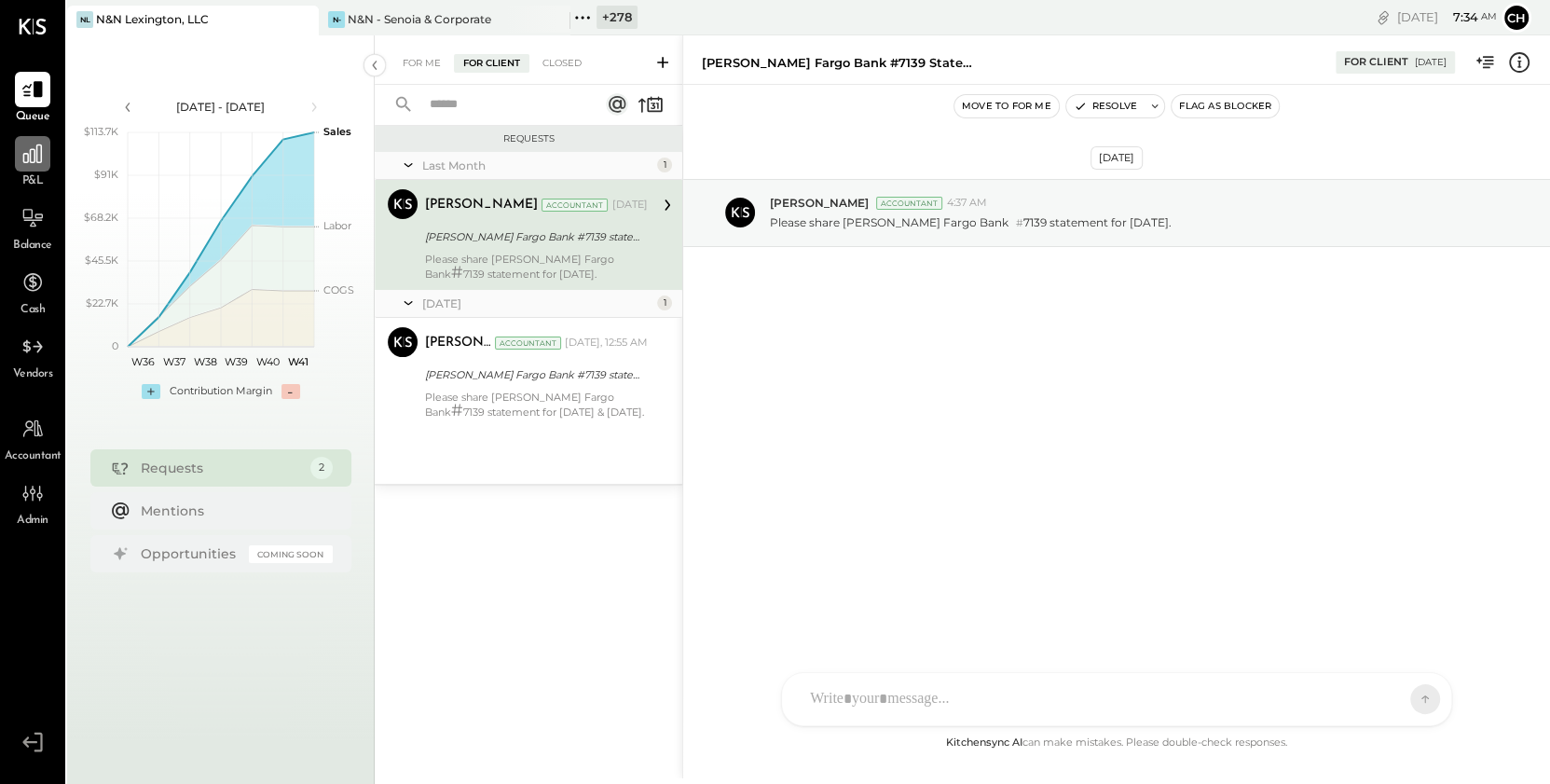
click at [29, 166] on div at bounding box center [33, 154] width 36 height 36
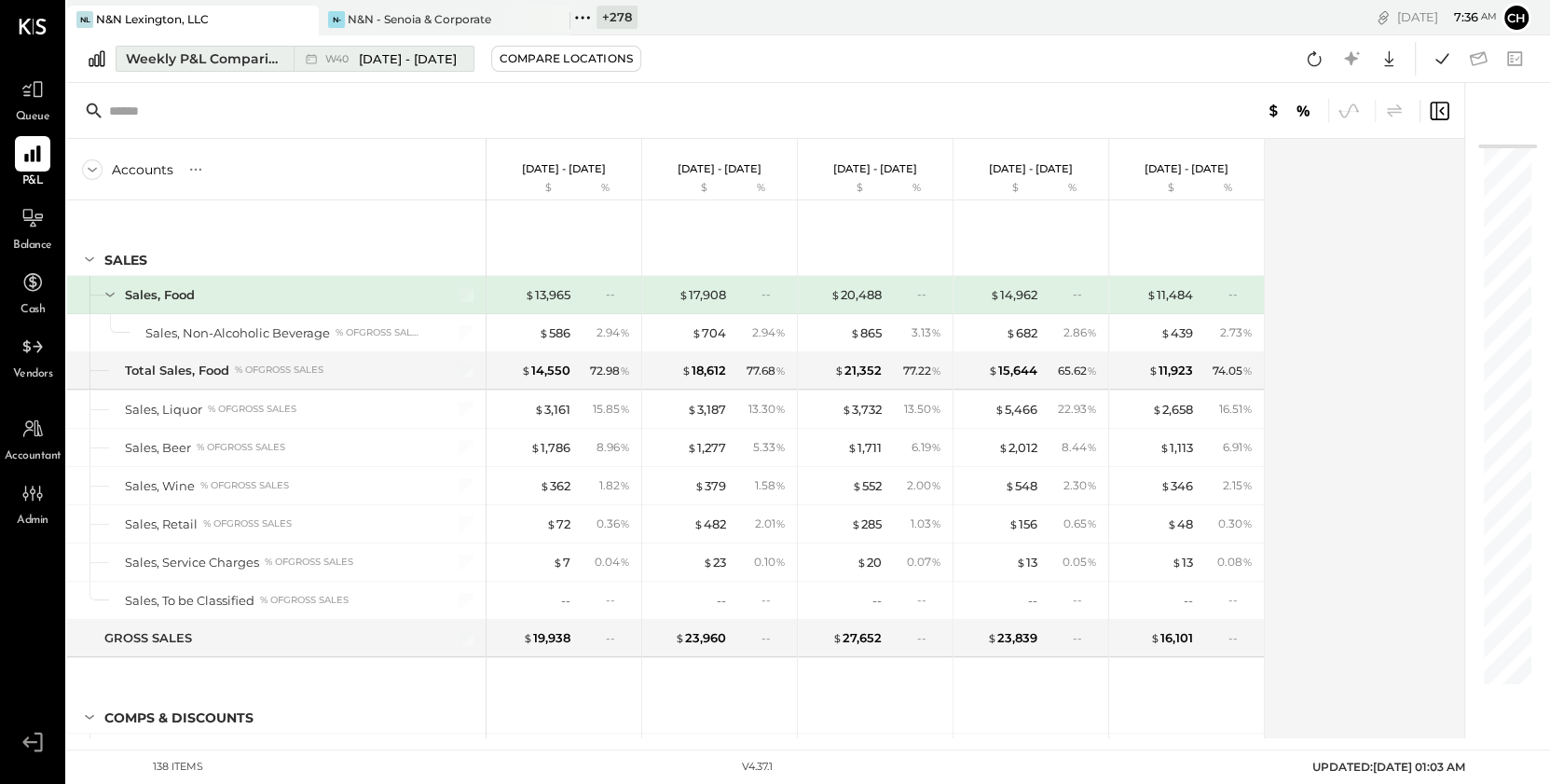
click at [302, 59] on icon at bounding box center [311, 59] width 19 height 19
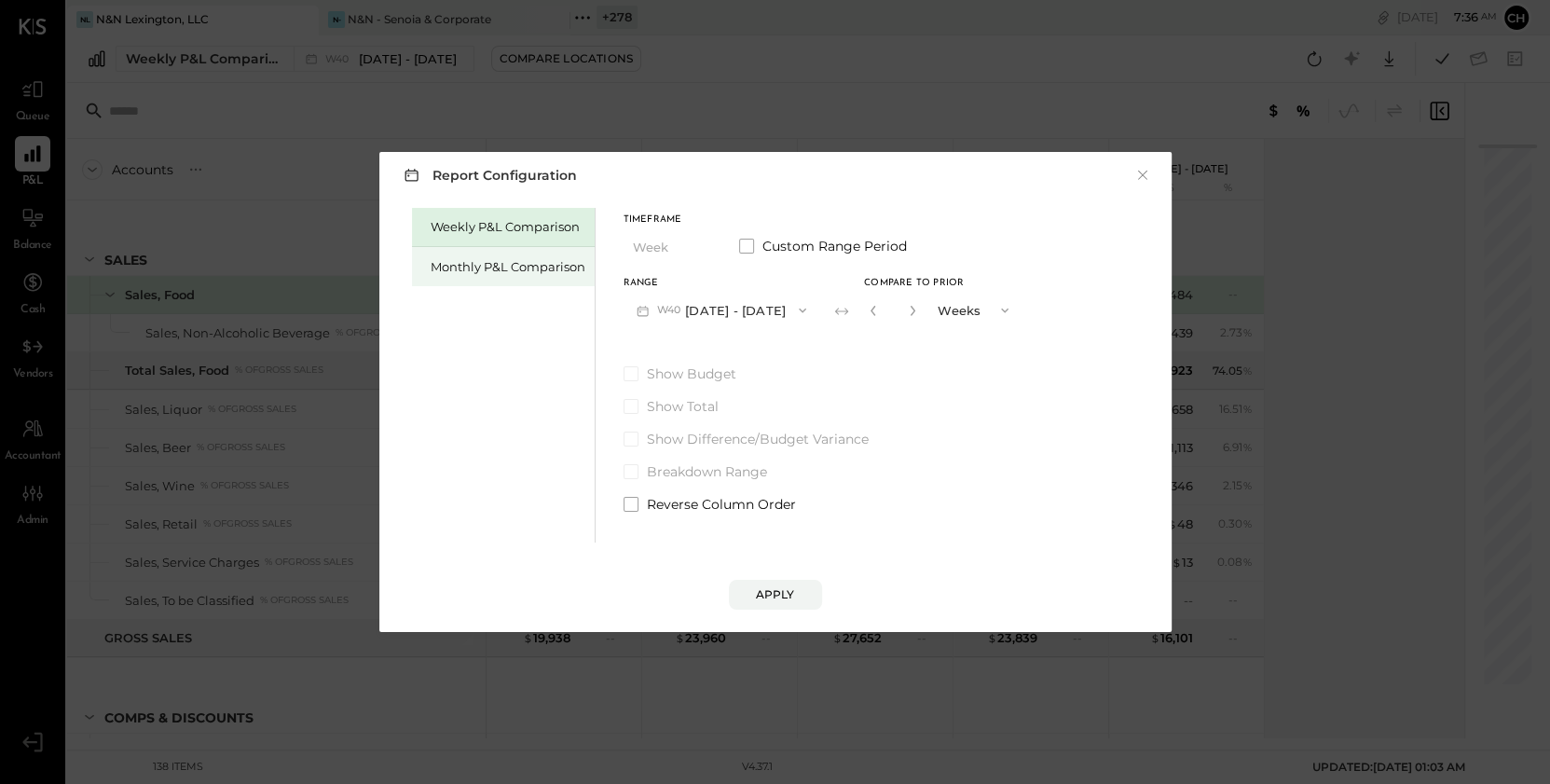
click at [556, 270] on div "Monthly P&L Comparison" at bounding box center [508, 267] width 155 height 18
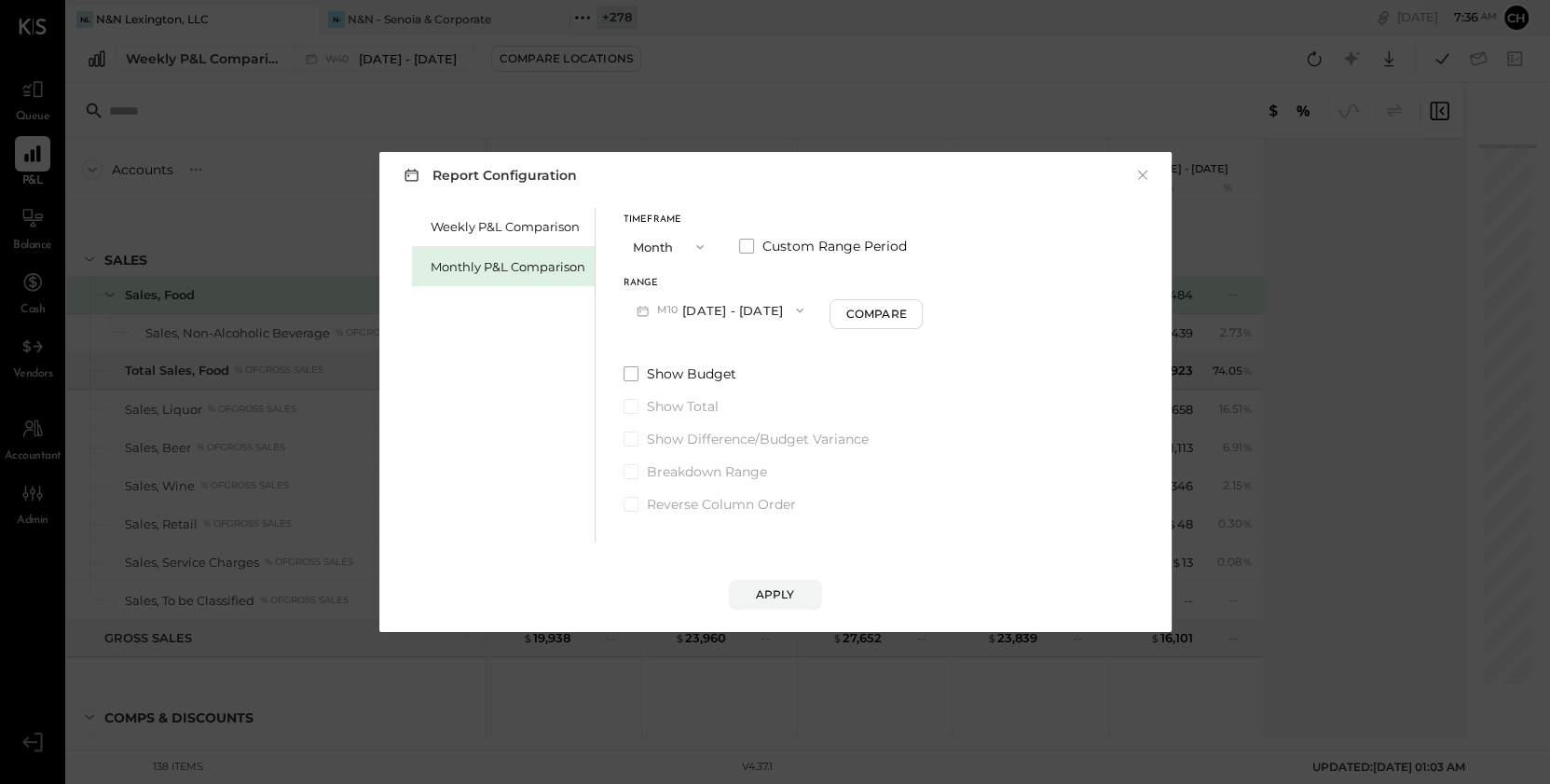
click at [672, 238] on button "Month" at bounding box center [670, 246] width 93 height 35
click at [742, 196] on div "Report Configuration × Weekly P&L Comparison Monthly P&L Comparison Timeframe M…" at bounding box center [775, 392] width 792 height 479
click at [688, 245] on span "button" at bounding box center [695, 247] width 24 height 15
click at [1142, 172] on button "×" at bounding box center [1143, 175] width 17 height 19
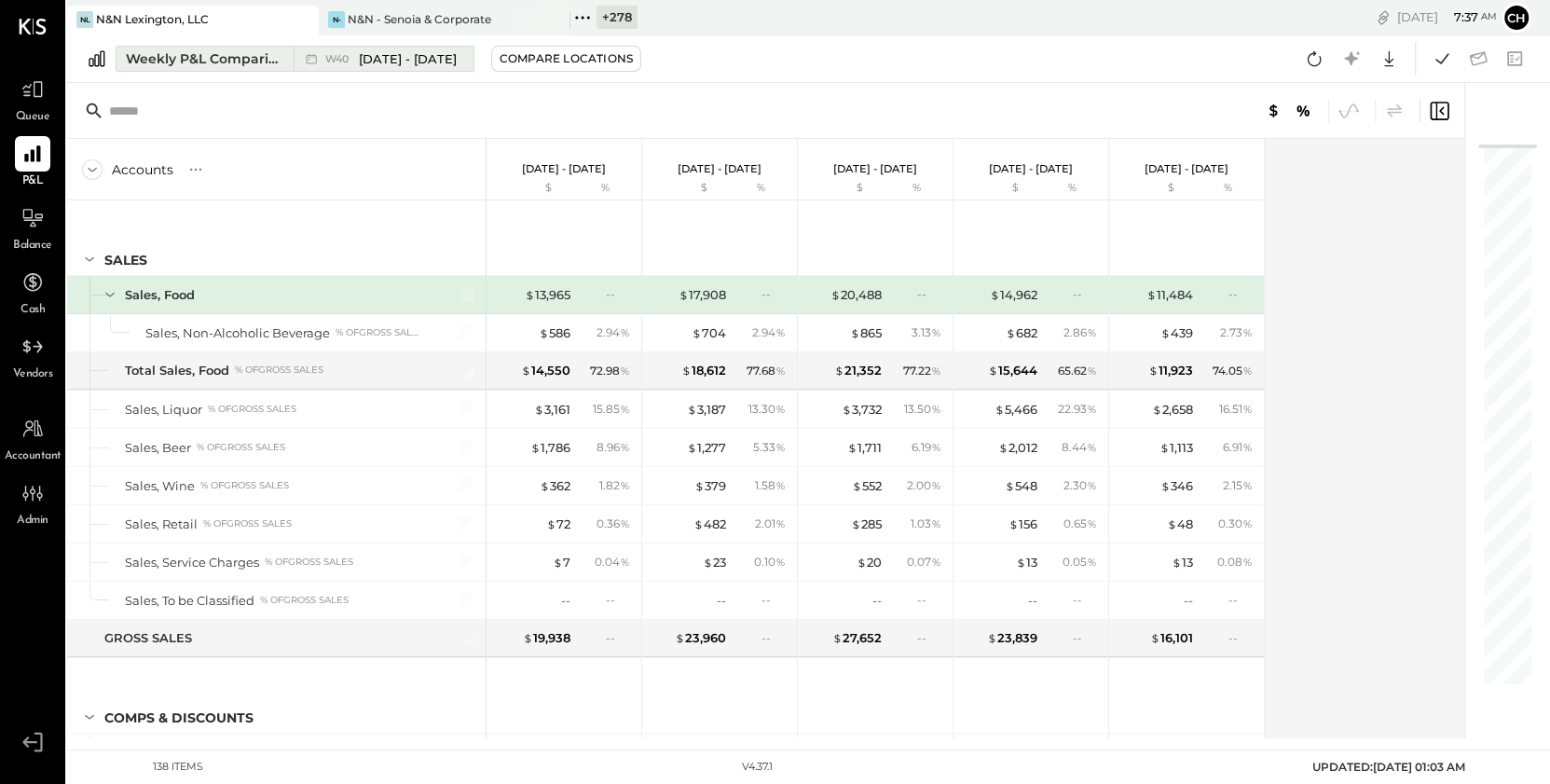
click at [272, 64] on div "Weekly P&L Comparison" at bounding box center [204, 59] width 157 height 19
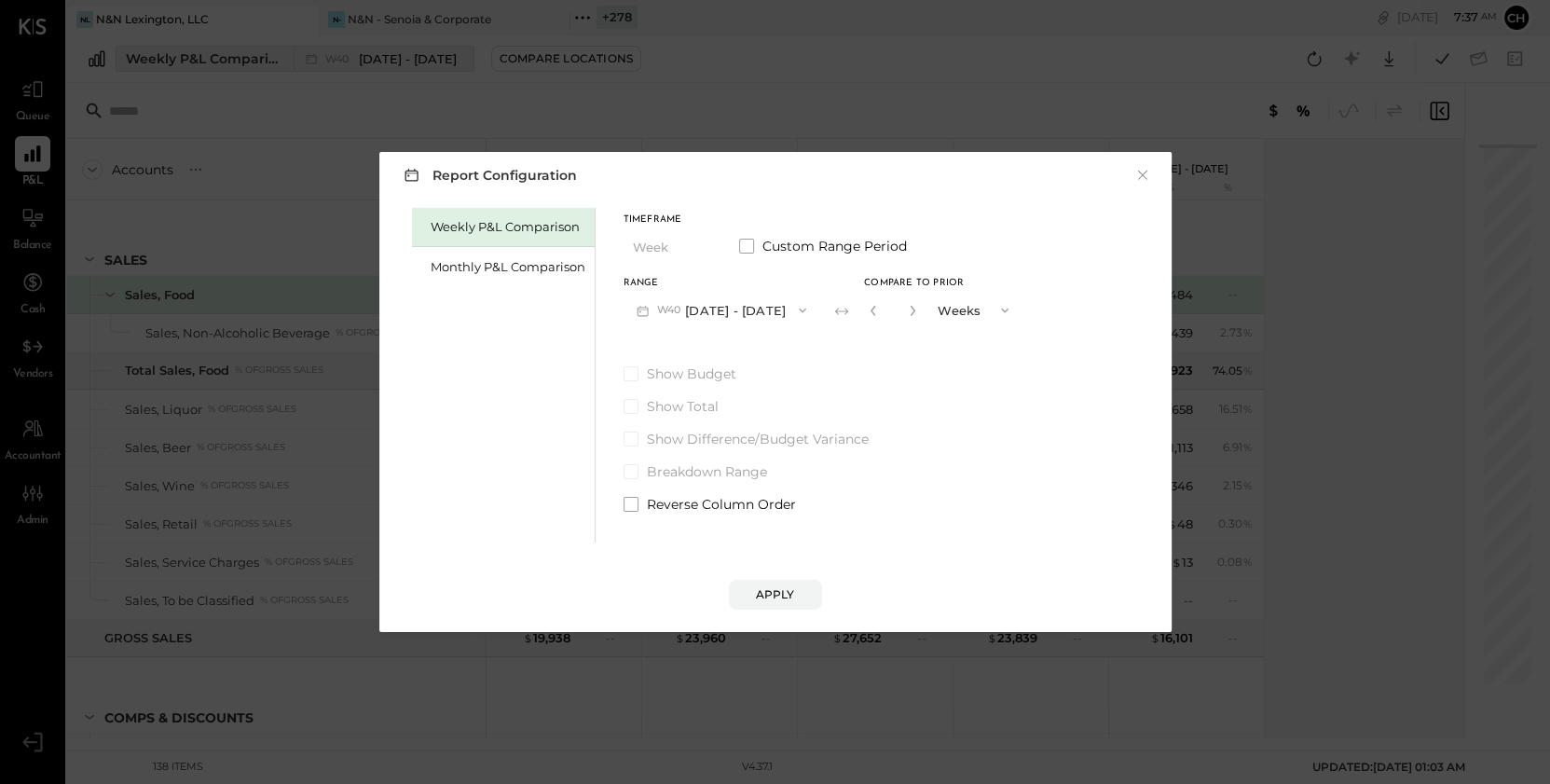
click at [273, 63] on div "Report Configuration × Weekly P&L Comparison Monthly P&L Comparison Timeframe W…" at bounding box center [775, 392] width 1550 height 784
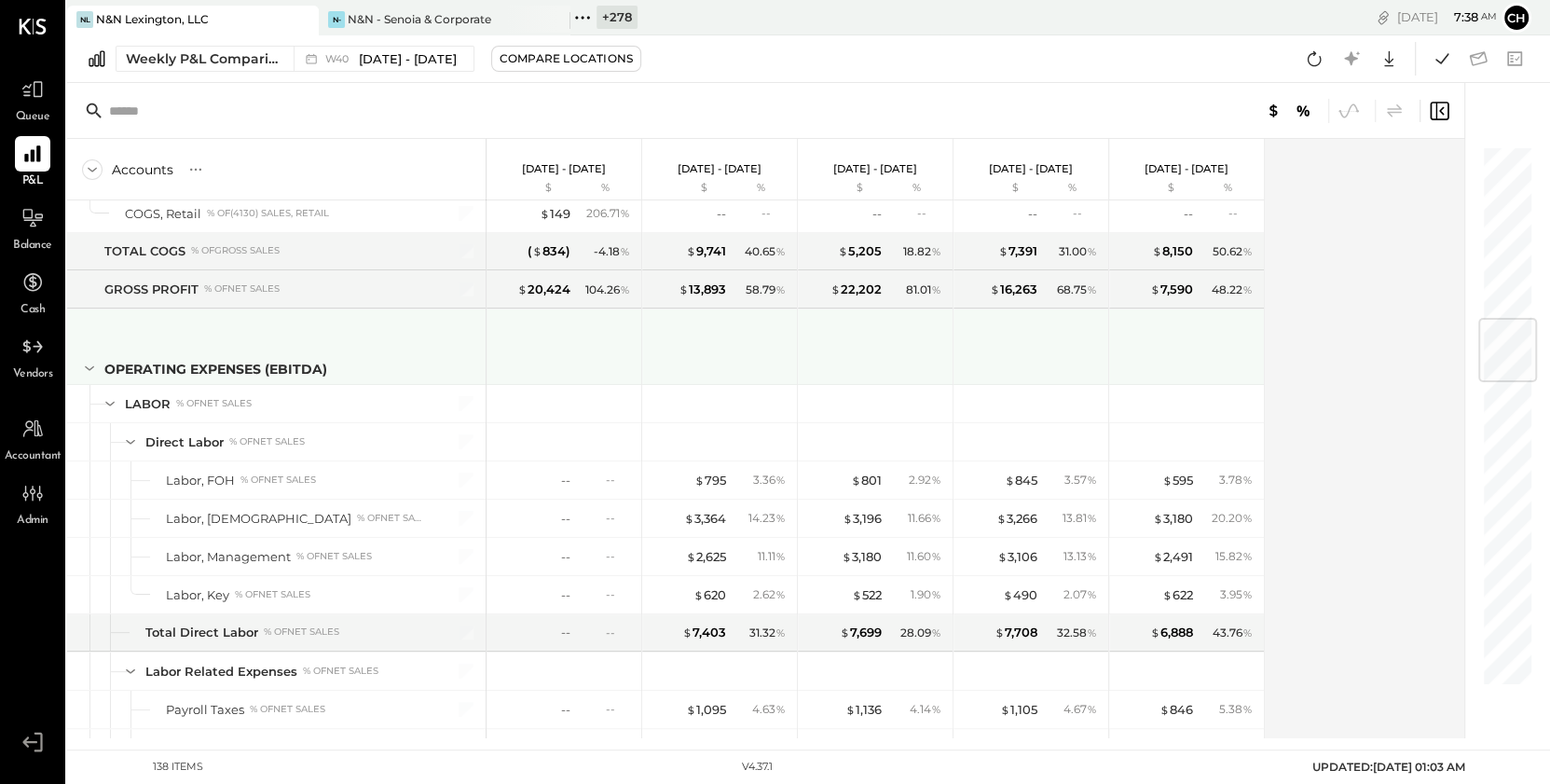
scroll to position [1458, 0]
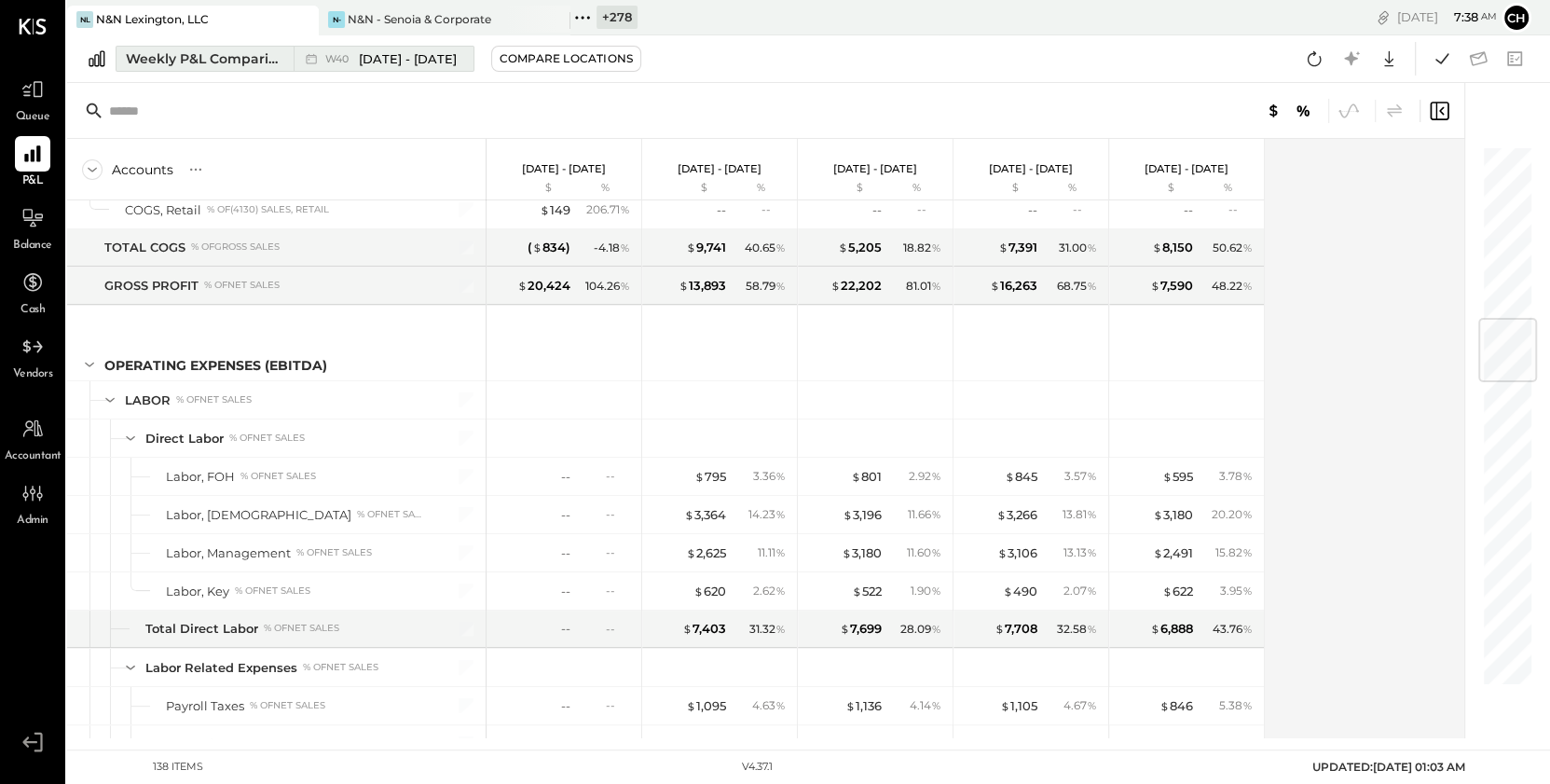
click at [381, 59] on span "[DATE] - [DATE]" at bounding box center [408, 59] width 98 height 18
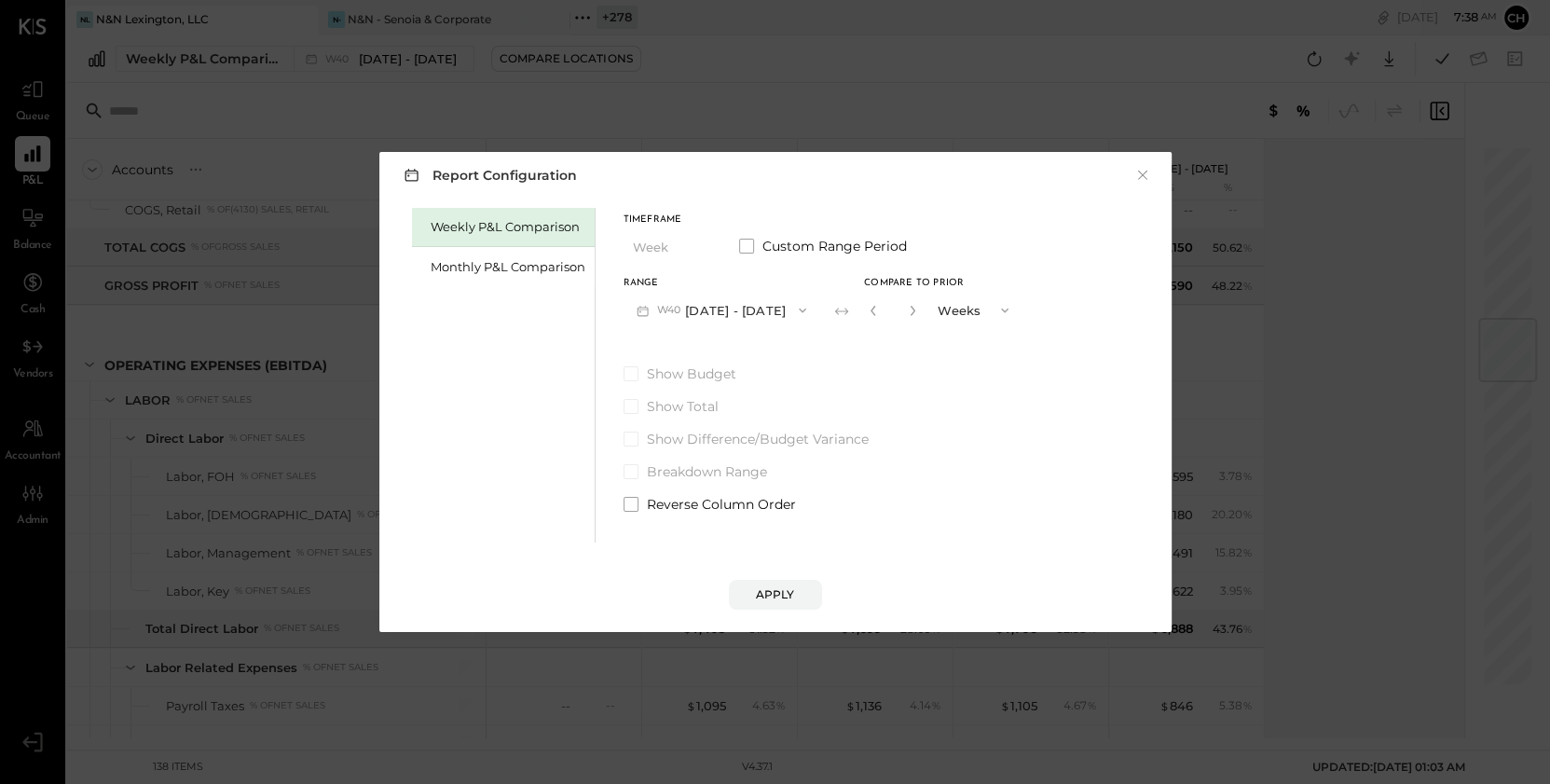
click at [723, 309] on button "W40 Sep 29 - Oct 5, 2025" at bounding box center [721, 309] width 197 height 35
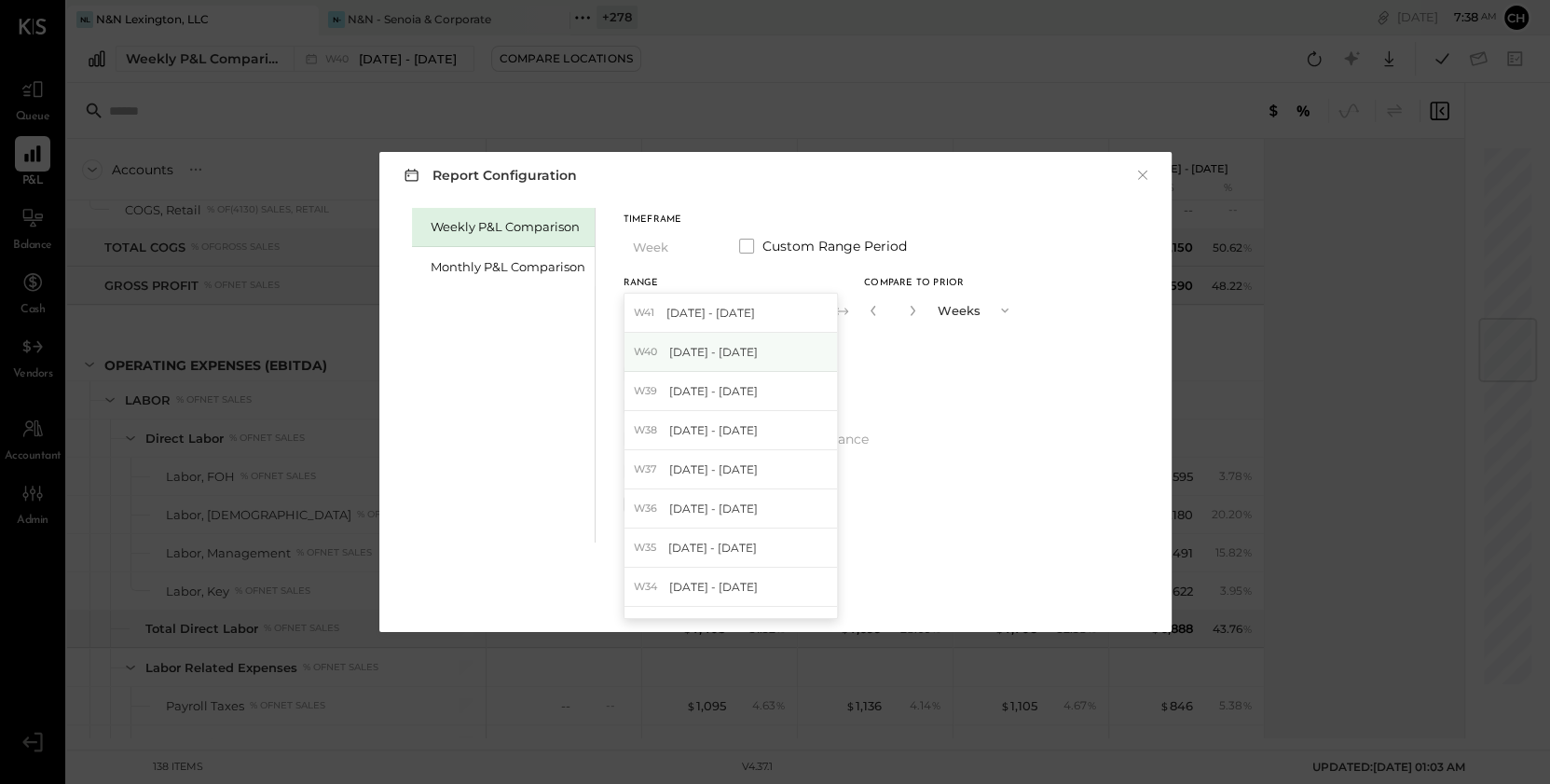
click at [735, 345] on span "[DATE] - [DATE]" at bounding box center [714, 352] width 88 height 16
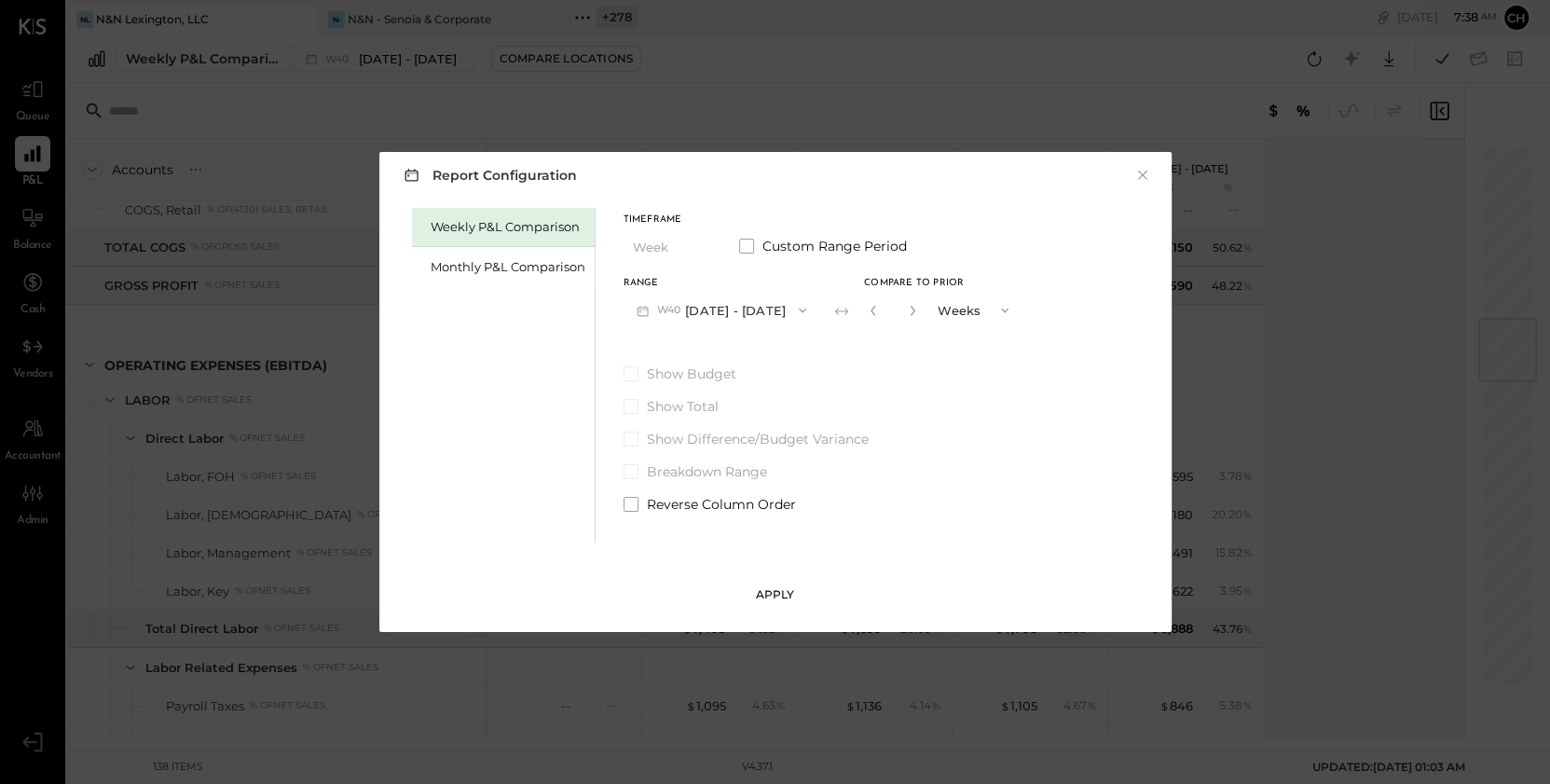
click at [772, 591] on div "Apply" at bounding box center [776, 593] width 40 height 16
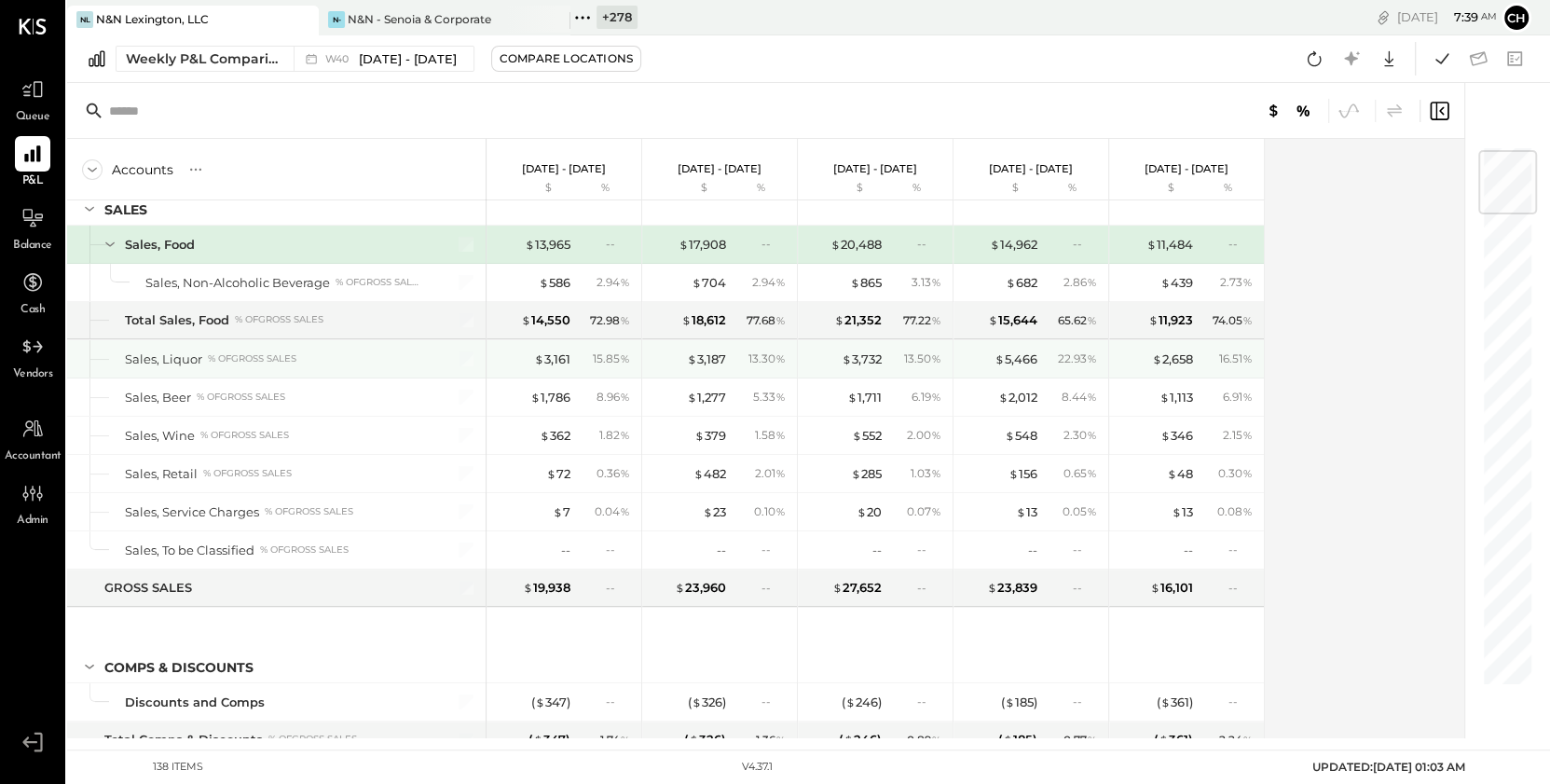
scroll to position [47, 0]
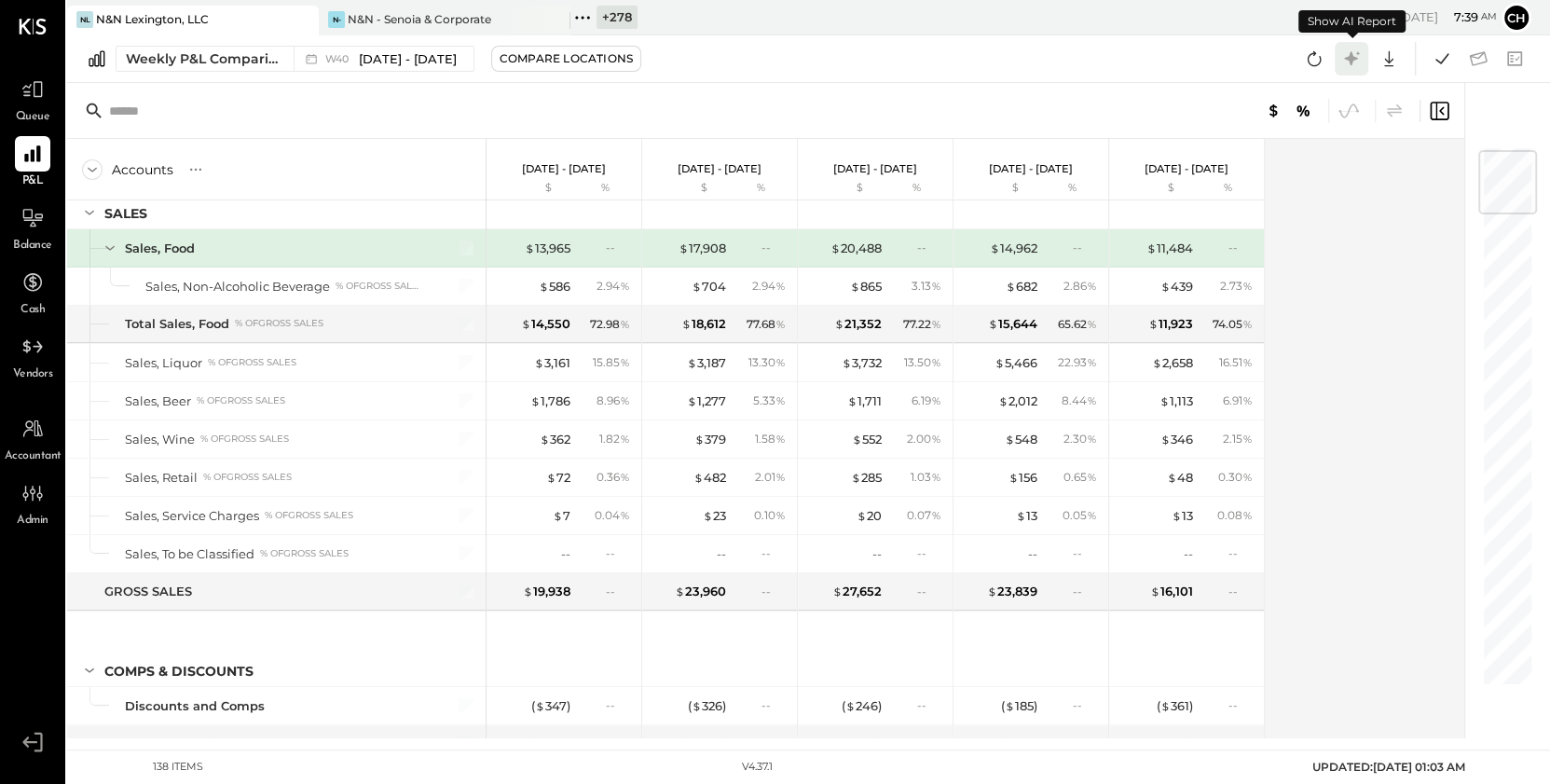
click at [1356, 57] on icon at bounding box center [1351, 58] width 14 height 14
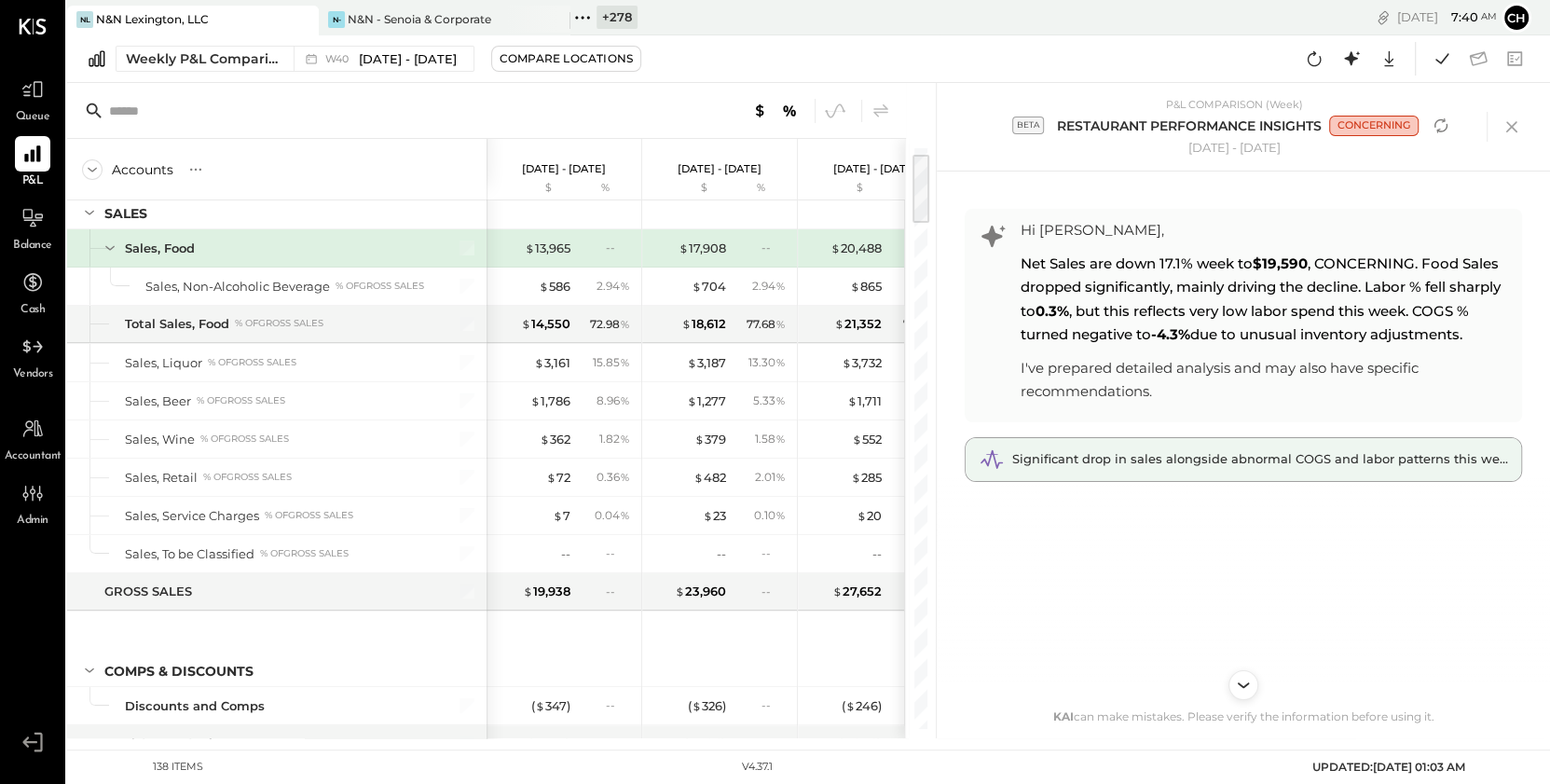
click at [1207, 464] on span "Significant drop in sales alongside abnormal COGS and labor patterns this week." at bounding box center [1263, 459] width 505 height 15
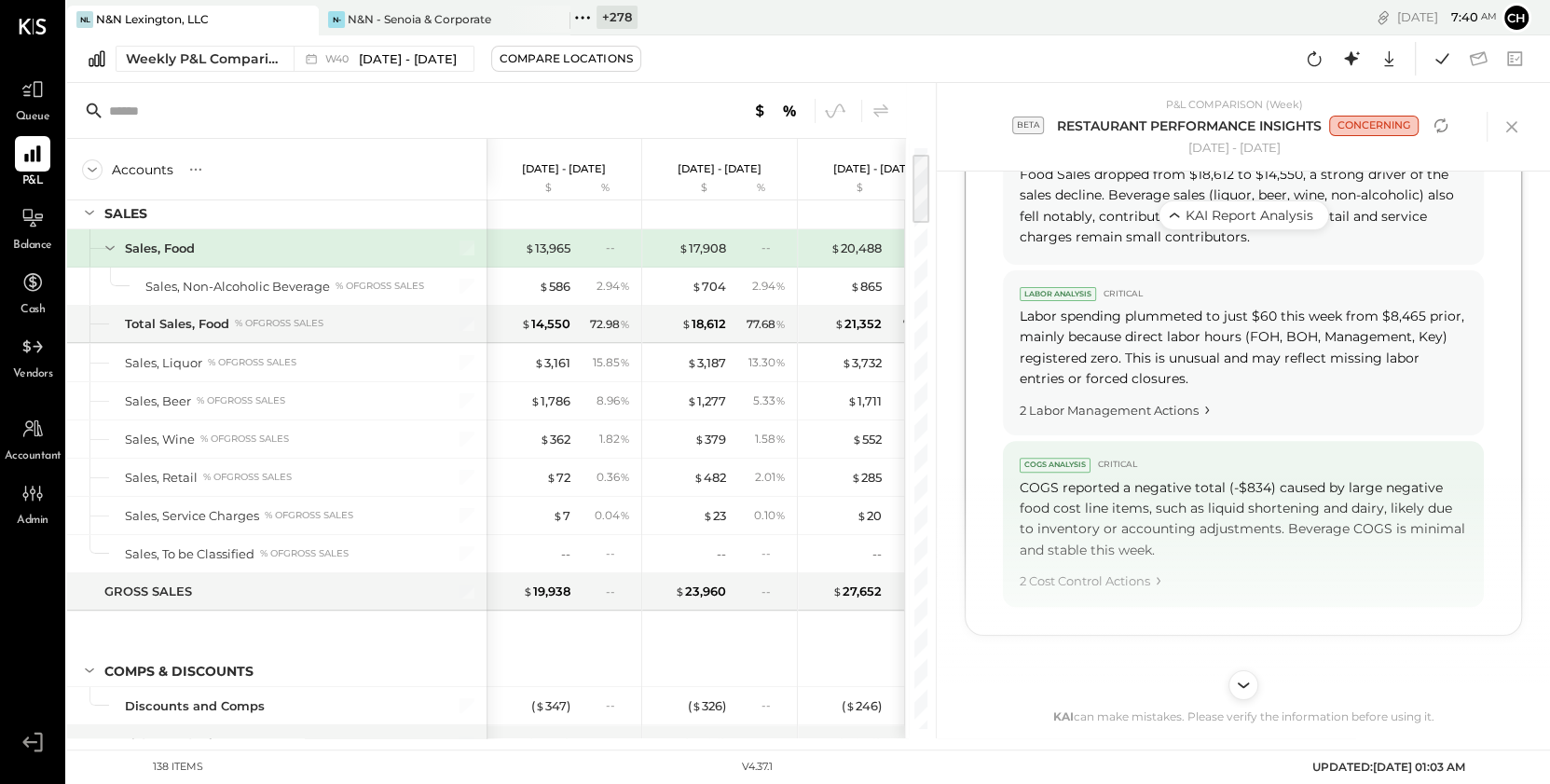
scroll to position [1251, 0]
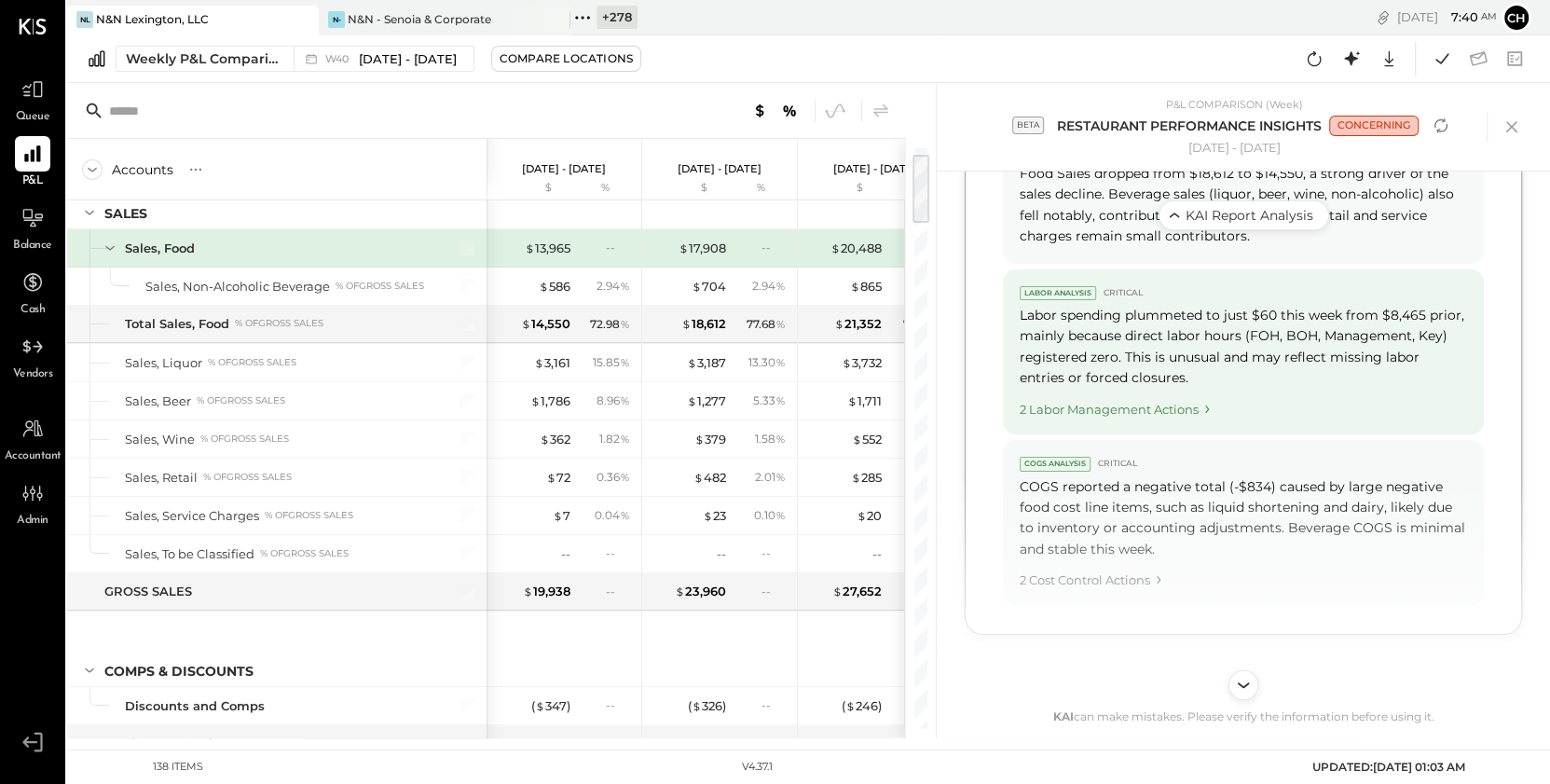
click at [1082, 418] on div "2 Labor Management Actions" at bounding box center [1243, 405] width 448 height 25
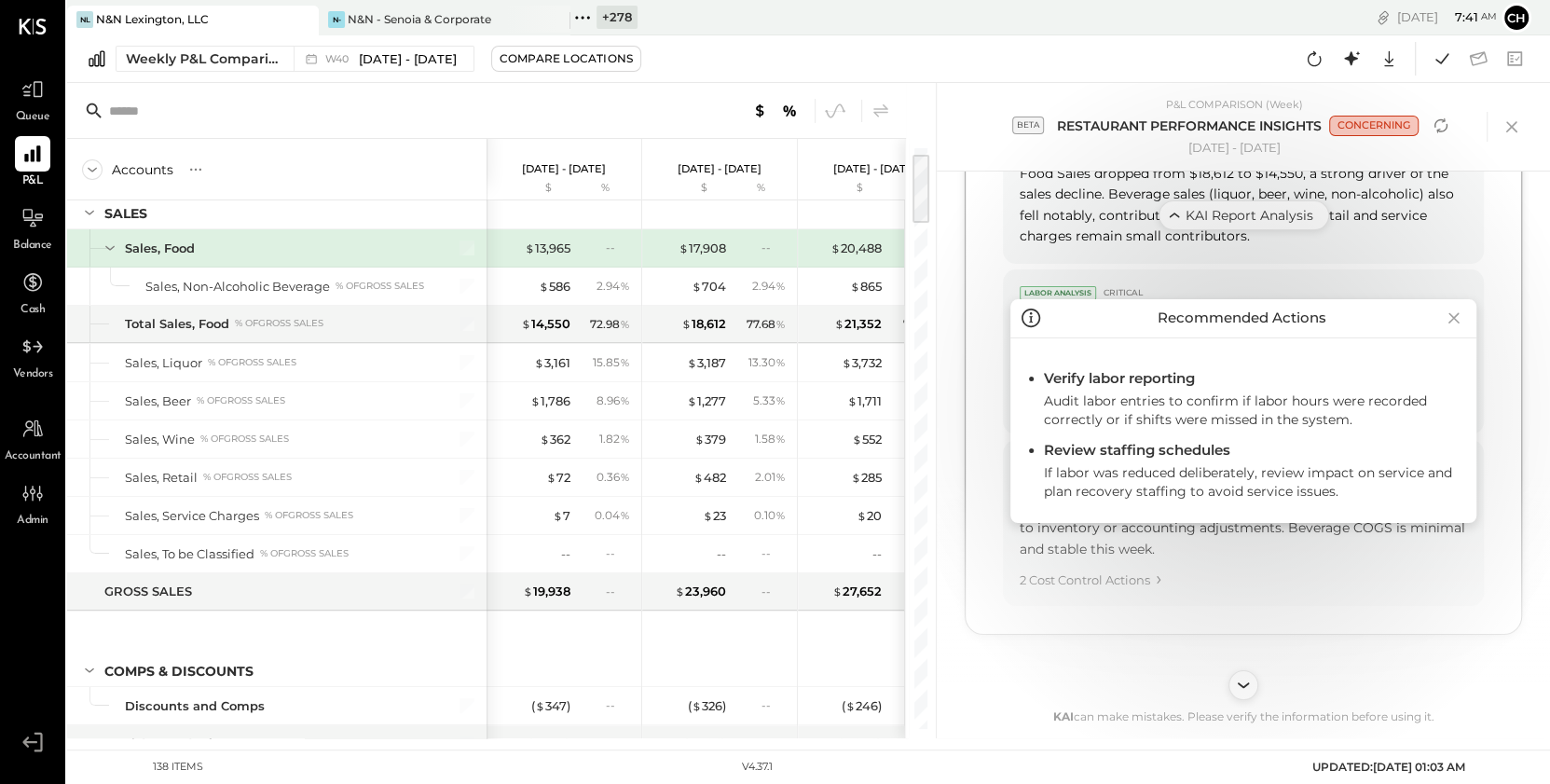
click at [1457, 314] on icon at bounding box center [1454, 318] width 26 height 30
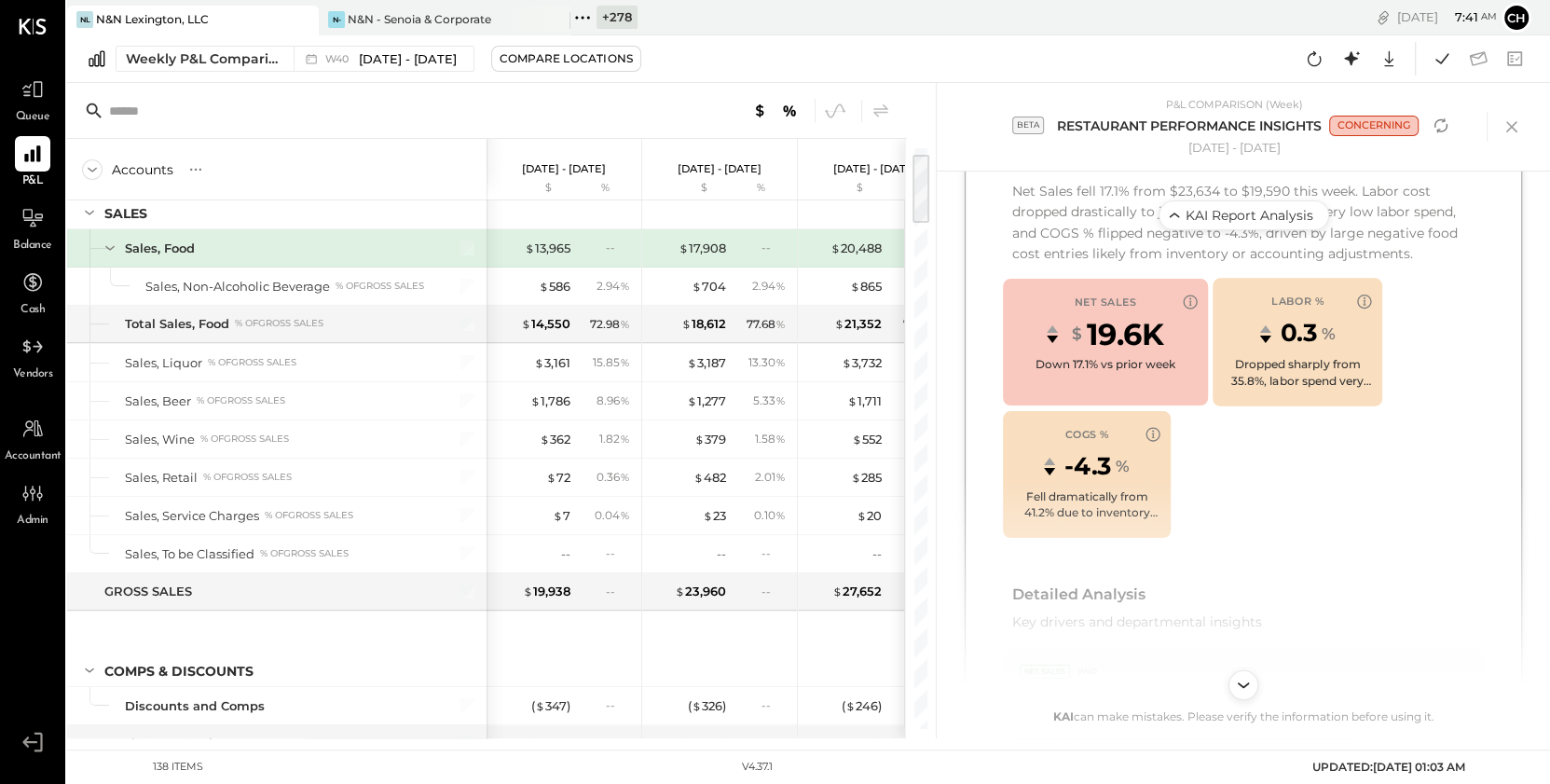
scroll to position [689, 0]
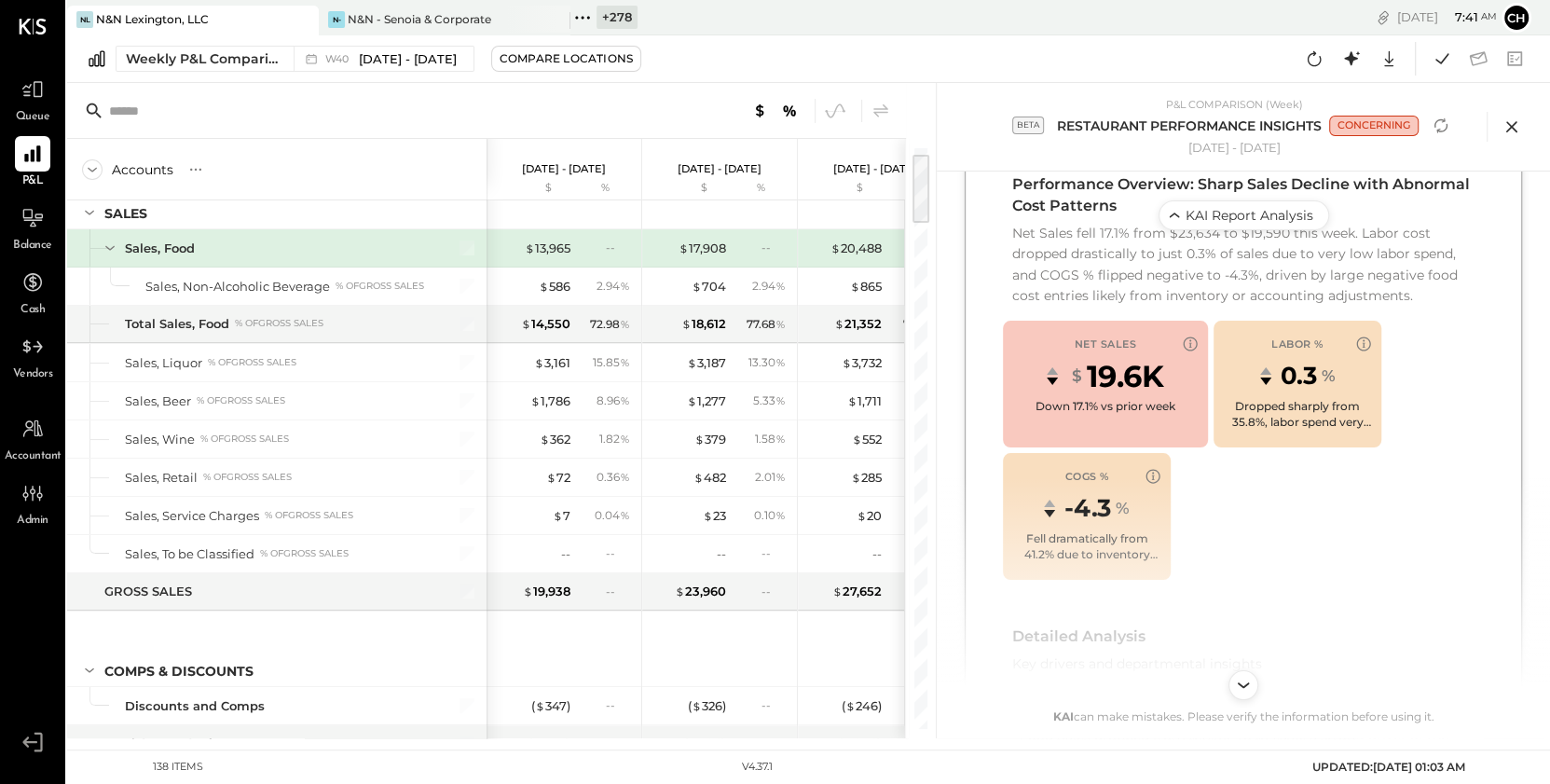
click at [1515, 126] on icon at bounding box center [1512, 127] width 28 height 28
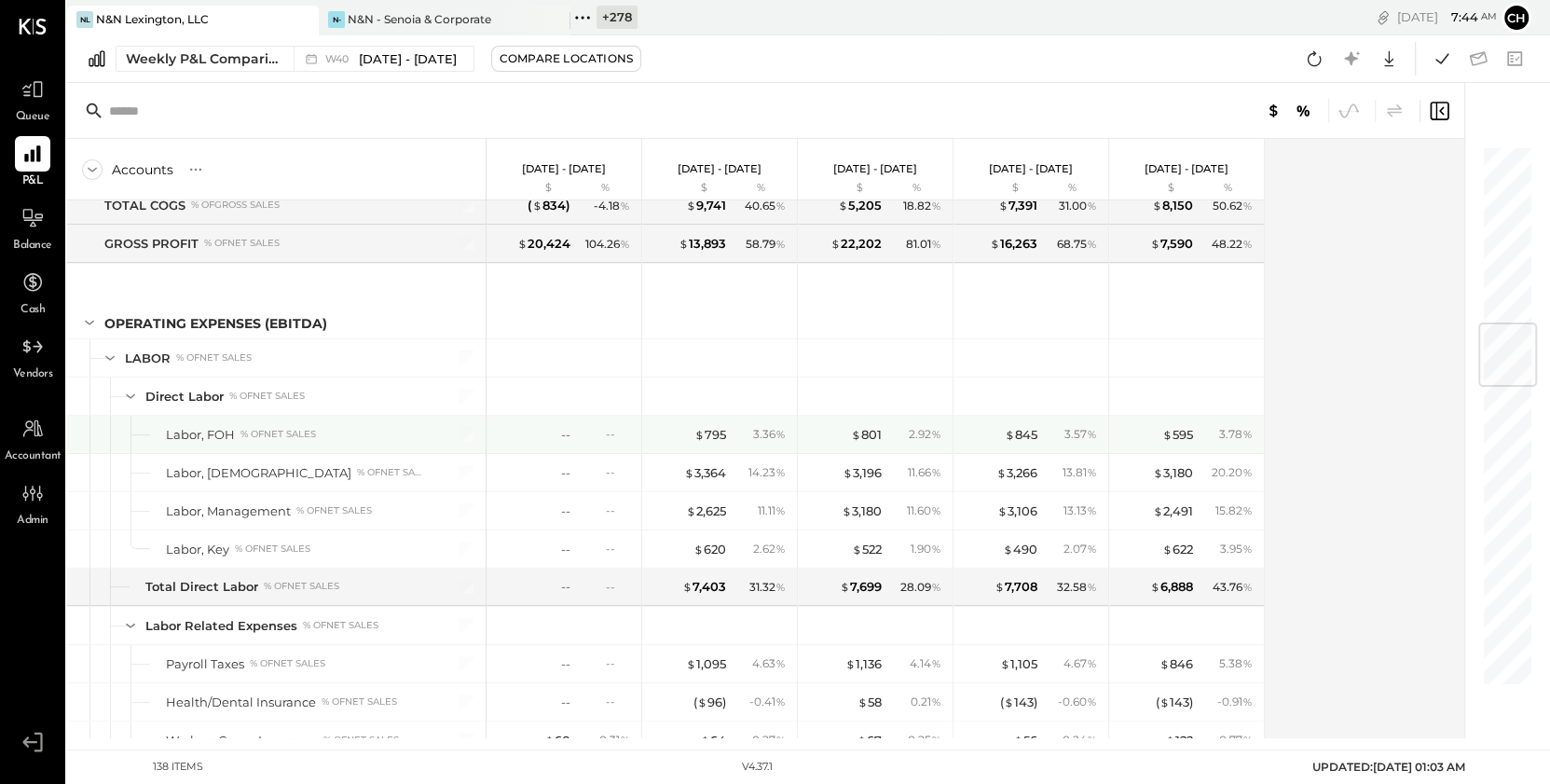
scroll to position [1497, 0]
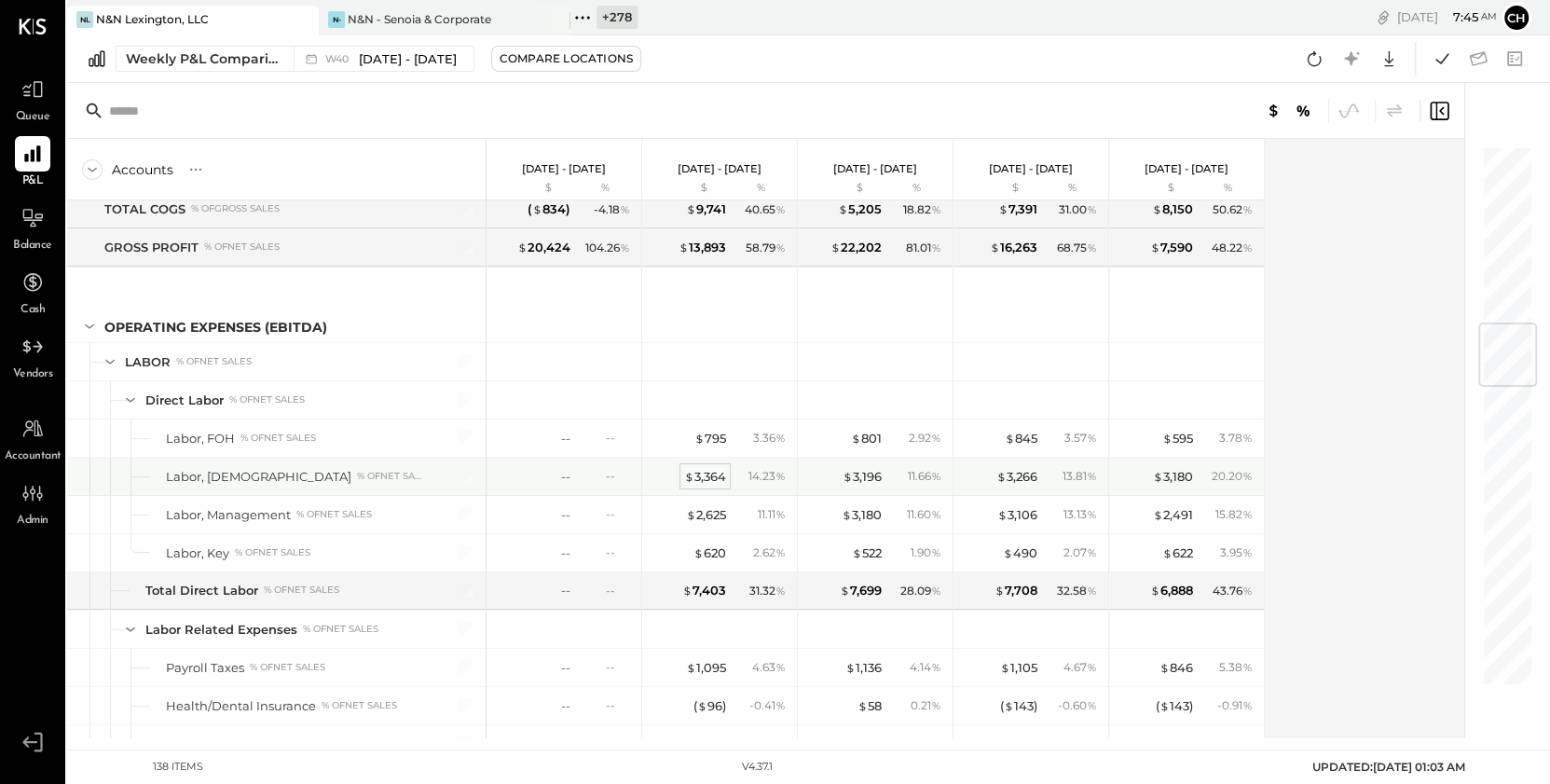
click at [702, 476] on div "$ 3,364" at bounding box center [704, 477] width 42 height 18
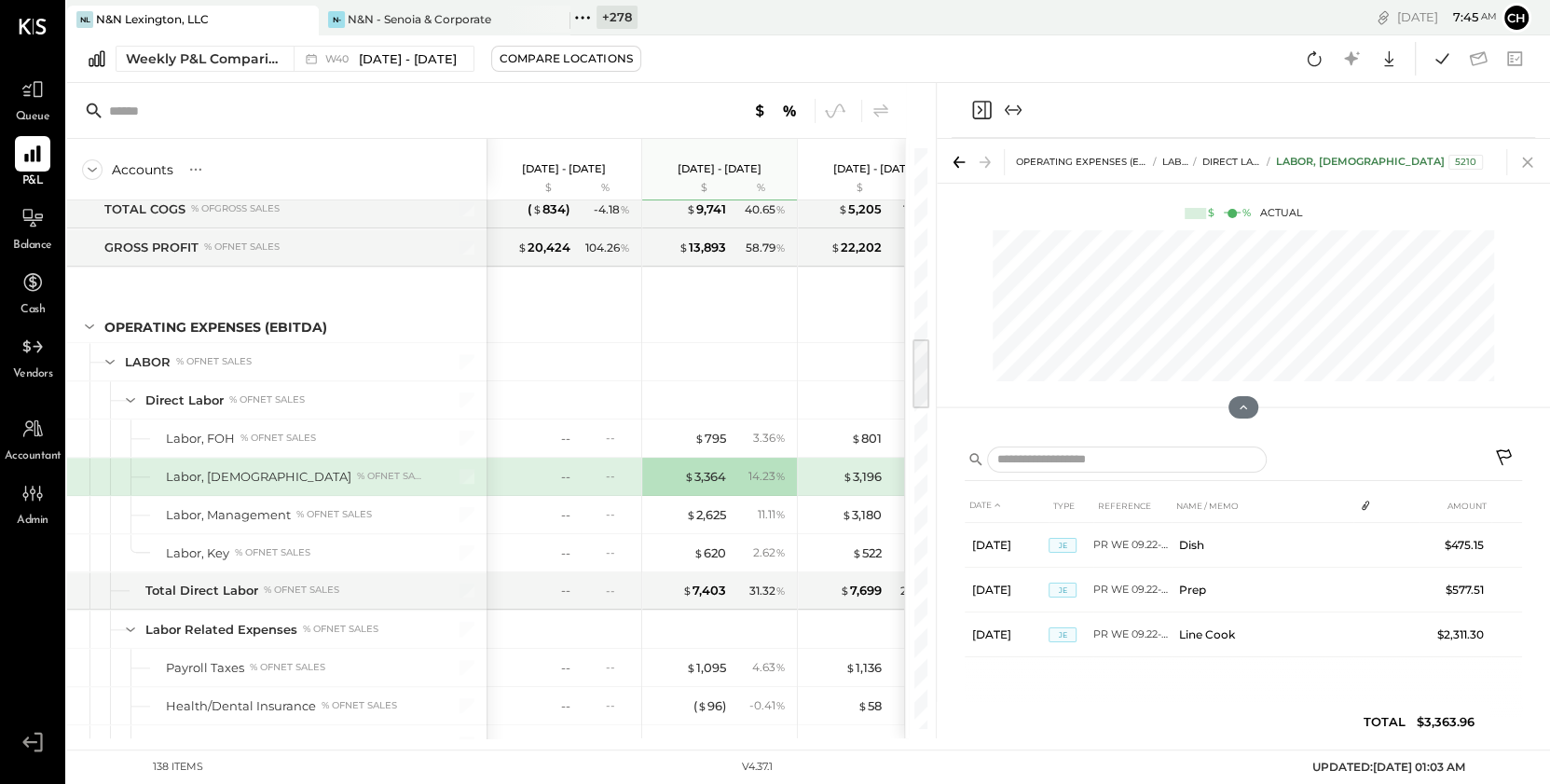
click at [1530, 162] on icon at bounding box center [1528, 163] width 26 height 26
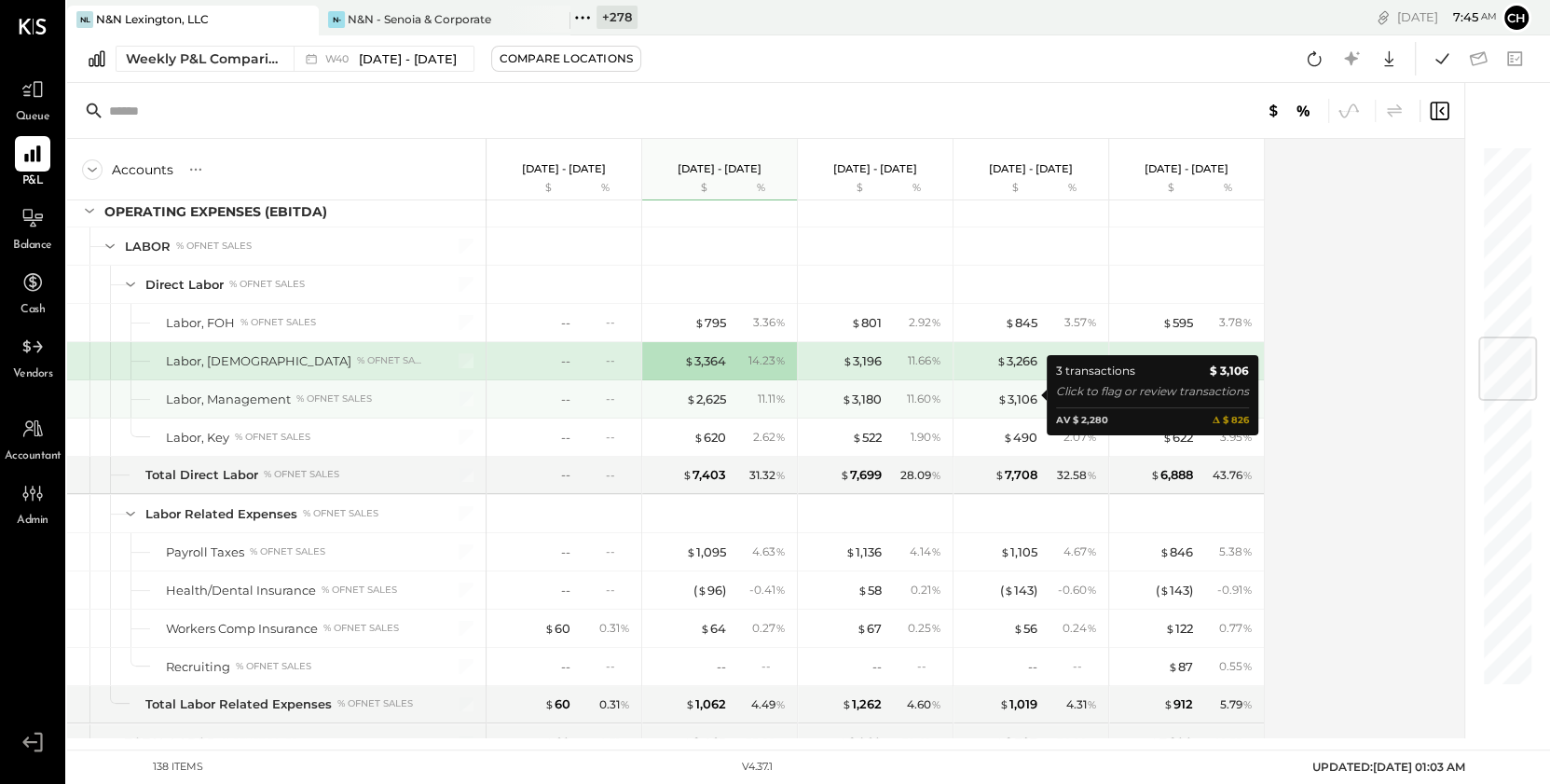
scroll to position [1615, 0]
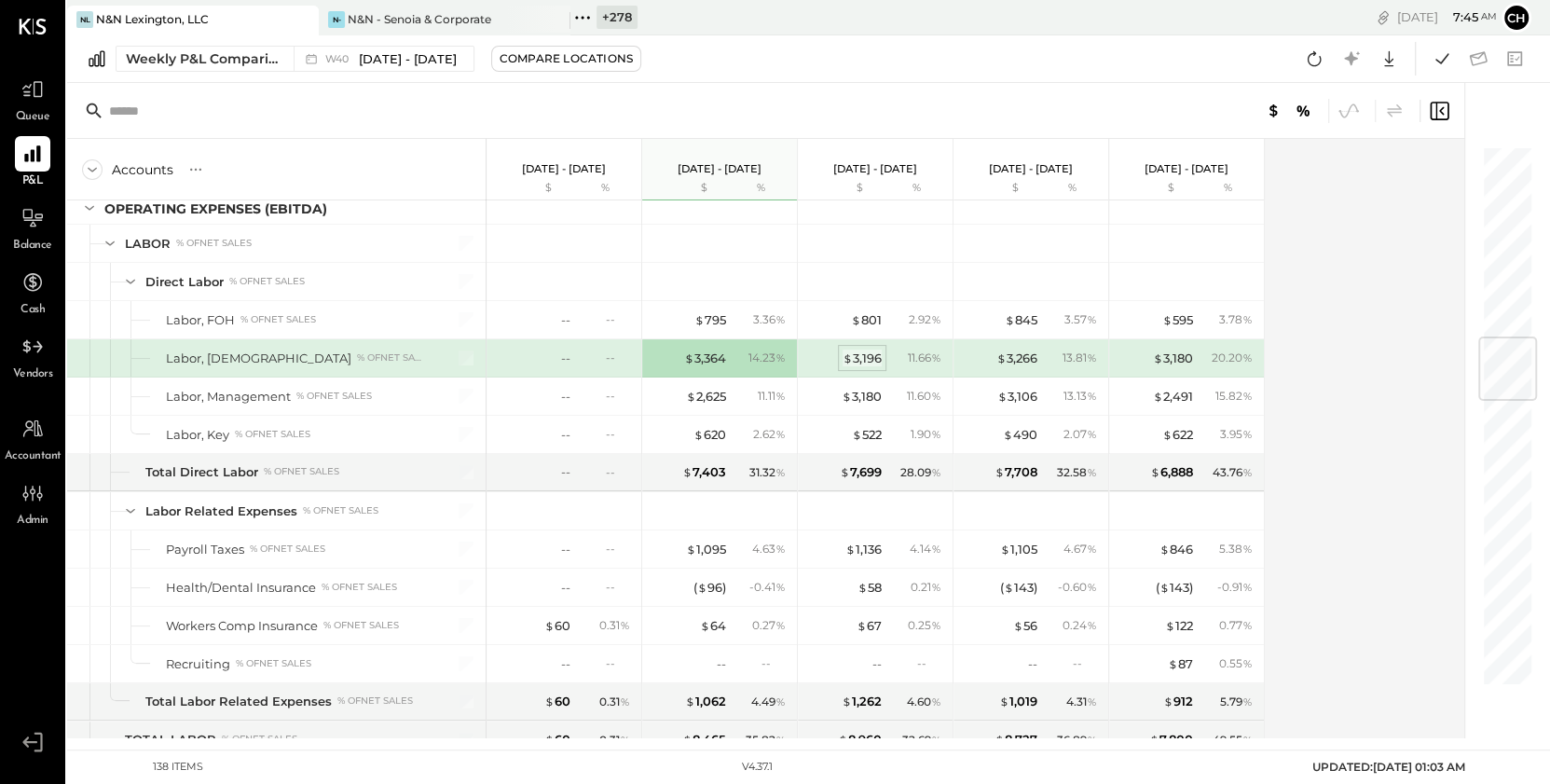
click at [869, 353] on div "$ 3,196" at bounding box center [862, 358] width 40 height 18
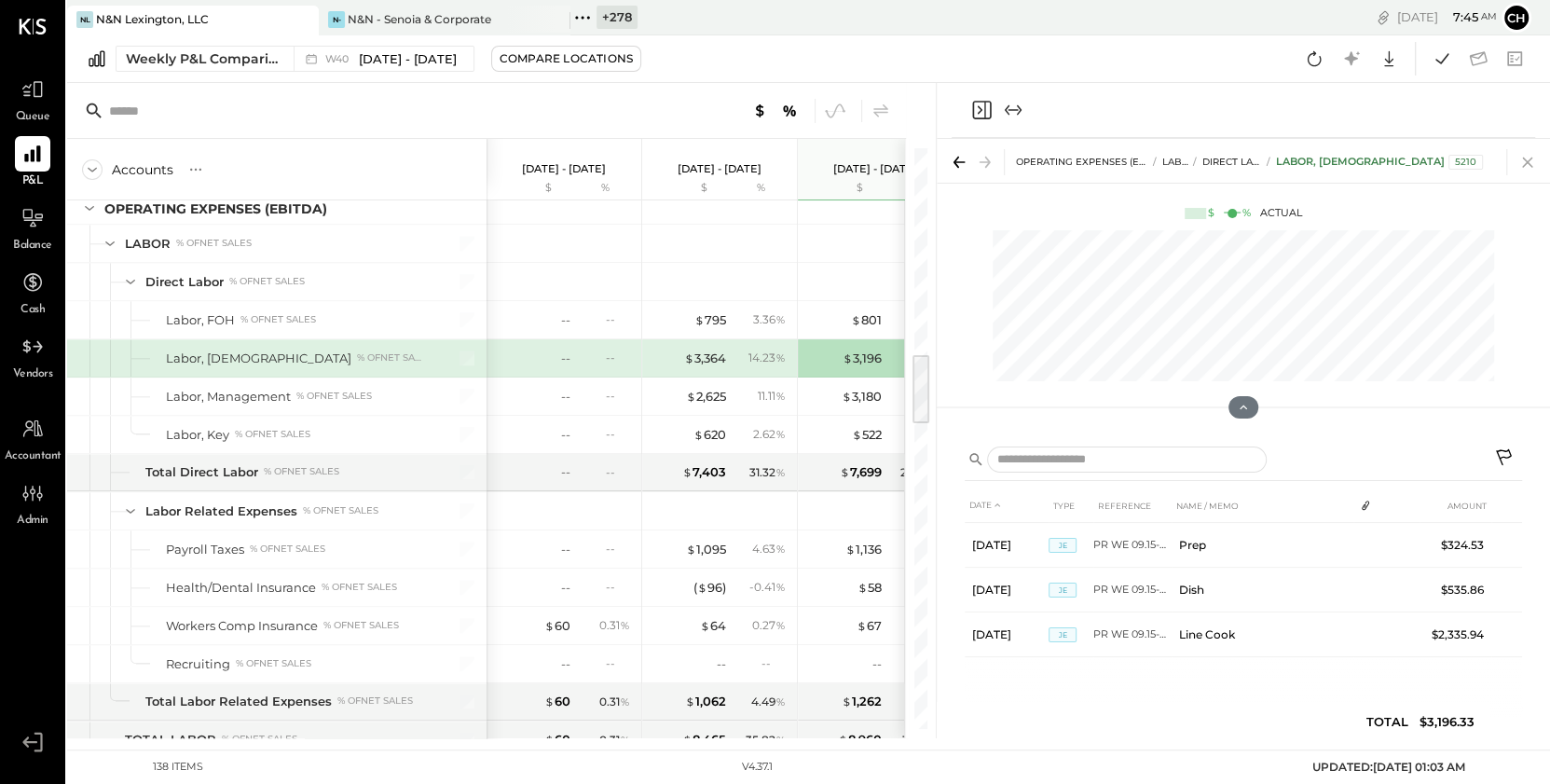
click at [1525, 157] on icon at bounding box center [1528, 163] width 26 height 26
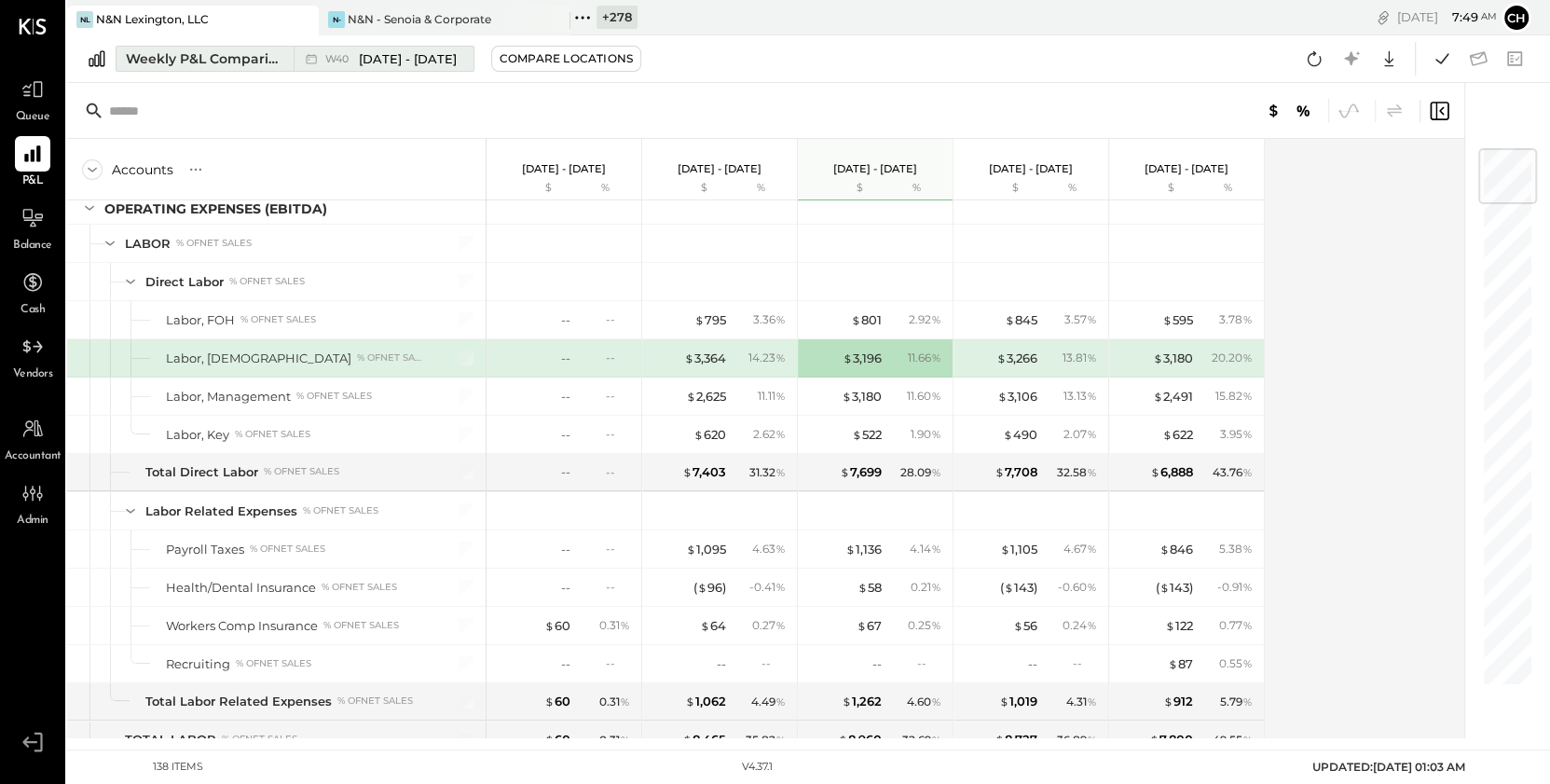
click at [265, 69] on button "Weekly P&L Comparison W40 [DATE] - [DATE]" at bounding box center [295, 59] width 359 height 26
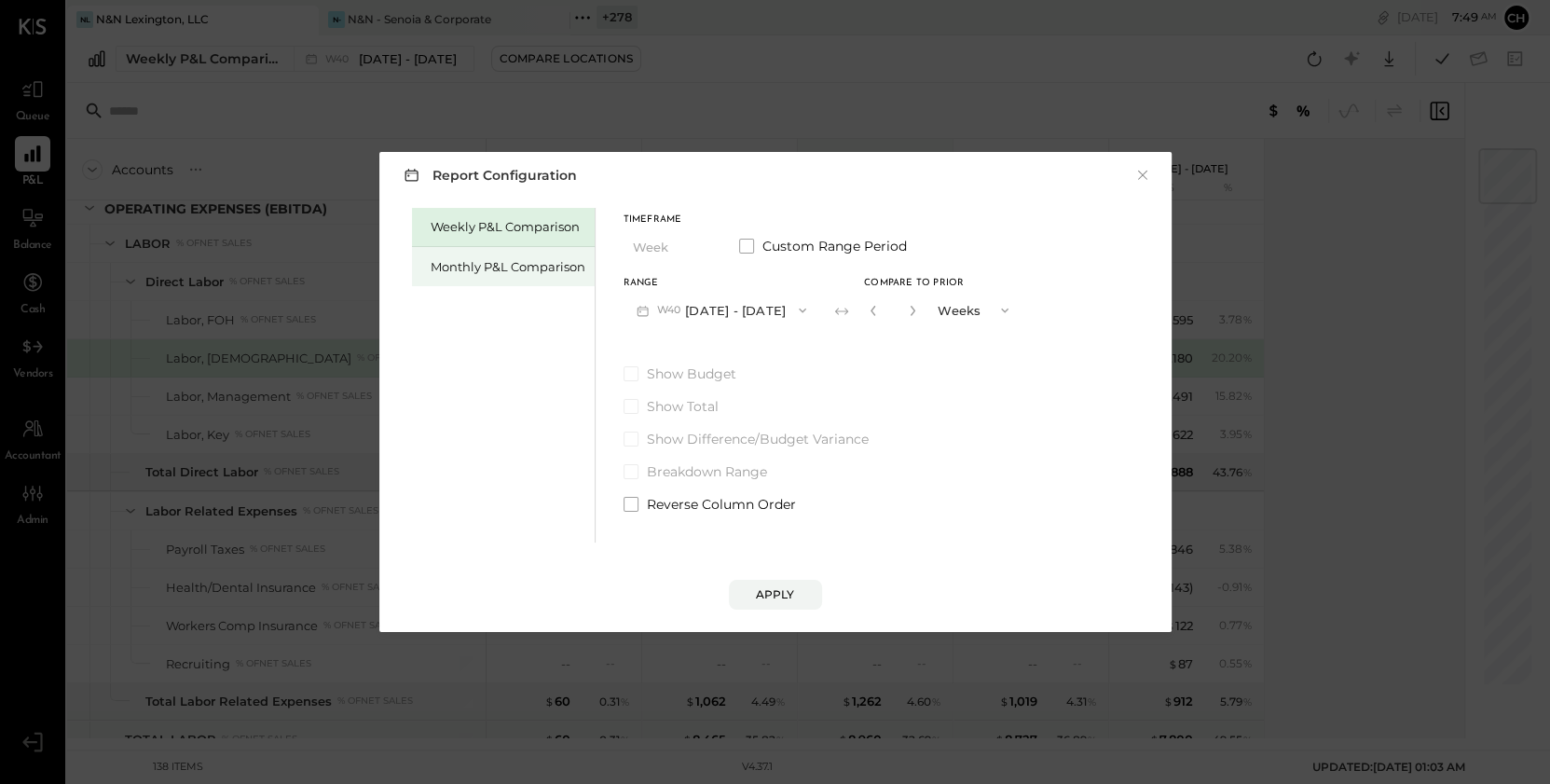
click at [469, 273] on div "Monthly P&L Comparison" at bounding box center [508, 267] width 155 height 18
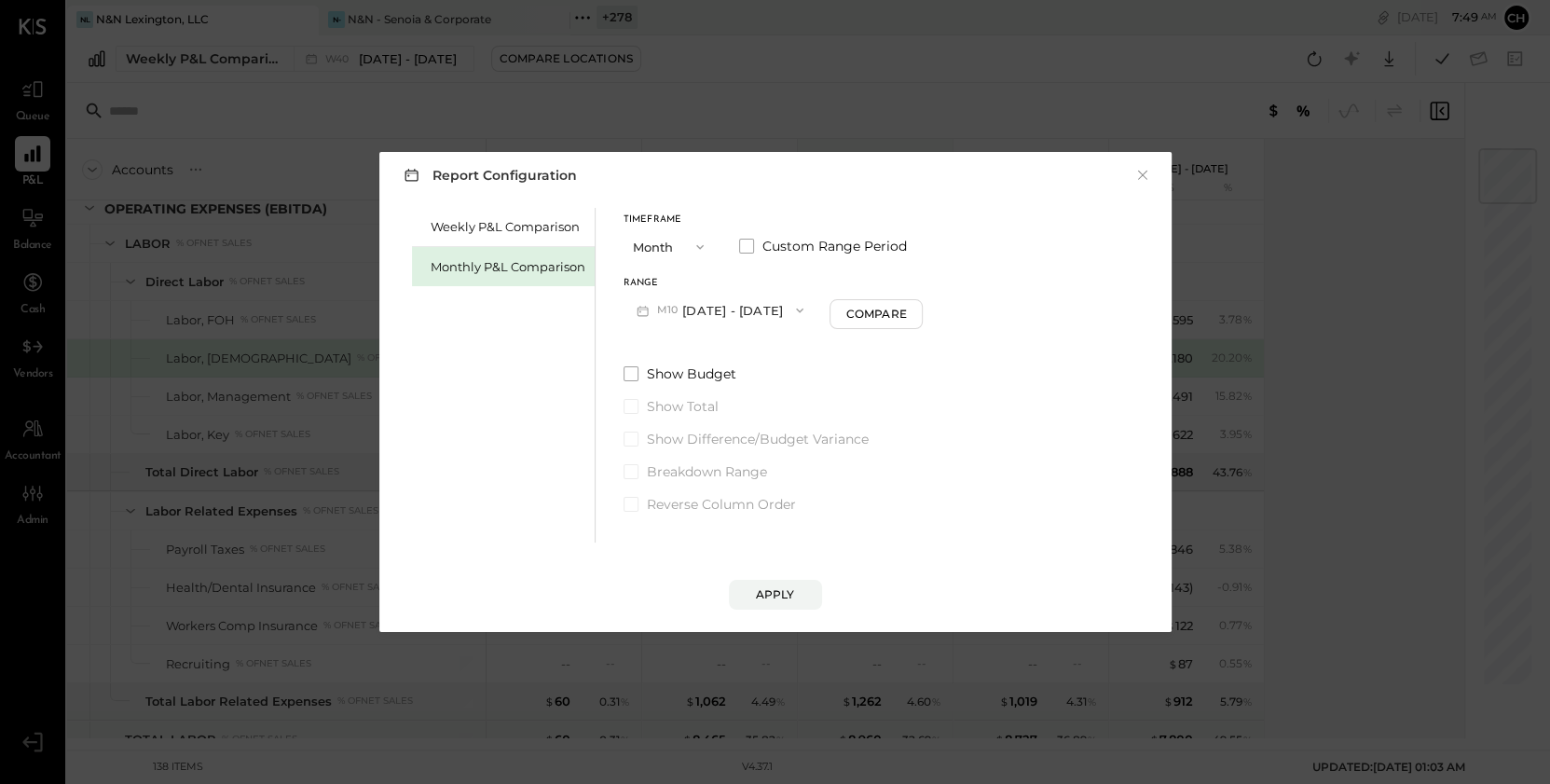
click at [621, 368] on div "Weekly P&L Comparison Monthly P&L Comparison Timeframe Month Custom Range Perio…" at bounding box center [775, 372] width 755 height 339
click at [628, 368] on span at bounding box center [631, 374] width 15 height 15
click at [775, 590] on div "Apply" at bounding box center [776, 593] width 40 height 16
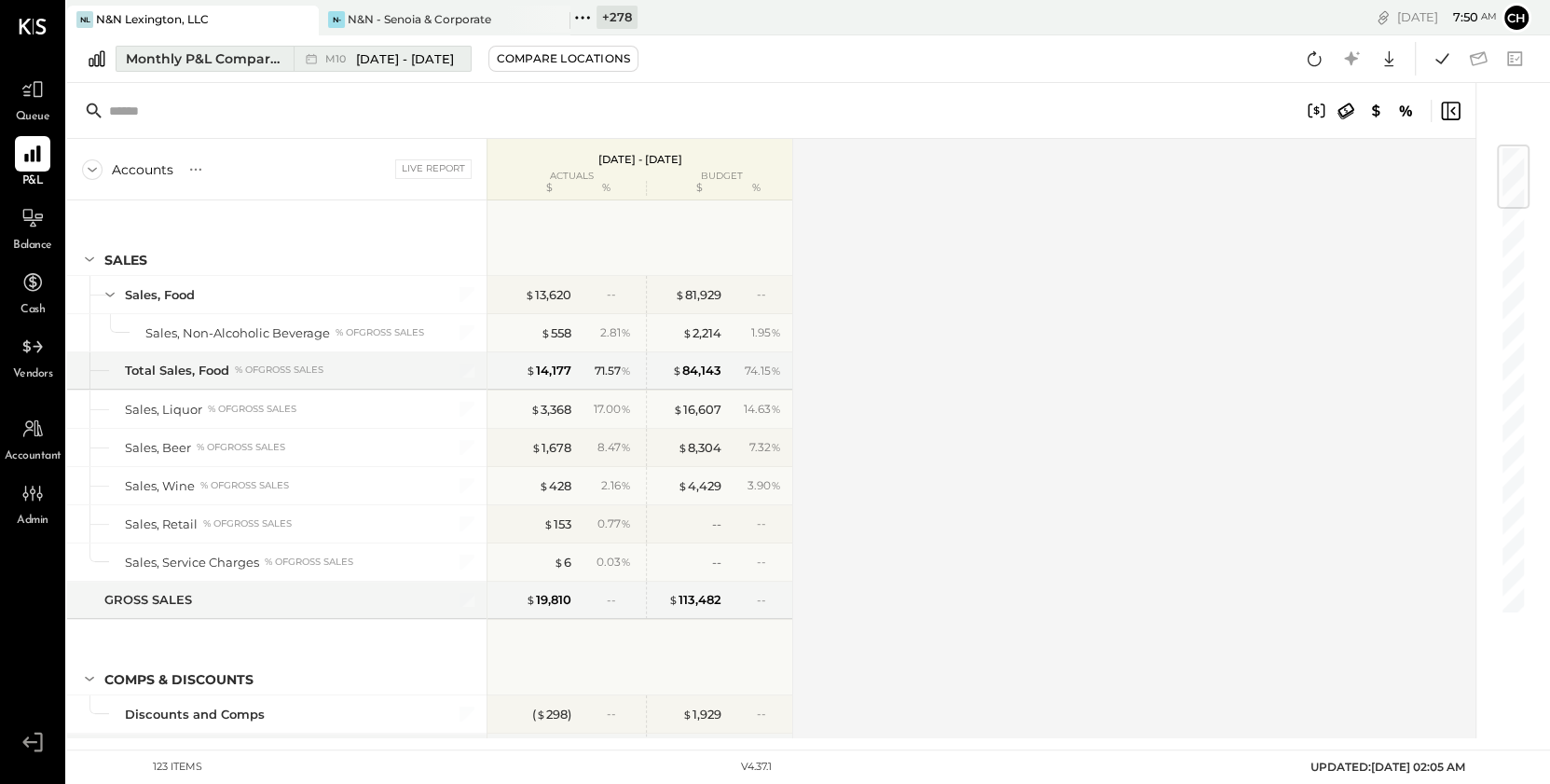
click at [363, 67] on div "M10 [DATE] - [DATE]" at bounding box center [377, 59] width 167 height 24
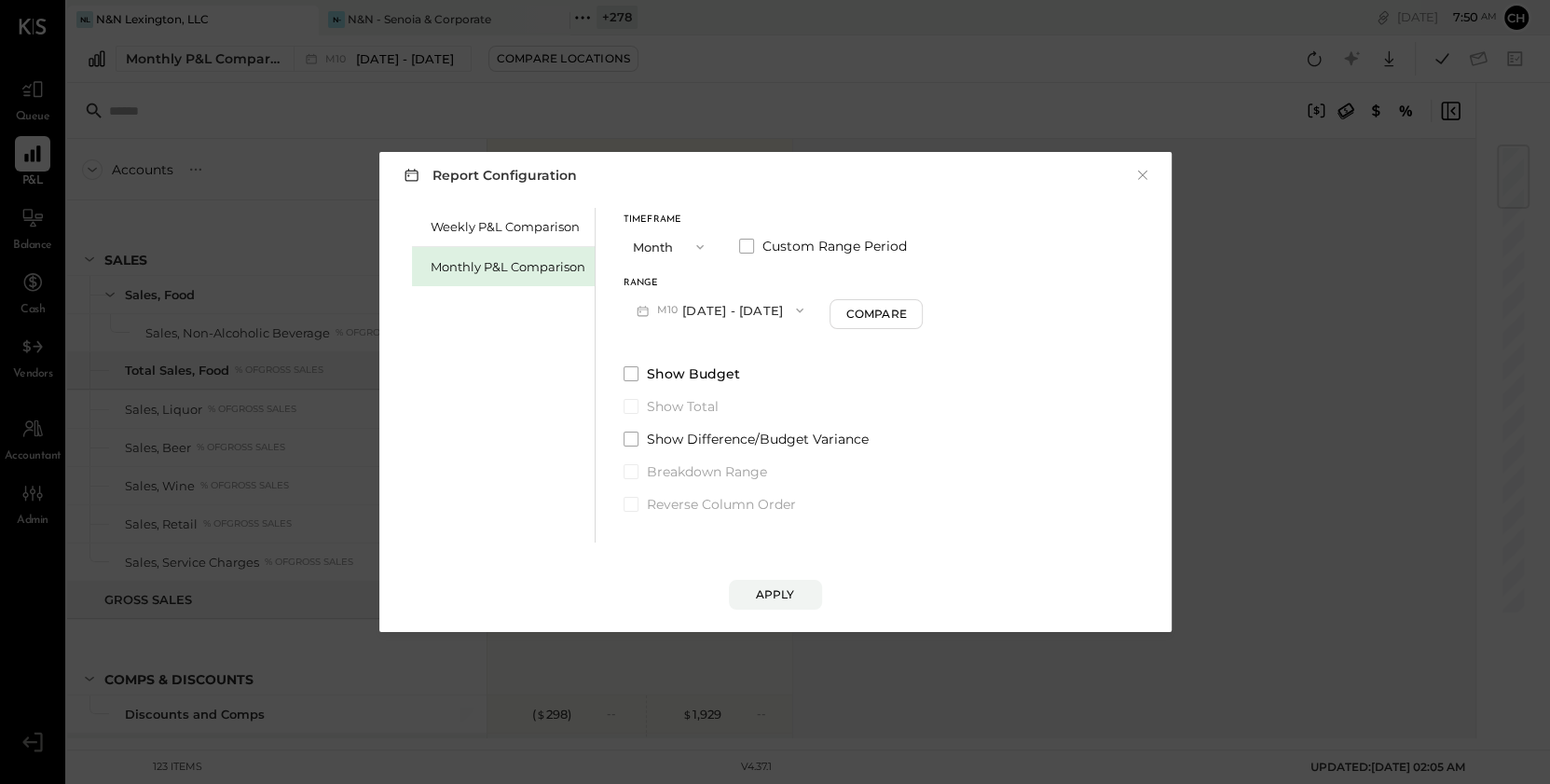
click at [688, 306] on button "M10 [DATE] - [DATE]" at bounding box center [720, 309] width 194 height 35
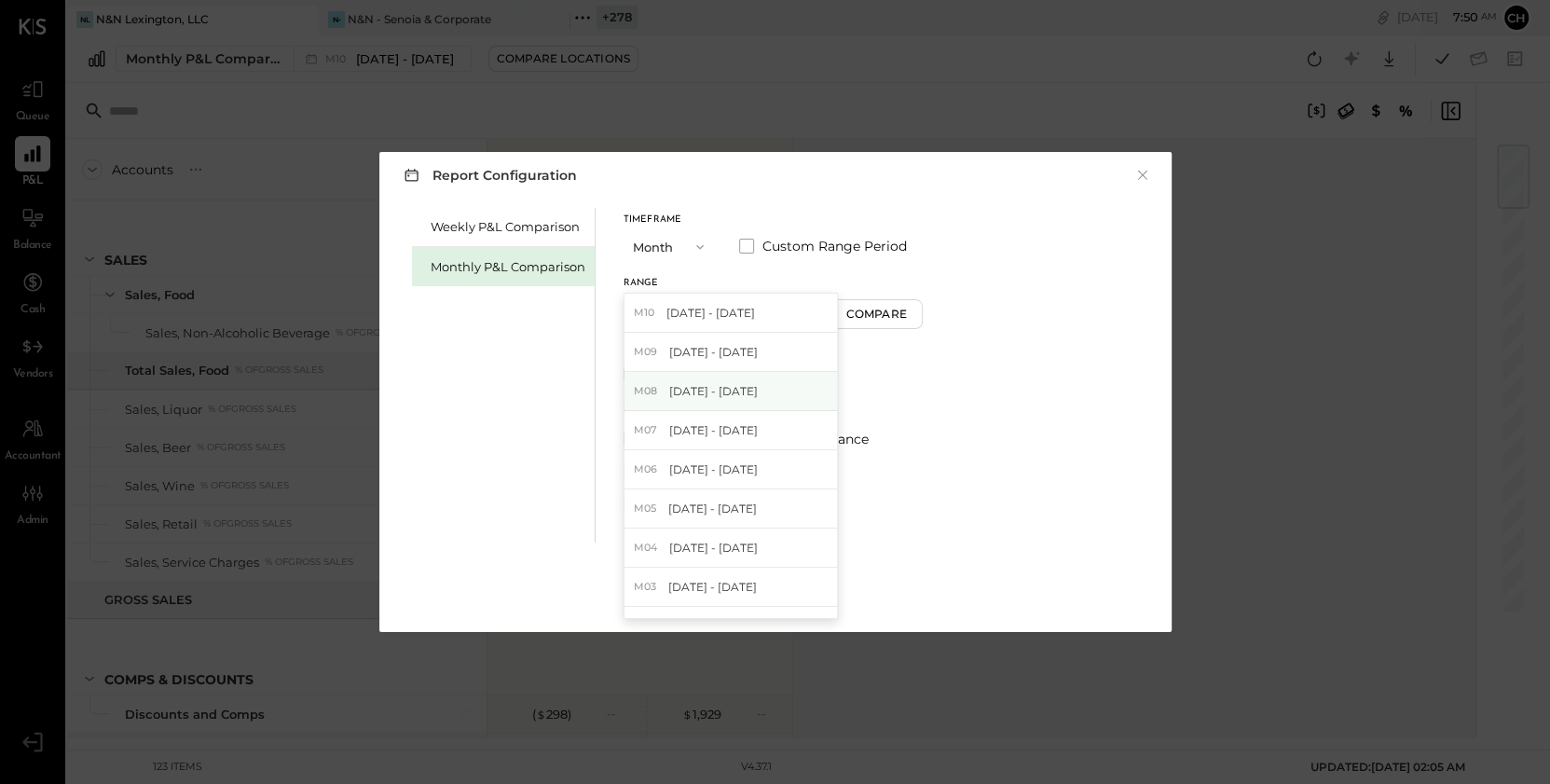
click at [712, 386] on span "[DATE] - [DATE]" at bounding box center [714, 390] width 88 height 16
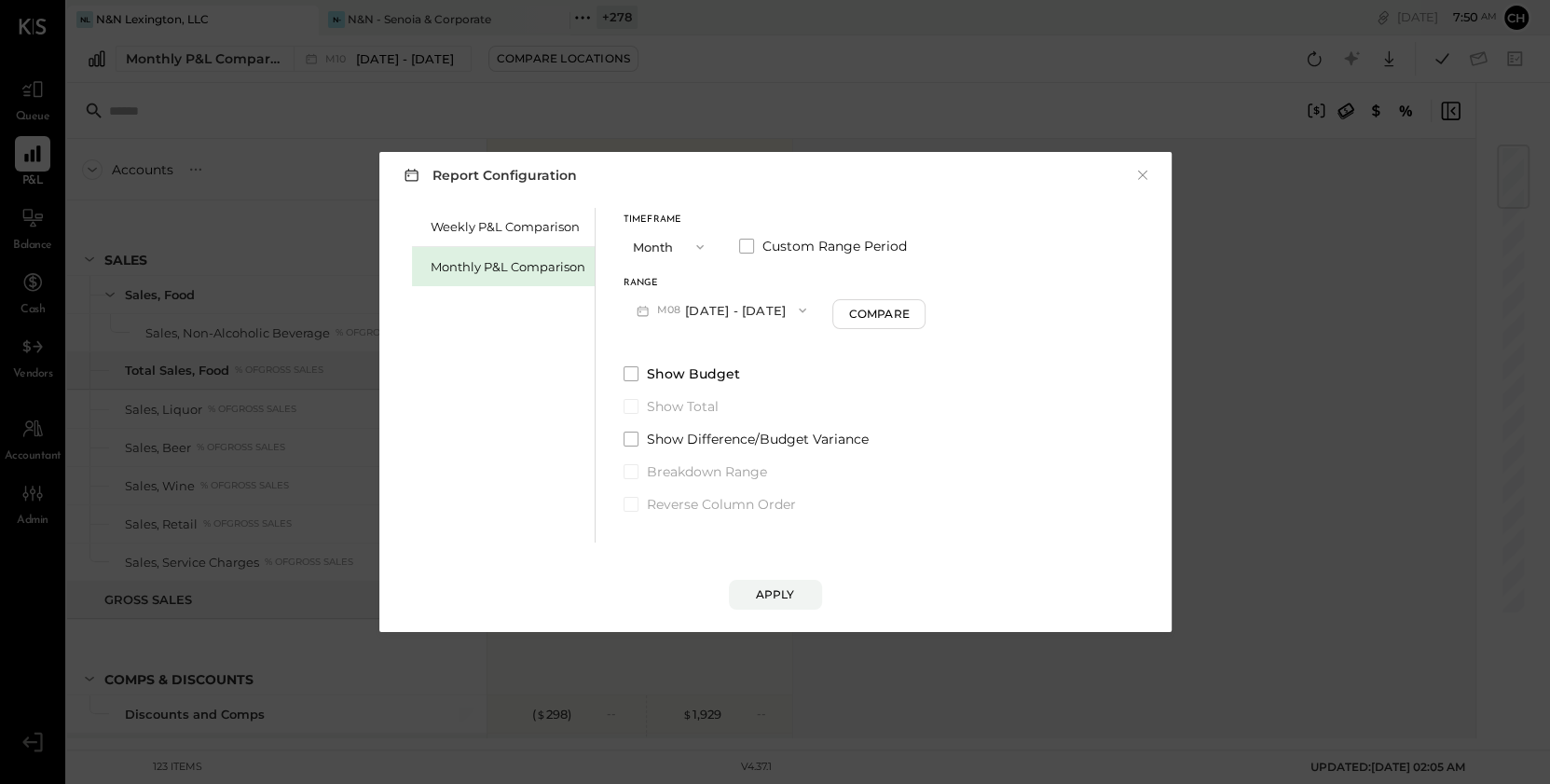
click at [776, 601] on div "Apply" at bounding box center [776, 593] width 40 height 16
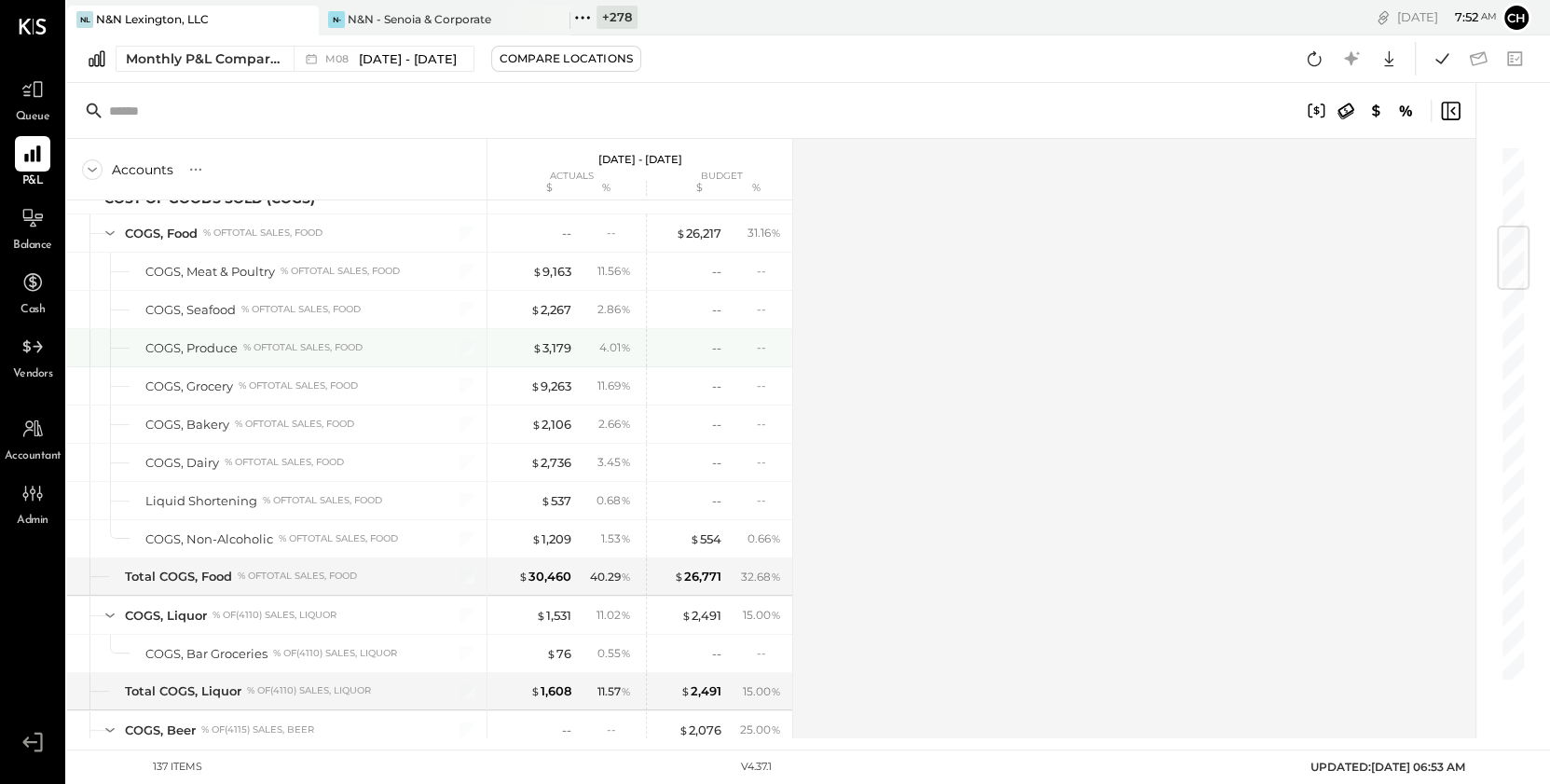
scroll to position [682, 0]
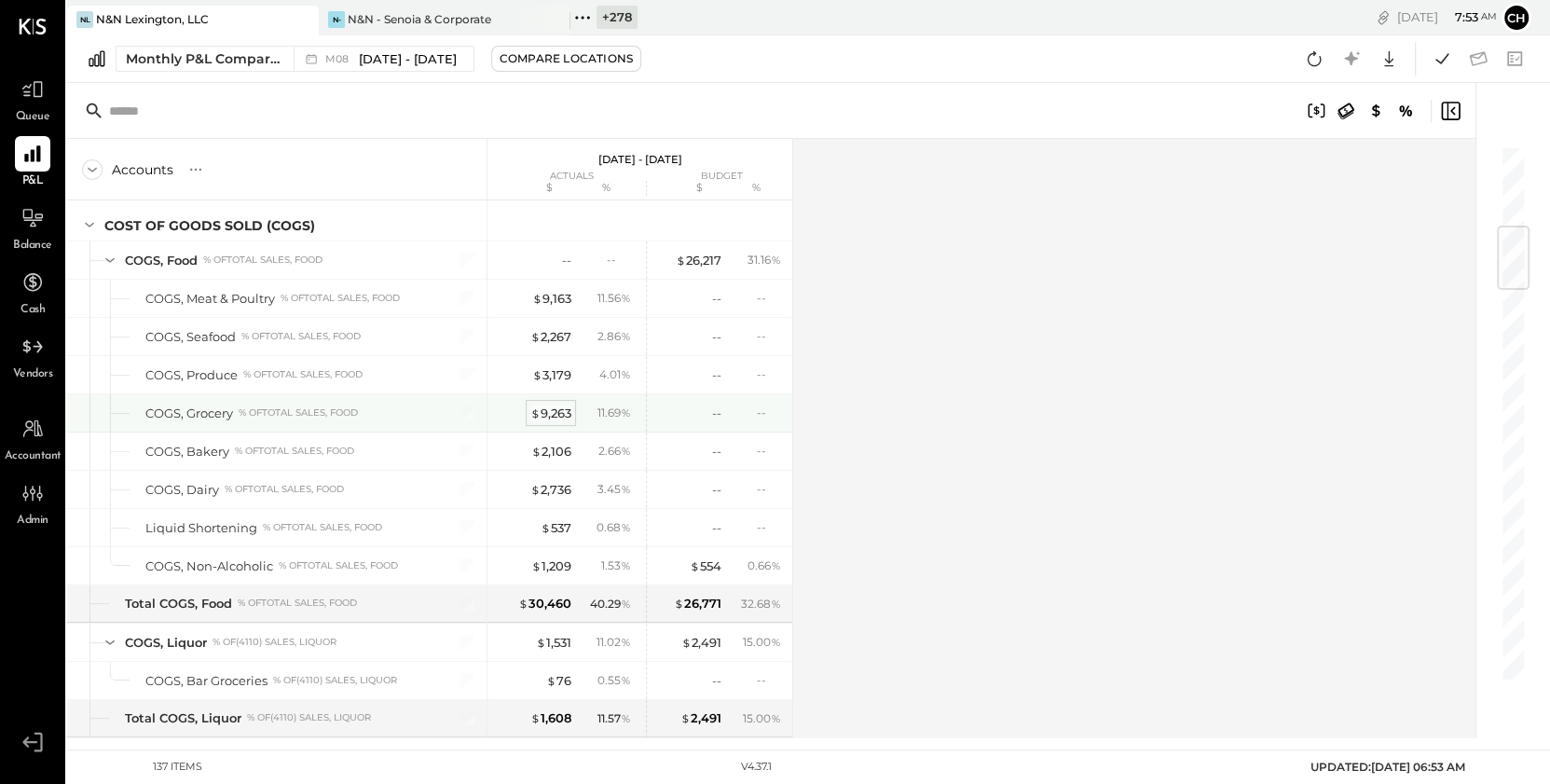
click at [556, 407] on div "$ 9,263" at bounding box center [551, 413] width 41 height 18
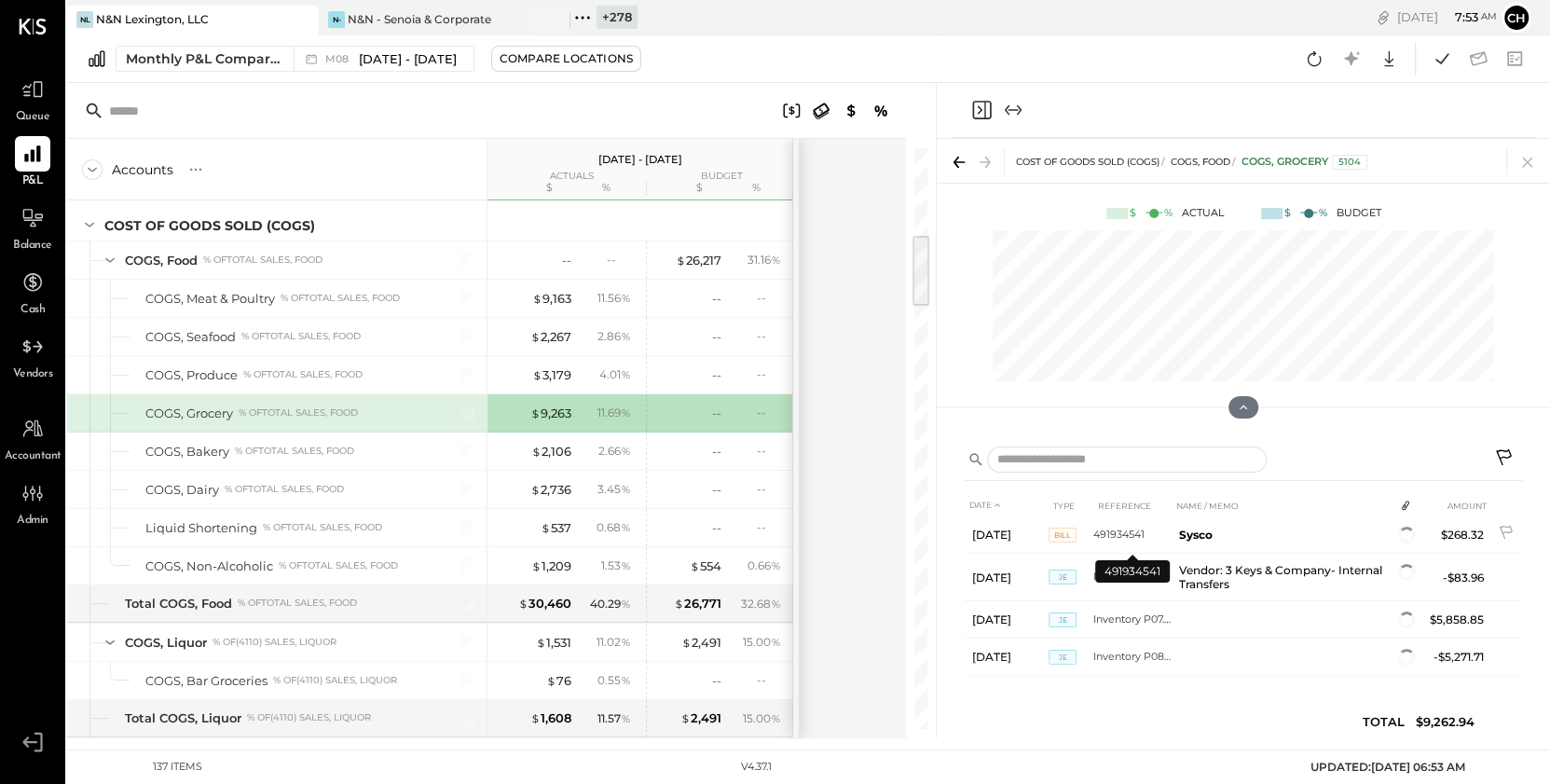
scroll to position [600, 0]
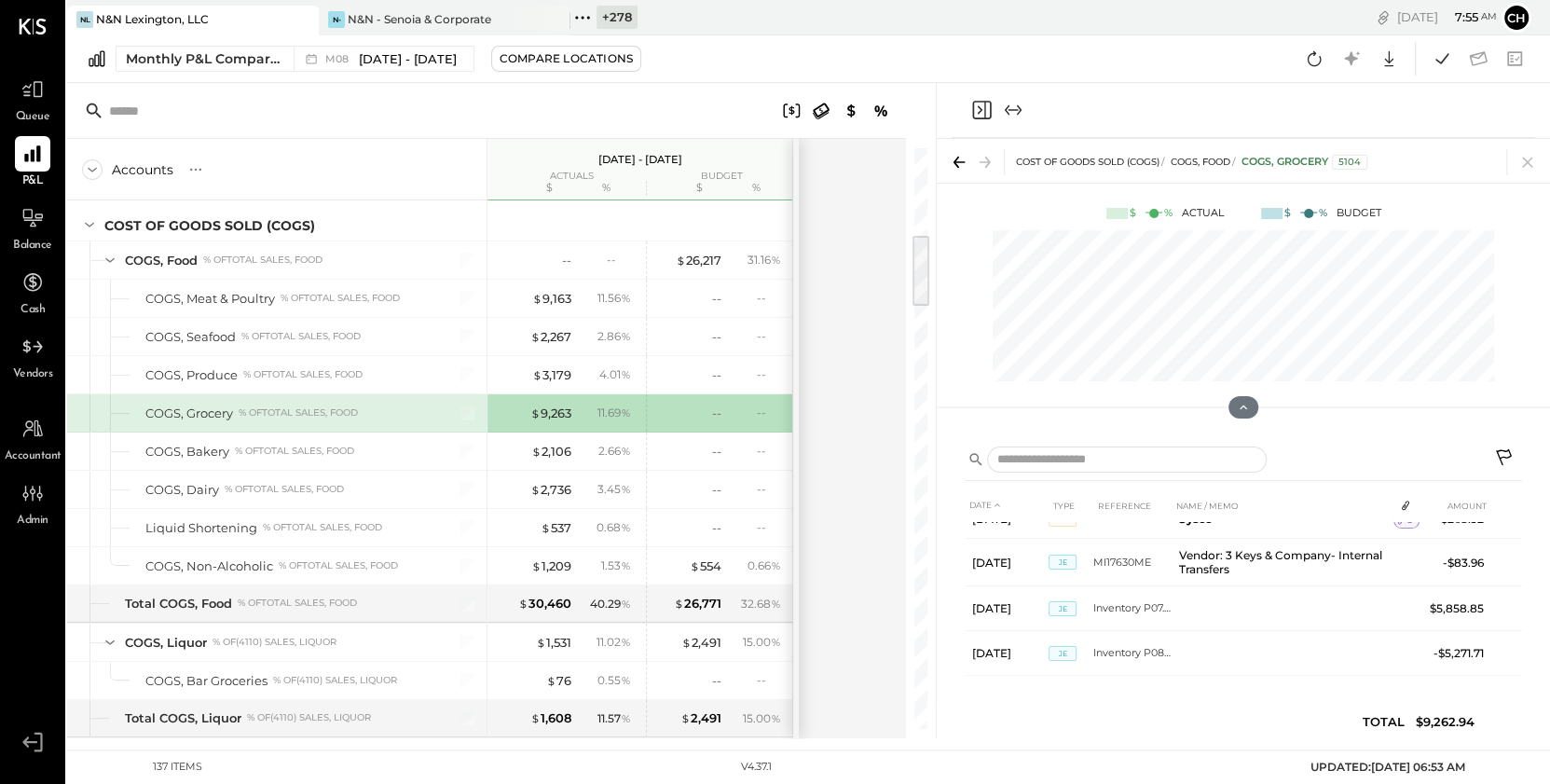
click at [982, 113] on icon "Close panel" at bounding box center [982, 110] width 23 height 23
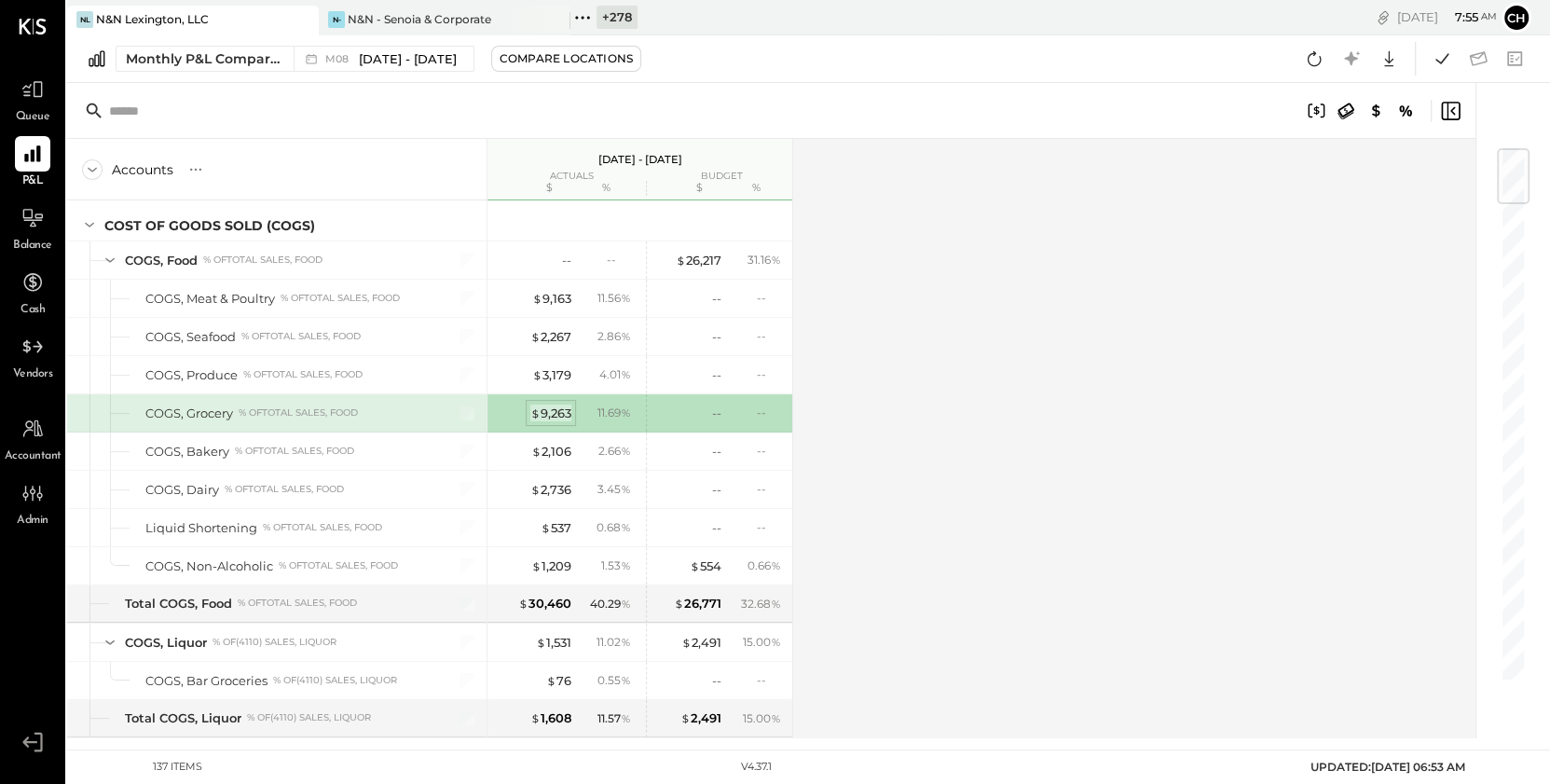
click at [549, 410] on div "$ 9,263" at bounding box center [551, 413] width 41 height 18
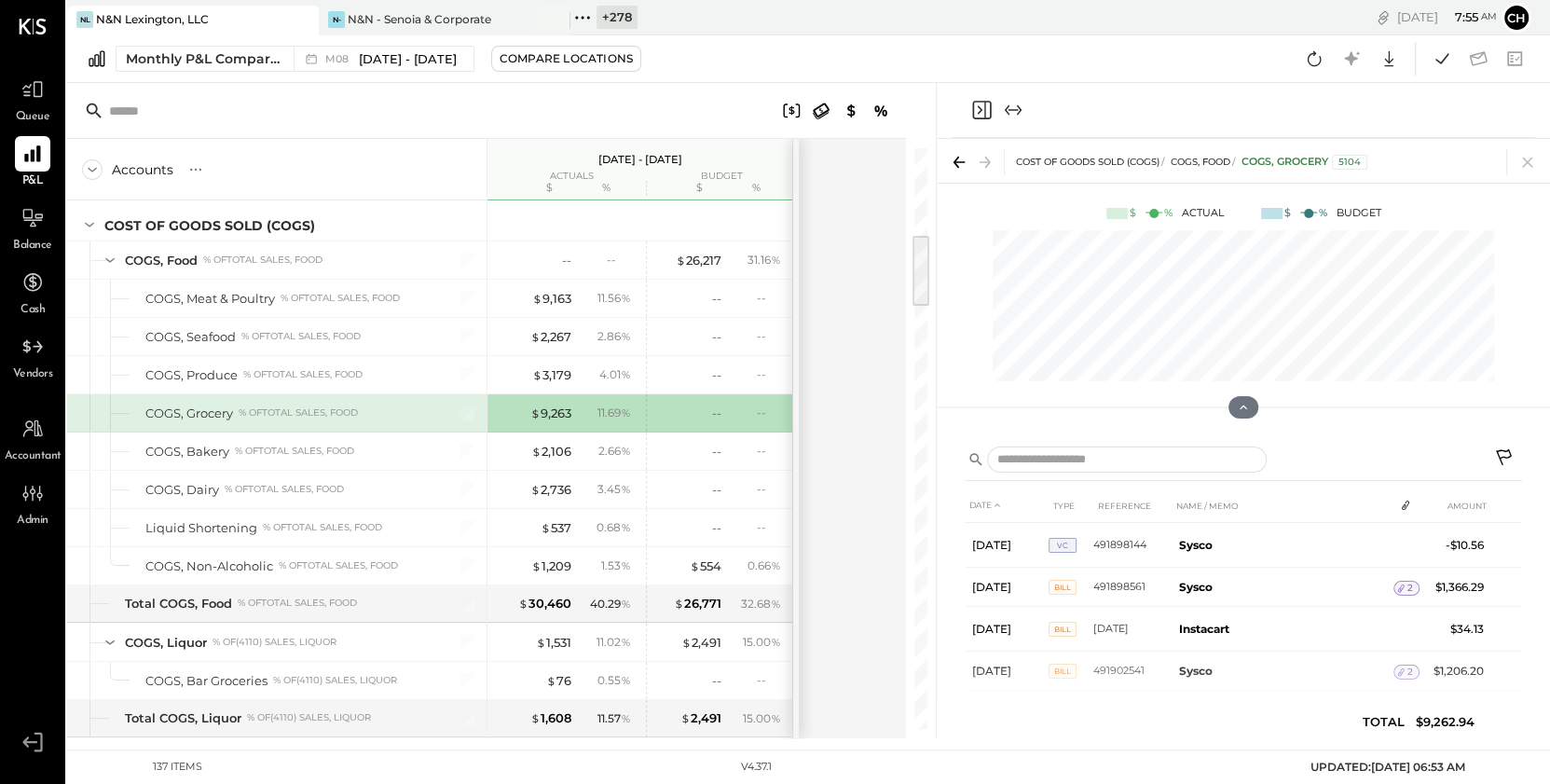
click at [976, 107] on icon "Close panel" at bounding box center [982, 110] width 23 height 23
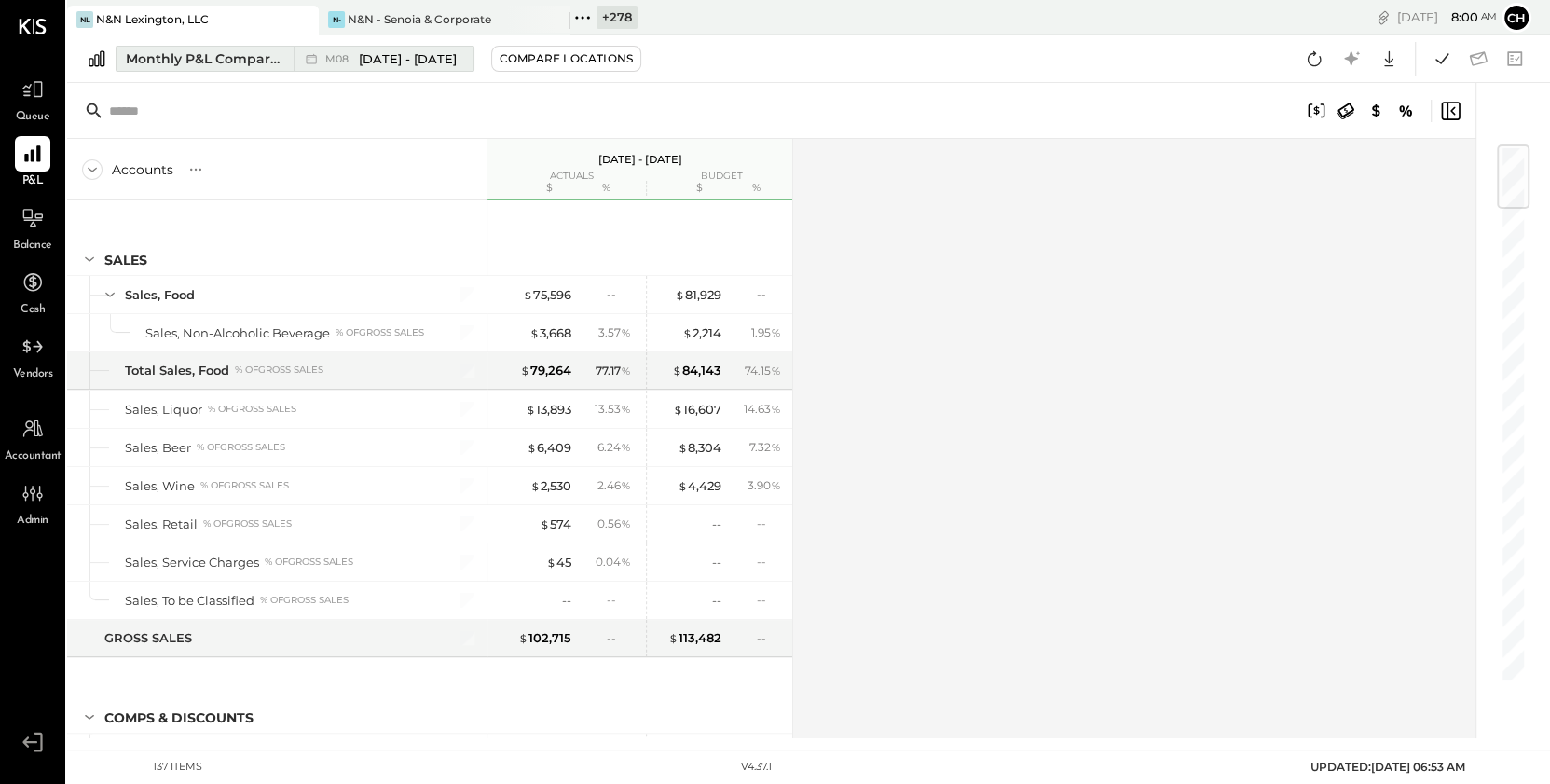
click at [356, 58] on div "M08 Aug 1 - 31, 2025" at bounding box center [391, 59] width 132 height 18
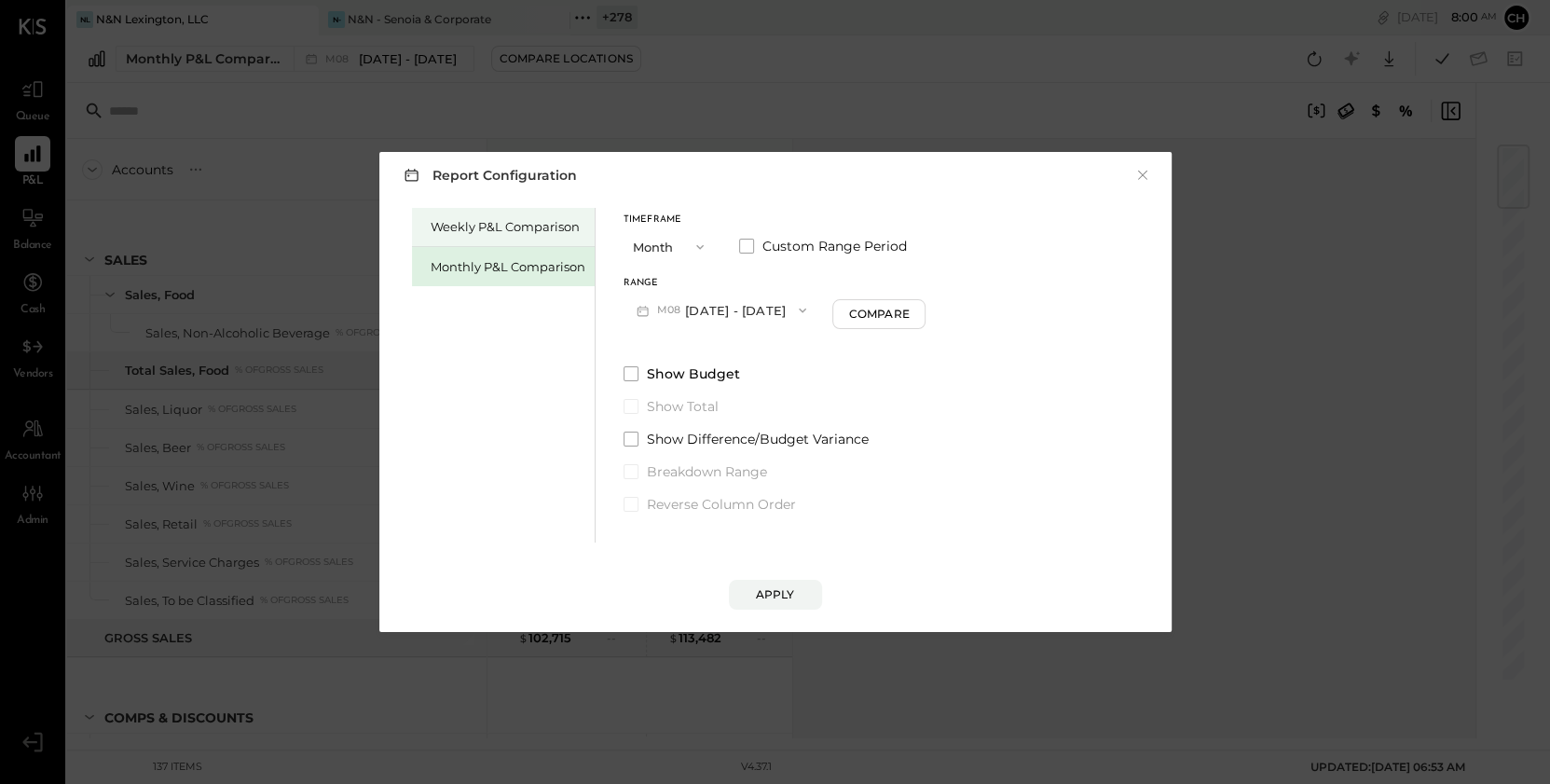
click at [574, 227] on div "Weekly P&L Comparison" at bounding box center [508, 227] width 155 height 18
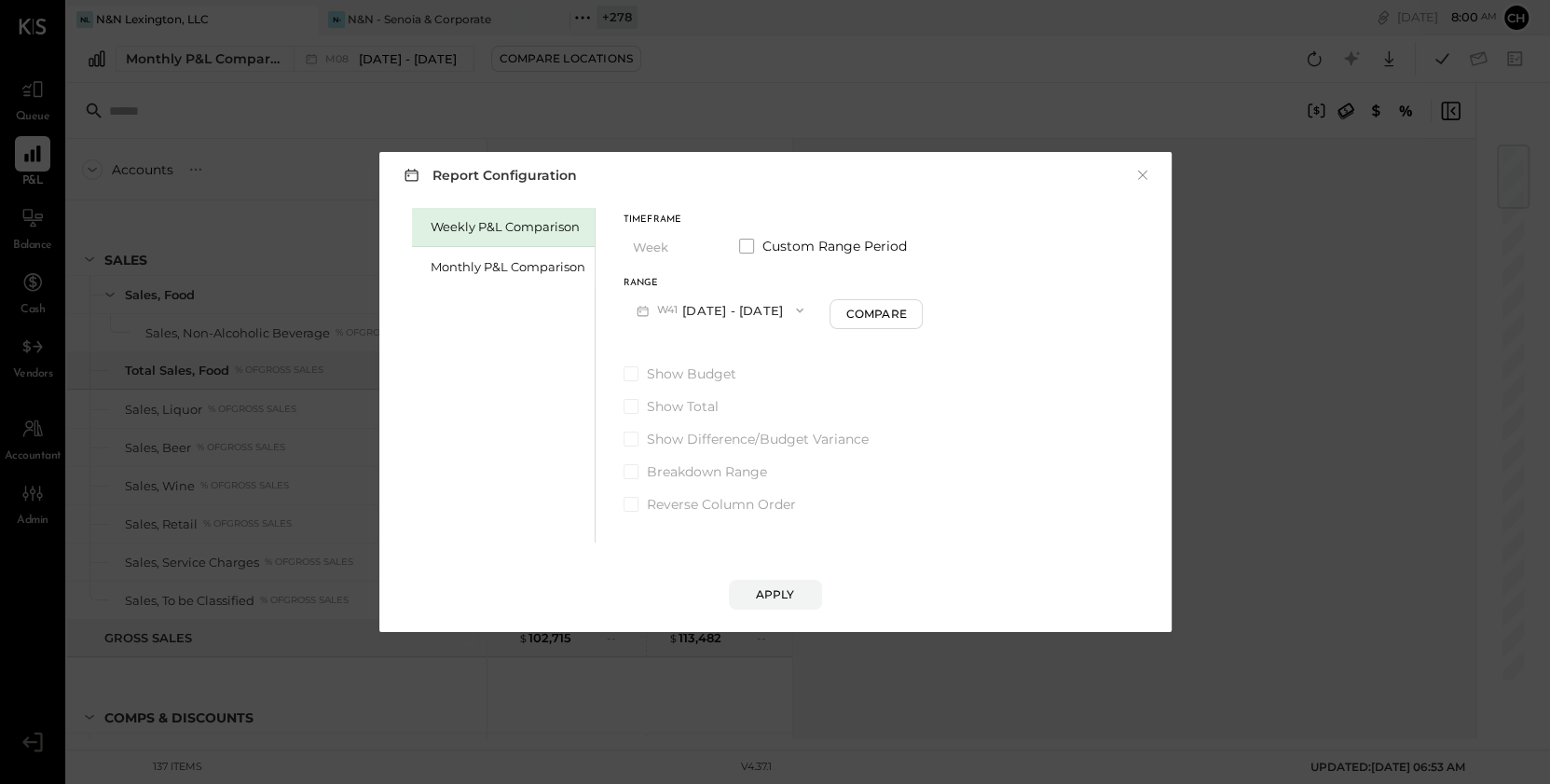
click at [731, 306] on button "W41 Oct 6 - 12, 2025" at bounding box center [720, 309] width 194 height 35
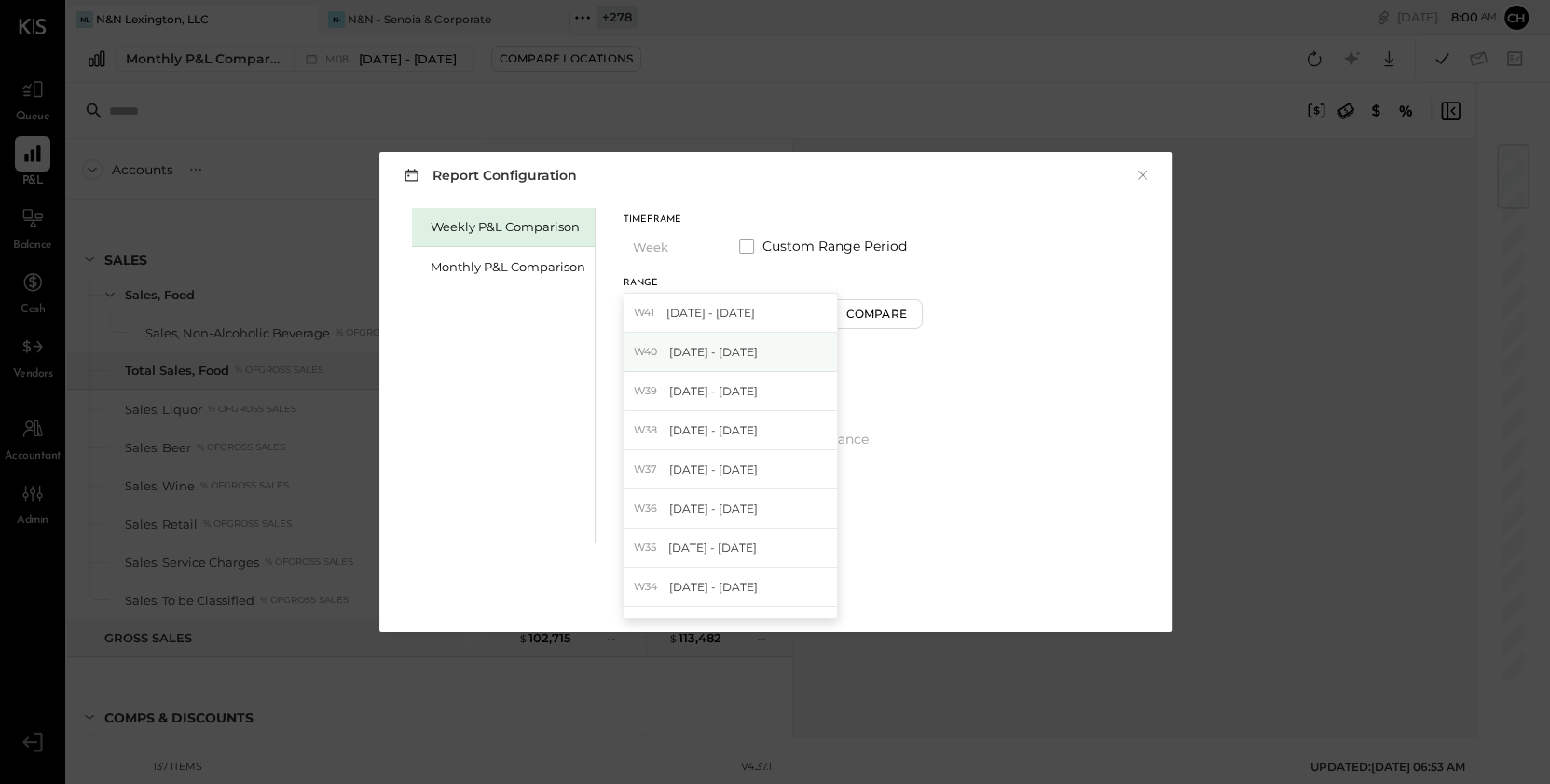
click at [735, 361] on div "W40 Sep 29 - Oct 5, 2025" at bounding box center [731, 353] width 213 height 39
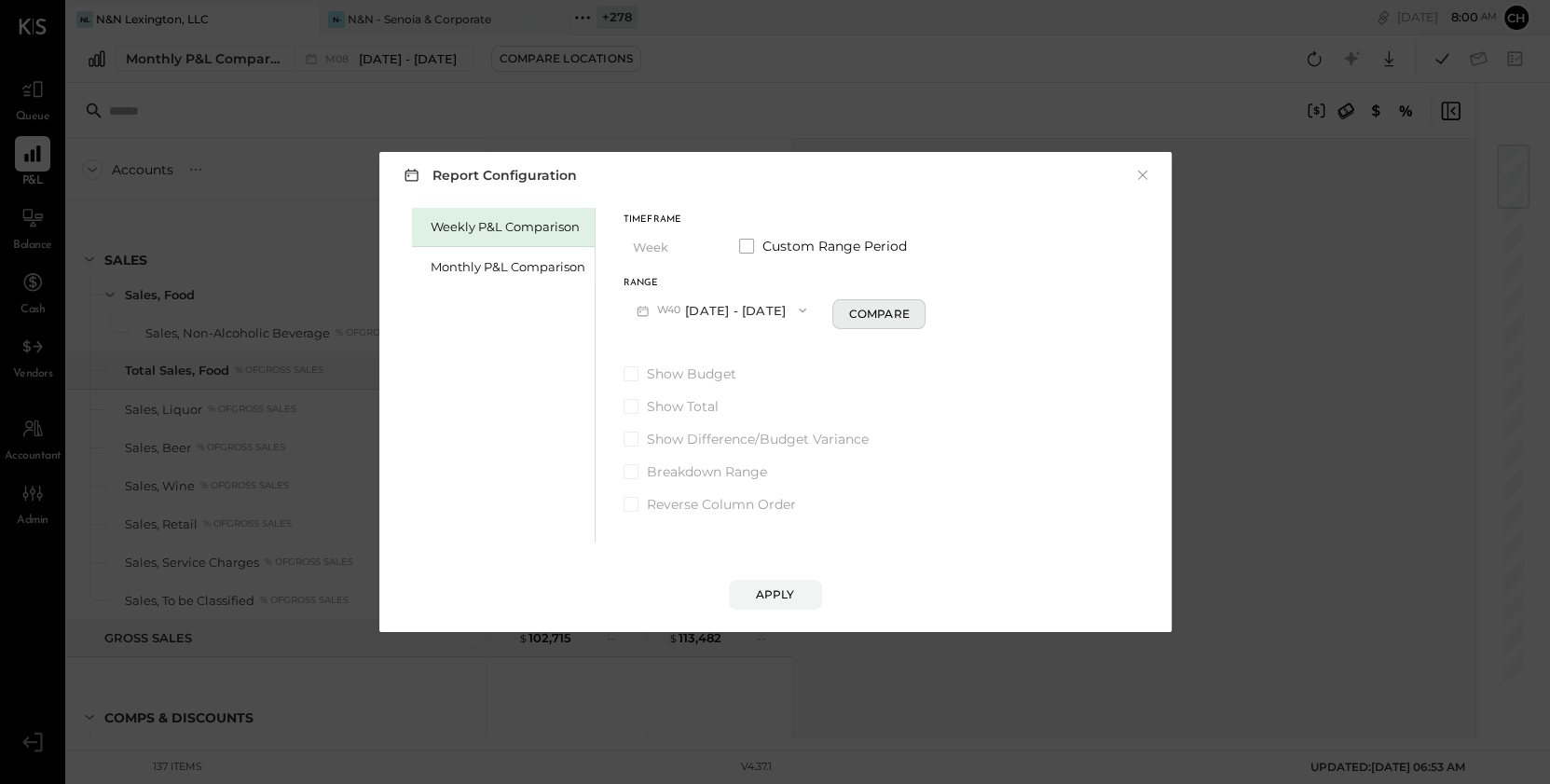
click at [894, 314] on div "Compare" at bounding box center [878, 313] width 60 height 16
click at [1012, 305] on span "button" at bounding box center [1001, 310] width 24 height 15
click at [1001, 334] on div "Years" at bounding box center [974, 344] width 91 height 34
click at [787, 597] on div "Apply" at bounding box center [776, 593] width 40 height 16
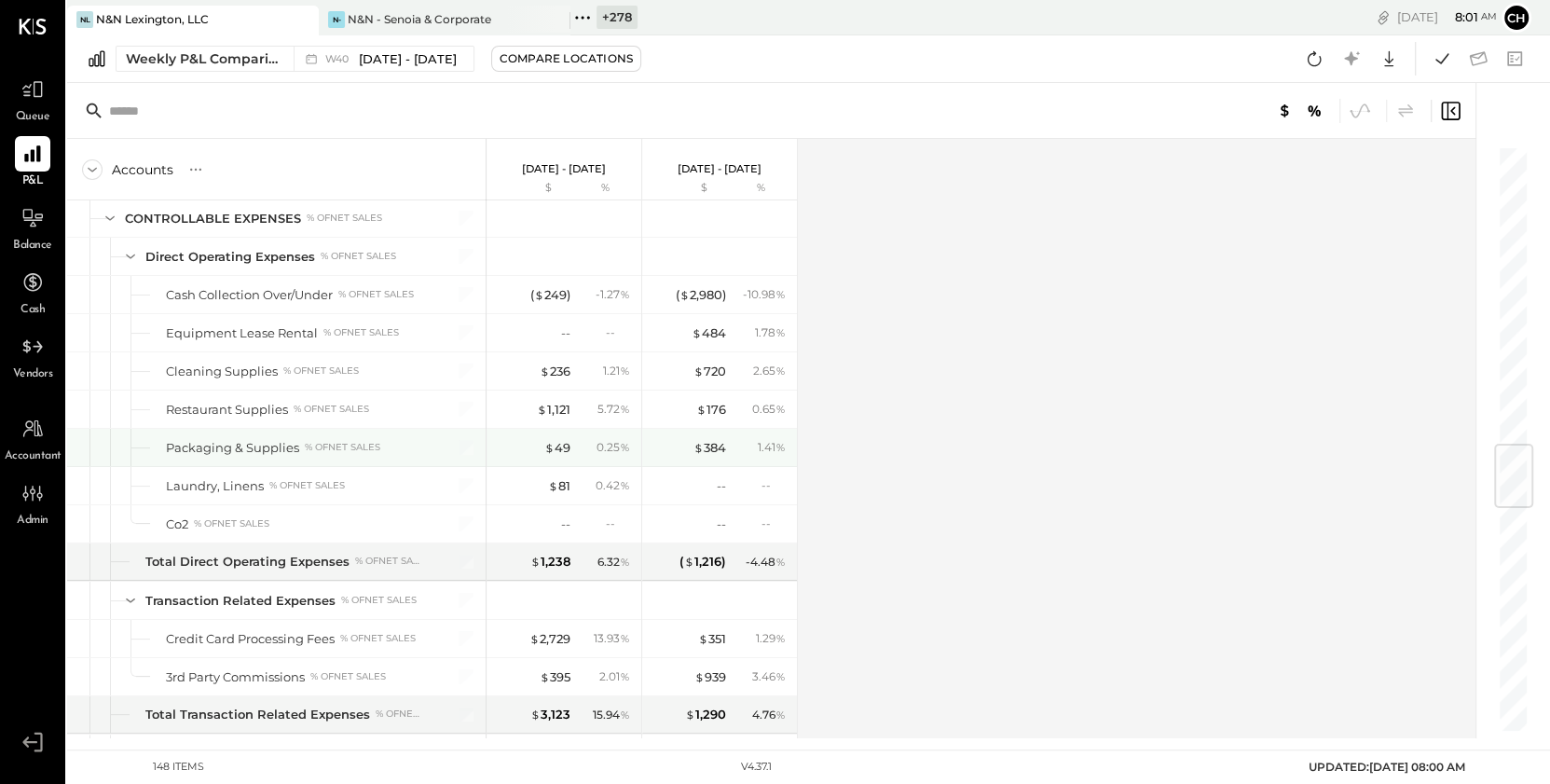
scroll to position [2505, 0]
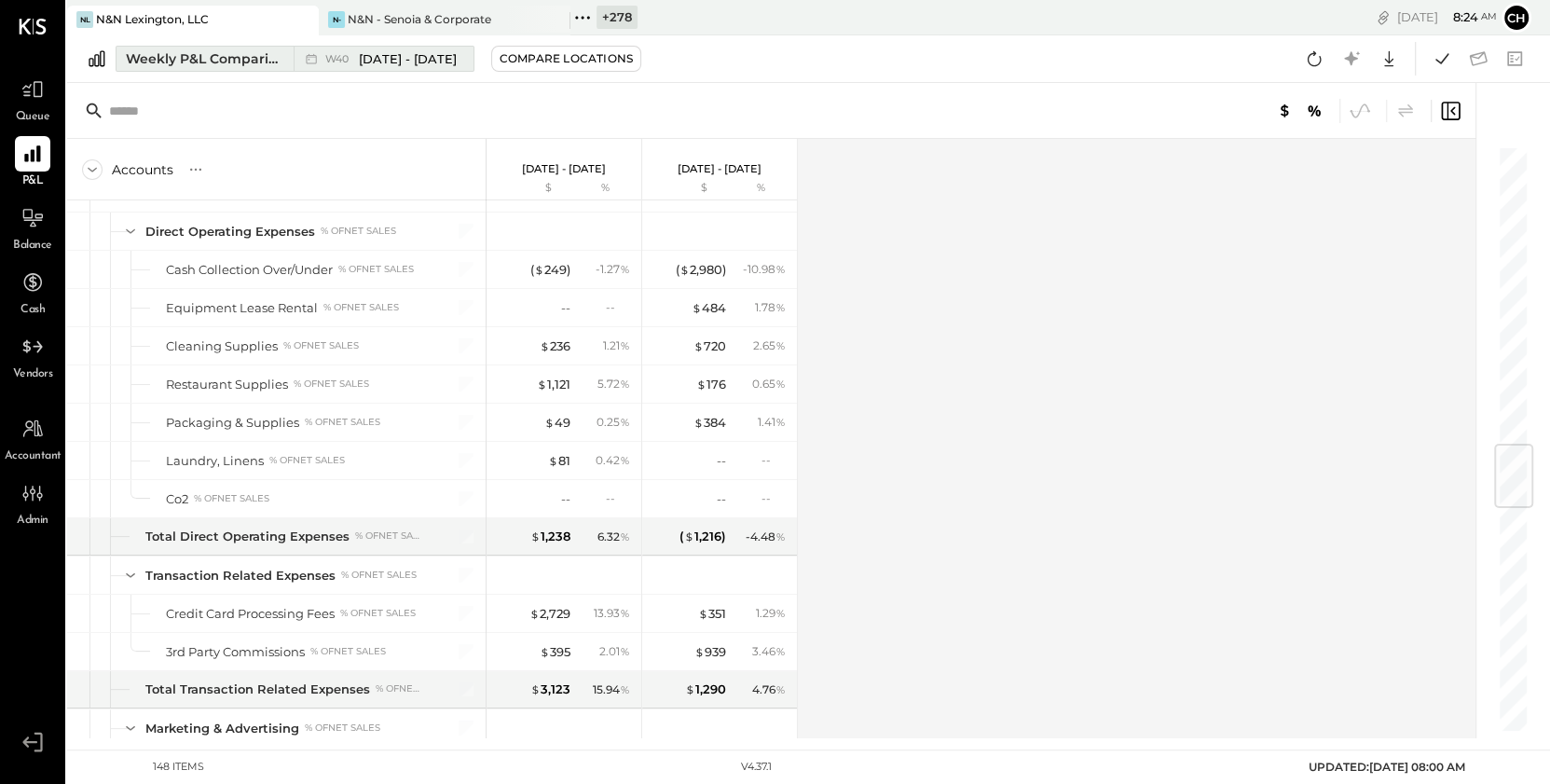
click at [267, 61] on div "Weekly P&L Comparison" at bounding box center [204, 59] width 157 height 19
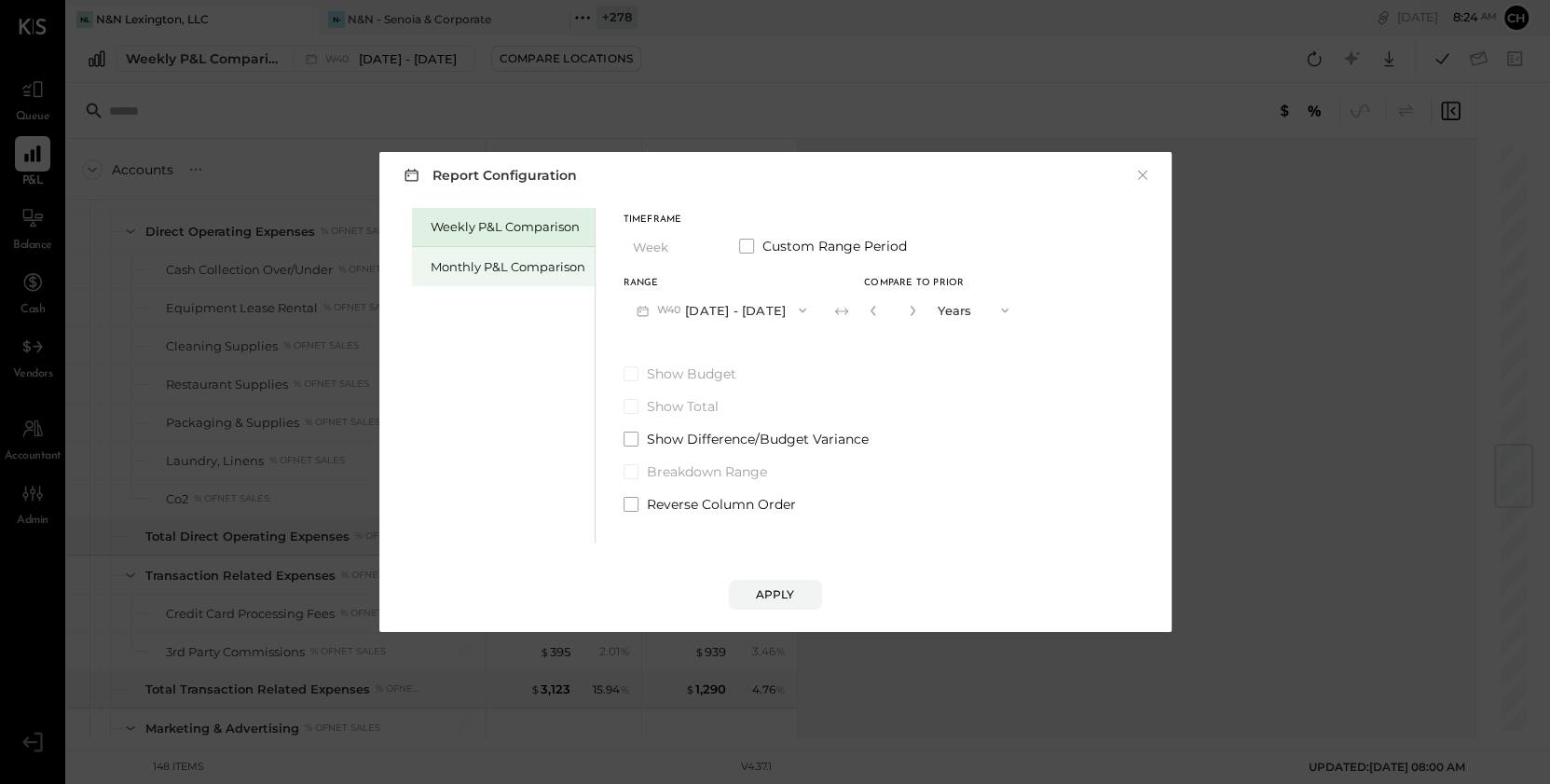
click at [511, 270] on div "Monthly P&L Comparison" at bounding box center [508, 267] width 155 height 18
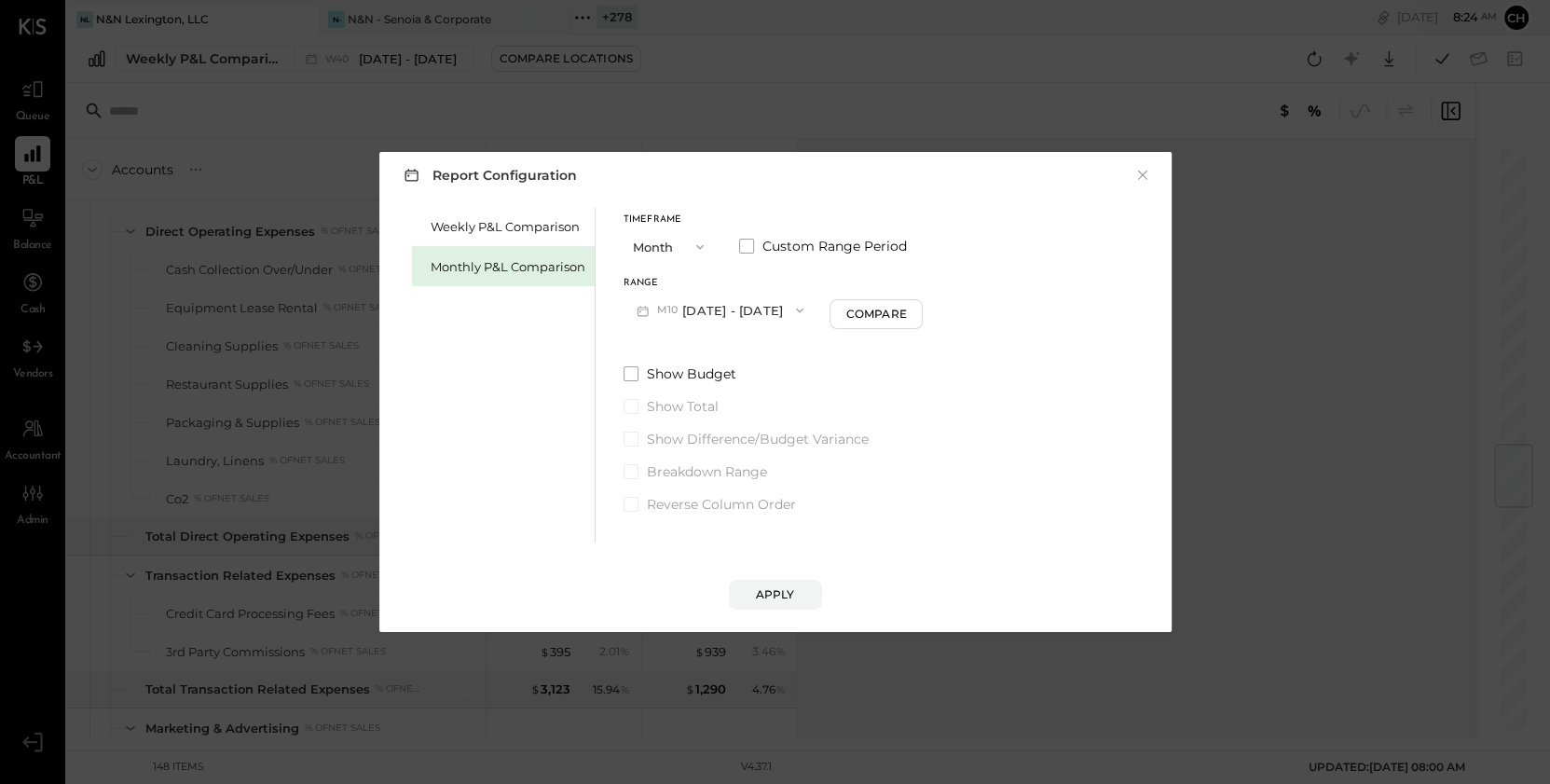
click at [744, 308] on button "M10 [DATE] - [DATE]" at bounding box center [720, 309] width 194 height 35
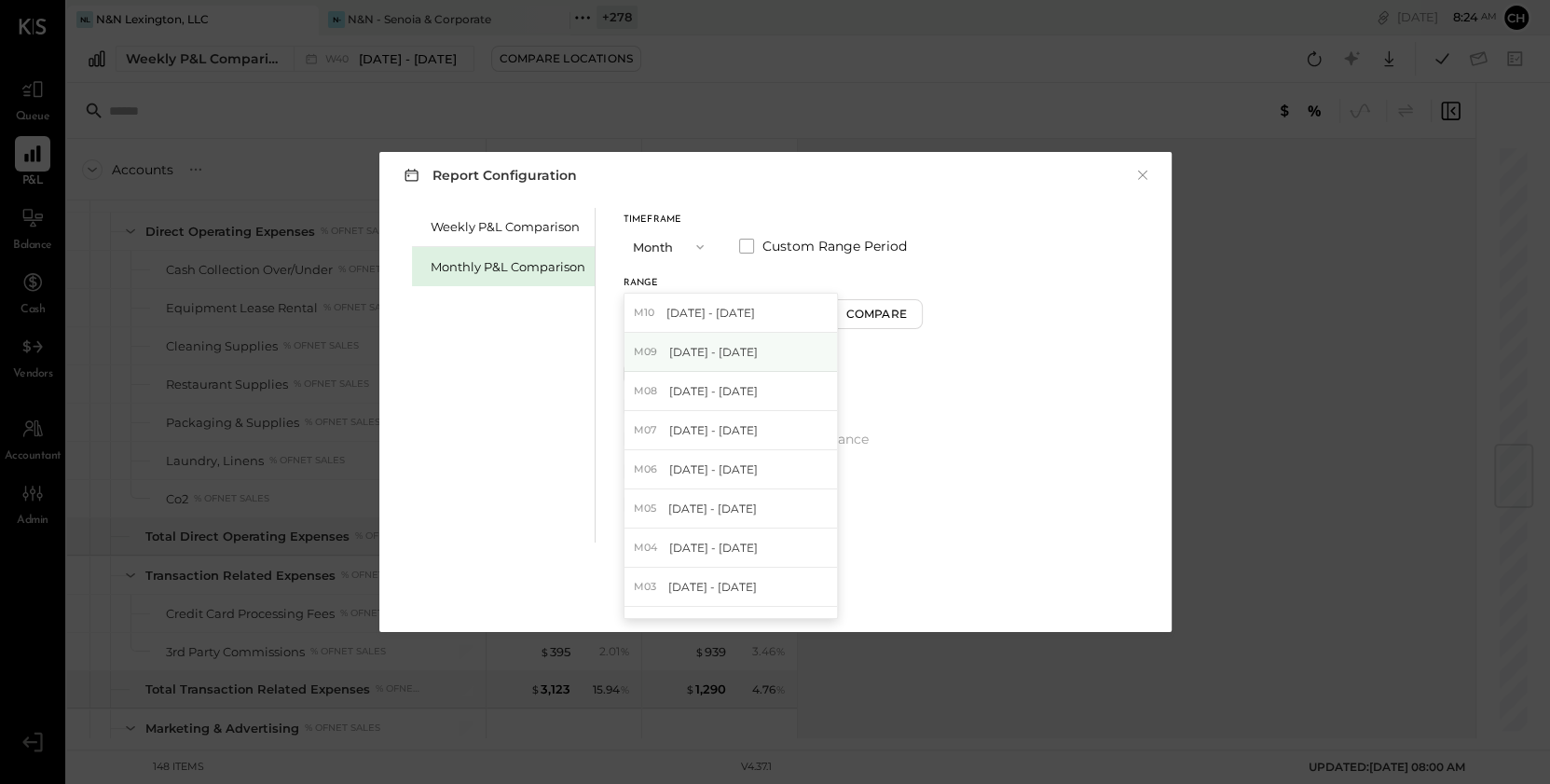
click at [752, 353] on div "M09 Sep 1 - 30, 2025" at bounding box center [731, 353] width 213 height 39
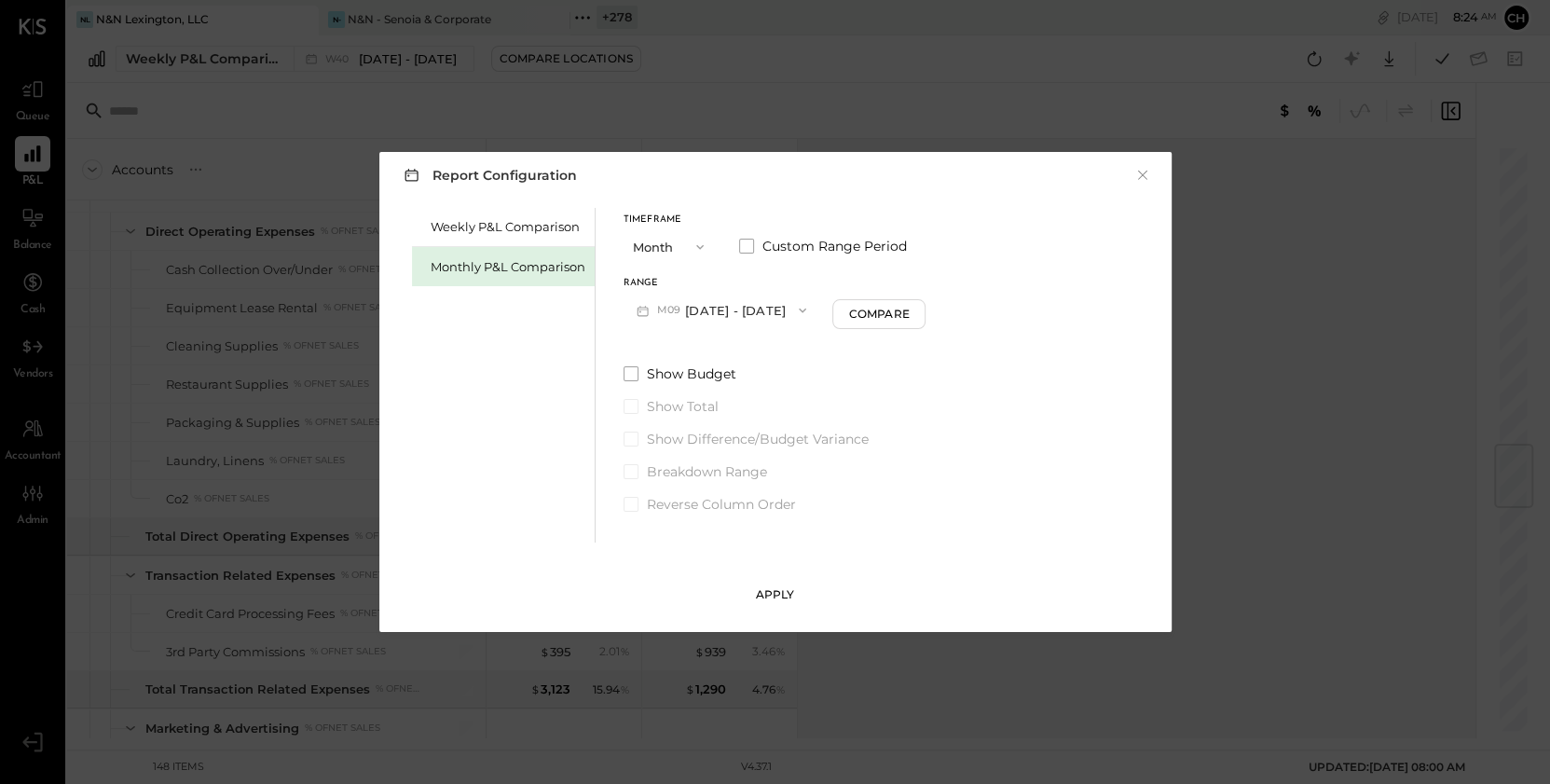
click at [787, 596] on div "Apply" at bounding box center [776, 593] width 40 height 16
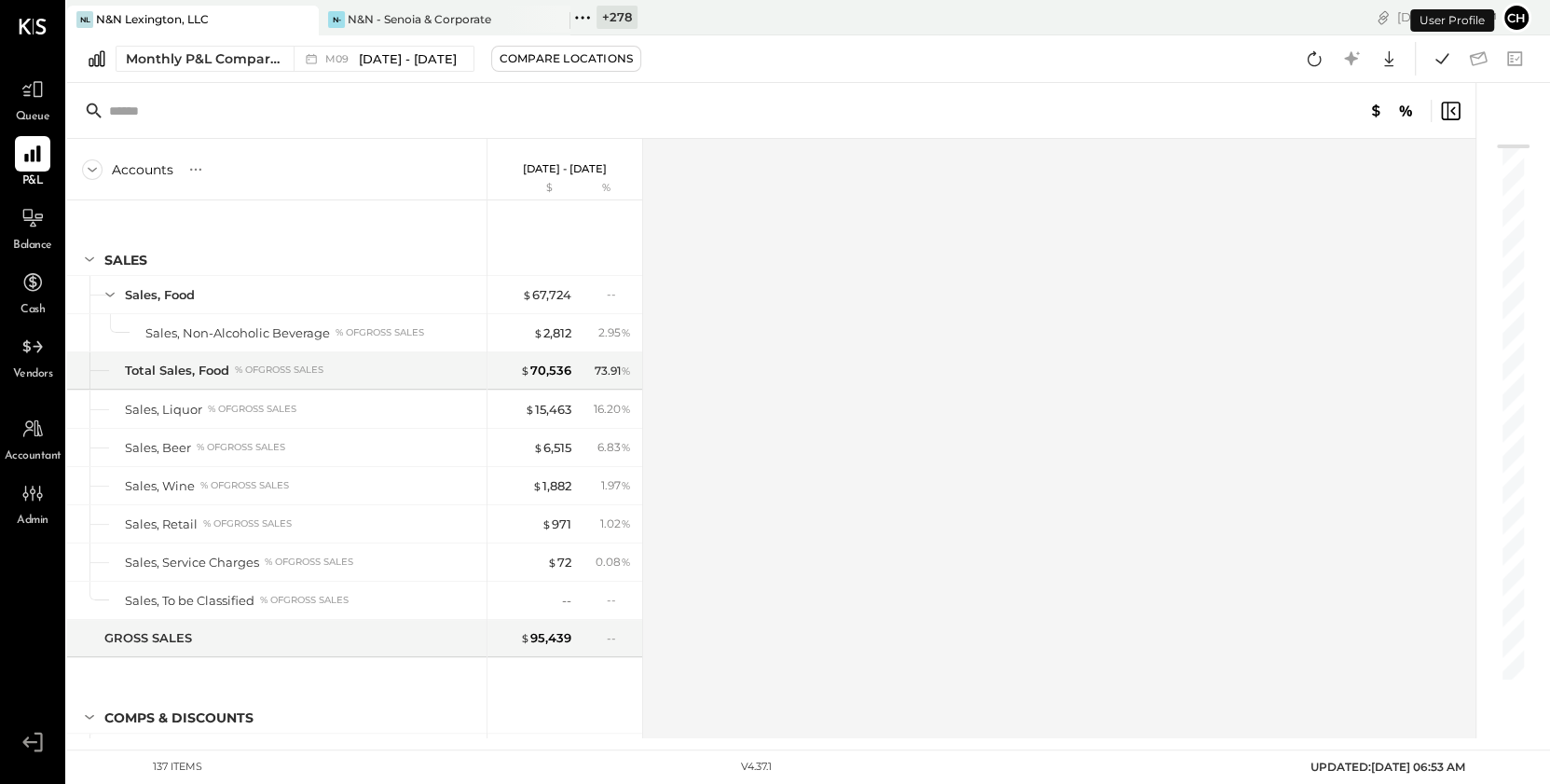
scroll to position [605, 0]
click at [541, 69] on button "Compare Locations" at bounding box center [566, 59] width 150 height 26
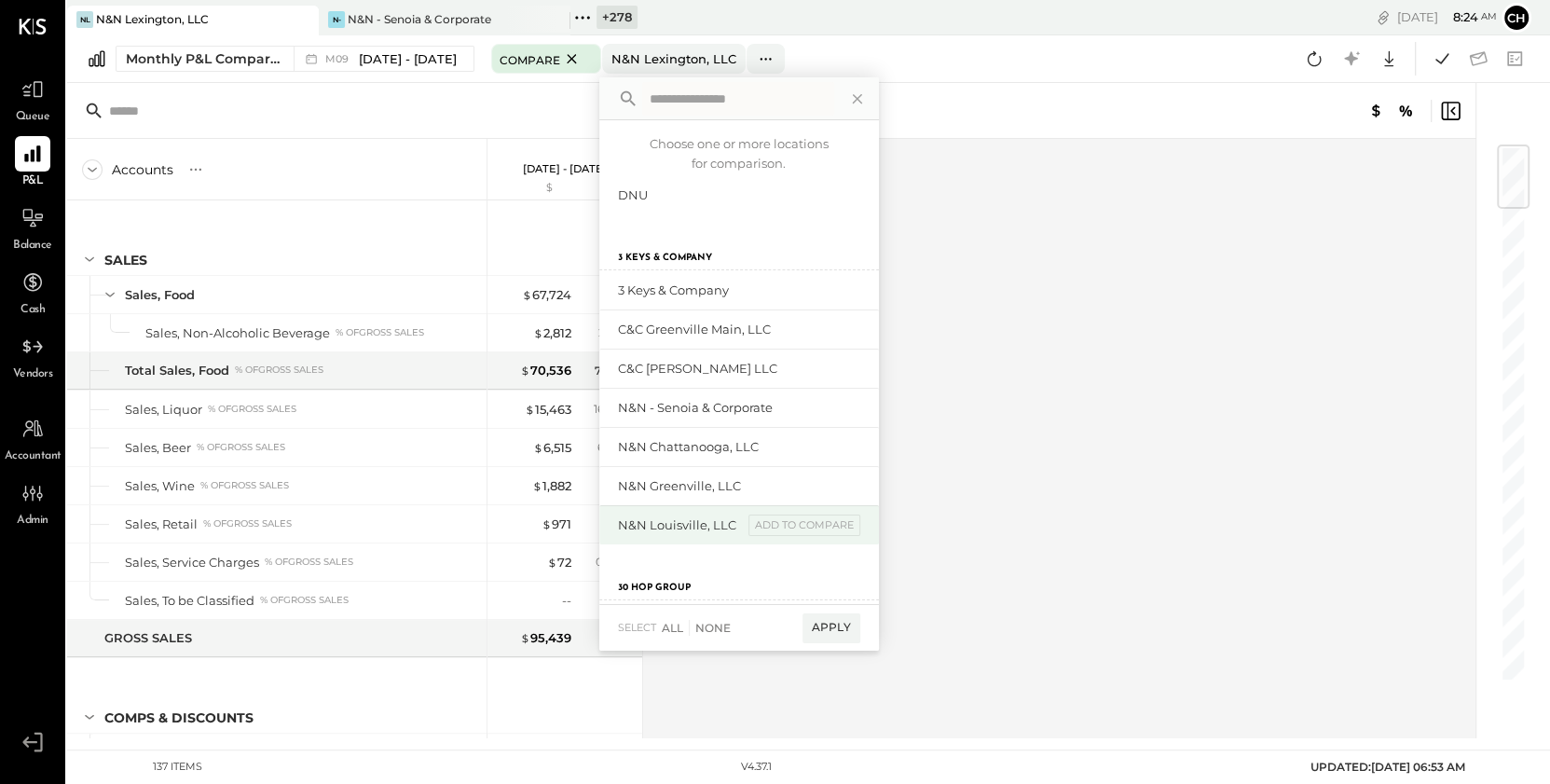
scroll to position [79, 0]
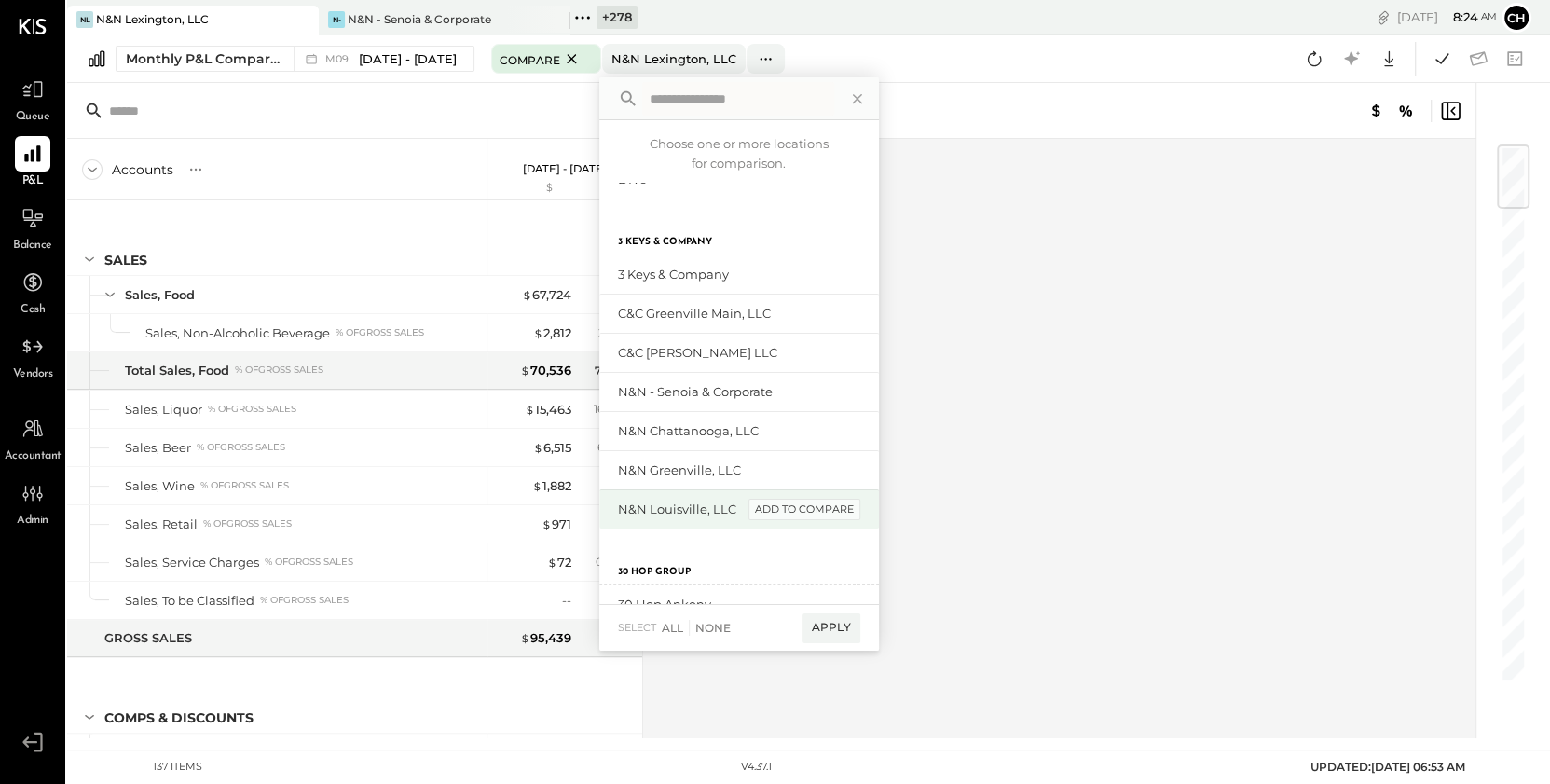
click at [802, 506] on div "add to compare" at bounding box center [804, 510] width 112 height 23
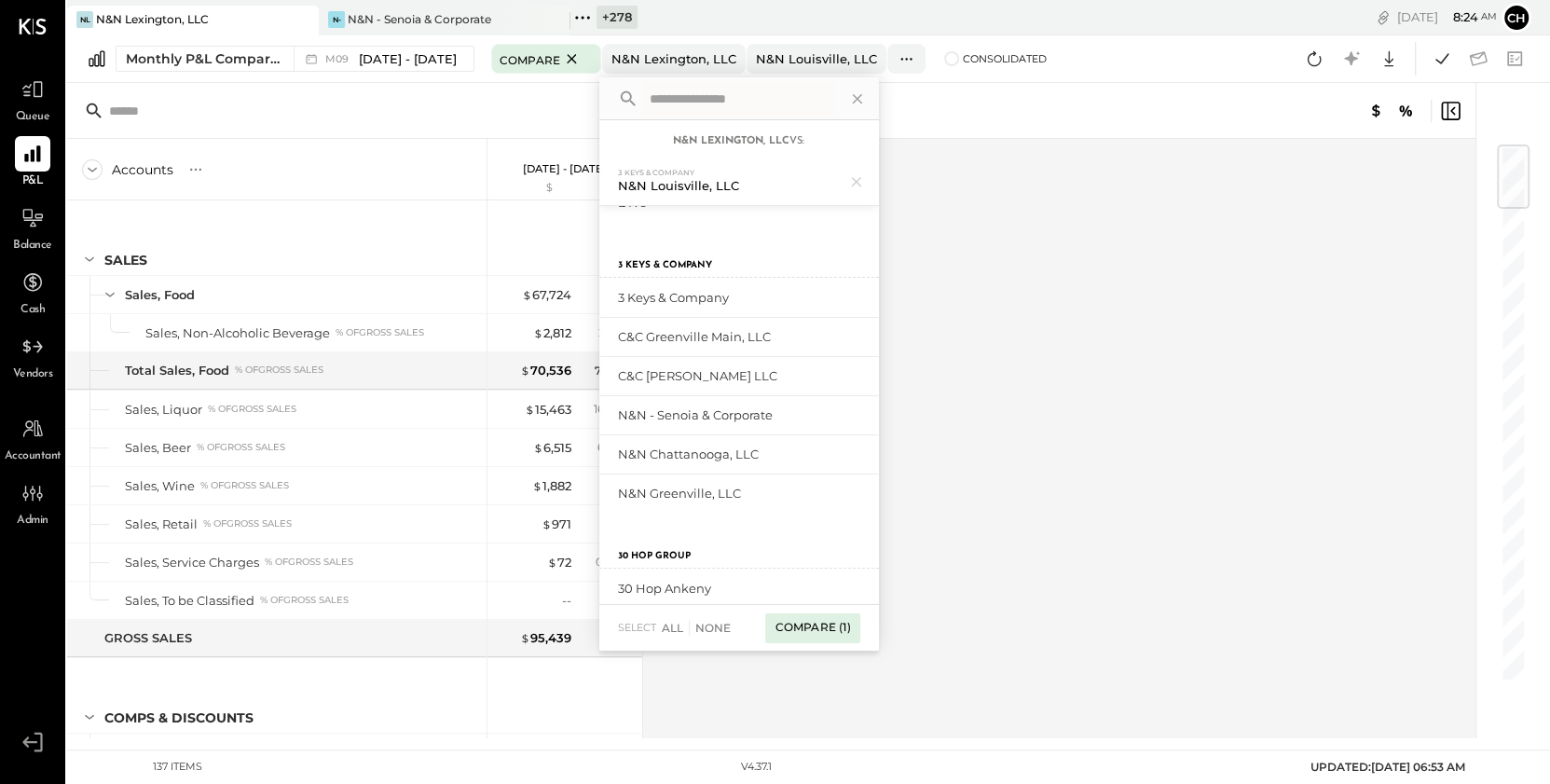
click at [819, 627] on div "Compare (1)" at bounding box center [813, 628] width 94 height 30
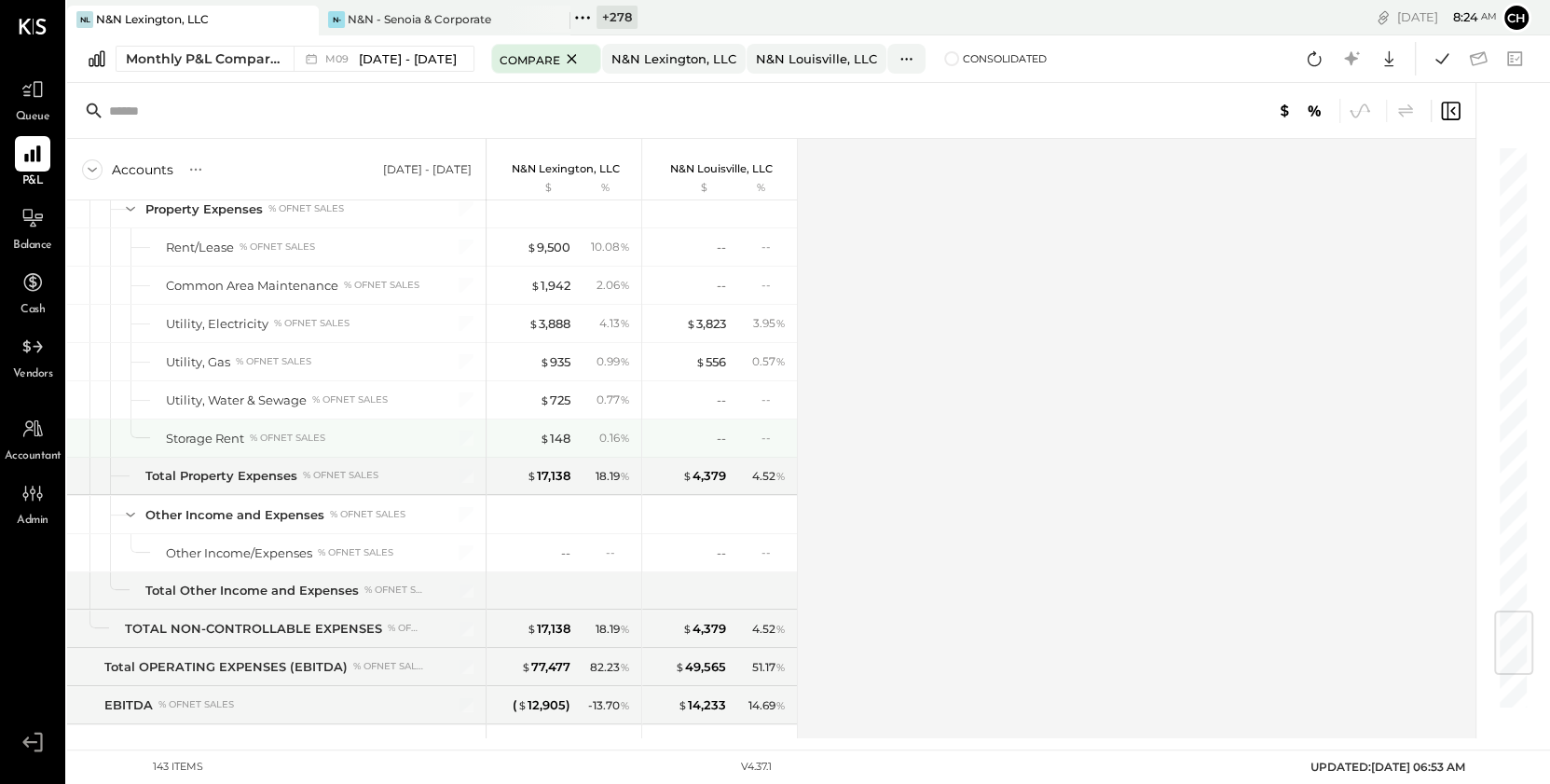
scroll to position [3699, 0]
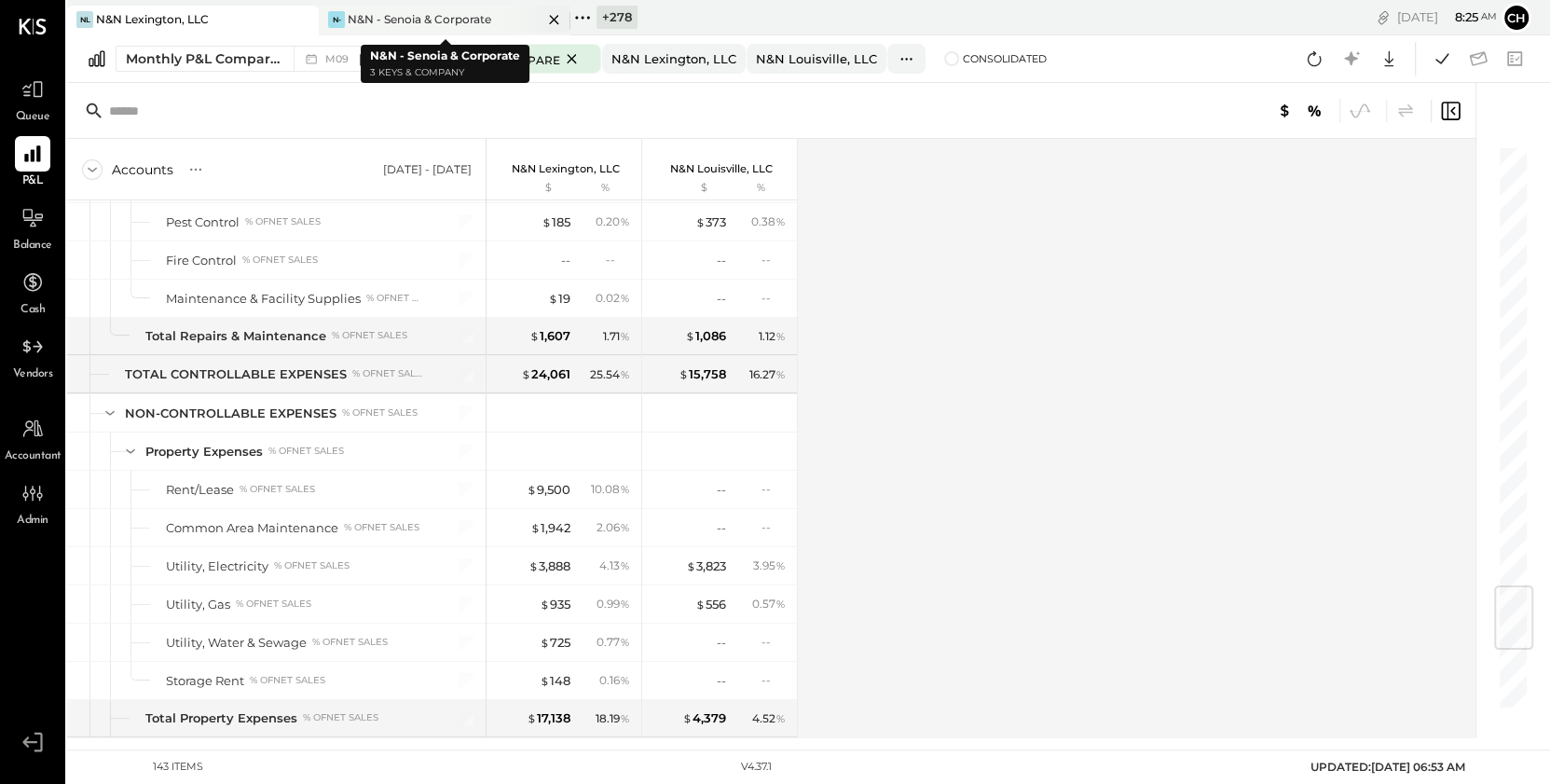
click at [550, 17] on icon at bounding box center [554, 20] width 24 height 23
click at [563, 54] on icon at bounding box center [572, 59] width 24 height 23
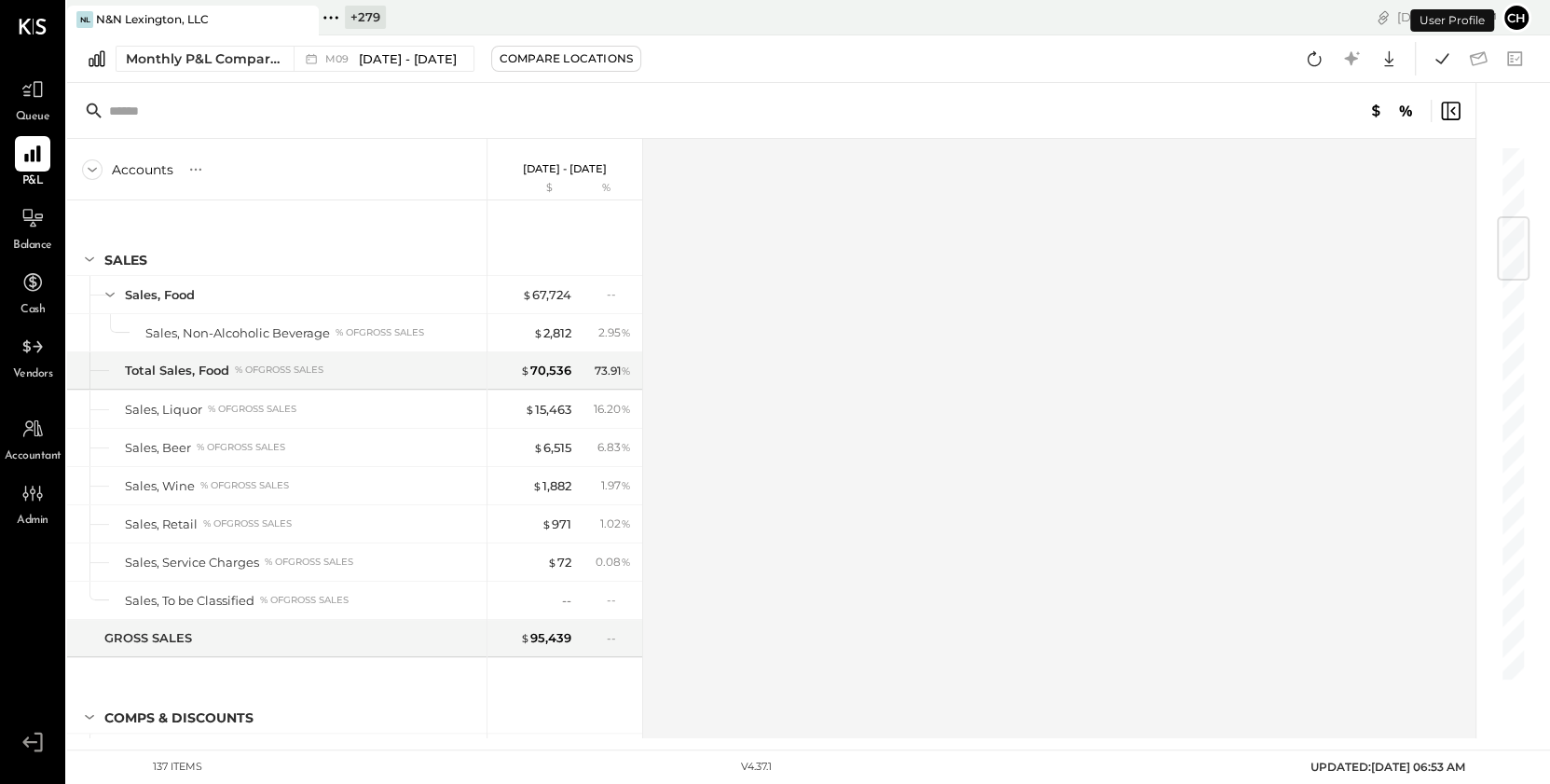
scroll to position [605, 0]
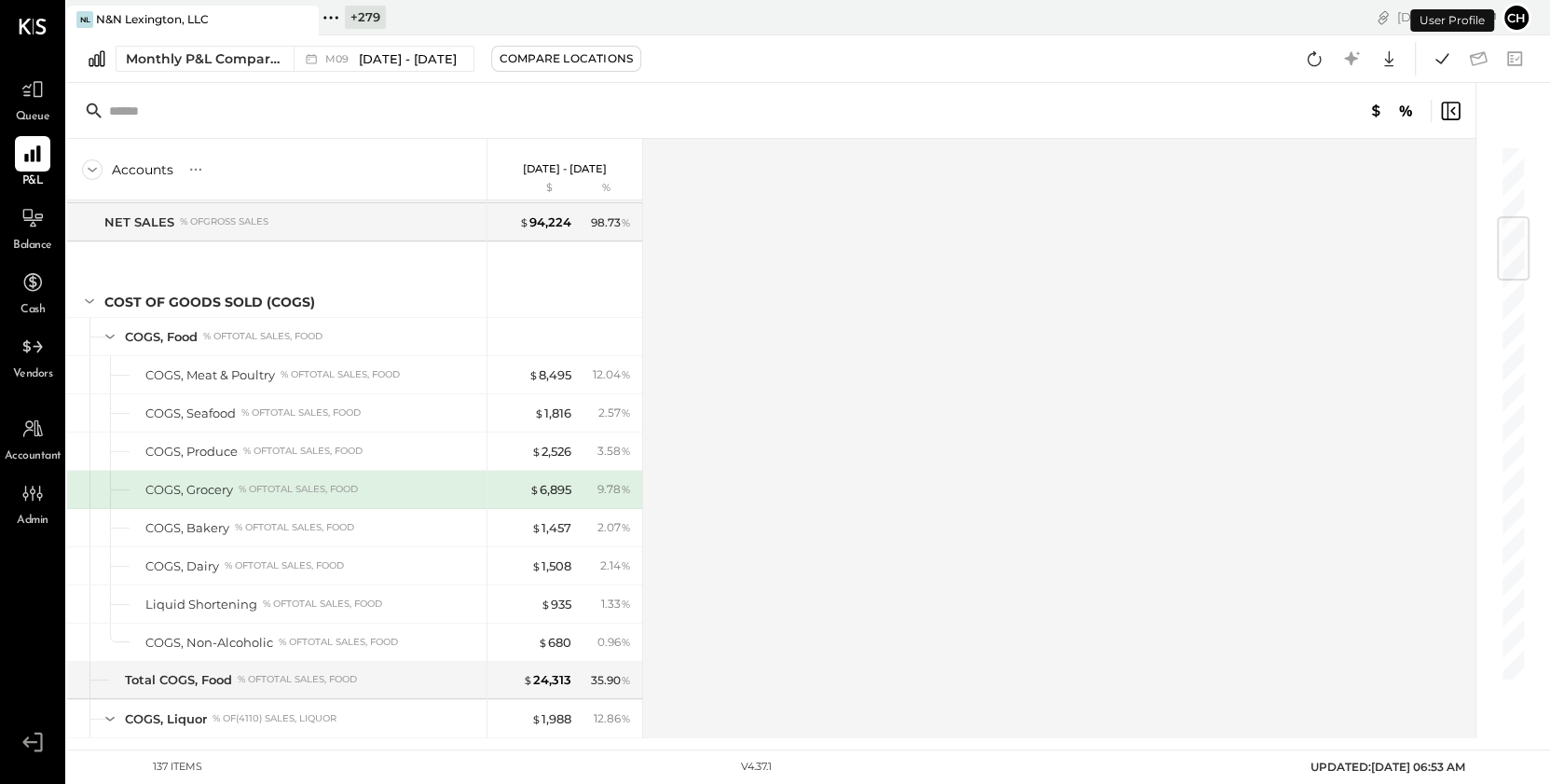
click at [336, 19] on icon at bounding box center [331, 18] width 24 height 24
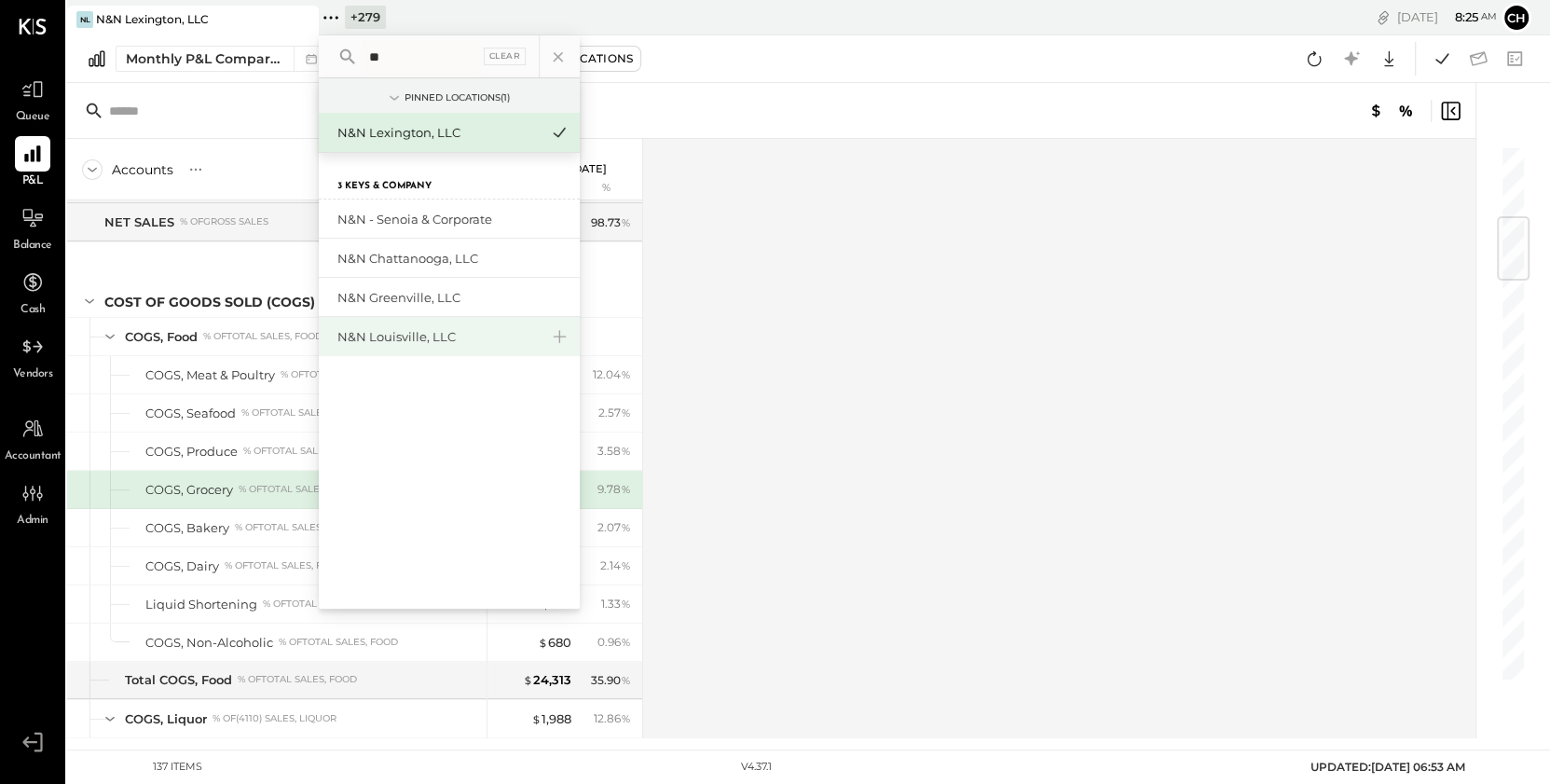
type input "**"
click at [401, 333] on div "N&N Louisville, LLC" at bounding box center [438, 337] width 201 height 18
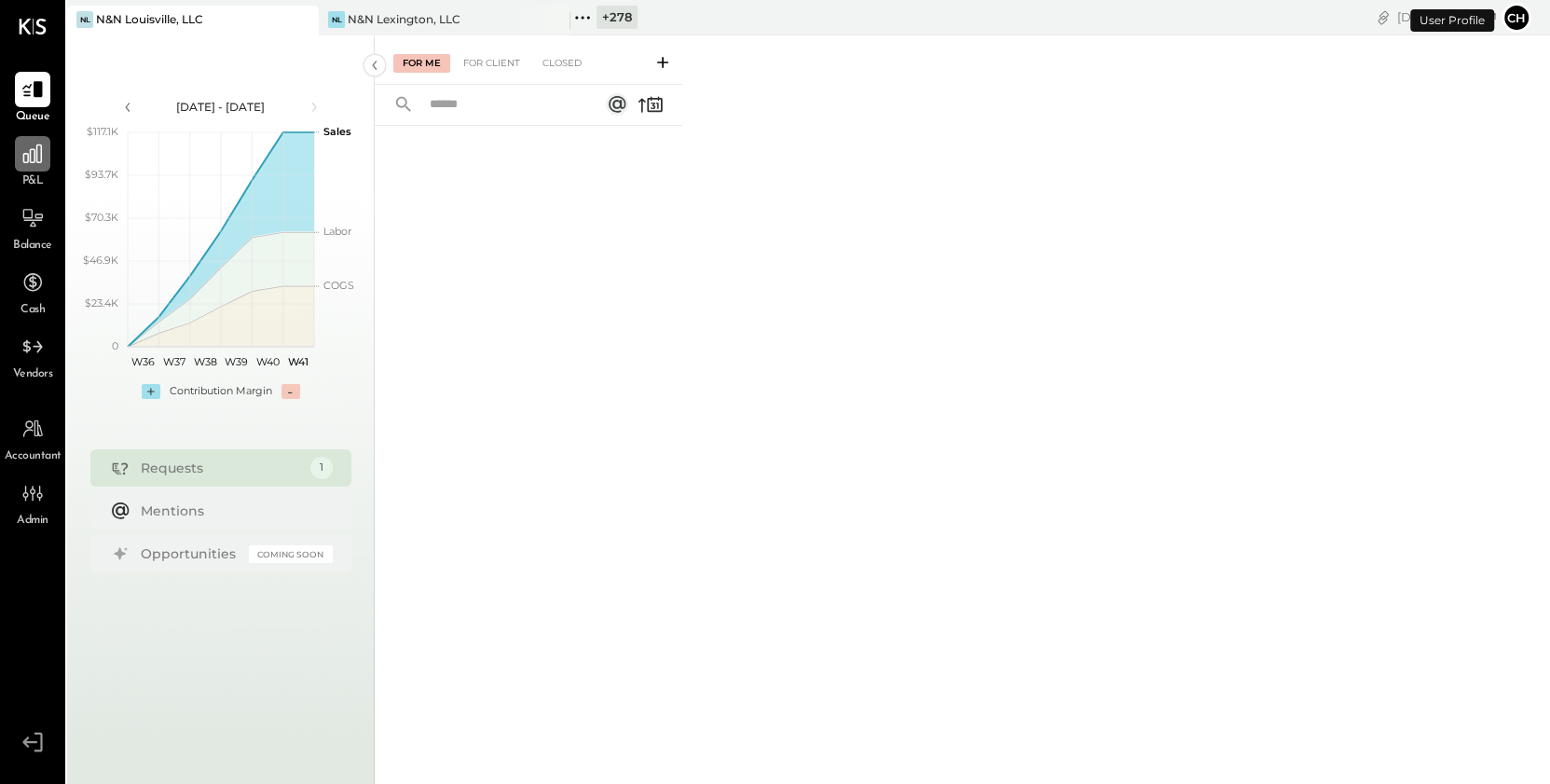
click at [30, 159] on icon at bounding box center [33, 154] width 19 height 19
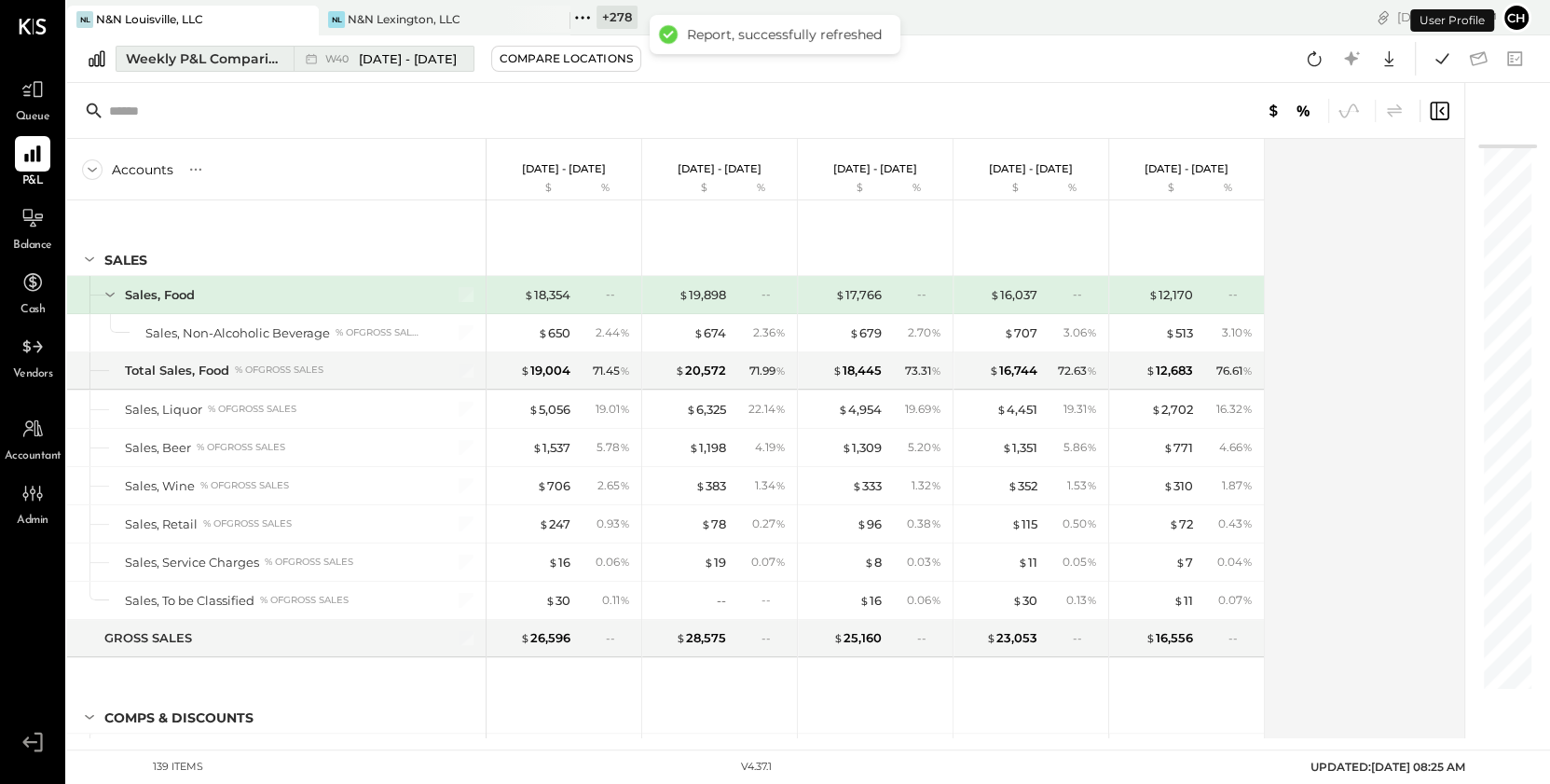
click at [260, 61] on div "Weekly P&L Comparison" at bounding box center [204, 59] width 157 height 19
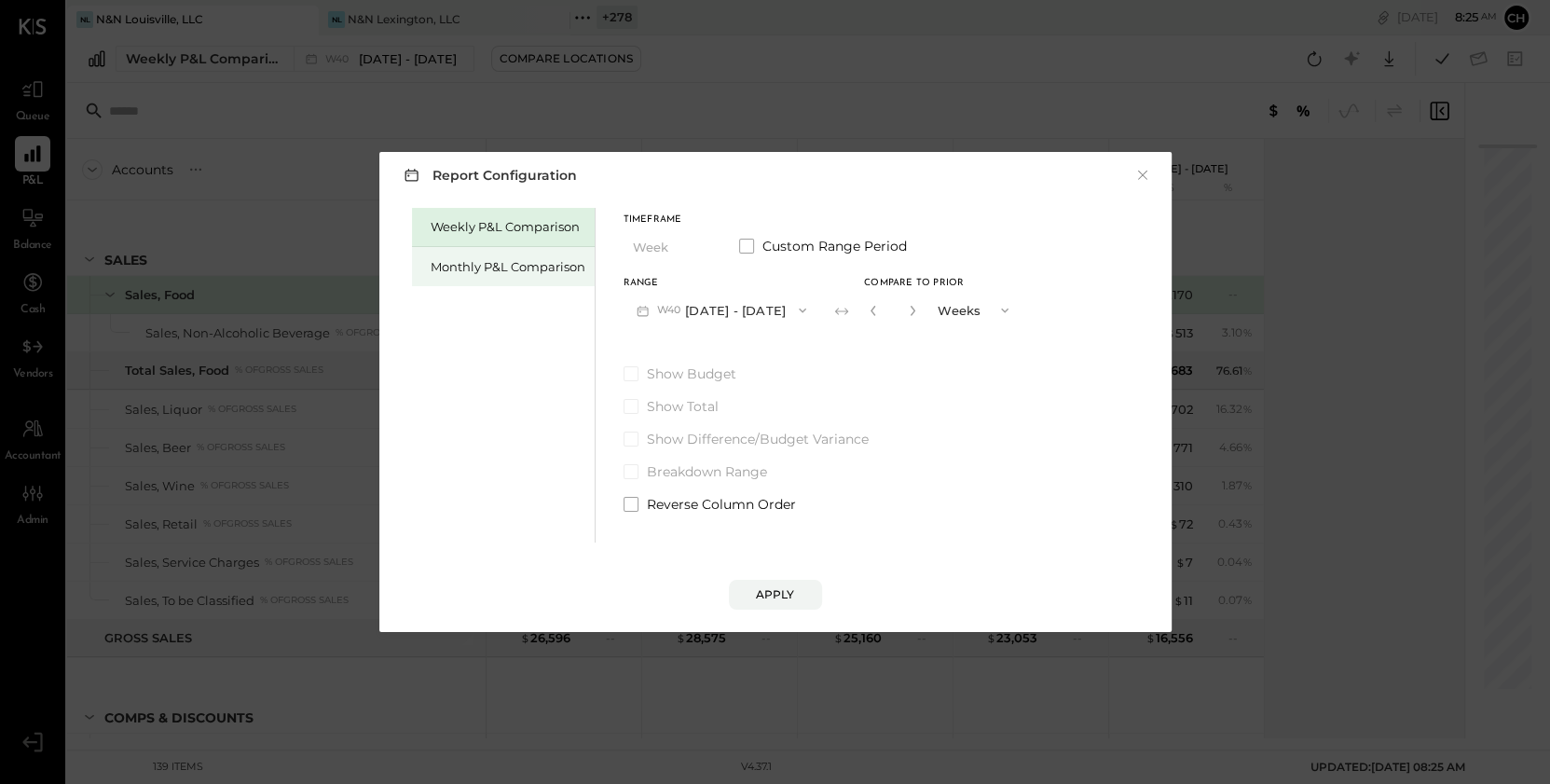
click at [507, 274] on div "Monthly P&L Comparison" at bounding box center [503, 267] width 182 height 39
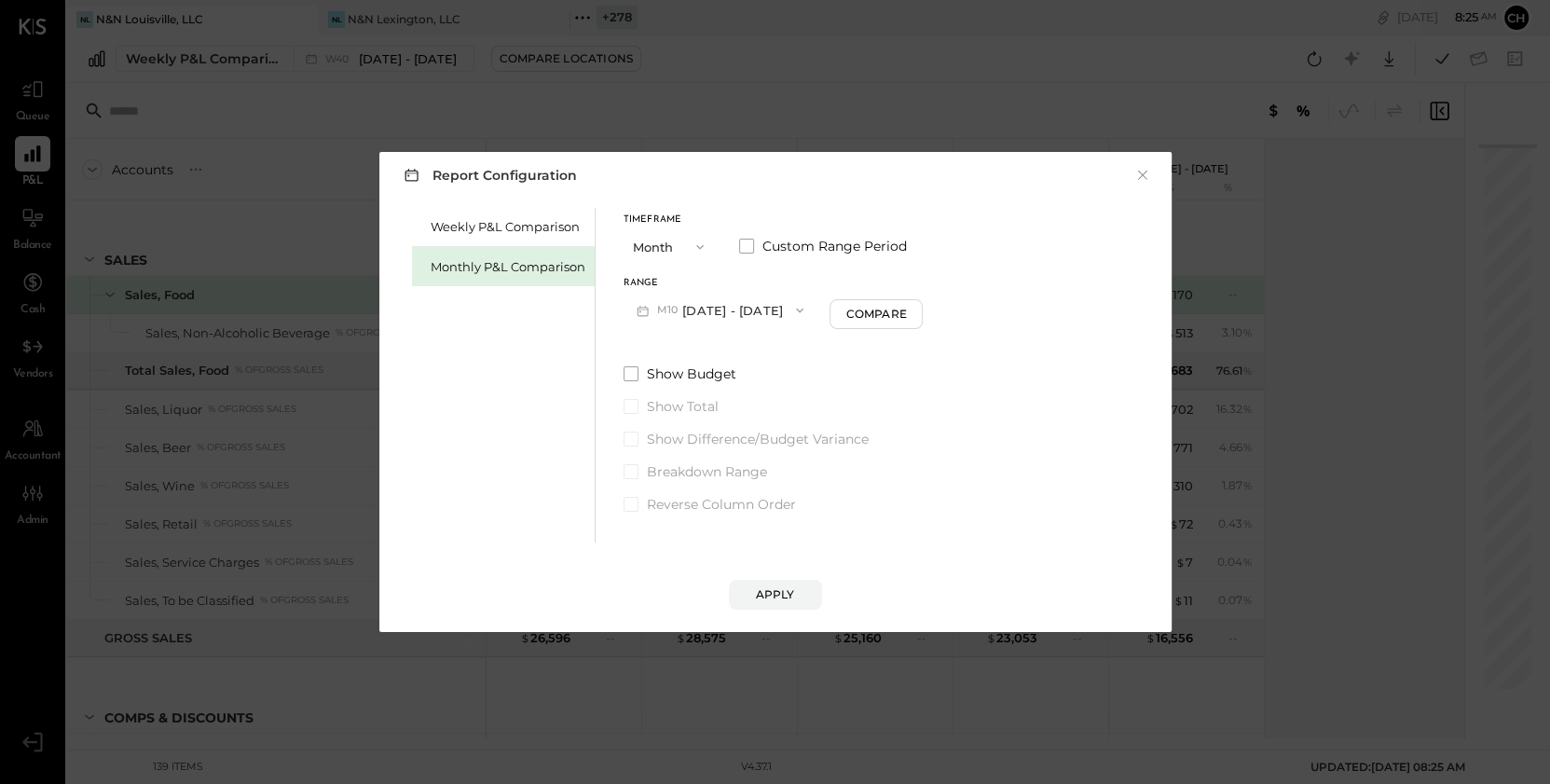
click at [702, 315] on button "M10 [DATE] - [DATE]" at bounding box center [720, 309] width 194 height 35
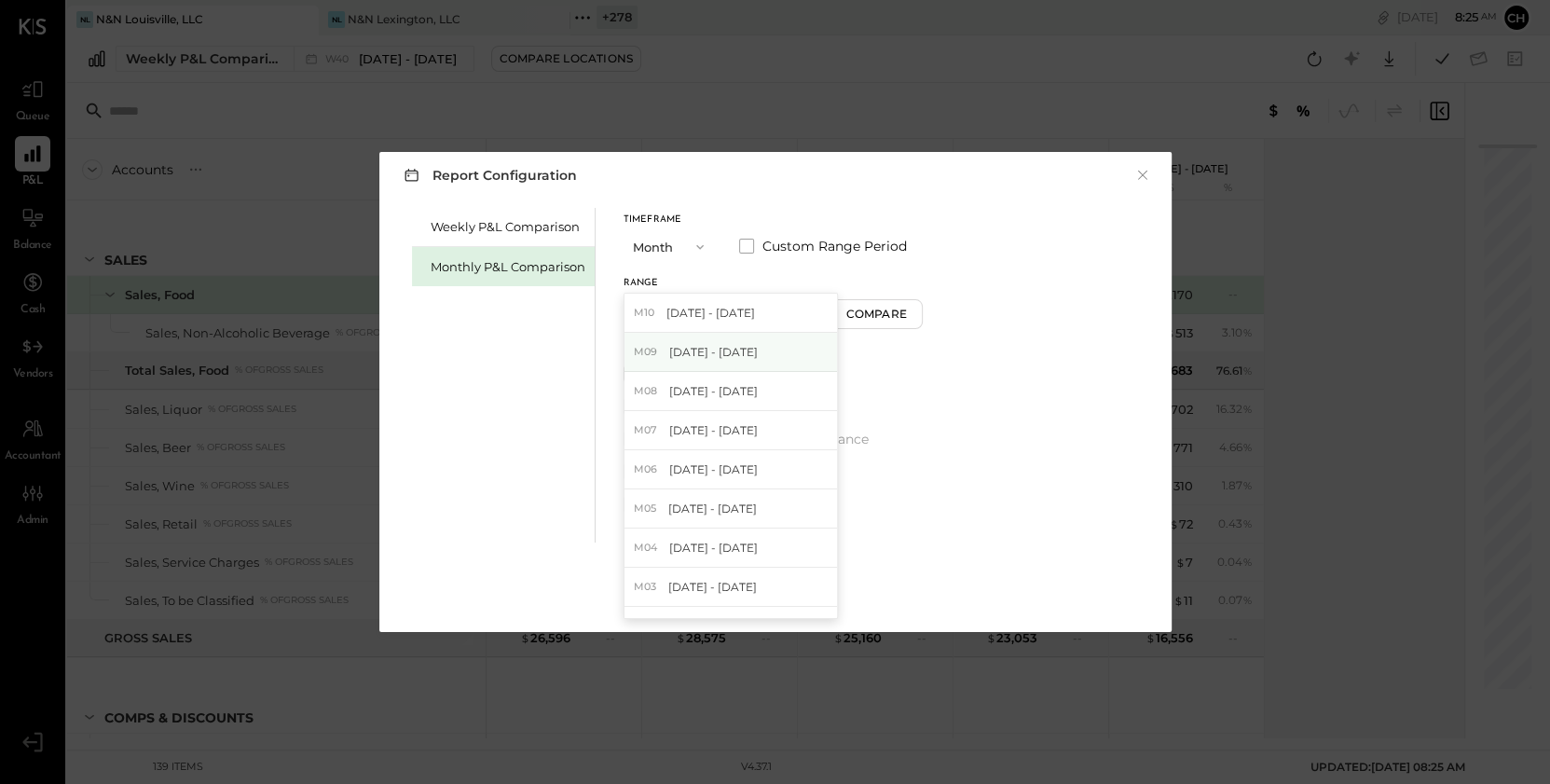
click at [715, 358] on span "[DATE] - [DATE]" at bounding box center [714, 352] width 88 height 16
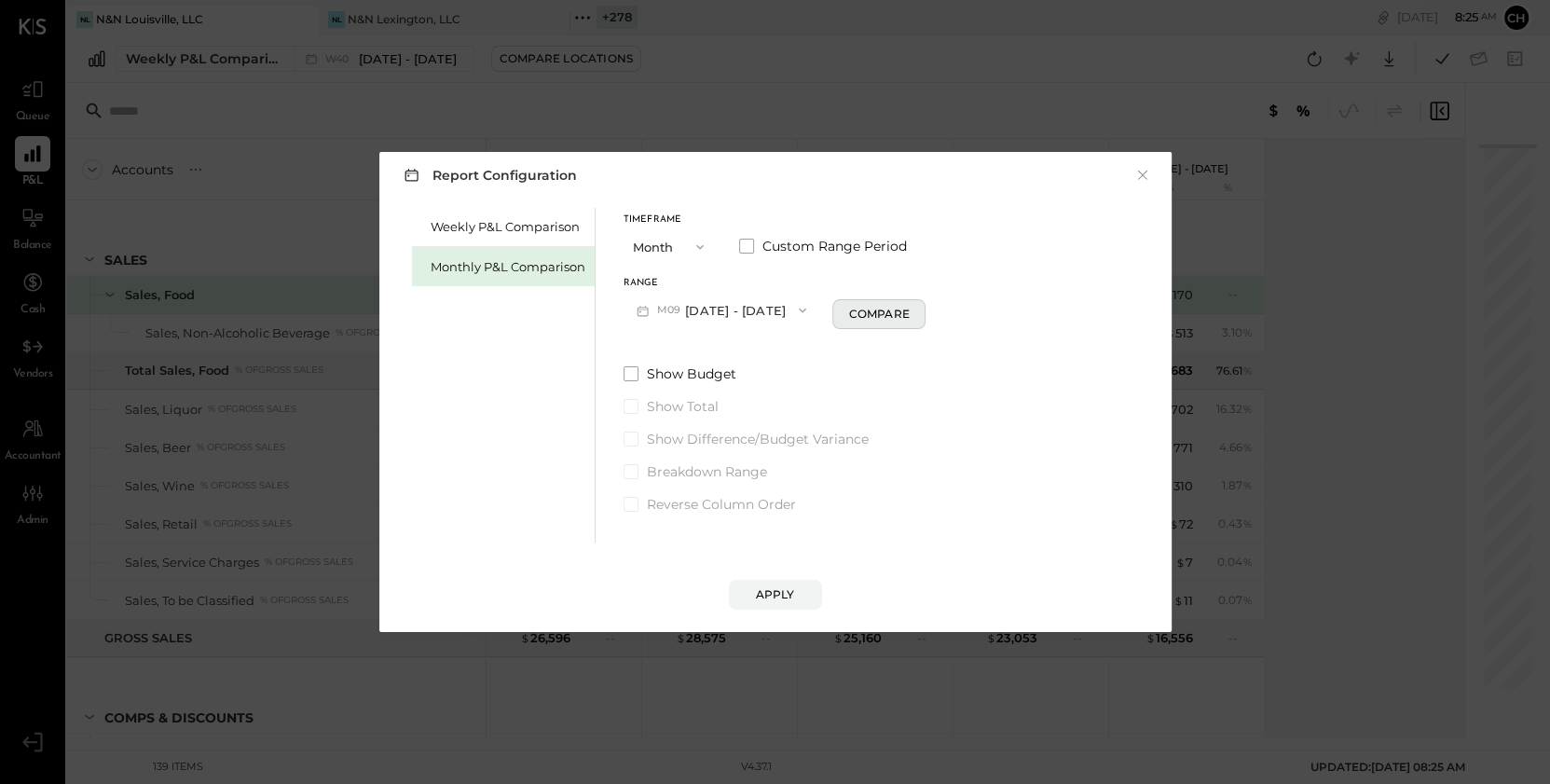
click at [860, 321] on div "Compare" at bounding box center [878, 313] width 60 height 16
click at [907, 310] on icon "button" at bounding box center [912, 310] width 11 height 11
type input "*"
click at [779, 599] on div "Apply" at bounding box center [776, 593] width 40 height 16
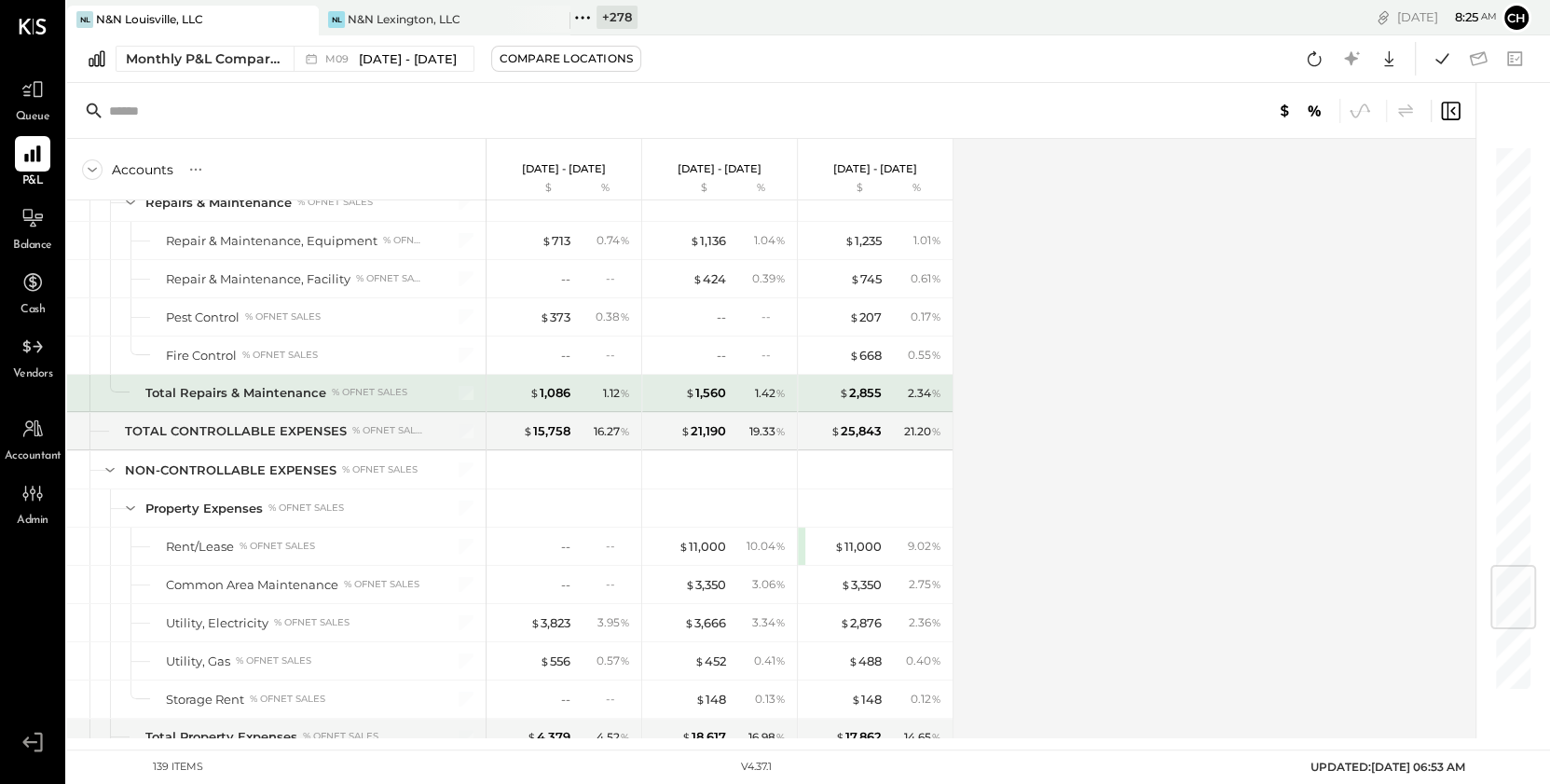
scroll to position [3545, 0]
